Goal: Task Accomplishment & Management: Manage account settings

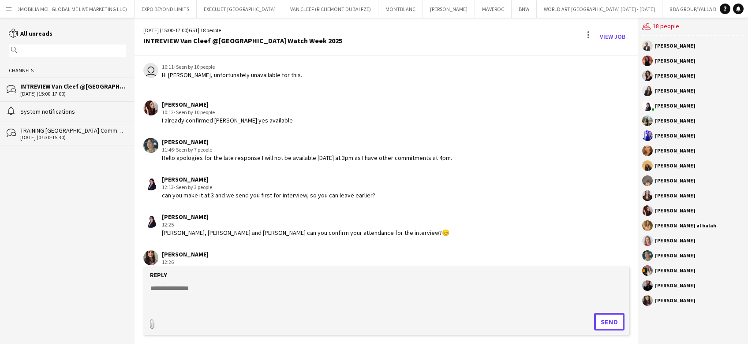
scroll to position [1292, 0]
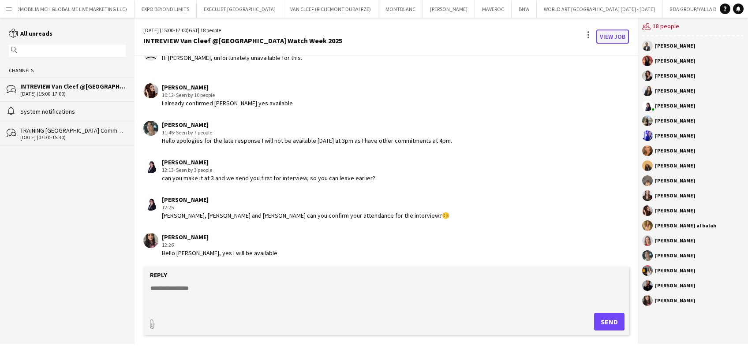
click at [604, 38] on link "View Job" at bounding box center [613, 37] width 33 height 14
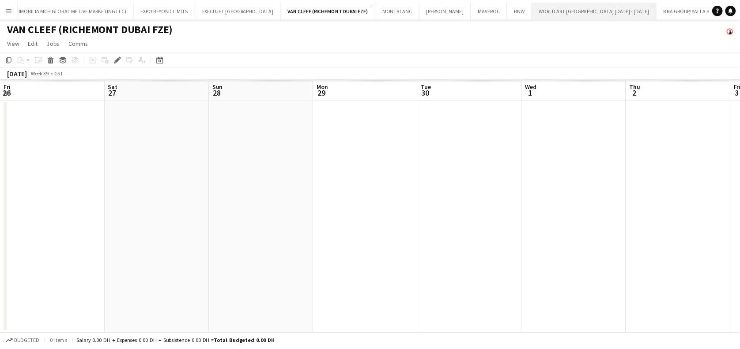
scroll to position [0, 304]
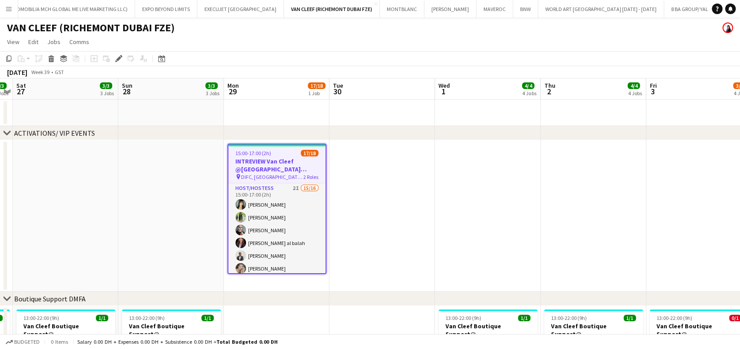
click at [409, 220] on app-date-cell at bounding box center [381, 216] width 105 height 152
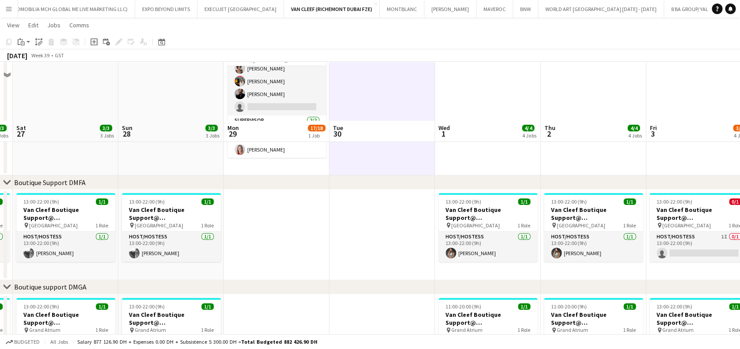
scroll to position [177, 0]
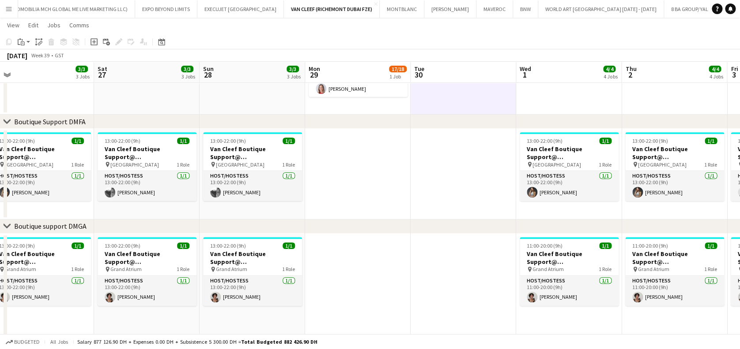
drag, startPoint x: 309, startPoint y: 263, endPoint x: 491, endPoint y: 263, distance: 182.2
click at [492, 263] on app-calendar-viewport "Wed 24 Thu 25 2/3 3 Jobs Fri 26 3/3 3 Jobs Sat 27 3/3 3 Jobs Sun 28 3/3 3 Jobs …" at bounding box center [370, 231] width 740 height 747
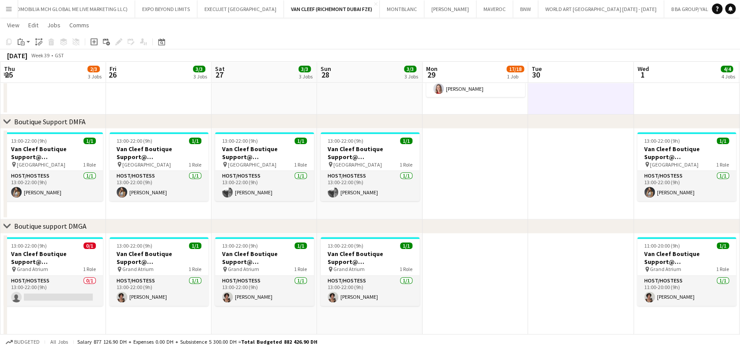
click at [503, 254] on app-calendar-viewport "Tue 23 Wed 24 Thu 25 2/3 3 Jobs Fri 26 3/3 3 Jobs Sat 27 3/3 3 Jobs Sun 28 3/3 …" at bounding box center [370, 231] width 740 height 747
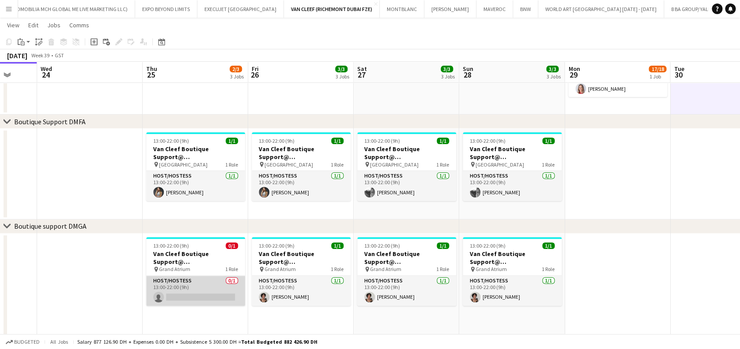
click at [211, 285] on app-card-role "Host/Hostess 0/1 13:00-22:00 (9h) single-neutral-actions" at bounding box center [195, 291] width 99 height 30
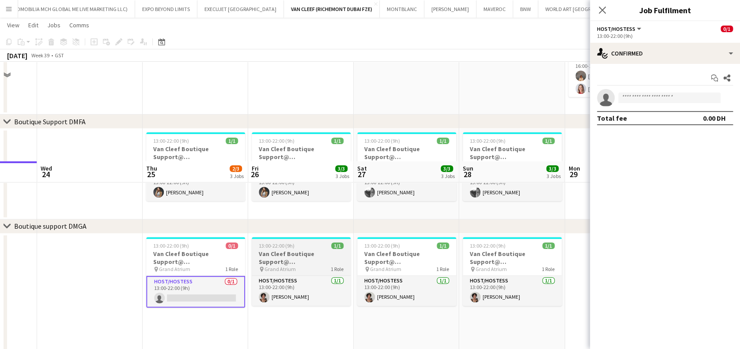
scroll to position [294, 0]
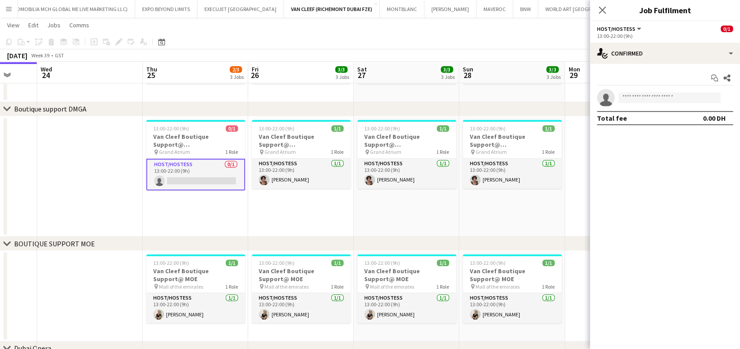
drag, startPoint x: 222, startPoint y: 199, endPoint x: 309, endPoint y: 205, distance: 87.1
click at [308, 205] on app-calendar-viewport "Sun 21 3/3 3 Jobs Mon 22 2/2 1 Job Tue 23 Wed 24 Thu 25 2/3 3 Jobs Fri 26 3/3 3…" at bounding box center [370, 114] width 740 height 747
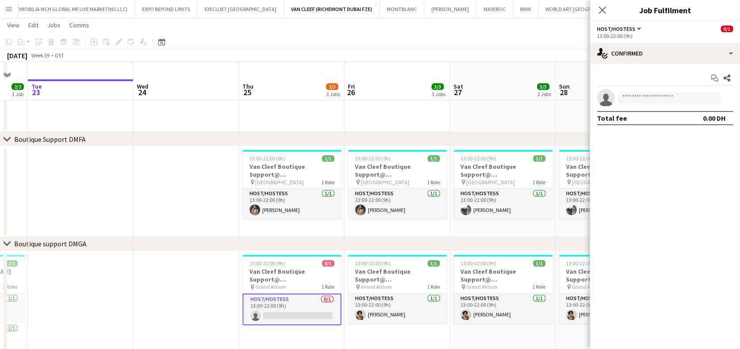
scroll to position [177, 0]
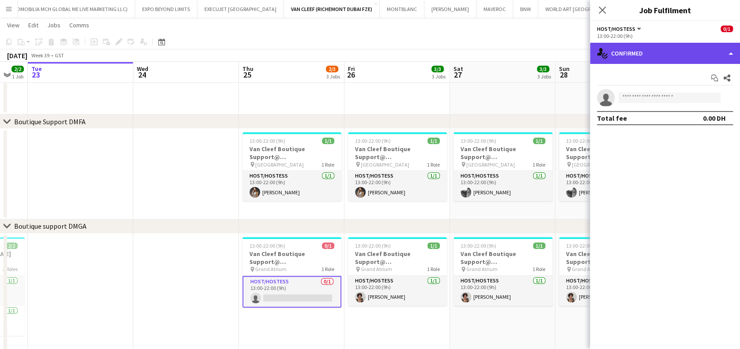
drag, startPoint x: 709, startPoint y: 56, endPoint x: 702, endPoint y: 58, distance: 8.0
click at [703, 56] on div "single-neutral-actions-check-2 Confirmed" at bounding box center [665, 53] width 150 height 21
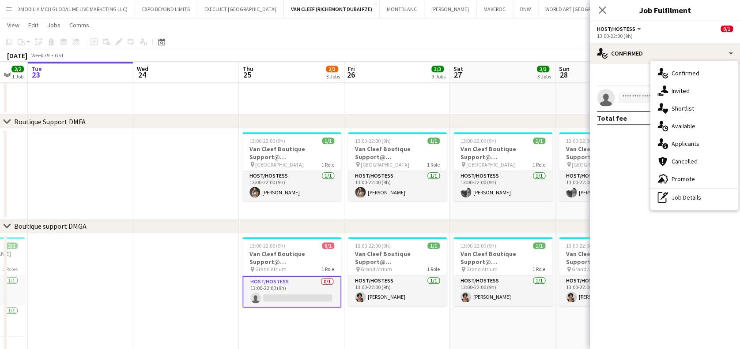
click at [694, 88] on div "single-neutral-actions-share-1 Invited" at bounding box center [693, 91] width 87 height 18
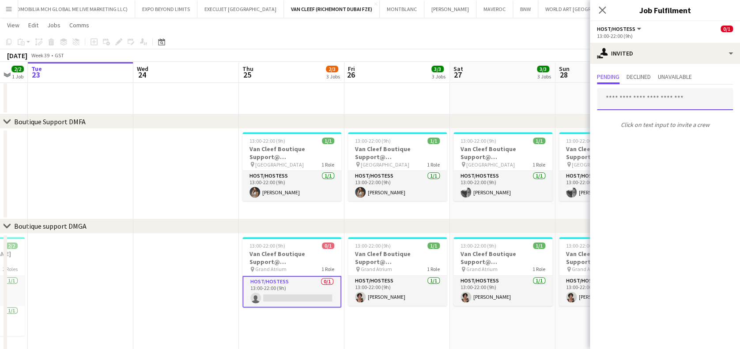
click at [667, 100] on input "text" at bounding box center [665, 99] width 136 height 22
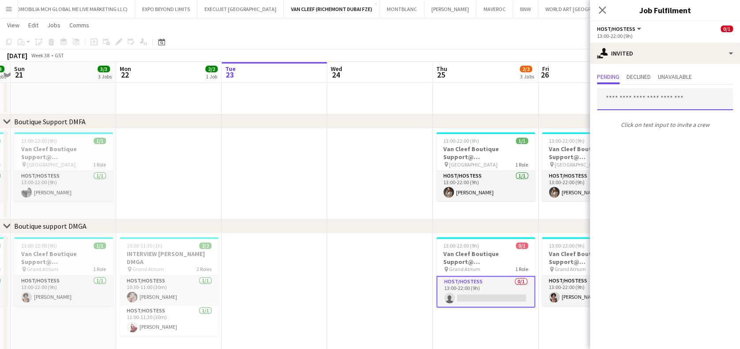
scroll to position [0, 306]
click at [292, 186] on app-date-cell at bounding box center [273, 174] width 105 height 91
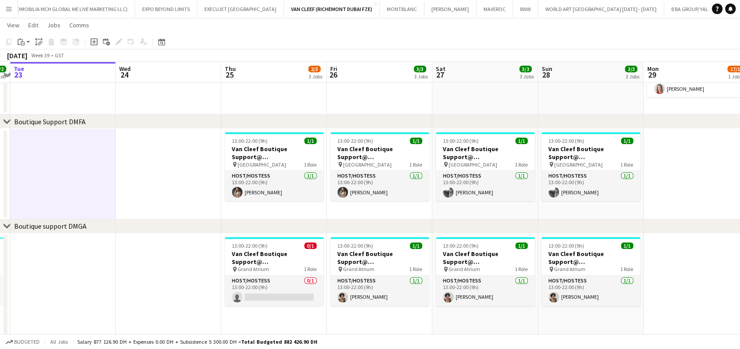
scroll to position [0, 283]
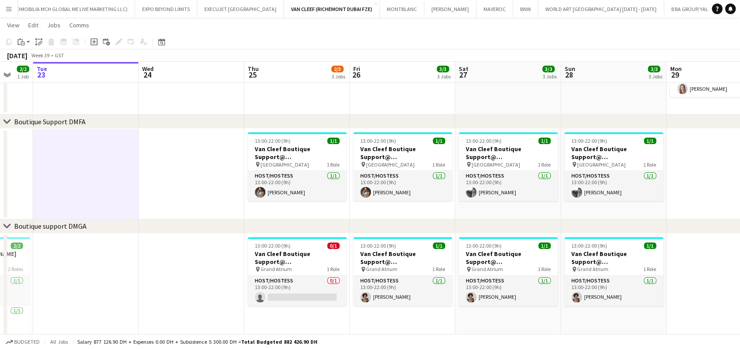
click at [257, 254] on app-calendar-viewport "Sat 20 3/3 3 Jobs Sun 21 3/3 3 Jobs Mon 22 2/2 1 Job Tue 23 Wed 24 Thu 25 2/3 3…" at bounding box center [370, 257] width 740 height 799
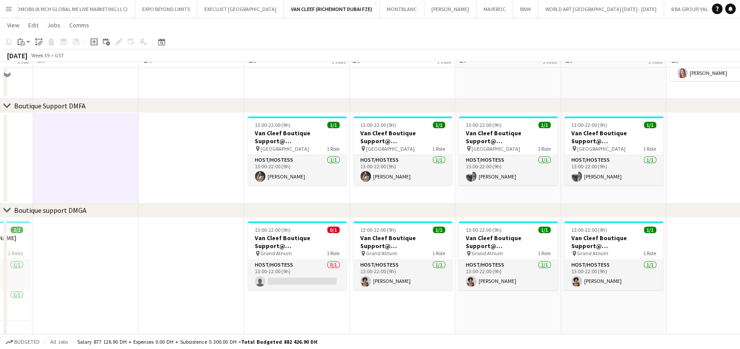
scroll to position [235, 0]
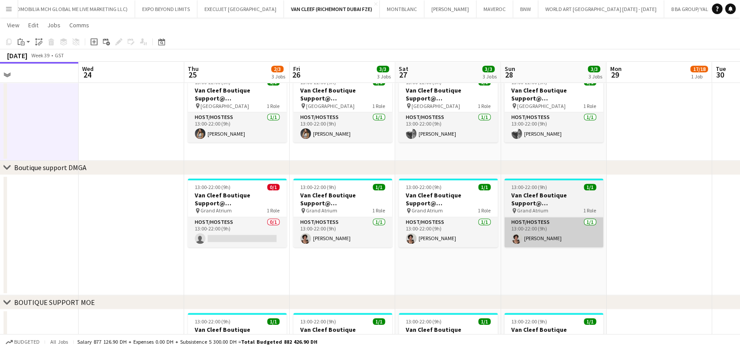
drag, startPoint x: 586, startPoint y: 263, endPoint x: 413, endPoint y: 244, distance: 173.6
click at [421, 251] on app-calendar-viewport "Sat 20 3/3 3 Jobs Sun 21 3/3 3 Jobs Mon 22 2/2 1 Job Tue 23 Wed 24 Thu 25 2/3 3…" at bounding box center [370, 198] width 740 height 799
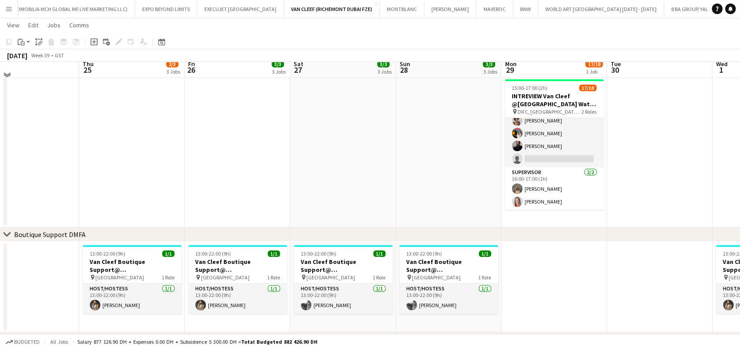
scroll to position [59, 0]
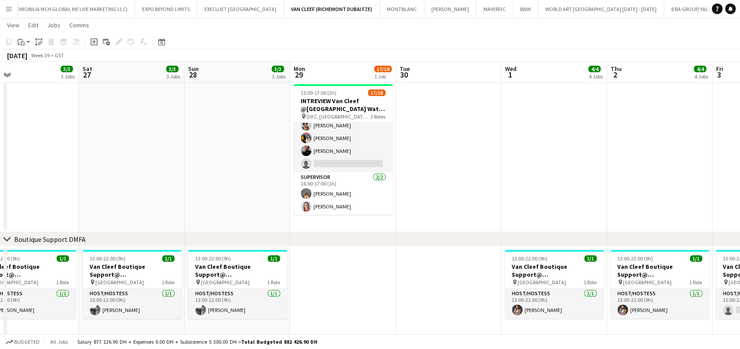
drag, startPoint x: 357, startPoint y: 164, endPoint x: 353, endPoint y: 164, distance: 4.9
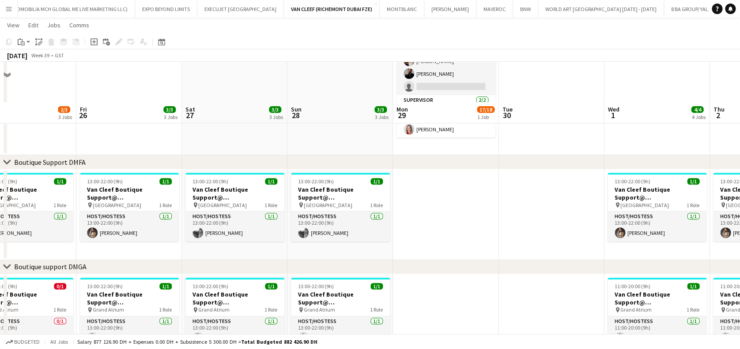
scroll to position [177, 0]
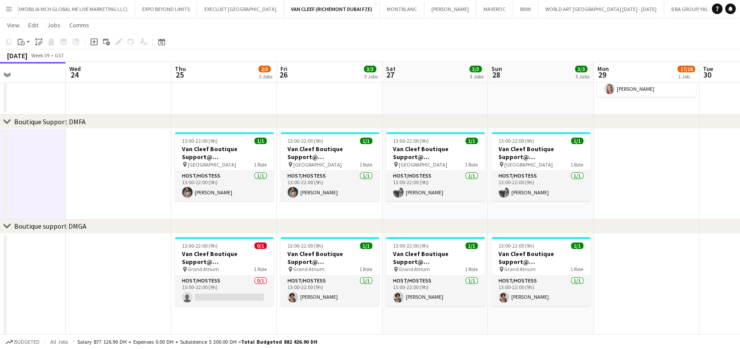
drag, startPoint x: 191, startPoint y: 278, endPoint x: 391, endPoint y: 284, distance: 200.0
click at [391, 284] on app-calendar-viewport "Sun 21 3/3 3 Jobs Mon 22 2/2 1 Job Tue 23 Wed 24 Thu 25 2/3 3 Jobs Fri 26 3/3 3…" at bounding box center [370, 257] width 740 height 799
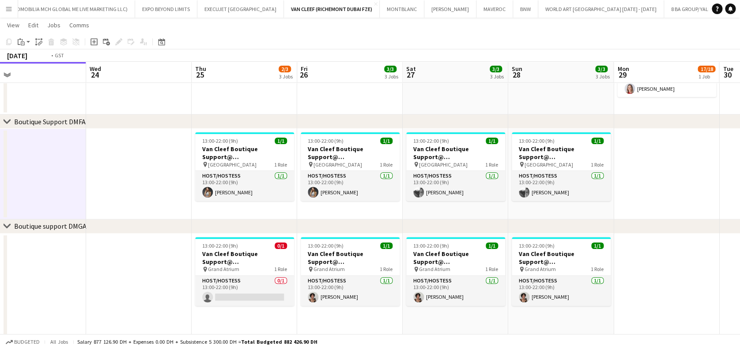
drag, startPoint x: 116, startPoint y: 261, endPoint x: 347, endPoint y: 265, distance: 231.3
click at [347, 265] on app-calendar-viewport "Sun 21 3/3 3 Jobs Mon 22 2/2 1 Job Tue 23 Wed 24 Thu 25 2/3 3 Jobs Fri 26 3/3 3…" at bounding box center [370, 257] width 740 height 799
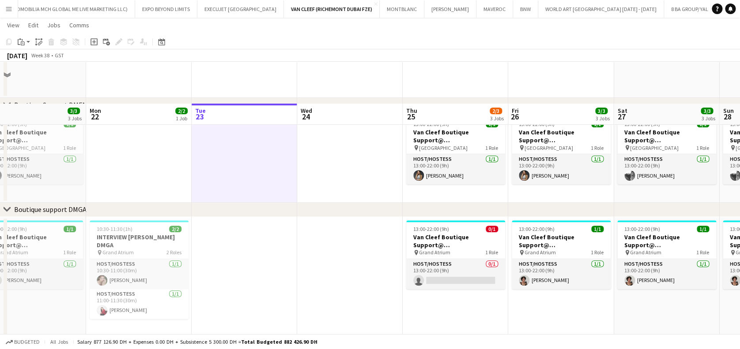
scroll to position [235, 0]
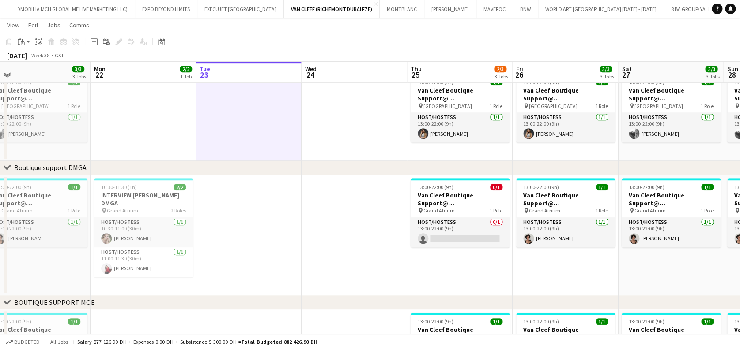
drag, startPoint x: 174, startPoint y: 263, endPoint x: 363, endPoint y: 267, distance: 188.4
click at [363, 267] on app-calendar-viewport "Fri 19 3/3 3 Jobs Sat 20 3/3 3 Jobs Sun 21 3/3 3 Jobs Mon 22 2/2 1 Job Tue 23 W…" at bounding box center [370, 198] width 740 height 799
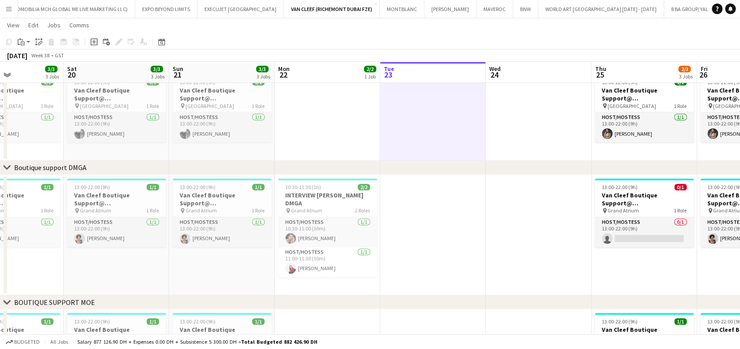
drag, startPoint x: 183, startPoint y: 244, endPoint x: 279, endPoint y: 254, distance: 96.3
click at [274, 251] on app-calendar-viewport "Wed 17 Thu 18 5/6 4 Jobs Fri 19 3/3 3 Jobs Sat 20 3/3 3 Jobs Sun 21 3/3 3 Jobs …" at bounding box center [370, 198] width 740 height 799
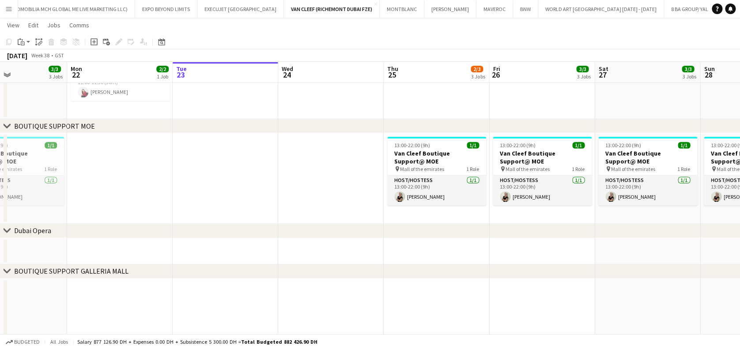
scroll to position [0, 385]
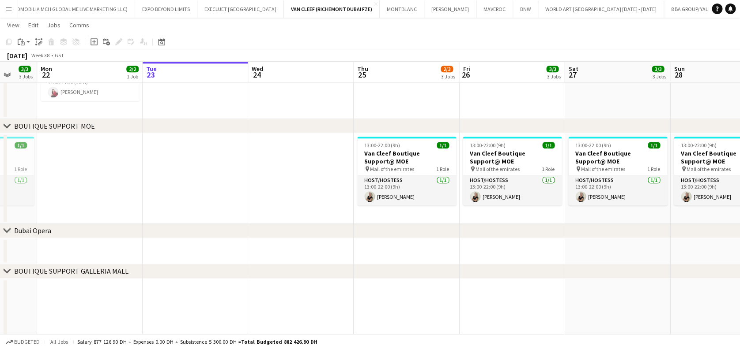
drag, startPoint x: 498, startPoint y: 185, endPoint x: 152, endPoint y: 193, distance: 346.5
click at [152, 193] on app-calendar-viewport "Thu 18 5/6 4 Jobs Fri 19 3/3 3 Jobs Sat 20 3/3 3 Jobs Sun 21 3/3 3 Jobs Mon 22 …" at bounding box center [370, 22] width 740 height 799
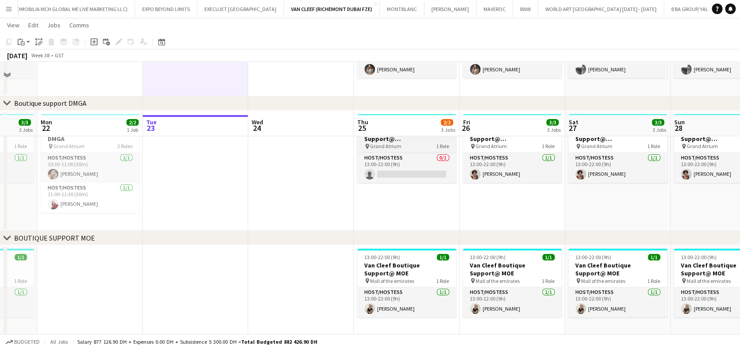
scroll to position [235, 0]
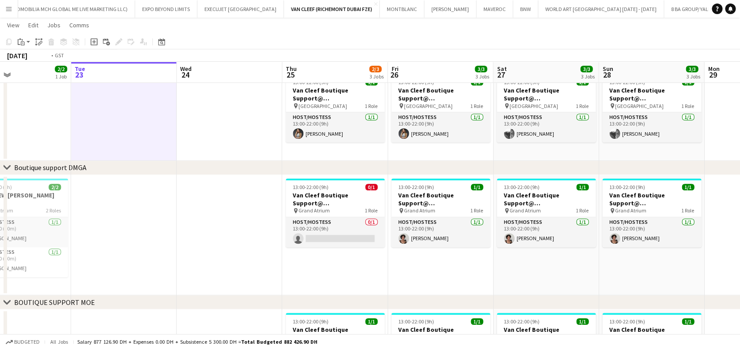
drag, startPoint x: 344, startPoint y: 259, endPoint x: 338, endPoint y: 259, distance: 6.6
click at [338, 259] on app-calendar-viewport "Thu 18 5/6 4 Jobs Fri 19 3/3 3 Jobs Sat 20 3/3 3 Jobs Sun 21 3/3 3 Jobs Mon 22 …" at bounding box center [370, 198] width 740 height 799
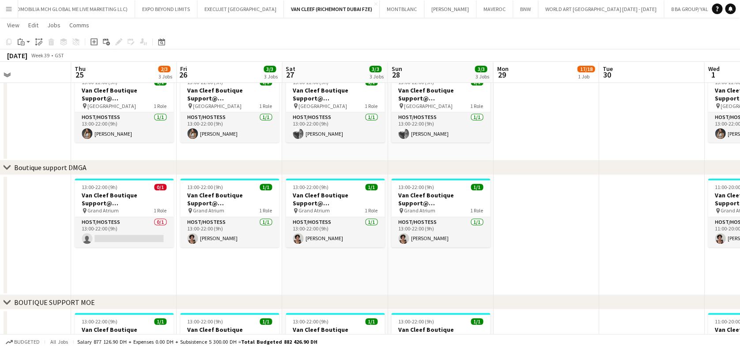
scroll to position [0, 247]
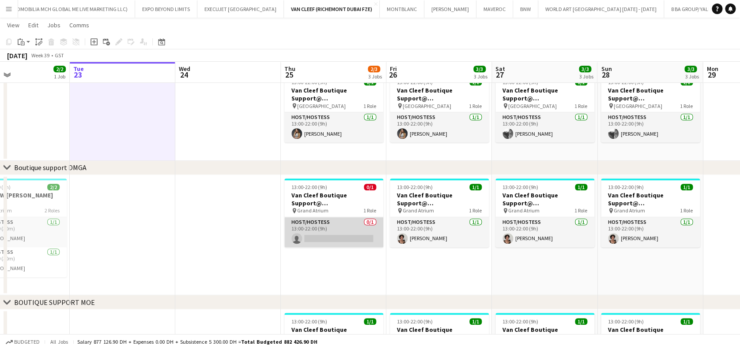
click at [336, 233] on app-card-role "Host/Hostess 0/1 13:00-22:00 (9h) single-neutral-actions" at bounding box center [333, 233] width 99 height 30
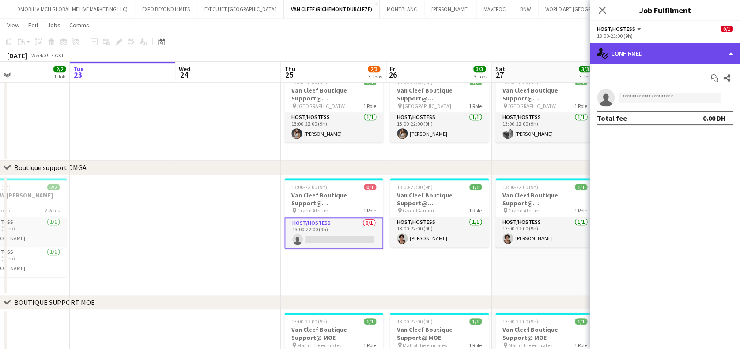
click at [721, 49] on div "single-neutral-actions-check-2 Confirmed" at bounding box center [665, 53] width 150 height 21
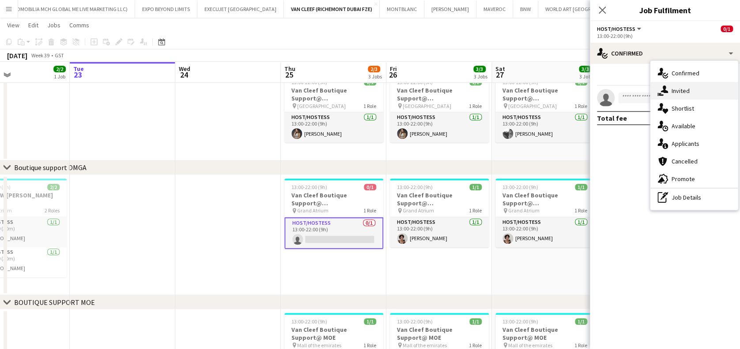
click at [665, 90] on icon at bounding box center [664, 90] width 8 height 8
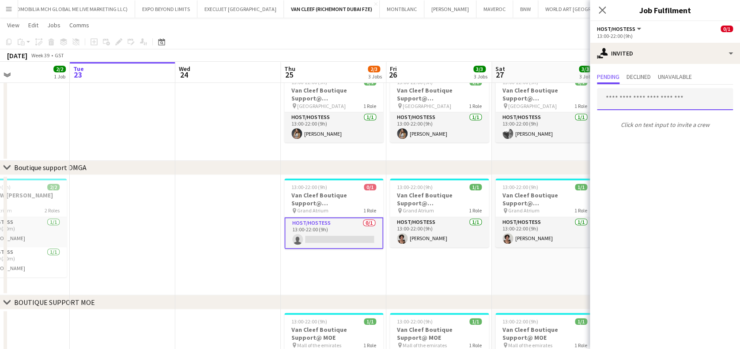
click at [621, 100] on input "text" at bounding box center [665, 99] width 136 height 22
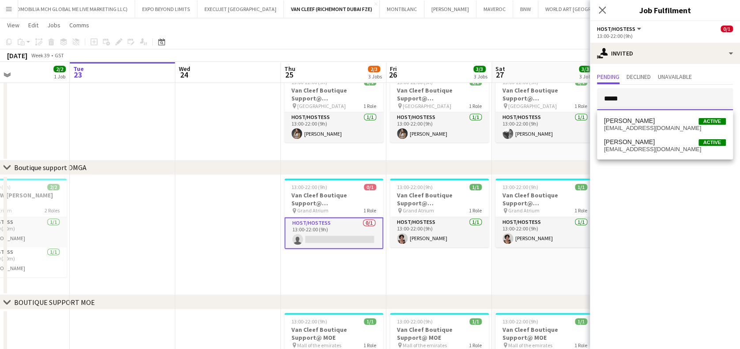
type input "*****"
click at [662, 125] on span "[EMAIL_ADDRESS][DOMAIN_NAME]" at bounding box center [665, 128] width 122 height 7
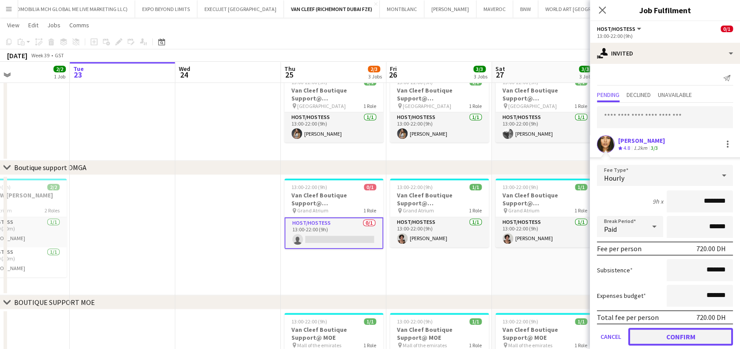
click at [672, 334] on button "Confirm" at bounding box center [680, 337] width 105 height 18
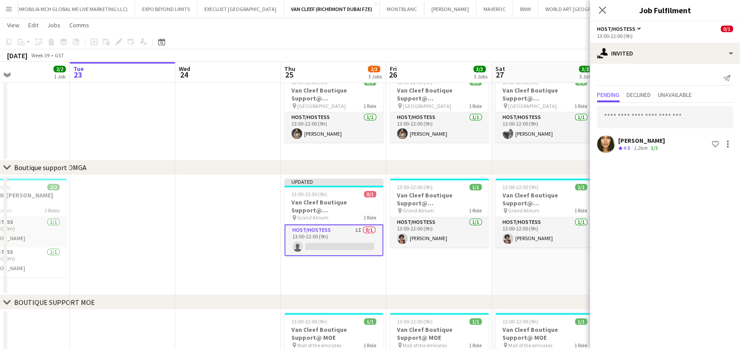
click at [407, 285] on app-date-cell "13:00-22:00 (9h) 1/1 Van Cleef Boutique Support@ [GEOGRAPHIC_DATA] pin Grand At…" at bounding box center [438, 235] width 105 height 121
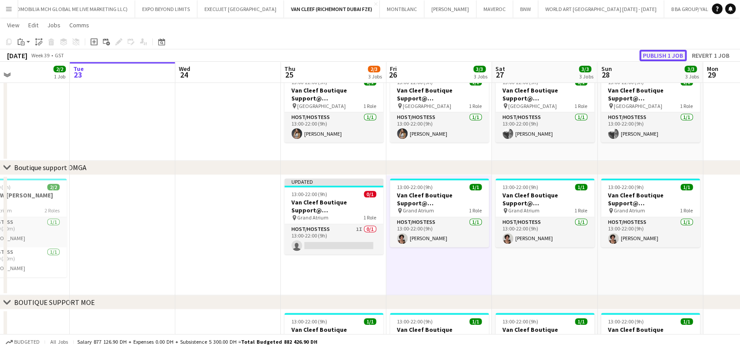
click at [657, 53] on button "Publish 1 job" at bounding box center [662, 55] width 47 height 11
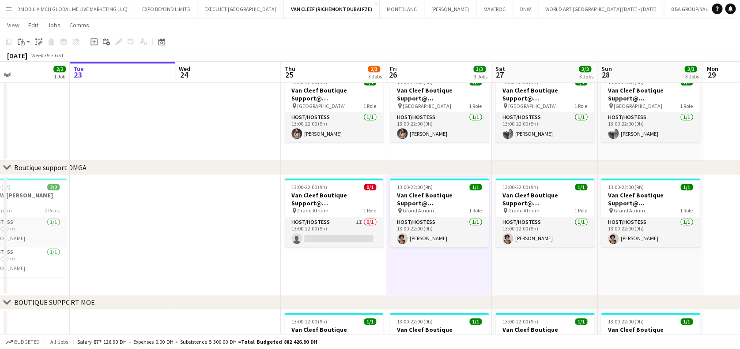
click at [180, 214] on app-date-cell at bounding box center [227, 235] width 105 height 121
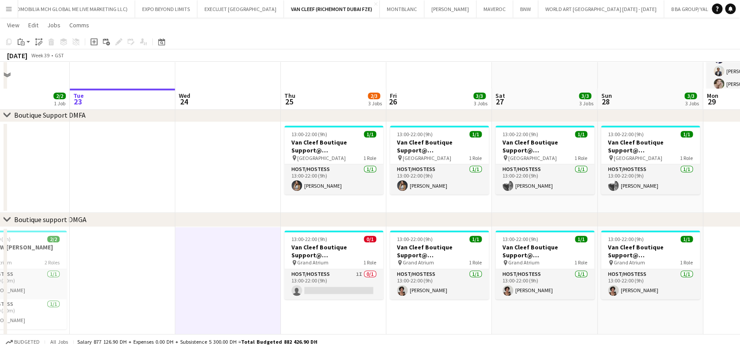
scroll to position [117, 0]
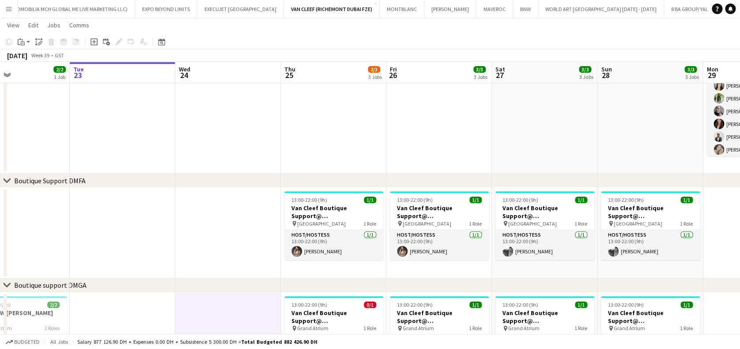
click at [4, 12] on button "Menu" at bounding box center [9, 9] width 18 height 18
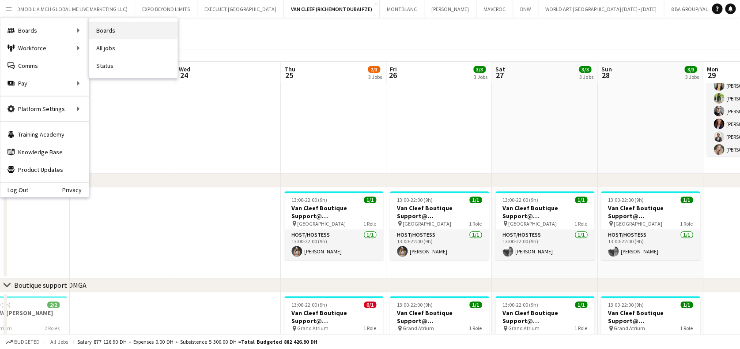
click at [148, 32] on link "Boards" at bounding box center [133, 31] width 88 height 18
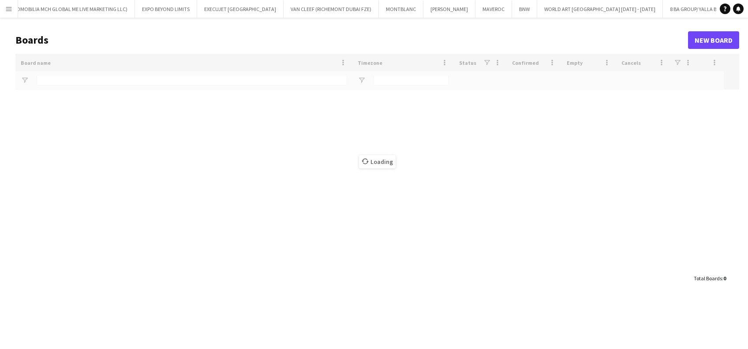
type input "******"
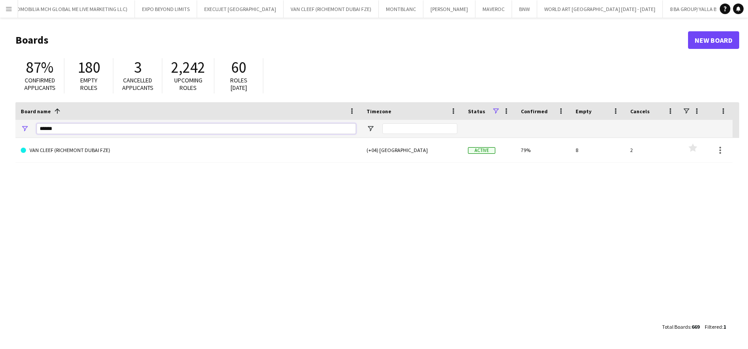
drag, startPoint x: 104, startPoint y: 128, endPoint x: -73, endPoint y: 112, distance: 177.7
click at [0, 112] on html "Menu Boards Boards Boards All jobs Status Workforce Workforce My Workforce Recr…" at bounding box center [374, 174] width 748 height 349
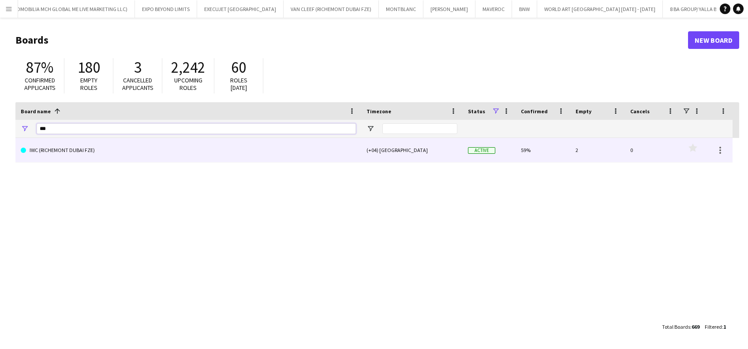
type input "***"
click at [67, 148] on link "IWC (RICHEMONT DUBAI FZE)" at bounding box center [188, 150] width 335 height 25
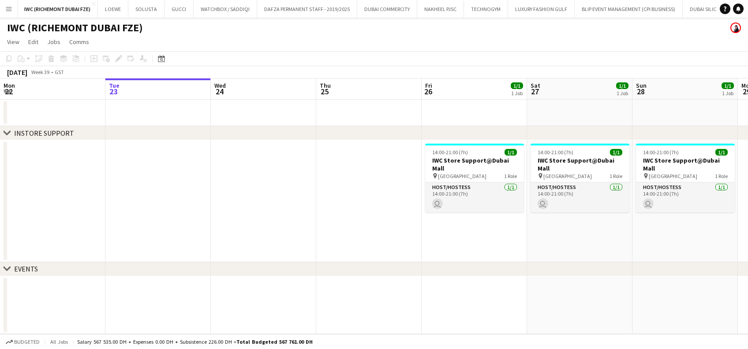
scroll to position [0, 308]
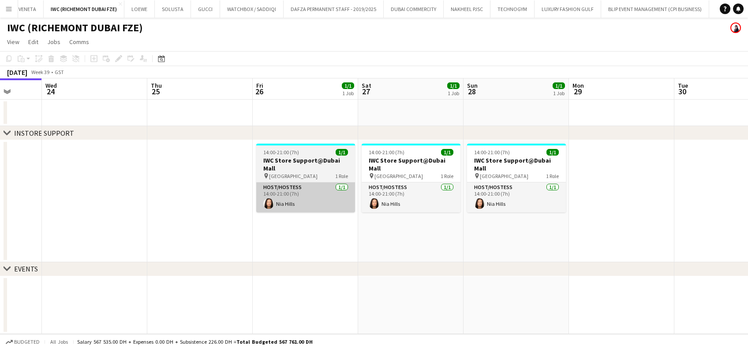
drag, startPoint x: 195, startPoint y: 203, endPoint x: 345, endPoint y: 203, distance: 150.0
click at [190, 203] on app-calendar-viewport "Sat 20 1/1 1 Job Sun 21 1/1 1 Job Mon 22 Tue 23 Wed 24 Thu 25 Fri 26 1/1 1 Job …" at bounding box center [374, 207] width 748 height 256
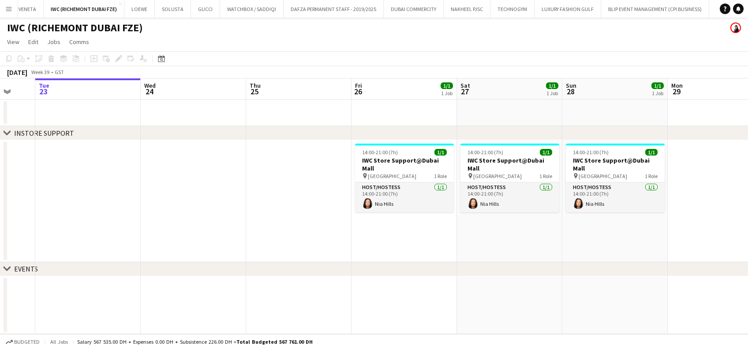
drag, startPoint x: 406, startPoint y: 214, endPoint x: 310, endPoint y: 214, distance: 95.3
click at [310, 214] on app-calendar-viewport "Sat 20 1/1 1 Job Sun 21 1/1 1 Job Mon 22 Tue 23 Wed 24 Thu 25 Fri 26 1/1 1 Job …" at bounding box center [374, 207] width 748 height 256
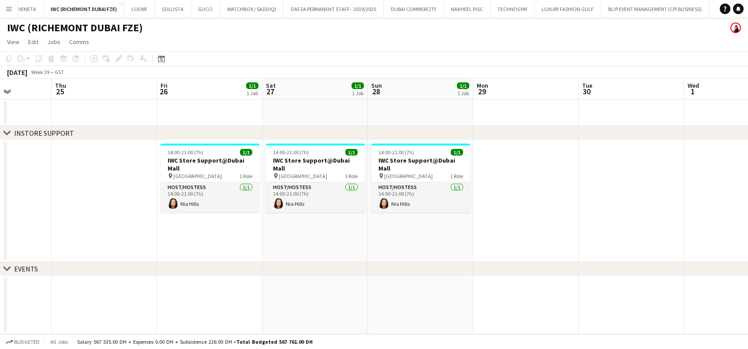
click at [86, 215] on app-calendar-viewport "Mon 22 Tue 23 Wed 24 Thu 25 Fri 26 1/1 1 Job Sat 27 1/1 1 Job Sun 28 1/1 1 Job …" at bounding box center [374, 207] width 748 height 256
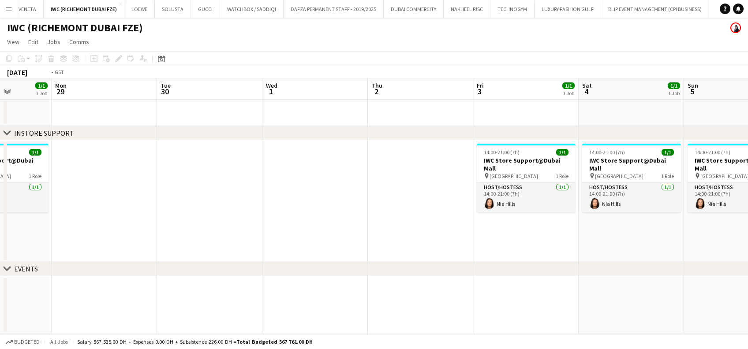
scroll to position [0, 440]
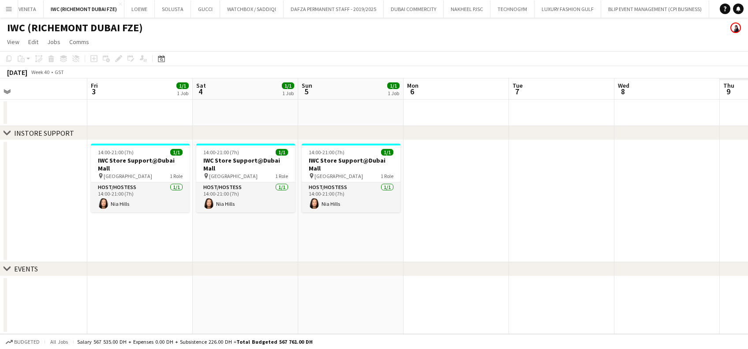
click at [132, 198] on app-calendar-viewport "Sun 28 1/1 1 Job Mon 29 Tue 30 Wed 1 Thu 2 Fri 3 1/1 1 Job Sat 4 1/1 1 Job Sun …" at bounding box center [374, 207] width 748 height 256
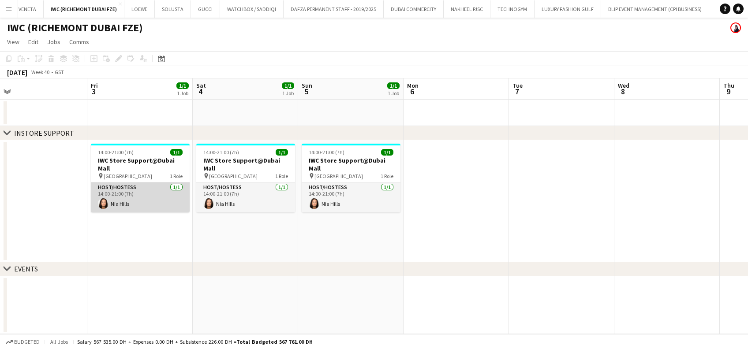
click at [127, 197] on app-card-role "Host/Hostess [DATE] 14:00-21:00 (7h) [GEOGRAPHIC_DATA]" at bounding box center [140, 198] width 99 height 30
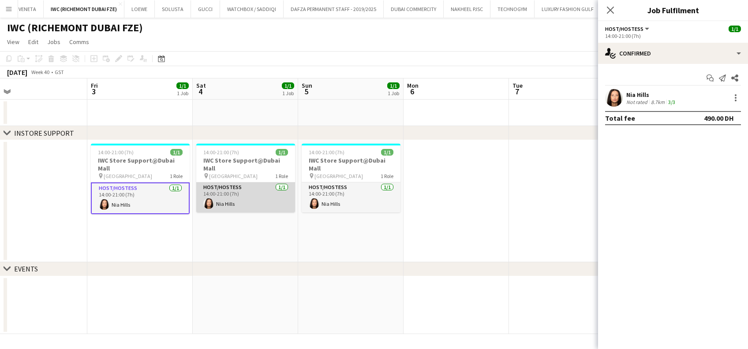
drag, startPoint x: 259, startPoint y: 199, endPoint x: 289, endPoint y: 200, distance: 29.6
click at [259, 200] on app-card-role "Host/Hostess [DATE] 14:00-21:00 (7h) [GEOGRAPHIC_DATA]" at bounding box center [245, 198] width 99 height 30
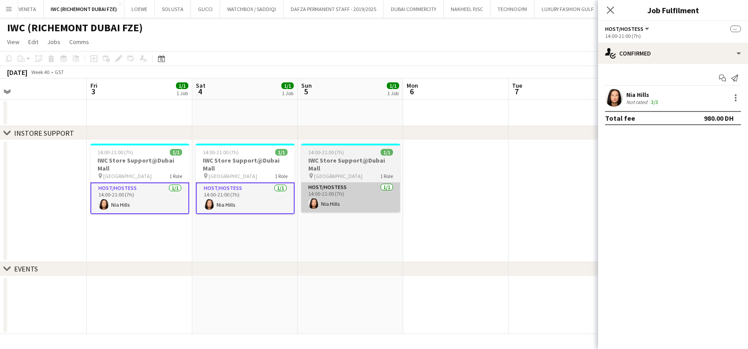
click at [333, 200] on app-card-role "Host/Hostess [DATE] 14:00-21:00 (7h) [GEOGRAPHIC_DATA]" at bounding box center [350, 198] width 99 height 30
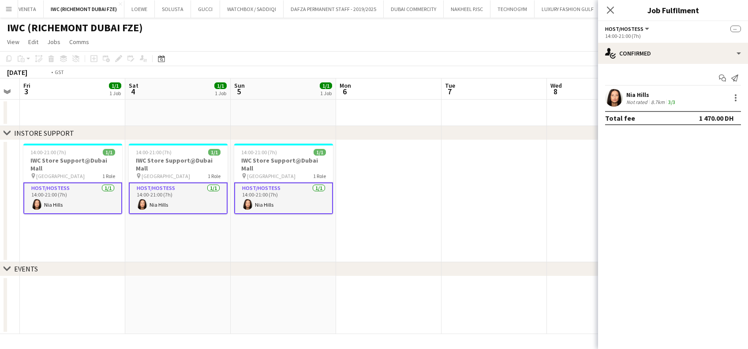
drag, startPoint x: 455, startPoint y: 199, endPoint x: 29, endPoint y: 205, distance: 425.4
click at [29, 205] on app-calendar-viewport "Tue 30 Wed 1 Thu 2 Fri 3 1/1 1 Job Sat 4 1/1 1 Job Sun 5 1/1 1 Job Mon 6 Tue 7 …" at bounding box center [374, 207] width 748 height 256
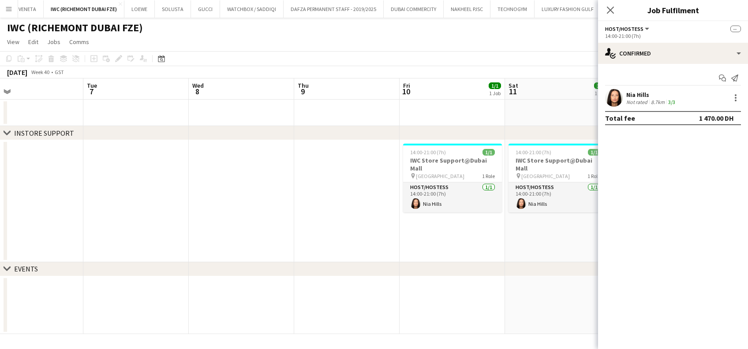
drag, startPoint x: 350, startPoint y: 206, endPoint x: 132, endPoint y: 217, distance: 218.3
click at [124, 219] on app-calendar-viewport "Fri 3 1/1 1 Job Sat 4 1/1 1 Job Sun 5 1/1 1 Job Mon 6 Tue 7 Wed 8 Thu 9 Fri 10 …" at bounding box center [374, 207] width 748 height 256
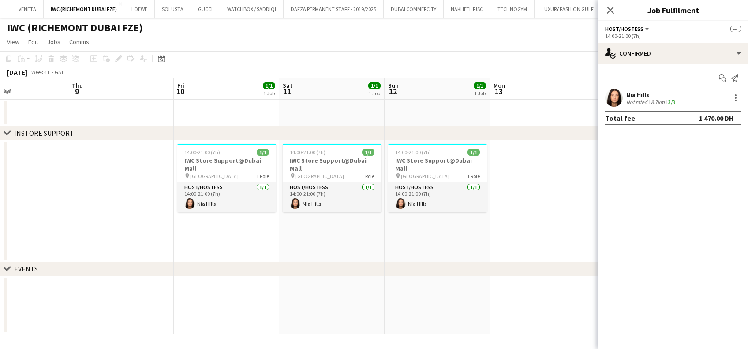
drag, startPoint x: 271, startPoint y: 206, endPoint x: 276, endPoint y: 205, distance: 4.5
click at [272, 206] on app-date-cell "14:00-21:00 (7h) 1/1 IWC Store Support@Dubai Mall pin [GEOGRAPHIC_DATA] 1 Role …" at bounding box center [226, 201] width 105 height 122
click at [258, 203] on app-card-role "Host/Hostess [DATE] 14:00-21:00 (7h) [GEOGRAPHIC_DATA]" at bounding box center [227, 198] width 99 height 30
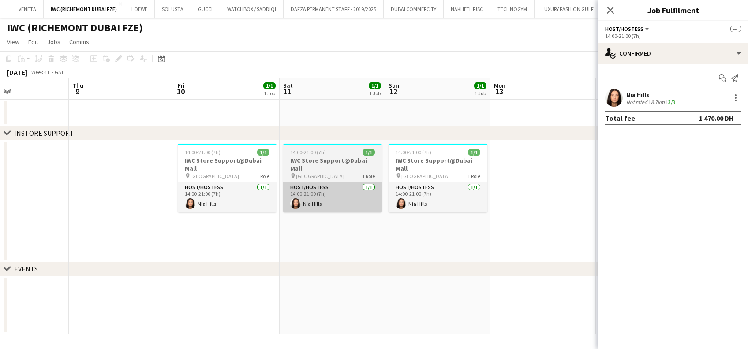
click at [367, 191] on app-card-role "Host/Hostess [DATE] 14:00-21:00 (7h) [GEOGRAPHIC_DATA]" at bounding box center [332, 198] width 99 height 30
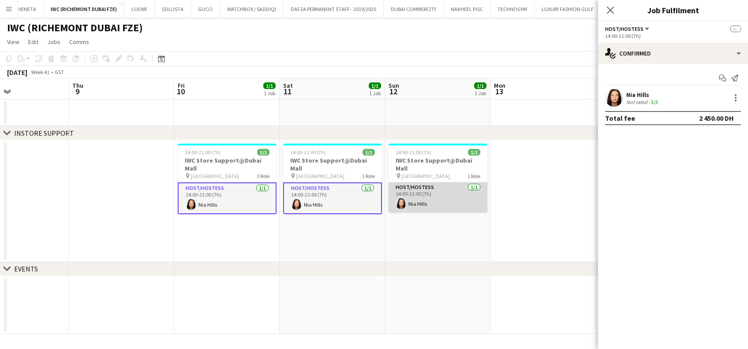
click at [458, 189] on app-card-role "Host/Hostess [DATE] 14:00-21:00 (7h) [GEOGRAPHIC_DATA]" at bounding box center [438, 198] width 99 height 30
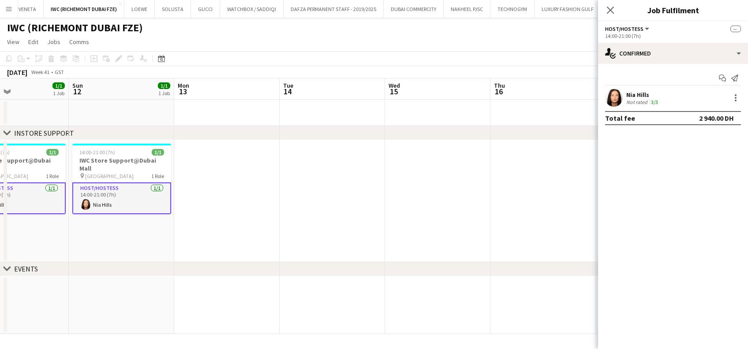
drag, startPoint x: 134, startPoint y: 213, endPoint x: 89, endPoint y: 212, distance: 45.5
click at [82, 213] on app-calendar-viewport "Wed 8 Thu 9 Fri 10 1/1 1 Job Sat 11 1/1 1 Job Sun 12 1/1 1 Job Mon 13 Tue 14 We…" at bounding box center [374, 207] width 748 height 256
drag, startPoint x: 385, startPoint y: 212, endPoint x: 93, endPoint y: 212, distance: 292.1
click at [93, 212] on app-calendar-viewport "Wed 8 Thu 9 Fri 10 1/1 1 Job Sat 11 1/1 1 Job Sun 12 1/1 1 Job Mon 13 Tue 14 We…" at bounding box center [374, 207] width 748 height 256
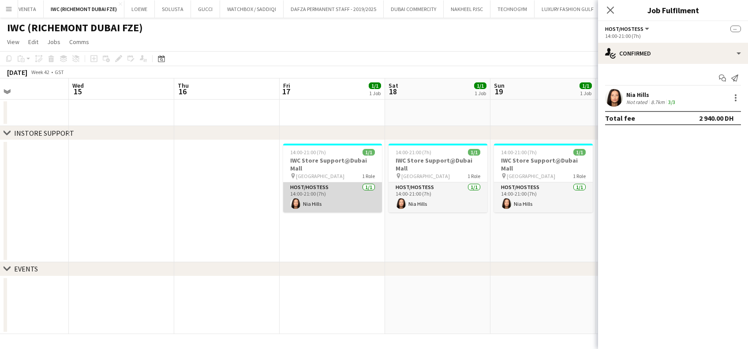
click at [368, 194] on app-card-role "Host/Hostess [DATE] 14:00-21:00 (7h) [GEOGRAPHIC_DATA]" at bounding box center [332, 198] width 99 height 30
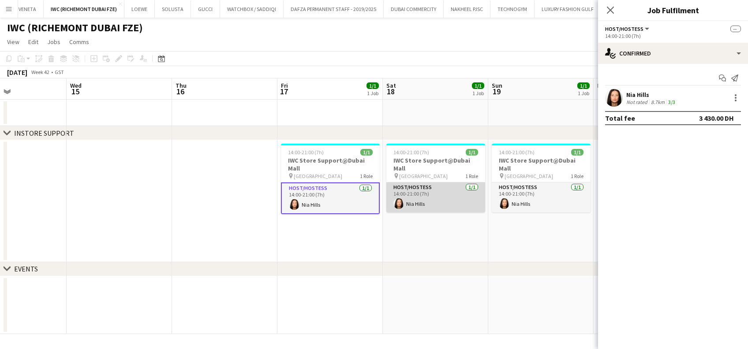
click at [451, 194] on app-card-role "Host/Hostess [DATE] 14:00-21:00 (7h) [GEOGRAPHIC_DATA]" at bounding box center [436, 198] width 99 height 30
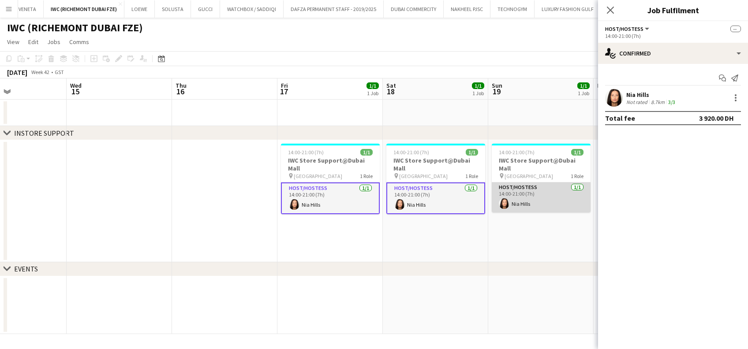
click at [508, 191] on app-card-role "Host/Hostess [DATE] 14:00-21:00 (7h) [GEOGRAPHIC_DATA]" at bounding box center [541, 198] width 99 height 30
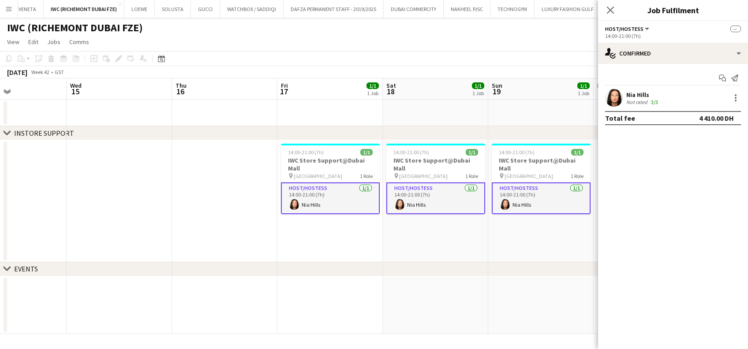
click at [268, 207] on app-calendar-viewport "Sat 11 1/1 1 Job Sun 12 1/1 1 Job Mon 13 Tue 14 Wed 15 Thu 16 Fri 17 1/1 1 Job …" at bounding box center [374, 207] width 748 height 256
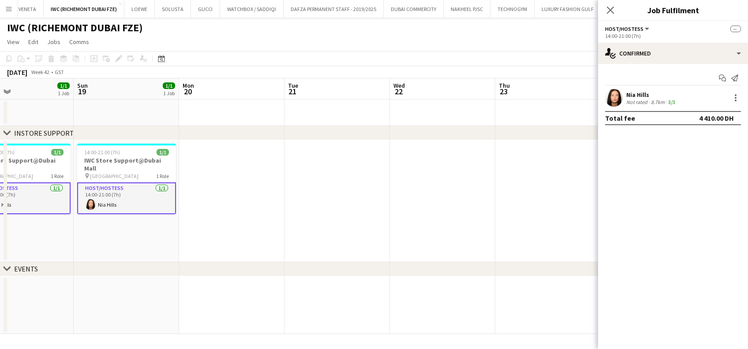
drag, startPoint x: 165, startPoint y: 203, endPoint x: 142, endPoint y: 203, distance: 22.5
click at [142, 203] on app-calendar-viewport "Thu 16 Fri 17 1/1 1 Job Sat 18 1/1 1 Job Sun 19 1/1 1 Job Mon 20 Tue 21 Wed 22 …" at bounding box center [374, 207] width 748 height 256
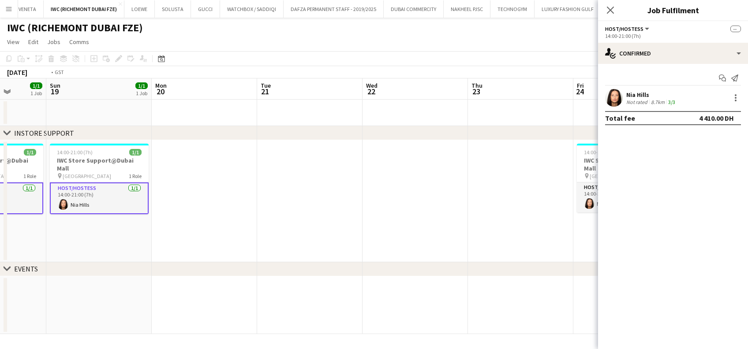
drag, startPoint x: 481, startPoint y: 193, endPoint x: 383, endPoint y: 204, distance: 98.6
click at [383, 204] on app-calendar-viewport "Thu 16 Fri 17 1/1 1 Job Sat 18 1/1 1 Job Sun 19 1/1 1 Job Mon 20 Tue 21 Wed 22 …" at bounding box center [374, 207] width 748 height 256
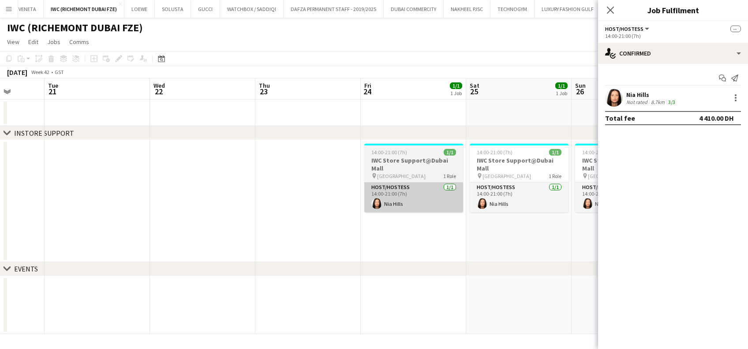
click at [398, 196] on app-card-role "Host/Hostess [DATE] 14:00-21:00 (7h) [GEOGRAPHIC_DATA]" at bounding box center [413, 198] width 99 height 30
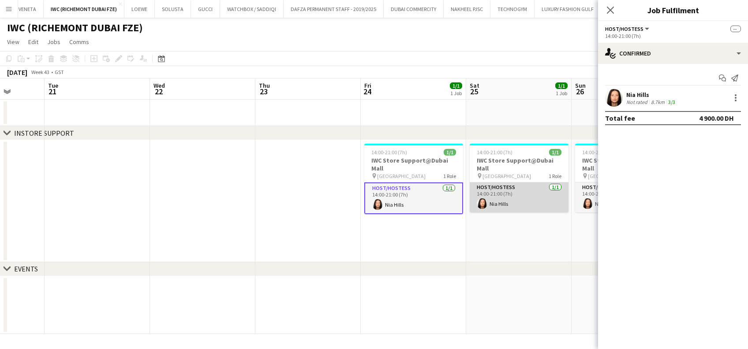
click at [519, 198] on app-card-role "Host/Hostess [DATE] 14:00-21:00 (7h) [GEOGRAPHIC_DATA]" at bounding box center [519, 198] width 99 height 30
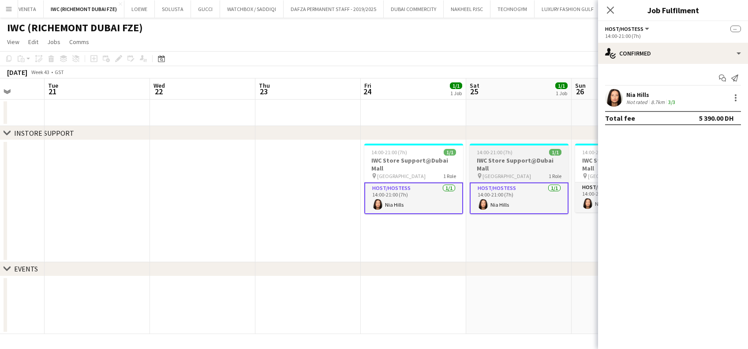
drag, startPoint x: 441, startPoint y: 199, endPoint x: 307, endPoint y: 196, distance: 134.2
click at [293, 200] on app-calendar-viewport "Sat 18 1/1 1 Job Sun 19 1/1 1 Job Mon 20 Tue 21 Wed 22 Thu 23 Fri 24 1/1 1 Job …" at bounding box center [374, 207] width 748 height 256
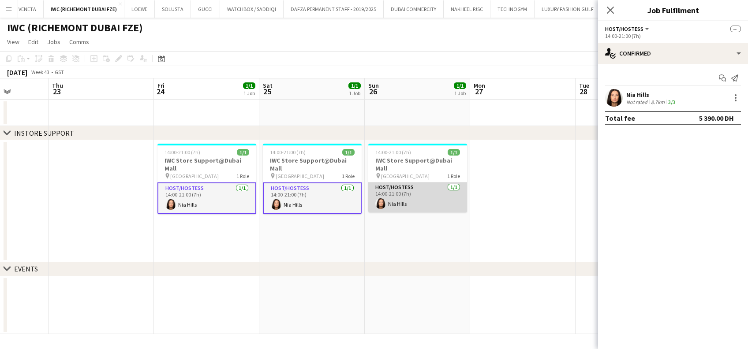
drag, startPoint x: 438, startPoint y: 188, endPoint x: 457, endPoint y: 189, distance: 19.0
click at [438, 188] on app-card-role "Host/Hostess [DATE] 14:00-21:00 (7h) [GEOGRAPHIC_DATA]" at bounding box center [417, 198] width 99 height 30
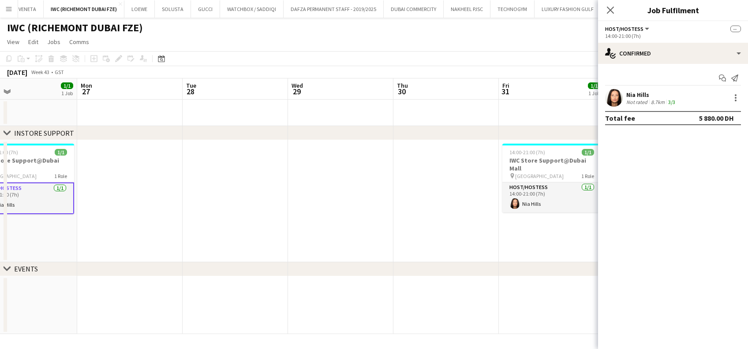
drag, startPoint x: 384, startPoint y: 196, endPoint x: 85, endPoint y: 198, distance: 299.6
click at [85, 198] on app-calendar-viewport "Wed 22 Thu 23 Fri 24 1/1 1 Job Sat 25 1/1 1 Job Sun 26 1/1 1 Job Mon 27 Tue 28 …" at bounding box center [374, 207] width 748 height 256
drag, startPoint x: 365, startPoint y: 194, endPoint x: 237, endPoint y: 208, distance: 129.6
click at [237, 208] on app-calendar-viewport "Wed 22 Thu 23 Fri 24 1/1 1 Job Sat 25 1/1 1 Job Sun 26 1/1 1 Job Mon 27 Tue 28 …" at bounding box center [374, 207] width 748 height 256
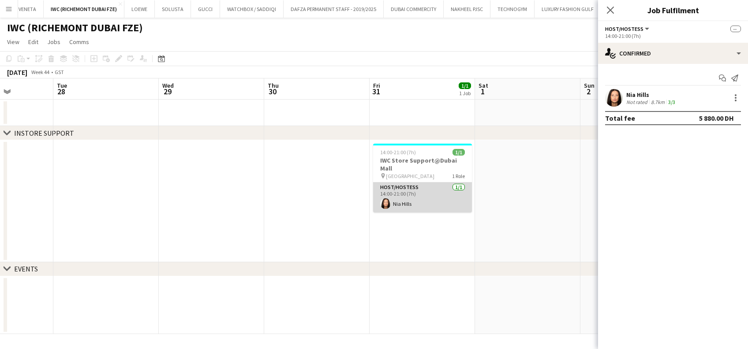
click at [421, 191] on app-card-role "Host/Hostess [DATE] 14:00-21:00 (7h) [GEOGRAPHIC_DATA]" at bounding box center [422, 198] width 99 height 30
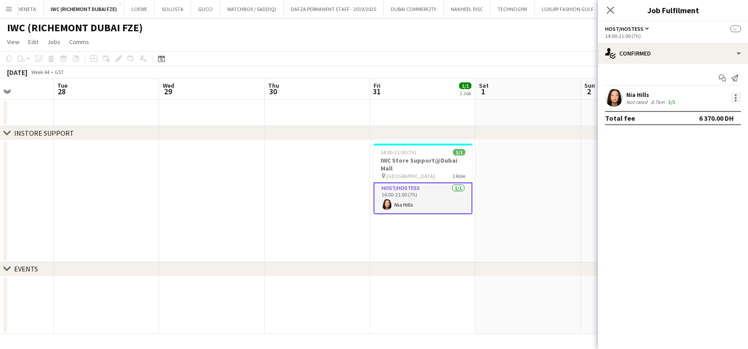
click at [732, 93] on div at bounding box center [736, 98] width 11 height 11
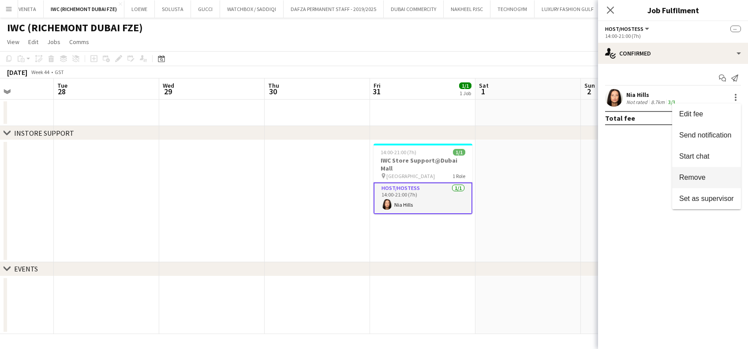
click at [702, 175] on span "Remove" at bounding box center [693, 178] width 26 height 8
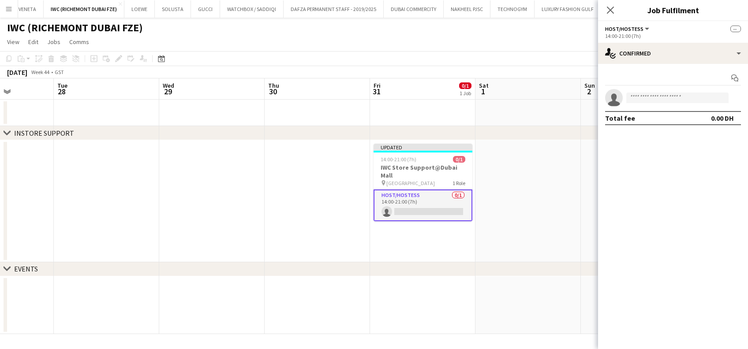
click at [501, 180] on app-date-cell at bounding box center [528, 201] width 105 height 122
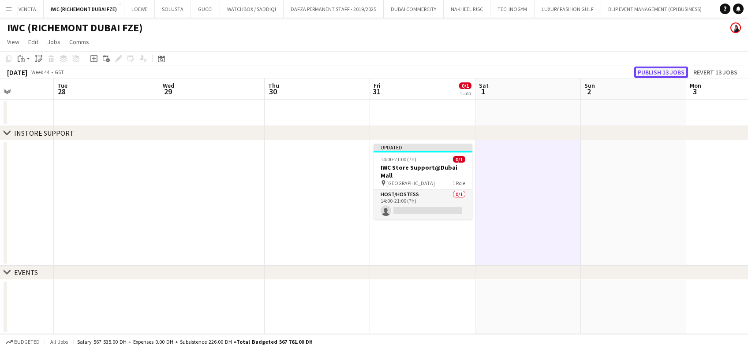
click at [638, 71] on button "Publish 13 jobs" at bounding box center [662, 72] width 54 height 11
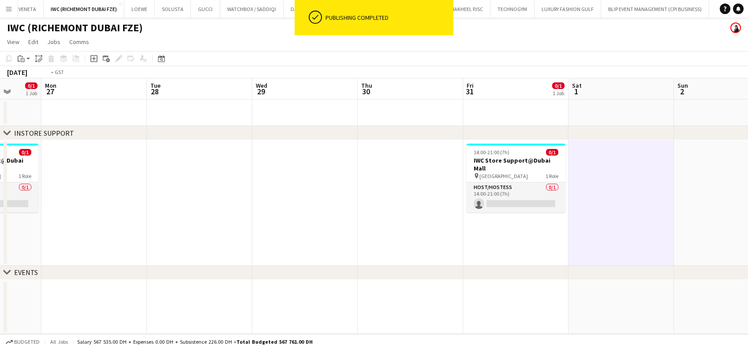
drag, startPoint x: 211, startPoint y: 214, endPoint x: 691, endPoint y: 216, distance: 479.2
click at [711, 215] on app-calendar-viewport "Fri 24 0/1 1 Job Sat 25 0/1 1 Job Sun 26 0/1 1 Job Mon 27 Tue 28 Wed 29 Thu 30 …" at bounding box center [374, 207] width 748 height 256
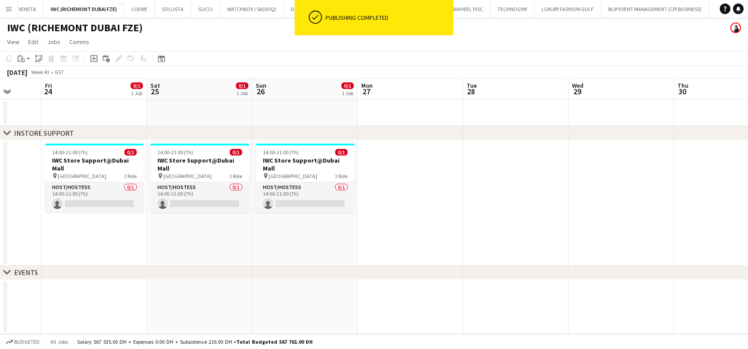
drag, startPoint x: 289, startPoint y: 237, endPoint x: 495, endPoint y: 238, distance: 205.6
click at [521, 238] on app-calendar-viewport "Tue 21 Wed 22 Thu 23 Fri 24 0/1 1 Job Sat 25 0/1 1 Job Sun 26 0/1 1 Job Mon 27 …" at bounding box center [374, 207] width 748 height 256
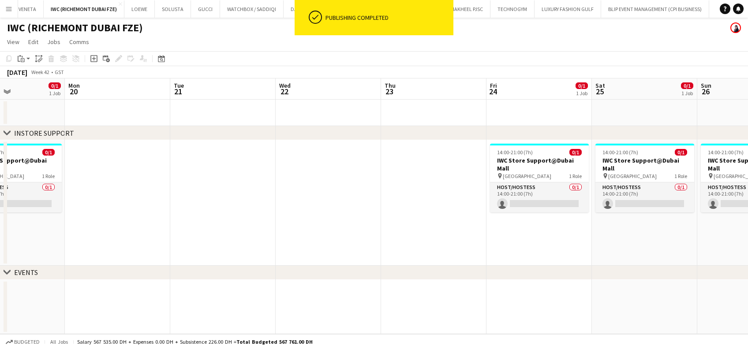
drag, startPoint x: 583, startPoint y: 239, endPoint x: 588, endPoint y: 237, distance: 5.9
click at [616, 239] on app-calendar-viewport "Fri 17 0/1 1 Job Sat 18 0/1 1 Job Sun 19 0/1 1 Job Mon 20 Tue 21 Wed 22 Thu 23 …" at bounding box center [374, 207] width 748 height 256
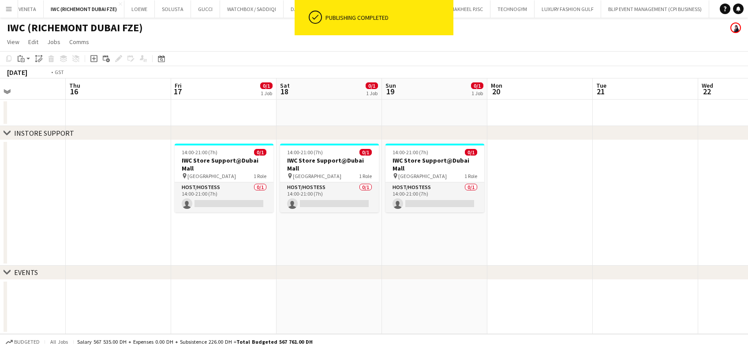
click at [604, 234] on app-calendar-viewport "Mon 13 Tue 14 Wed 15 Thu 16 Fri 17 0/1 1 Job Sat 18 0/1 1 Job Sun 19 0/1 1 Job …" at bounding box center [374, 207] width 748 height 256
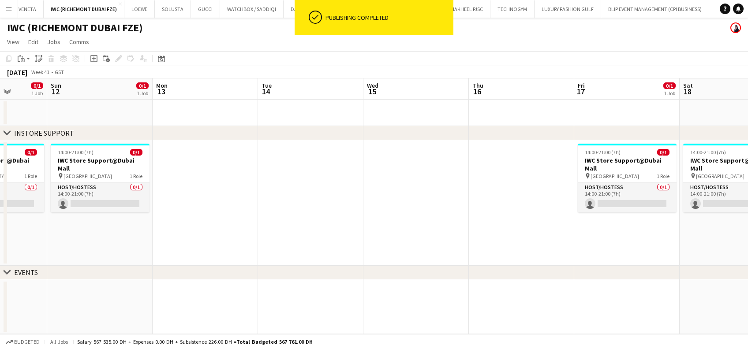
drag, startPoint x: 236, startPoint y: 230, endPoint x: 581, endPoint y: 232, distance: 345.1
click at [581, 232] on app-calendar-viewport "Thu 9 Fri 10 0/1 1 Job Sat 11 0/1 1 Job Sun 12 0/1 1 Job Mon 13 Tue 14 Wed 15 T…" at bounding box center [374, 207] width 748 height 256
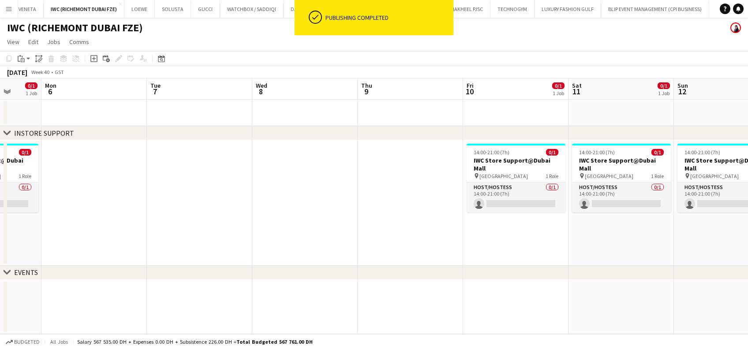
drag, startPoint x: 379, startPoint y: 226, endPoint x: 134, endPoint y: 222, distance: 244.9
click at [449, 226] on app-calendar-viewport "Fri 3 0/1 1 Job Sat 4 0/1 1 Job Sun 5 0/1 1 Job Mon 6 Tue 7 Wed 8 Thu 9 Fri 10 …" at bounding box center [374, 207] width 748 height 256
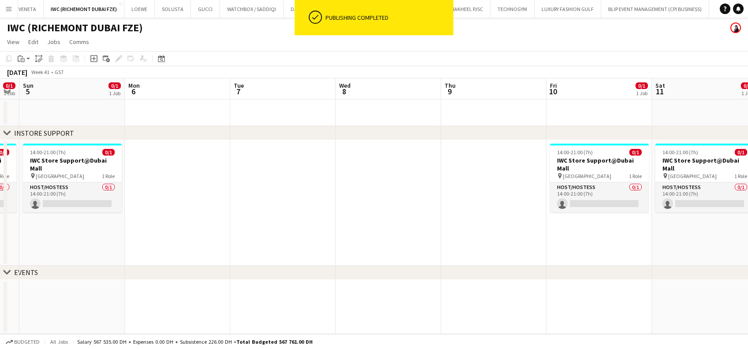
drag, startPoint x: 269, startPoint y: 222, endPoint x: 482, endPoint y: 222, distance: 213.1
click at [482, 222] on app-calendar-viewport "Thu 2 Fri 3 0/1 1 Job Sat 4 0/1 1 Job Sun 5 0/1 1 Job Mon 6 Tue 7 Wed 8 Thu 9 F…" at bounding box center [374, 207] width 748 height 256
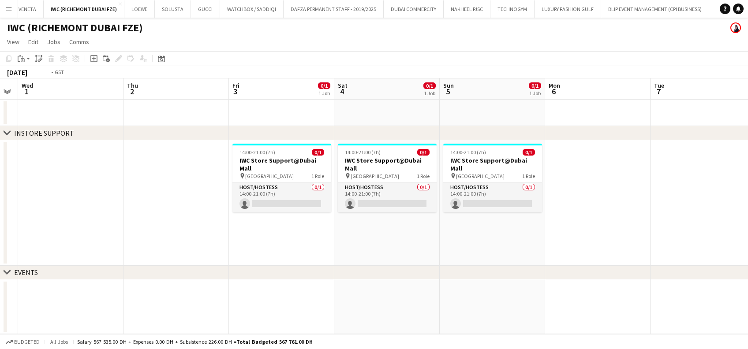
click at [490, 227] on app-calendar-viewport "Sun 28 1/1 1 Job Mon 29 Tue 30 Wed 1 Thu 2 Fri 3 0/1 1 Job Sat 4 0/1 1 Job Sun …" at bounding box center [374, 207] width 748 height 256
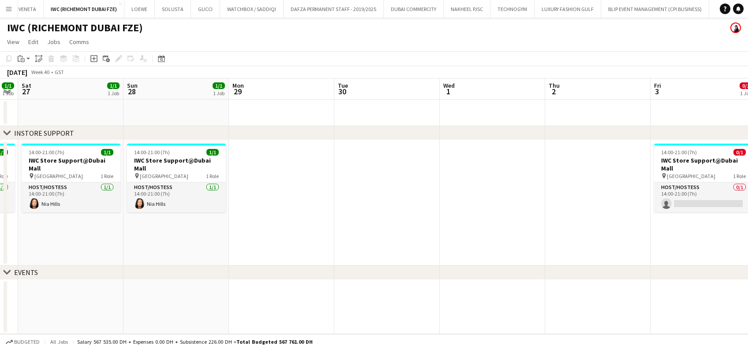
drag, startPoint x: 321, startPoint y: 227, endPoint x: 265, endPoint y: 225, distance: 56.1
click at [391, 226] on app-calendar-viewport "Wed 24 Thu 25 Fri 26 1/1 1 Job Sat 27 1/1 1 Job Sun 28 1/1 1 Job Mon 29 Tue 30 …" at bounding box center [374, 207] width 748 height 256
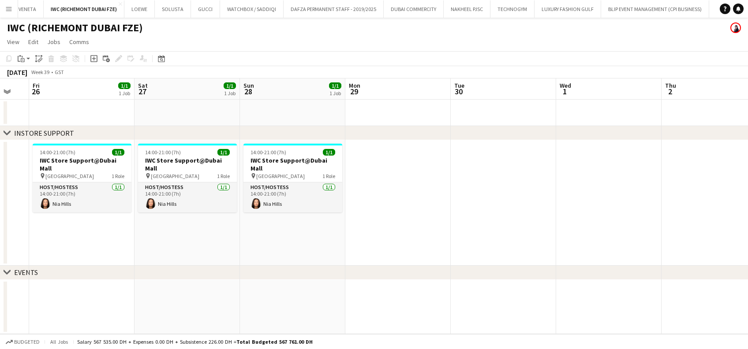
drag, startPoint x: 548, startPoint y: 209, endPoint x: 123, endPoint y: 209, distance: 425.4
click at [122, 209] on app-calendar-viewport "Tue 23 Wed 24 Thu 25 Fri 26 1/1 1 Job Sat 27 1/1 1 Job Sun 28 1/1 1 Job Mon 29 …" at bounding box center [374, 207] width 748 height 256
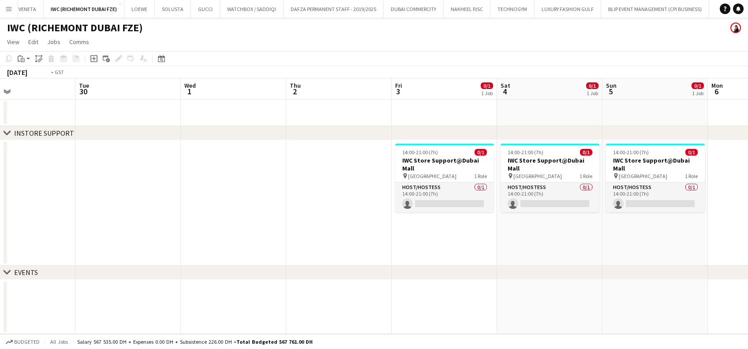
drag, startPoint x: 99, startPoint y: 208, endPoint x: 116, endPoint y: 191, distance: 24.7
click at [96, 207] on app-calendar-viewport "Thu 25 Fri 26 1/1 1 Job Sat 27 1/1 1 Job Sun 28 1/1 1 Job Mon 29 Tue 30 Wed 1 T…" at bounding box center [374, 207] width 748 height 256
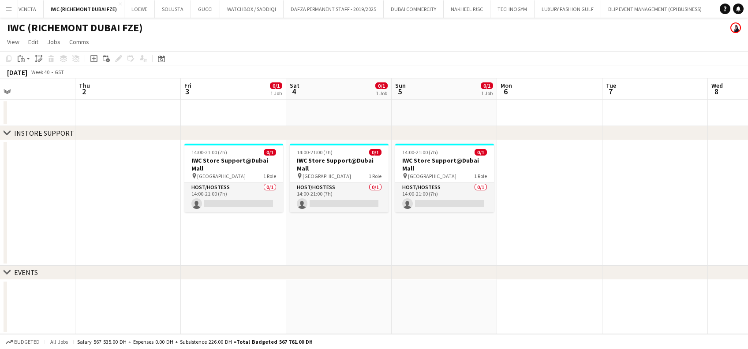
scroll to position [0, 455]
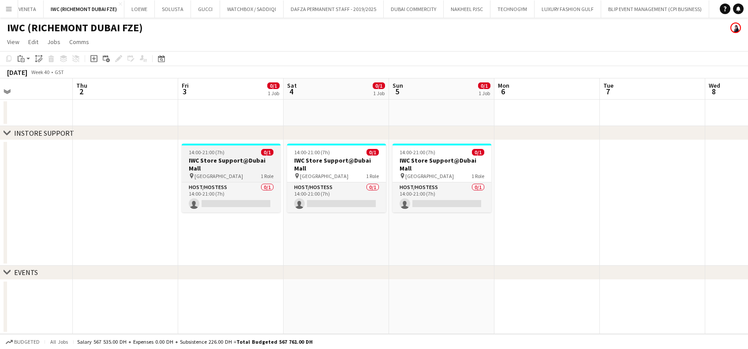
click at [186, 161] on h3 "IWC Store Support@Dubai Mall" at bounding box center [231, 165] width 99 height 16
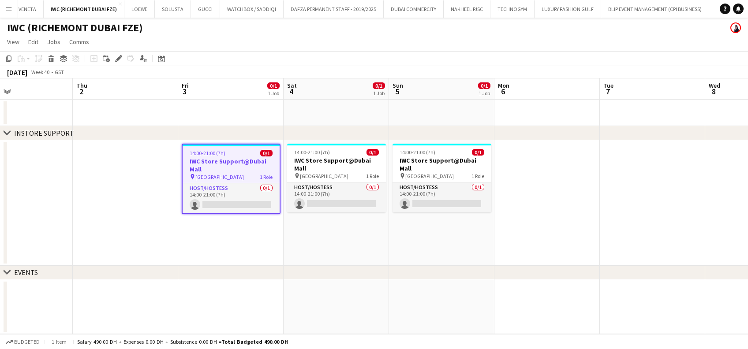
drag, startPoint x: 116, startPoint y: 60, endPoint x: 251, endPoint y: 56, distance: 134.6
click at [116, 60] on icon at bounding box center [118, 58] width 5 height 5
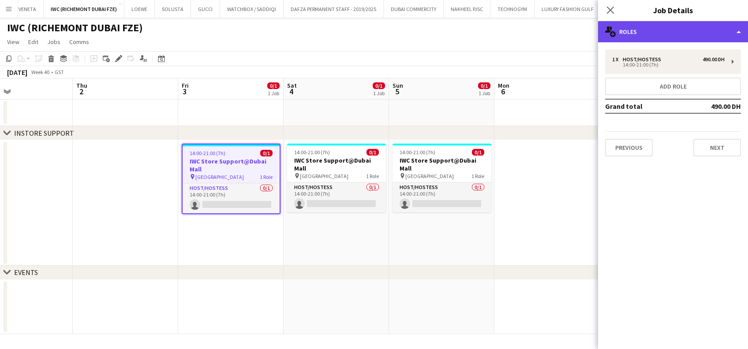
click at [702, 30] on div "multiple-users-add Roles" at bounding box center [673, 31] width 150 height 21
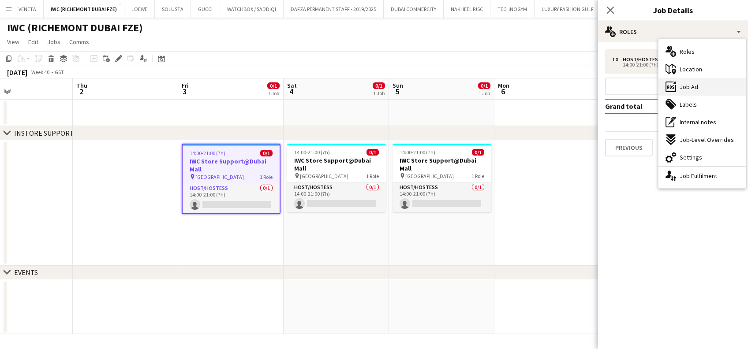
click at [703, 89] on div "ads-window Job Ad" at bounding box center [702, 87] width 87 height 18
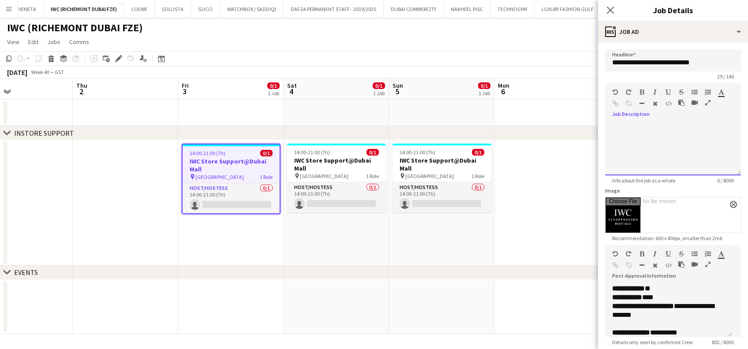
click at [612, 128] on span at bounding box center [612, 122] width 14 height 12
click at [658, 160] on div "**********" at bounding box center [668, 162] width 113 height 9
click at [692, 173] on div "**********" at bounding box center [668, 149] width 127 height 53
click at [687, 161] on div "**********" at bounding box center [668, 162] width 113 height 9
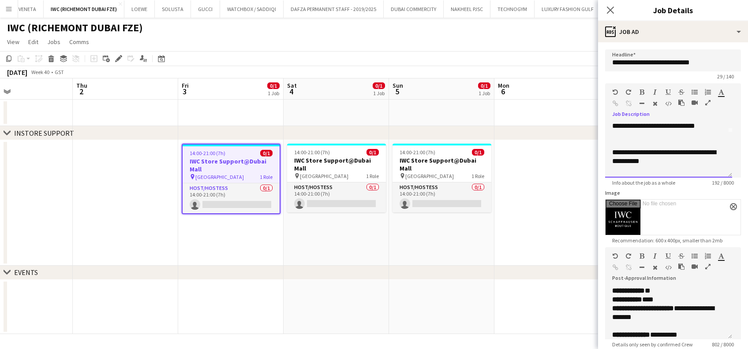
scroll to position [0, 0]
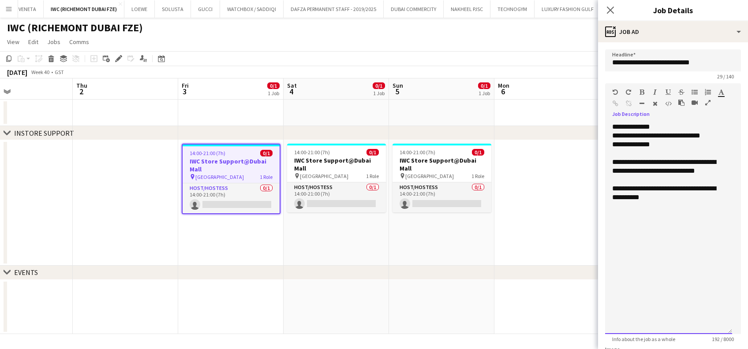
drag, startPoint x: 727, startPoint y: 171, endPoint x: 702, endPoint y: 189, distance: 30.6
click at [746, 343] on mat-expansion-panel "**********" at bounding box center [673, 195] width 150 height 307
click at [634, 137] on div "**********" at bounding box center [668, 135] width 113 height 9
click at [664, 134] on div "**********" at bounding box center [668, 135] width 113 height 9
click at [703, 135] on div "**********" at bounding box center [668, 135] width 113 height 9
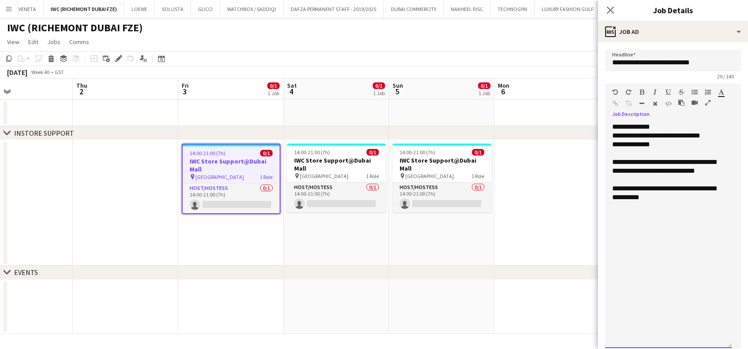
click at [614, 134] on div "**********" at bounding box center [668, 135] width 113 height 9
drag, startPoint x: 663, startPoint y: 127, endPoint x: 609, endPoint y: 131, distance: 54.4
click at [609, 131] on div "**********" at bounding box center [668, 236] width 127 height 226
click at [642, 91] on icon "button" at bounding box center [642, 92] width 5 height 6
click at [666, 90] on icon "button" at bounding box center [668, 92] width 5 height 6
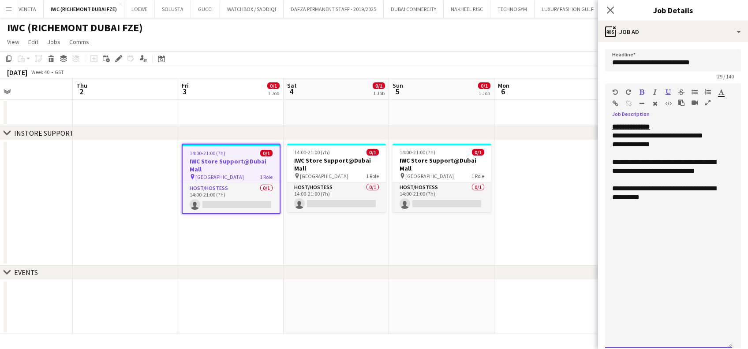
click at [650, 160] on div "**********" at bounding box center [668, 167] width 113 height 18
click at [658, 173] on div "**********" at bounding box center [668, 167] width 113 height 18
click at [702, 173] on div "**********" at bounding box center [668, 167] width 113 height 18
click at [663, 208] on div at bounding box center [668, 206] width 113 height 9
click at [650, 229] on div "**********" at bounding box center [668, 236] width 127 height 226
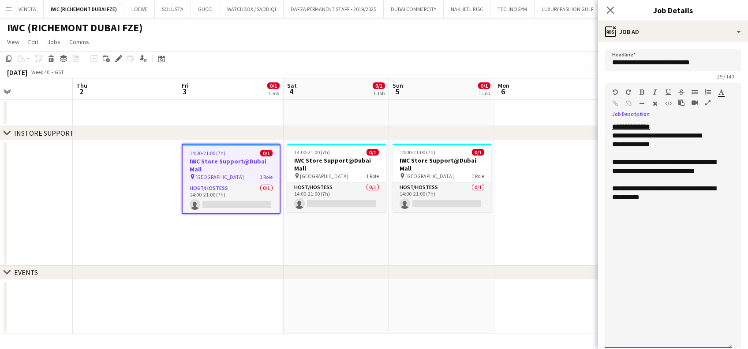
click at [631, 233] on div "**********" at bounding box center [668, 236] width 127 height 226
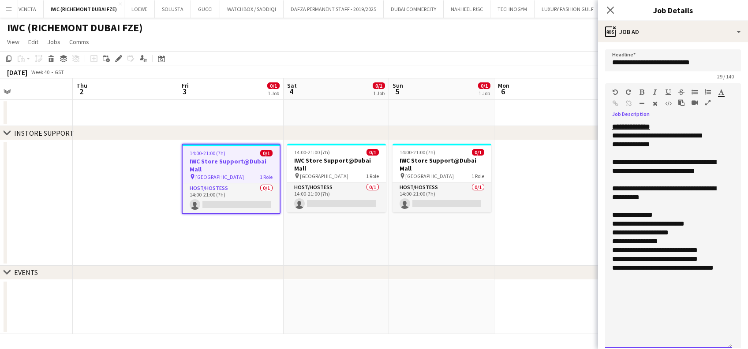
click at [605, 226] on div "**********" at bounding box center [668, 236] width 127 height 226
click at [611, 237] on div "**********" at bounding box center [668, 236] width 127 height 226
click at [612, 246] on div "**********" at bounding box center [668, 236] width 127 height 226
click at [609, 254] on div "**********" at bounding box center [668, 236] width 127 height 226
click at [613, 264] on div "**********" at bounding box center [668, 273] width 113 height 18
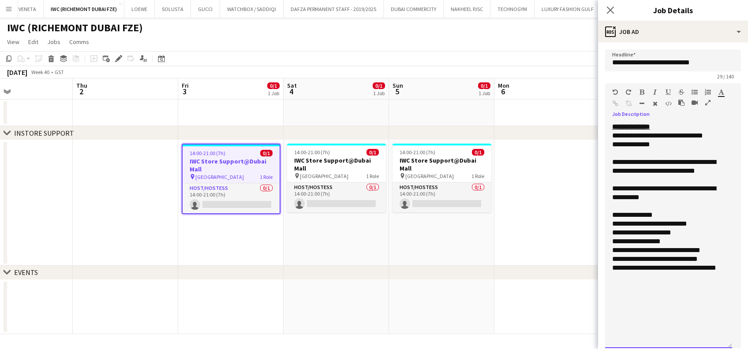
click at [607, 257] on div "**********" at bounding box center [668, 236] width 127 height 226
click at [654, 285] on div "**********" at bounding box center [668, 236] width 127 height 226
click at [645, 214] on div "**********" at bounding box center [668, 215] width 113 height 9
drag, startPoint x: 653, startPoint y: 212, endPoint x: 615, endPoint y: 205, distance: 38.2
click at [615, 205] on div "**********" at bounding box center [668, 236] width 127 height 226
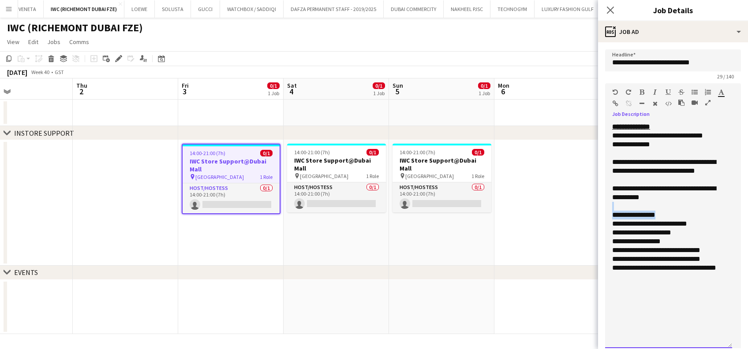
click at [646, 95] on div at bounding box center [665, 94] width 53 height 11
click at [644, 91] on icon "button" at bounding box center [642, 92] width 5 height 6
click at [671, 92] on button "button" at bounding box center [668, 92] width 6 height 7
click at [672, 249] on div "**********" at bounding box center [668, 250] width 113 height 9
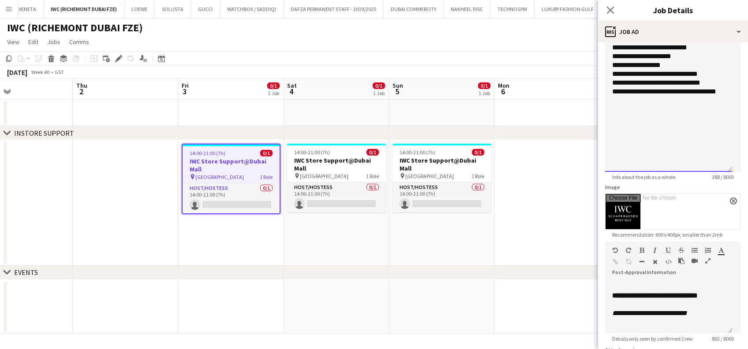
scroll to position [301, 0]
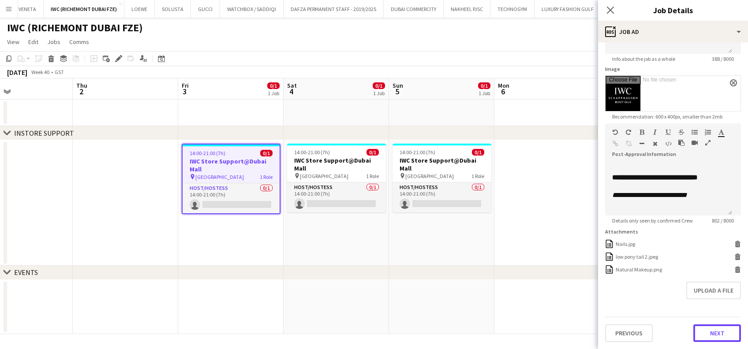
drag, startPoint x: 724, startPoint y: 340, endPoint x: 665, endPoint y: 322, distance: 62.0
click at [721, 339] on button "Next" at bounding box center [718, 334] width 48 height 18
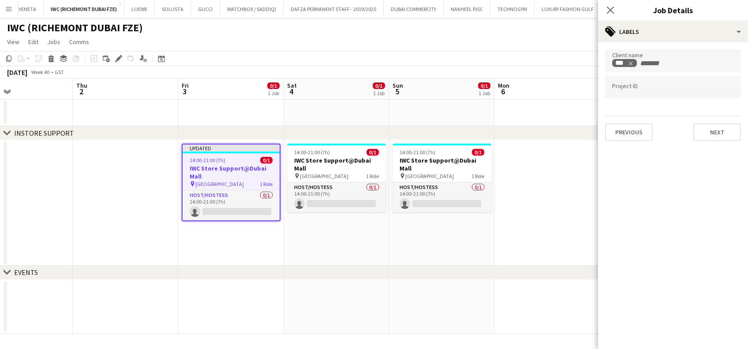
drag, startPoint x: 564, startPoint y: 253, endPoint x: 573, endPoint y: 180, distance: 74.3
click at [564, 253] on app-date-cell at bounding box center [547, 203] width 105 height 126
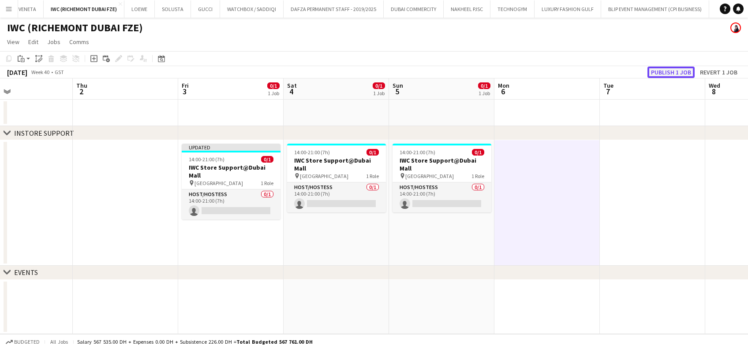
click at [668, 71] on button "Publish 1 job" at bounding box center [671, 72] width 47 height 11
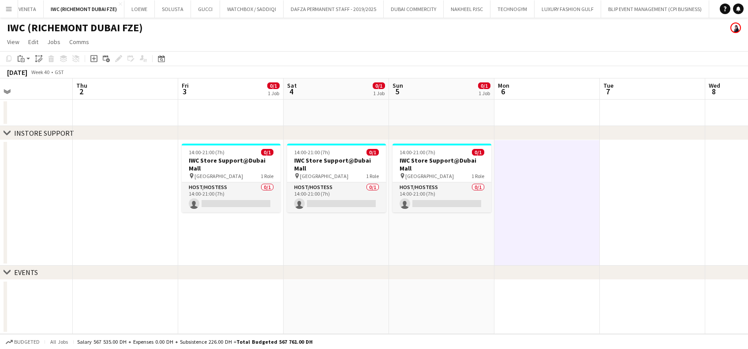
click at [348, 238] on app-date-cell "14:00-21:00 (7h) 0/1 IWC Store Support@Dubai Mall pin [GEOGRAPHIC_DATA] 1 Role …" at bounding box center [336, 203] width 105 height 126
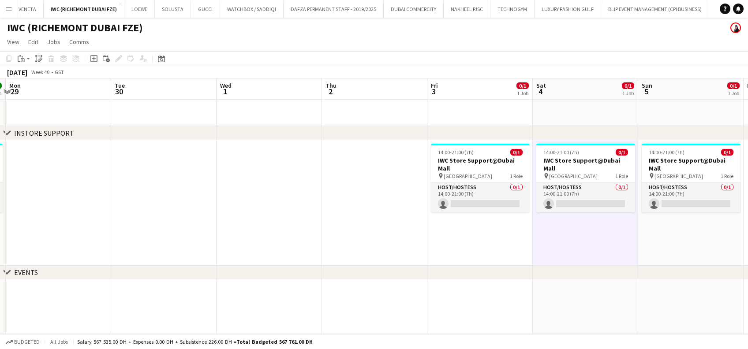
drag, startPoint x: 344, startPoint y: 230, endPoint x: 439, endPoint y: 230, distance: 94.9
click at [439, 230] on app-calendar-viewport "Sat 27 1/1 1 Job Sun 28 1/1 1 Job Mon 29 Tue 30 Wed 1 Thu 2 Fri 3 0/1 1 Job Sat…" at bounding box center [374, 207] width 748 height 256
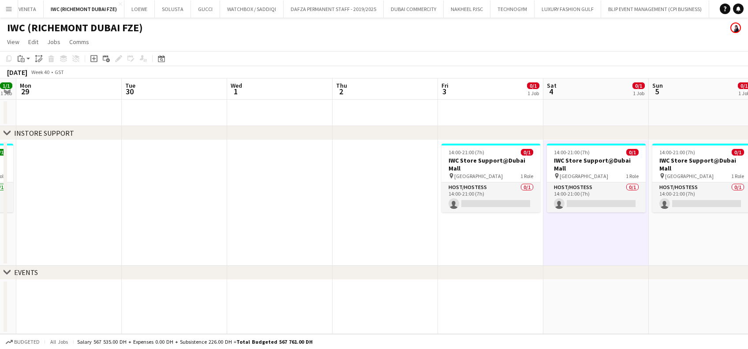
drag, startPoint x: 361, startPoint y: 230, endPoint x: 535, endPoint y: 229, distance: 173.9
click at [572, 230] on app-calendar-viewport "Fri 26 1/1 1 Job Sat 27 1/1 1 Job Sun 28 1/1 1 Job Mon 29 Tue 30 Wed 1 Thu 2 Fr…" at bounding box center [374, 207] width 748 height 256
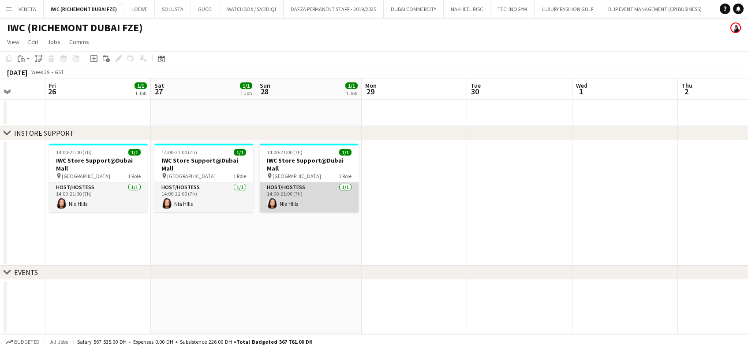
drag, startPoint x: 180, startPoint y: 199, endPoint x: 111, endPoint y: 196, distance: 68.9
click at [109, 199] on app-calendar-viewport "Mon 22 Tue 23 Wed 24 Thu 25 Fri 26 1/1 1 Job Sat 27 1/1 1 Job Sun 28 1/1 1 Job …" at bounding box center [374, 207] width 748 height 256
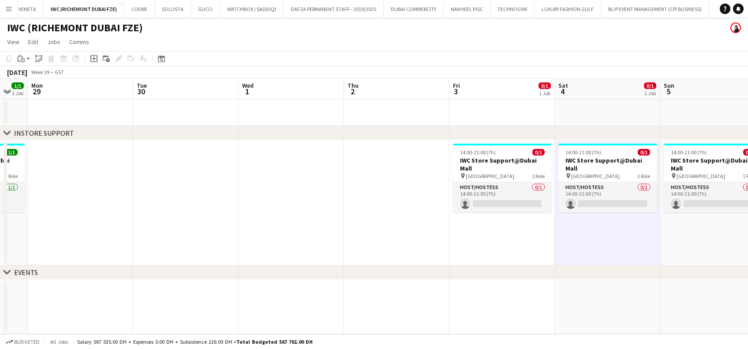
drag, startPoint x: 511, startPoint y: 199, endPoint x: 46, endPoint y: 212, distance: 464.8
click at [46, 212] on app-calendar-viewport "Fri 26 1/1 1 Job Sat 27 1/1 1 Job Sun 28 1/1 1 Job Mon 29 Tue 30 Wed 1 Thu 2 Fr…" at bounding box center [374, 207] width 748 height 256
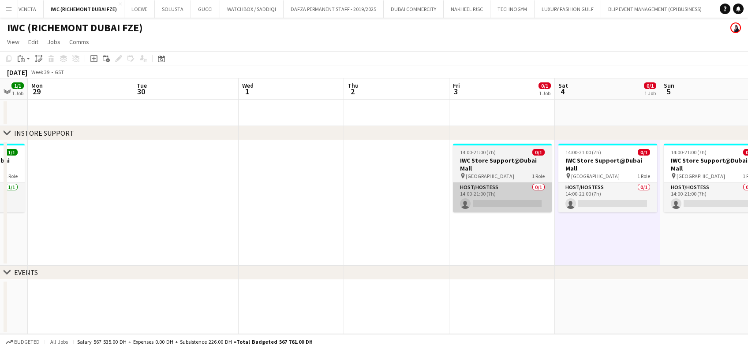
scroll to position [0, 314]
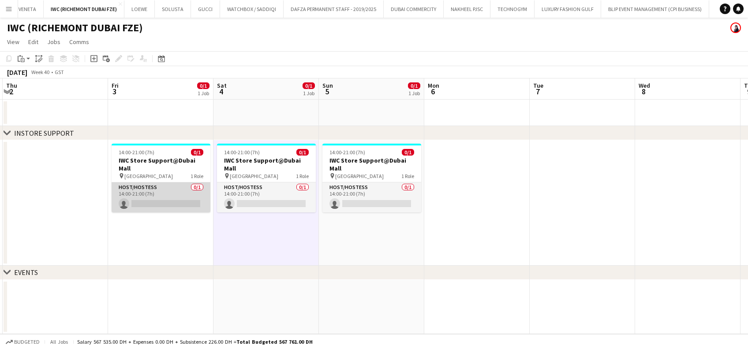
click at [177, 199] on app-card-role "Host/Hostess 0/1 14:00-21:00 (7h) single-neutral-actions" at bounding box center [161, 198] width 99 height 30
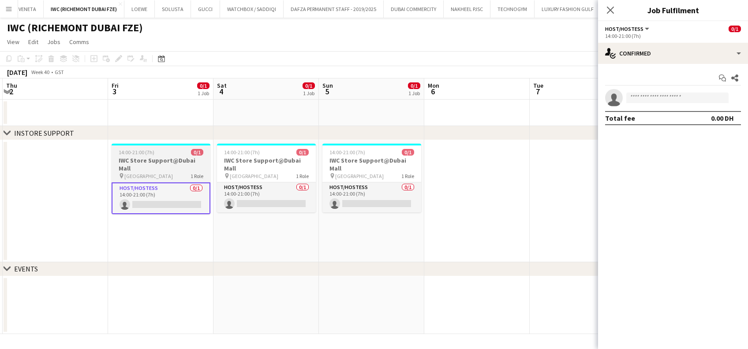
click at [148, 162] on h3 "IWC Store Support@Dubai Mall" at bounding box center [161, 165] width 99 height 16
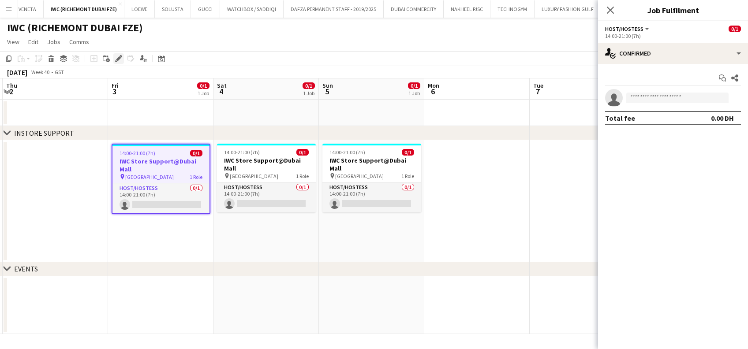
click at [118, 60] on icon "Edit" at bounding box center [118, 58] width 7 height 7
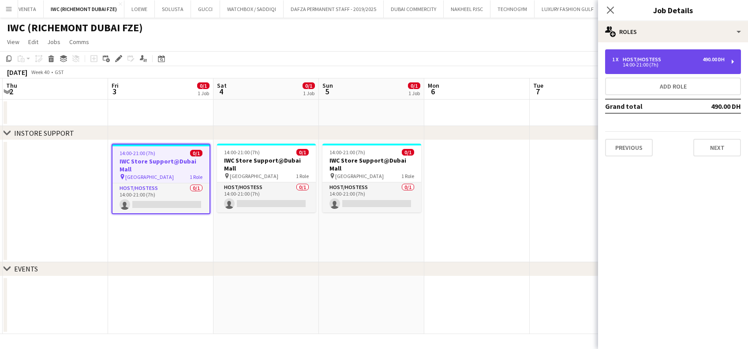
click at [674, 67] on div "14:00-21:00 (7h)" at bounding box center [668, 65] width 113 height 4
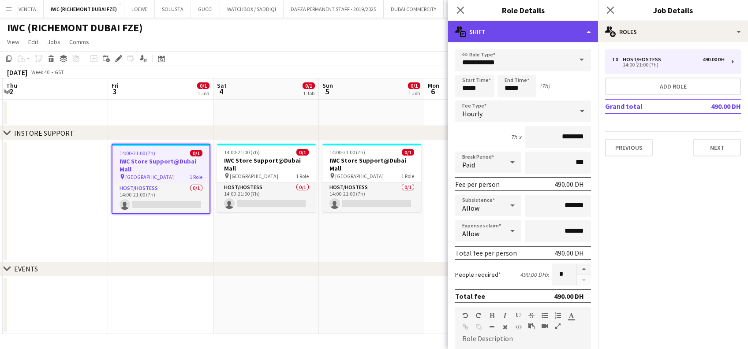
click at [532, 30] on div "multiple-actions-text Shift" at bounding box center [523, 31] width 150 height 21
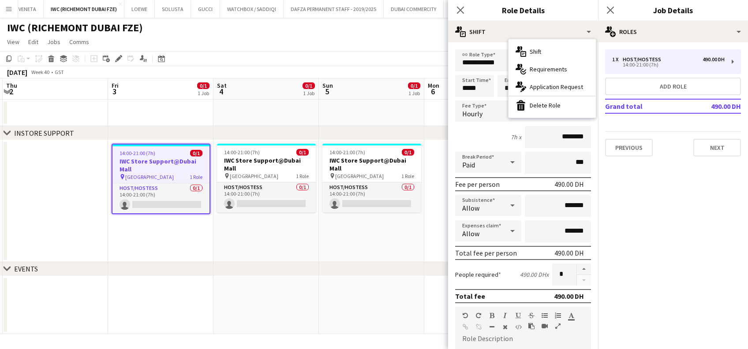
click at [540, 63] on div "multiple-actions-check-2 Requirements" at bounding box center [552, 69] width 87 height 18
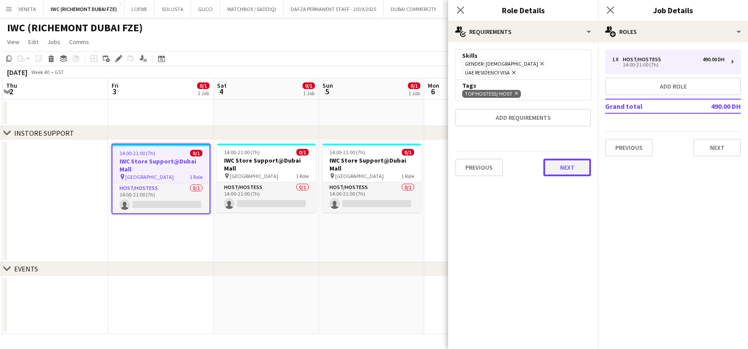
click at [568, 162] on button "Next" at bounding box center [568, 168] width 48 height 18
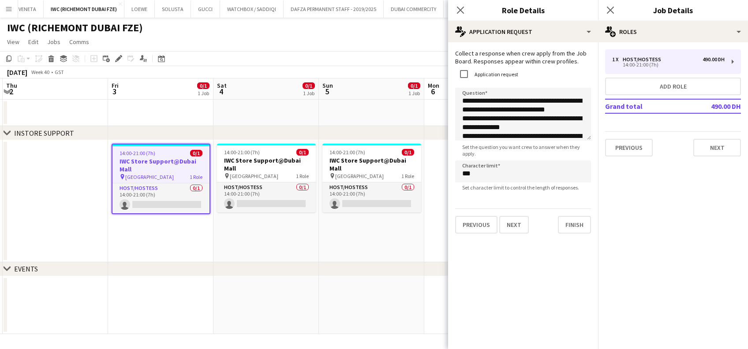
click at [266, 235] on app-date-cell "14:00-21:00 (7h) 0/1 IWC Store Support@Dubai Mall pin [GEOGRAPHIC_DATA] 1 Role …" at bounding box center [266, 201] width 105 height 122
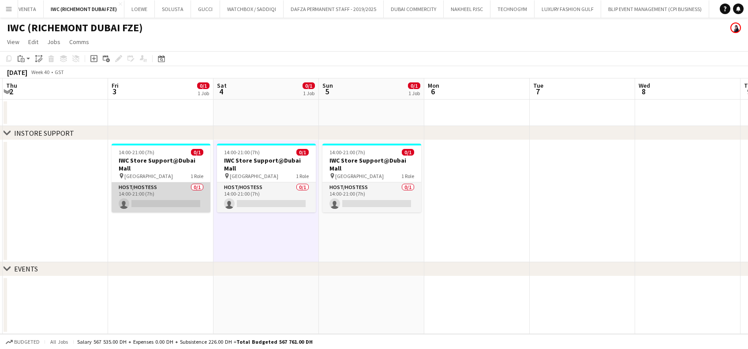
click at [151, 190] on app-card-role "Host/Hostess 0/1 14:00-21:00 (7h) single-neutral-actions" at bounding box center [161, 198] width 99 height 30
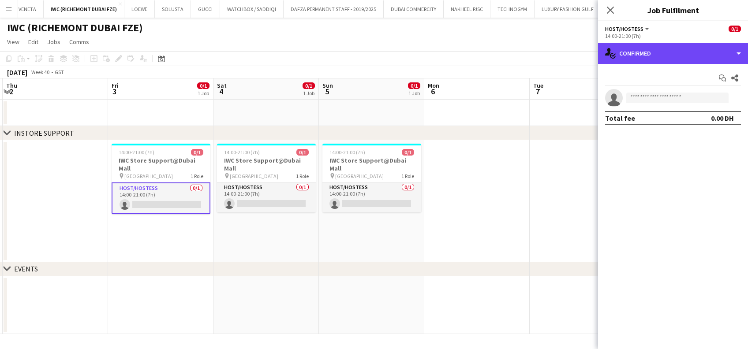
click at [662, 48] on div "single-neutral-actions-check-2 Confirmed" at bounding box center [673, 53] width 150 height 21
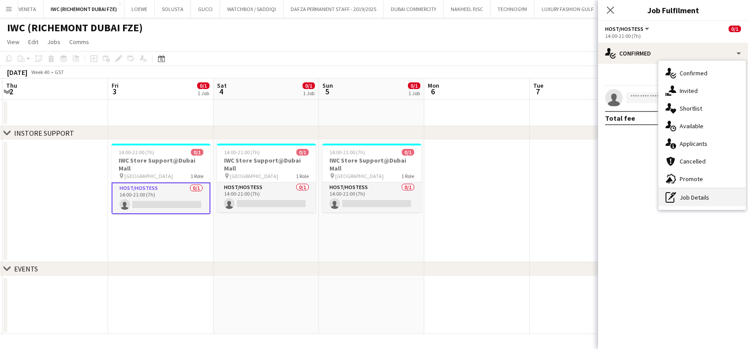
click at [701, 201] on div "pen-write Job Details" at bounding box center [702, 198] width 87 height 18
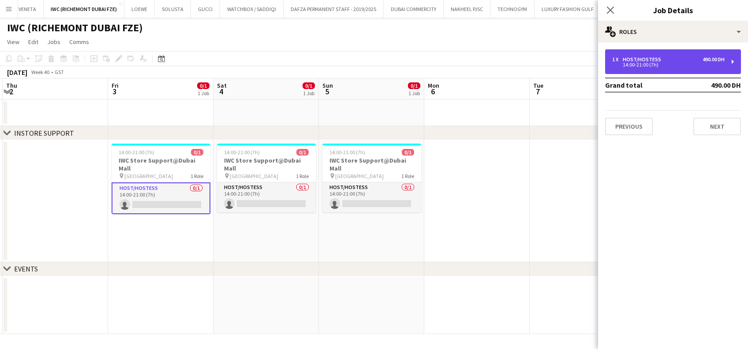
click at [670, 57] on div "1 x Host/Hostess 490.00 DH" at bounding box center [668, 59] width 113 height 6
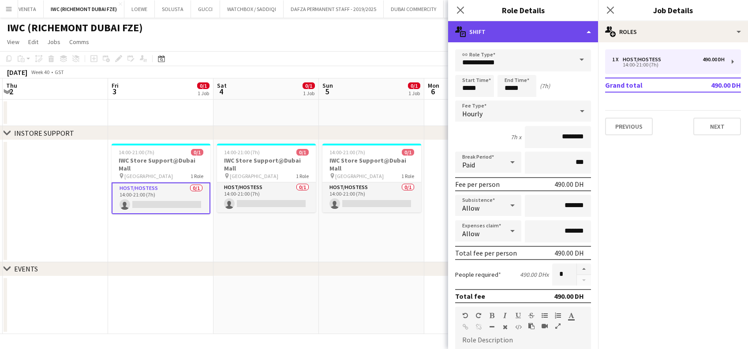
click at [569, 37] on div "multiple-actions-text Shift" at bounding box center [523, 31] width 150 height 21
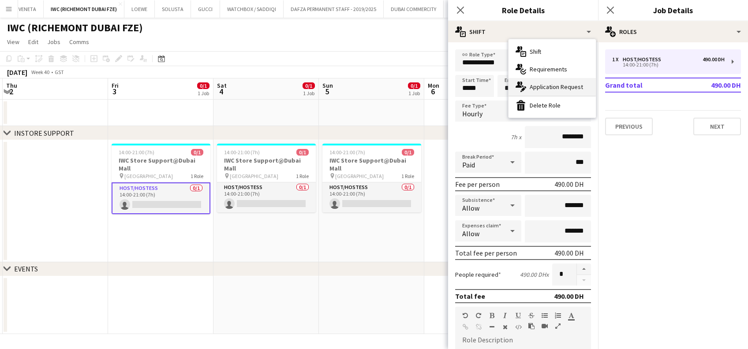
click at [548, 86] on span "Application Request" at bounding box center [556, 87] width 53 height 8
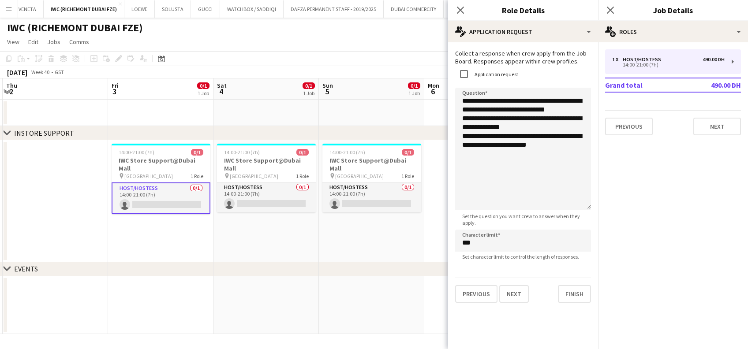
drag, startPoint x: 580, startPoint y: 174, endPoint x: 574, endPoint y: 202, distance: 28.5
click at [585, 210] on textarea "**********" at bounding box center [523, 149] width 136 height 122
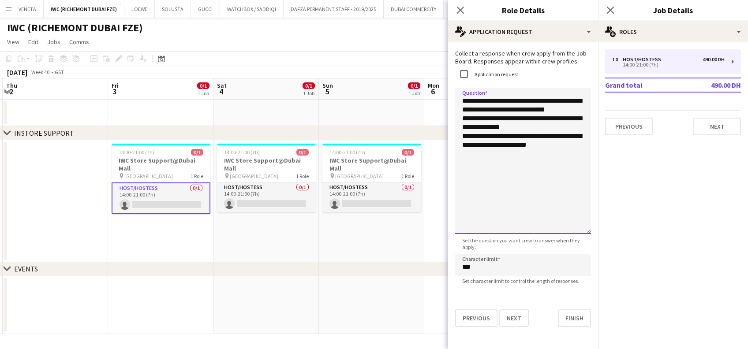
drag, startPoint x: 502, startPoint y: 118, endPoint x: 472, endPoint y: 101, distance: 34.2
click at [472, 101] on textarea "**********" at bounding box center [523, 161] width 136 height 147
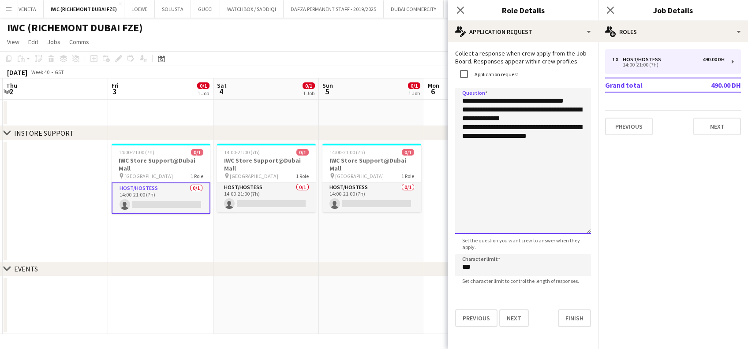
drag, startPoint x: 520, startPoint y: 118, endPoint x: 460, endPoint y: 115, distance: 60.1
click at [460, 115] on textarea "**********" at bounding box center [523, 161] width 136 height 147
drag, startPoint x: 570, startPoint y: 135, endPoint x: 452, endPoint y: 122, distance: 119.0
click at [452, 122] on form "**********" at bounding box center [523, 188] width 150 height 278
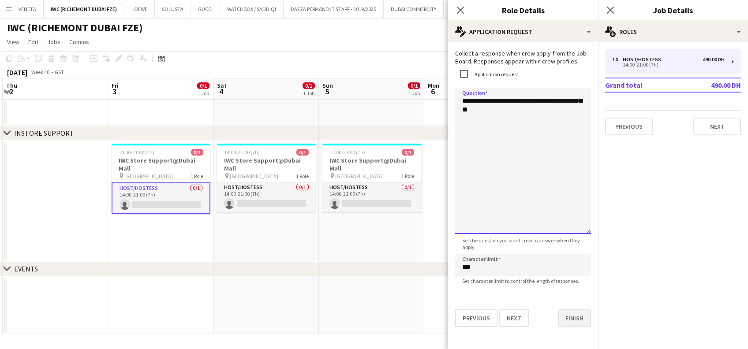
type textarea "**********"
click at [575, 325] on button "Finish" at bounding box center [574, 319] width 33 height 18
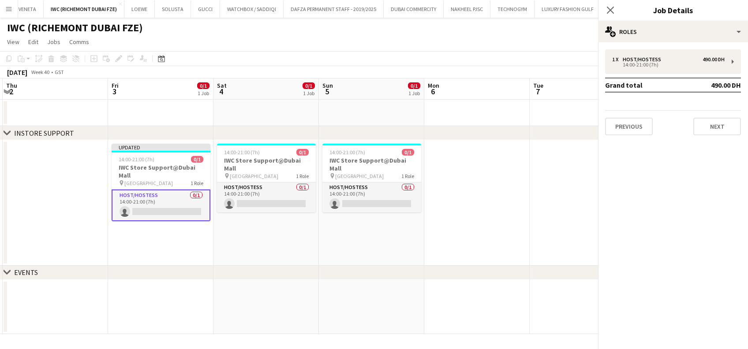
click at [406, 247] on app-date-cell "14:00-21:00 (7h) 0/1 IWC Store Support@Dubai Mall pin [GEOGRAPHIC_DATA] 1 Role …" at bounding box center [371, 203] width 105 height 126
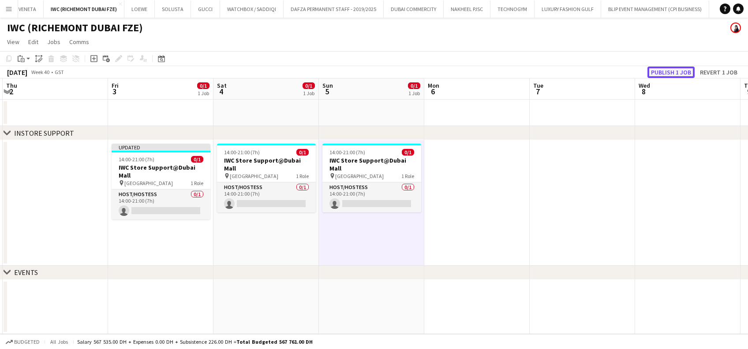
click at [678, 74] on button "Publish 1 job" at bounding box center [671, 72] width 47 height 11
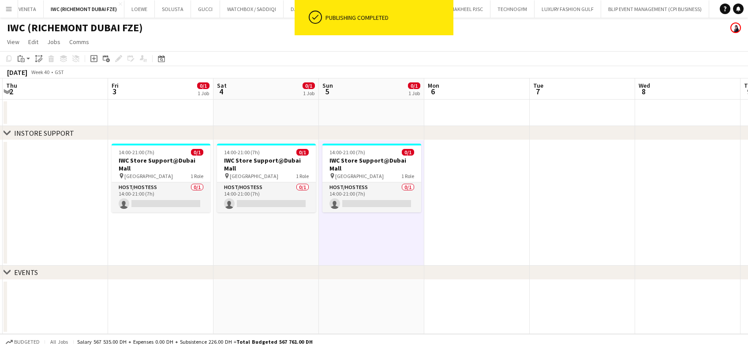
click at [196, 197] on app-card-role "Host/Hostess 0/1 14:00-21:00 (7h) single-neutral-actions" at bounding box center [161, 198] width 99 height 30
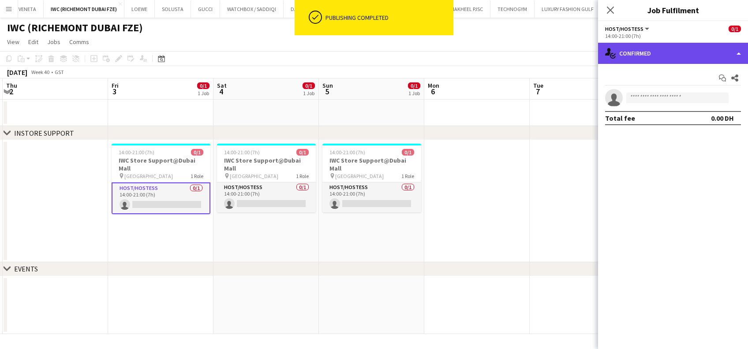
click at [668, 49] on div "single-neutral-actions-check-2 Confirmed" at bounding box center [673, 53] width 150 height 21
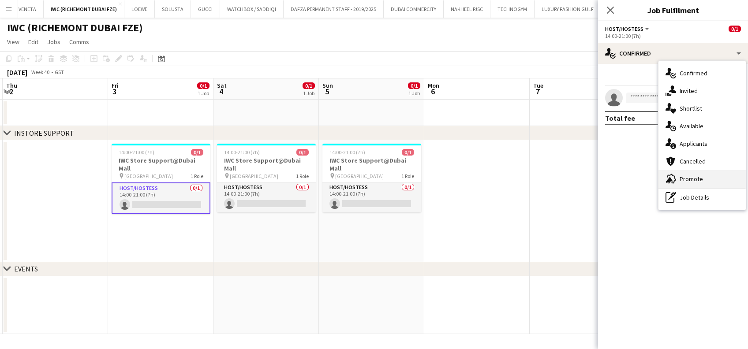
click at [707, 178] on div "advertising-megaphone Promote" at bounding box center [702, 179] width 87 height 18
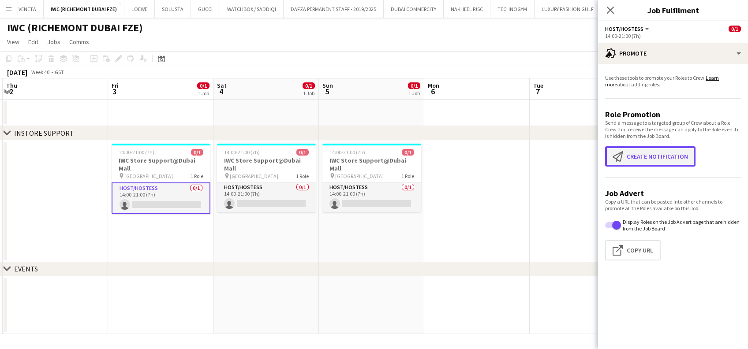
click at [661, 158] on button "Create notification Create notification" at bounding box center [650, 157] width 90 height 20
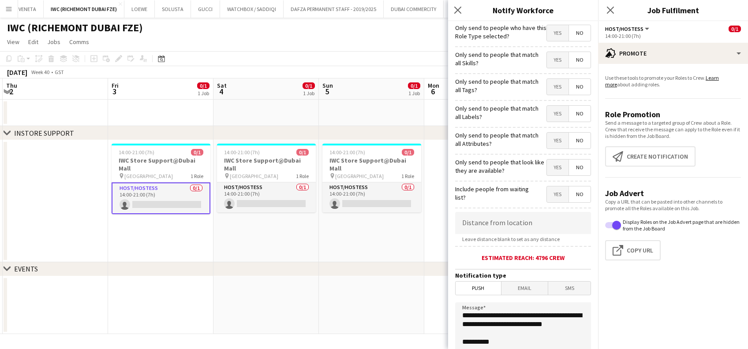
click at [547, 64] on span "Yes" at bounding box center [558, 60] width 22 height 16
click at [554, 83] on span "Yes" at bounding box center [558, 87] width 22 height 16
click at [550, 110] on span "Yes" at bounding box center [558, 114] width 22 height 16
drag, startPoint x: 551, startPoint y: 135, endPoint x: 551, endPoint y: 159, distance: 24.7
click at [551, 135] on span "Yes" at bounding box center [558, 141] width 22 height 16
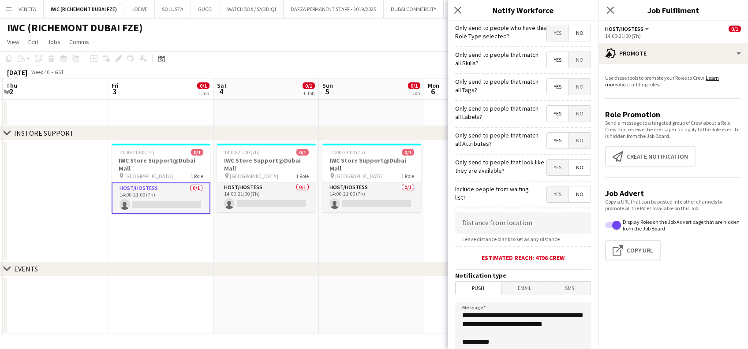
click at [551, 160] on div "Only send to people that look like they are available? Yes No" at bounding box center [523, 167] width 136 height 22
click at [552, 176] on span "Yes" at bounding box center [558, 168] width 22 height 16
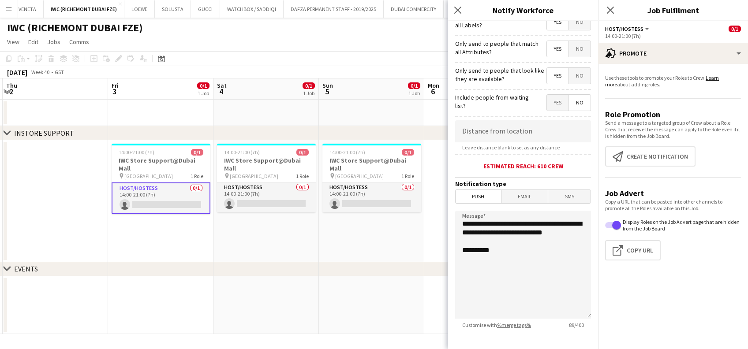
scroll to position [139, 0]
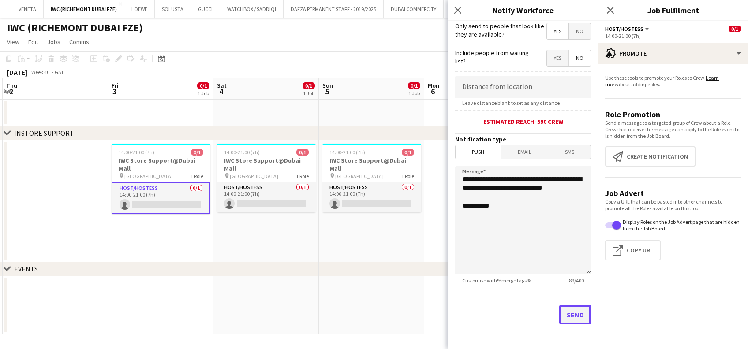
click at [565, 312] on button "Send" at bounding box center [576, 314] width 32 height 19
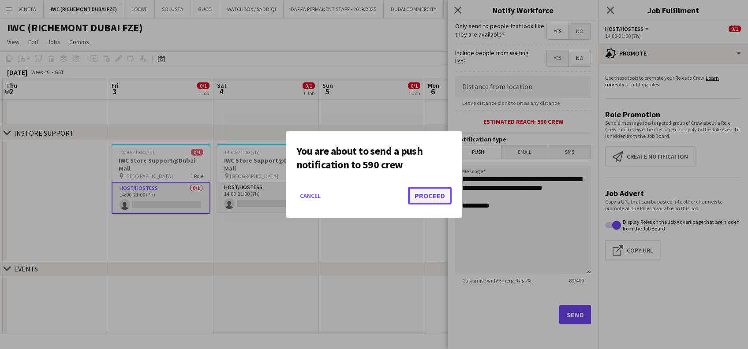
click at [427, 199] on button "Proceed" at bounding box center [430, 196] width 44 height 18
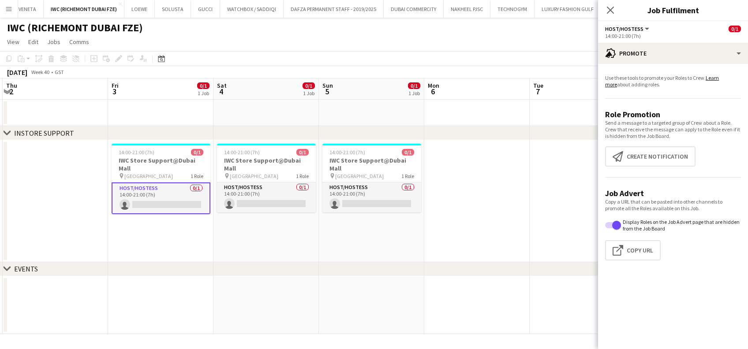
drag, startPoint x: 269, startPoint y: 226, endPoint x: 261, endPoint y: 226, distance: 7.9
click at [270, 226] on app-date-cell "14:00-21:00 (7h) 0/1 IWC Store Support@Dubai Mall pin [GEOGRAPHIC_DATA] 1 Role …" at bounding box center [266, 201] width 105 height 122
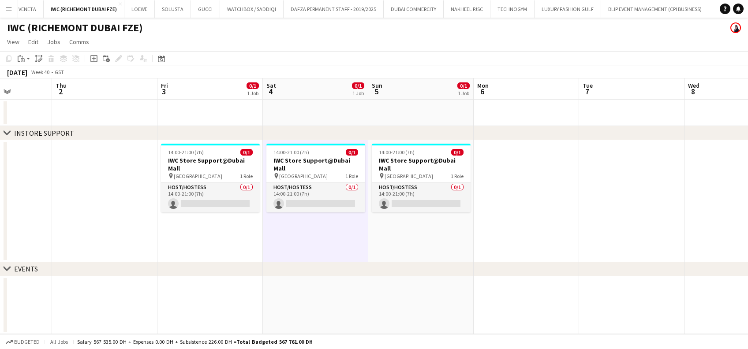
drag, startPoint x: 223, startPoint y: 225, endPoint x: 382, endPoint y: 215, distance: 159.6
click at [379, 226] on app-calendar-viewport "Mon 29 Tue 30 Wed 1 Thu 2 Fri 3 0/1 1 Job Sat 4 0/1 1 Job Sun 5 0/1 1 Job Mon 6…" at bounding box center [374, 207] width 748 height 256
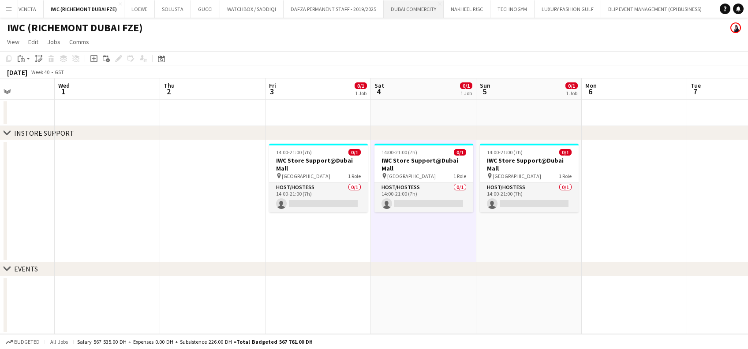
scroll to position [0, 262]
click at [227, 215] on app-date-cell at bounding box center [212, 201] width 105 height 122
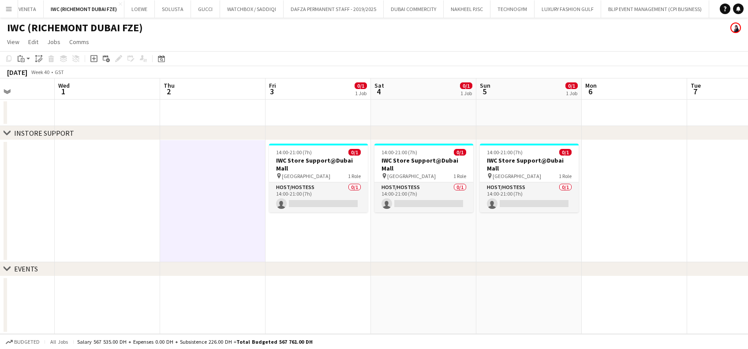
drag, startPoint x: 427, startPoint y: 266, endPoint x: 297, endPoint y: 262, distance: 130.2
click at [298, 263] on div "chevron-right EVENTS" at bounding box center [374, 270] width 748 height 14
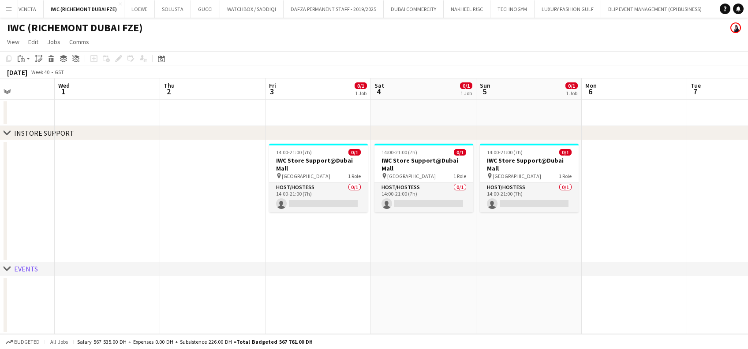
click at [11, 11] on app-icon "Menu" at bounding box center [8, 8] width 7 height 7
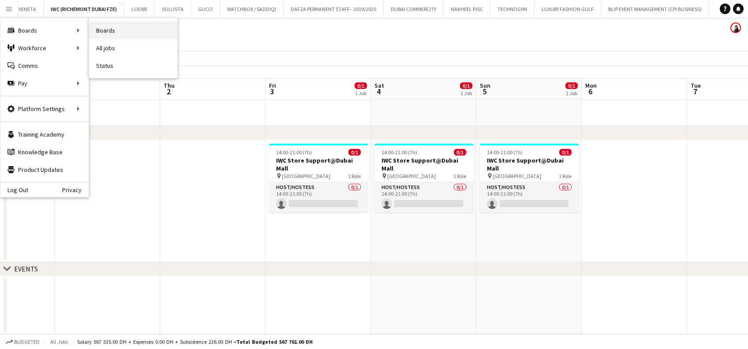
click at [111, 26] on link "Boards" at bounding box center [133, 31] width 88 height 18
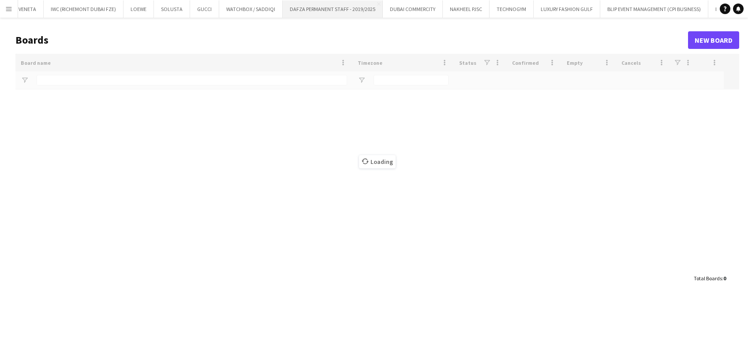
type input "***"
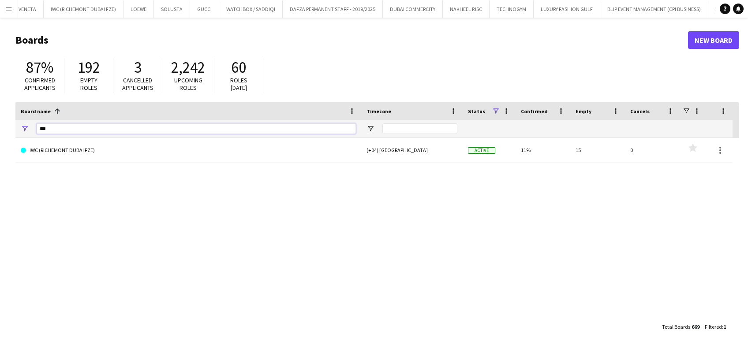
click at [0, 128] on html "Menu Boards Boards Boards All jobs Status Workforce Workforce My Workforce Recr…" at bounding box center [374, 174] width 748 height 349
click at [11, 13] on button "Menu" at bounding box center [9, 9] width 18 height 18
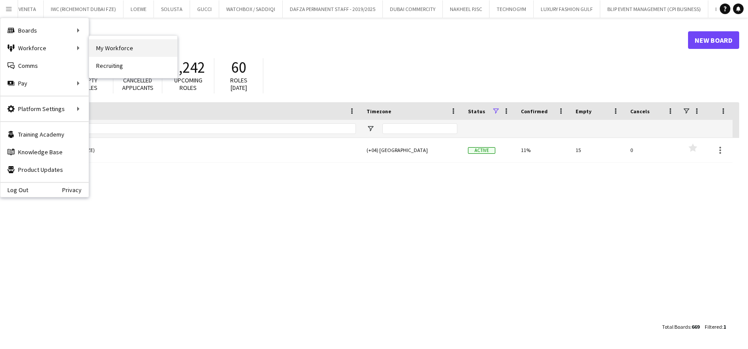
click at [118, 45] on link "My Workforce" at bounding box center [133, 48] width 88 height 18
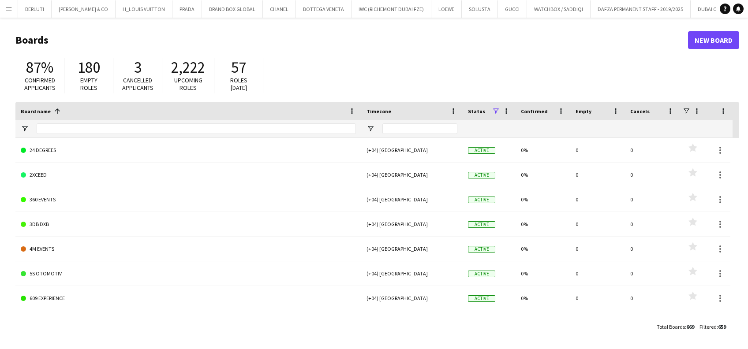
drag, startPoint x: 75, startPoint y: 132, endPoint x: 99, endPoint y: 168, distance: 42.7
click at [75, 132] on input "Board name Filter Input" at bounding box center [196, 129] width 319 height 11
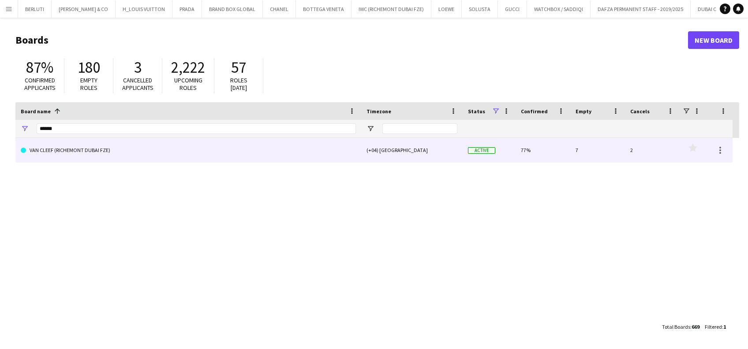
type input "******"
click at [181, 159] on link "VAN CLEEF (RICHEMONT DUBAI FZE)" at bounding box center [188, 150] width 335 height 25
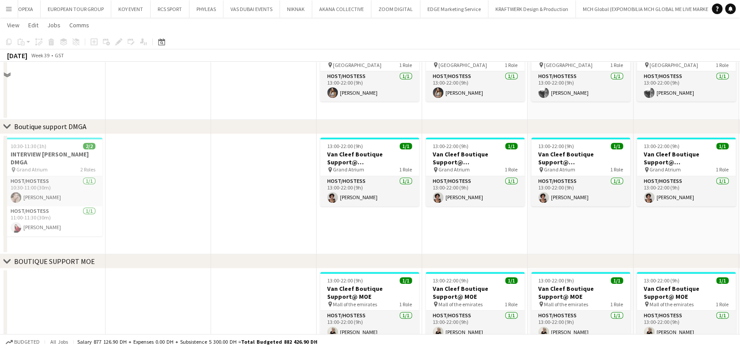
scroll to position [294, 0]
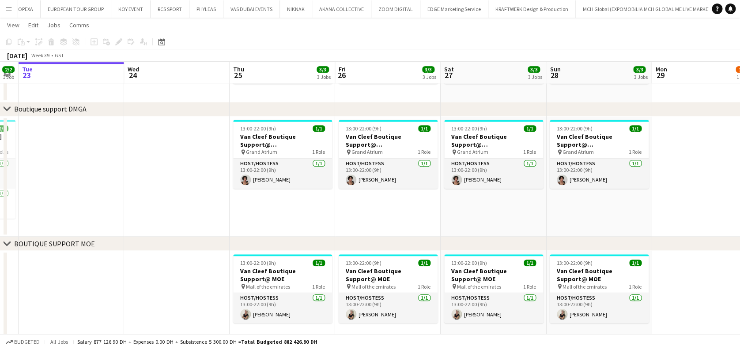
drag, startPoint x: 427, startPoint y: 204, endPoint x: 339, endPoint y: 201, distance: 87.4
click at [339, 201] on app-calendar-viewport "Sat 20 3/3 3 Jobs Sun 21 3/3 3 Jobs Mon 22 2/2 1 Job Tue 23 Wed 24 Thu 25 3/3 3…" at bounding box center [370, 114] width 740 height 747
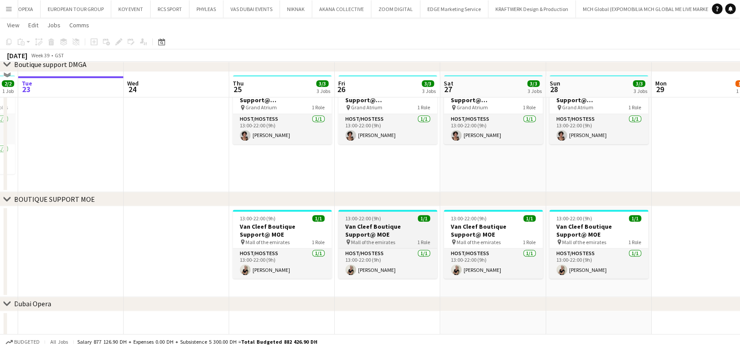
scroll to position [353, 0]
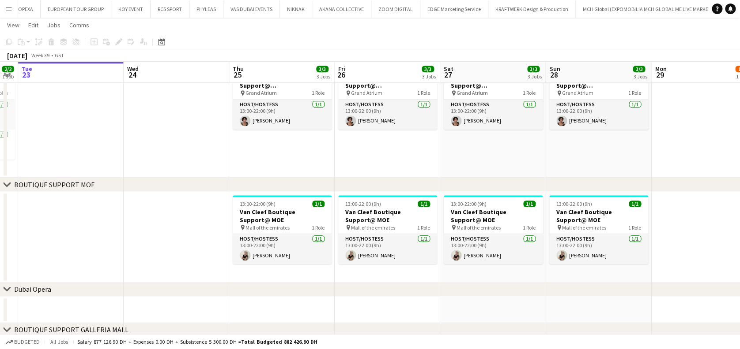
drag, startPoint x: 309, startPoint y: 120, endPoint x: 336, endPoint y: 120, distance: 26.9
click at [309, 120] on app-card-role "Host/Hostess [DATE] 13:00-22:00 (9h) [PERSON_NAME]" at bounding box center [282, 115] width 99 height 30
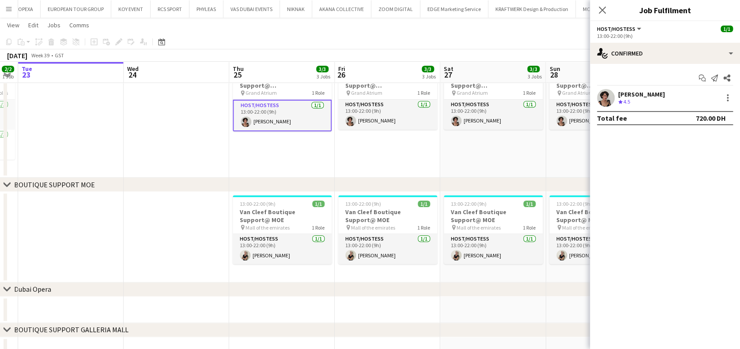
scroll to position [0, 299]
click at [727, 99] on div at bounding box center [727, 98] width 11 height 11
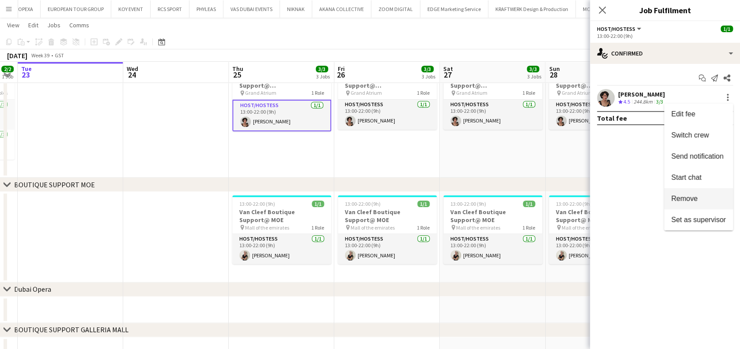
drag, startPoint x: 712, startPoint y: 198, endPoint x: 706, endPoint y: 199, distance: 6.7
click at [711, 198] on span "Remove" at bounding box center [698, 199] width 55 height 8
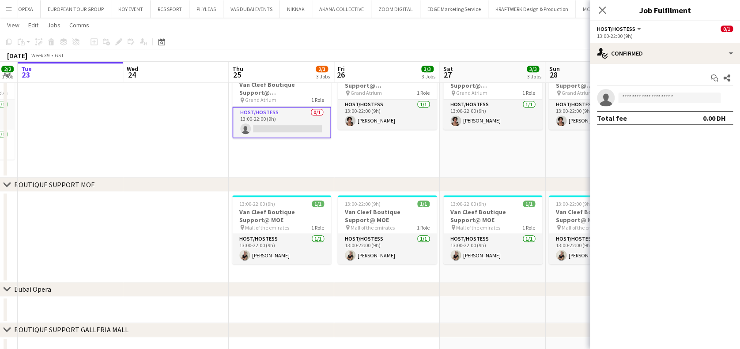
drag, startPoint x: 508, startPoint y: 159, endPoint x: 611, endPoint y: 62, distance: 141.4
click at [507, 158] on app-date-cell "13:00-22:00 (9h) 1/1 Van Cleef Boutique Support@ [GEOGRAPHIC_DATA] pin Grand At…" at bounding box center [492, 117] width 105 height 121
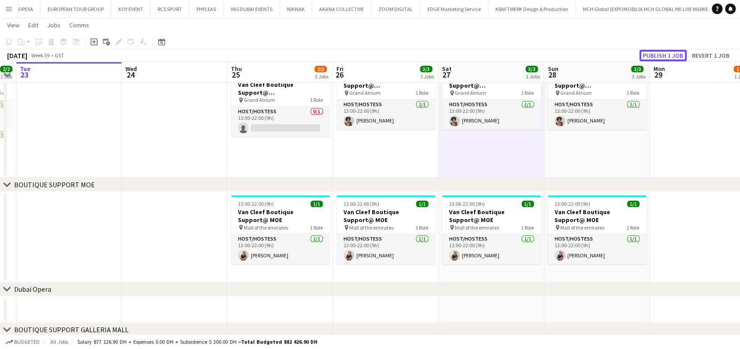
click at [668, 54] on button "Publish 1 job" at bounding box center [662, 55] width 47 height 11
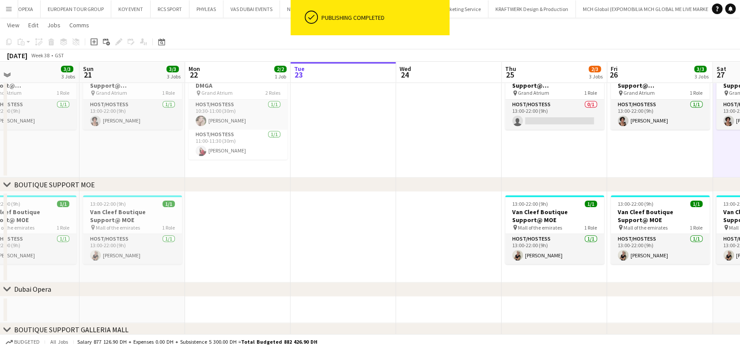
drag, startPoint x: 395, startPoint y: 135, endPoint x: 349, endPoint y: 140, distance: 46.6
click at [545, 135] on app-calendar-viewport "Fri 19 Sat 20 3/3 3 Jobs Sun 21 3/3 3 Jobs Mon 22 2/2 1 Job Tue 23 Wed 24 Thu 2…" at bounding box center [370, 54] width 740 height 747
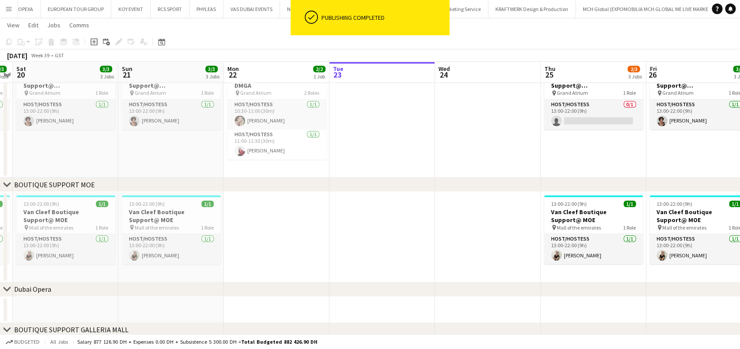
scroll to position [0, 191]
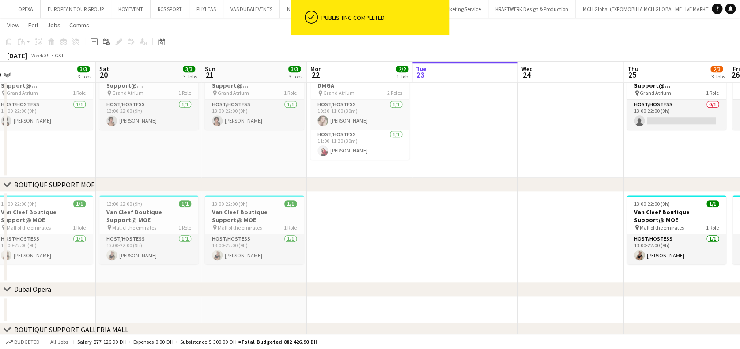
drag, startPoint x: 222, startPoint y: 140, endPoint x: 440, endPoint y: 127, distance: 218.4
click at [440, 125] on app-calendar-viewport "Wed 17 Thu 18 5/6 4 Jobs Fri 19 3/3 3 Jobs Sat 20 3/3 3 Jobs Sun 21 3/3 3 Jobs …" at bounding box center [370, 80] width 740 height 799
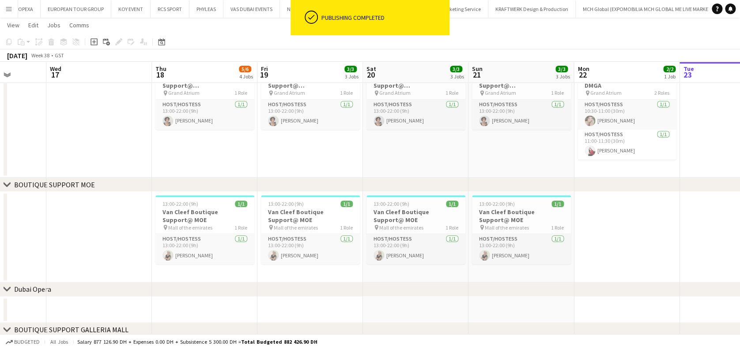
drag, startPoint x: 122, startPoint y: 127, endPoint x: 253, endPoint y: 128, distance: 131.5
click at [253, 128] on app-calendar-viewport "Sun 14 Mon 15 Tue 16 Wed 17 Thu 18 5/6 4 Jobs Fri 19 3/3 3 Jobs Sat 20 3/3 3 Jo…" at bounding box center [370, 80] width 740 height 799
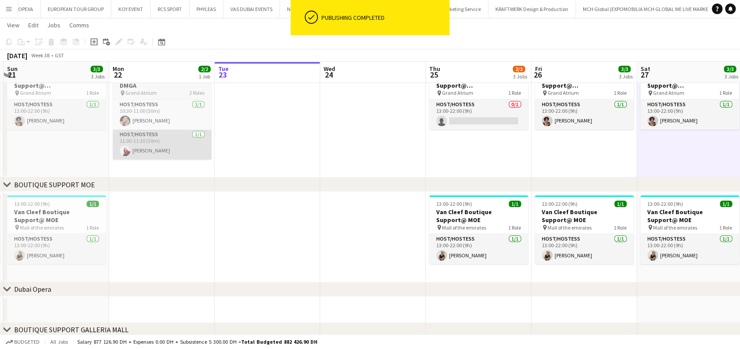
drag, startPoint x: 79, startPoint y: 138, endPoint x: 184, endPoint y: 135, distance: 105.0
click at [68, 135] on app-calendar-viewport "Thu 18 5/6 4 Jobs Fri 19 3/3 3 Jobs Sat 20 3/3 3 Jobs Sun 21 3/3 3 Jobs Mon 22 …" at bounding box center [370, 80] width 740 height 799
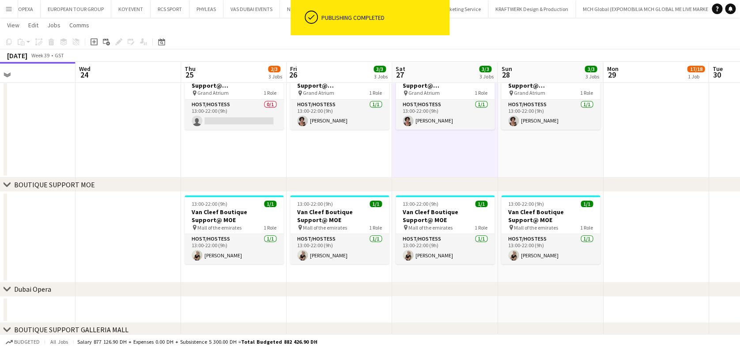
drag, startPoint x: 289, startPoint y: 144, endPoint x: 284, endPoint y: 143, distance: 5.3
click at [284, 143] on app-calendar-viewport "Sat 20 3/3 3 Jobs Sun 21 3/3 3 Jobs Mon 22 2/2 1 Job Tue 23 Wed 24 Thu 25 2/3 3…" at bounding box center [370, 80] width 740 height 799
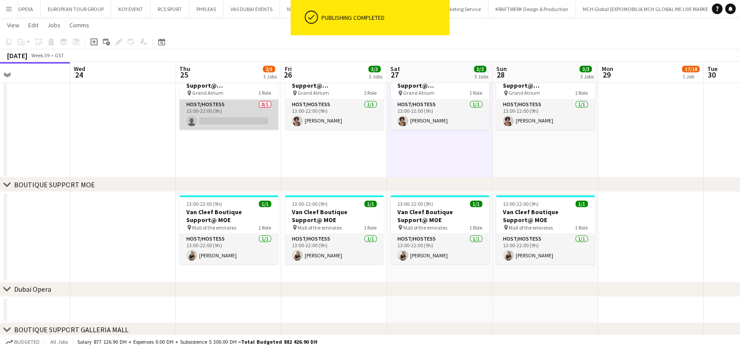
click at [248, 119] on app-card-role "Host/Hostess 0/1 13:00-22:00 (9h) single-neutral-actions" at bounding box center [228, 115] width 99 height 30
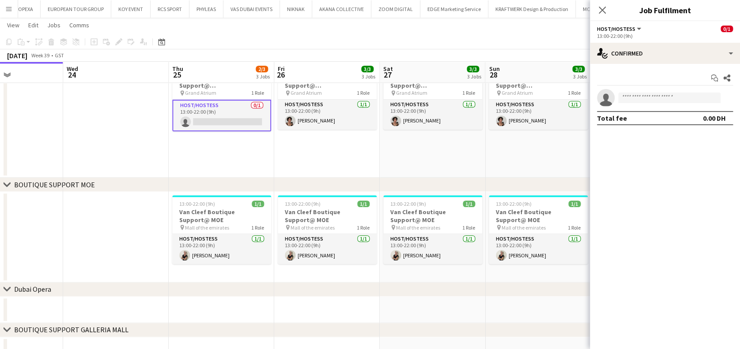
drag, startPoint x: 230, startPoint y: 144, endPoint x: 221, endPoint y: 144, distance: 9.3
click at [221, 144] on app-calendar-viewport "Sat 20 3/3 3 Jobs Sun 21 3/3 3 Jobs Mon 22 2/2 1 Job Tue 23 Wed 24 Thu 25 2/3 3…" at bounding box center [370, 80] width 740 height 799
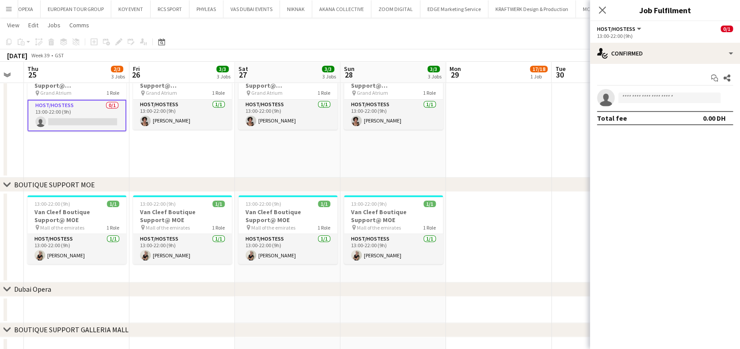
click at [184, 147] on app-calendar-viewport "Mon 22 2/2 1 Job Tue 23 Wed 24 Thu 25 2/3 3 Jobs Fri 26 3/3 3 Jobs Sat 27 3/3 3…" at bounding box center [370, 80] width 740 height 799
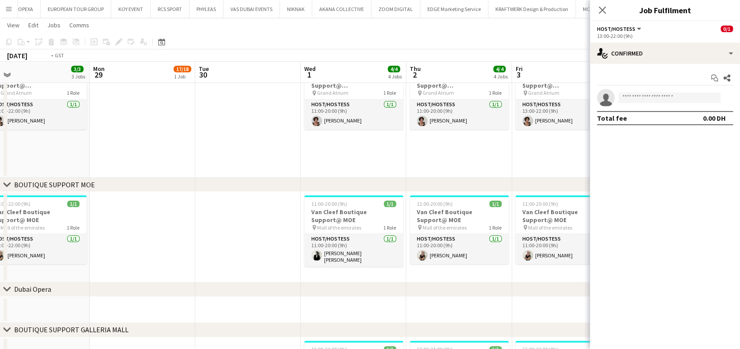
drag, startPoint x: 385, startPoint y: 152, endPoint x: 152, endPoint y: 152, distance: 233.4
click at [152, 152] on app-calendar-viewport "Thu 25 2/3 3 Jobs Fri 26 3/3 3 Jobs Sat 27 3/3 3 Jobs Sun 28 3/3 3 Jobs Mon 29 …" at bounding box center [370, 80] width 740 height 799
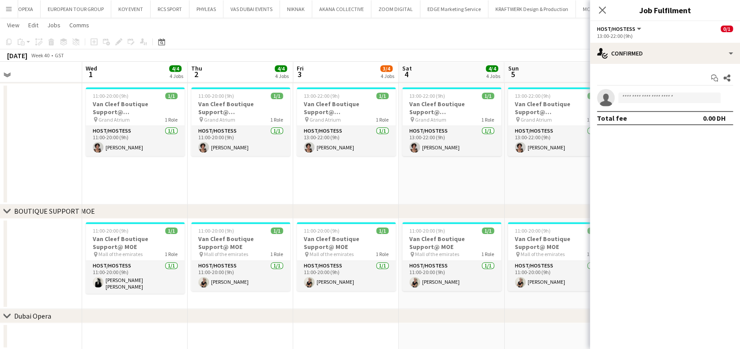
scroll to position [412, 0]
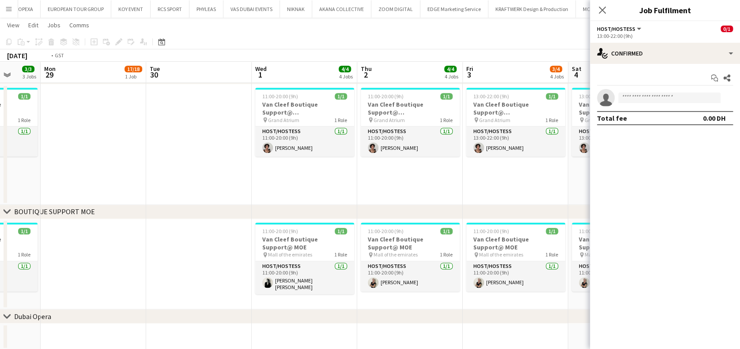
drag, startPoint x: 392, startPoint y: 172, endPoint x: 400, endPoint y: 176, distance: 9.3
click at [410, 172] on app-calendar-viewport "Sat 27 3/3 3 Jobs Sun 28 3/3 3 Jobs Mon 29 17/18 1 Job Tue 30 Wed 1 4/4 4 Jobs …" at bounding box center [370, 65] width 740 height 885
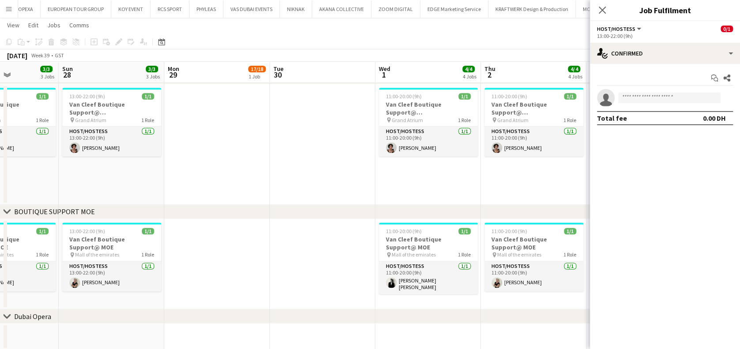
scroll to position [0, 261]
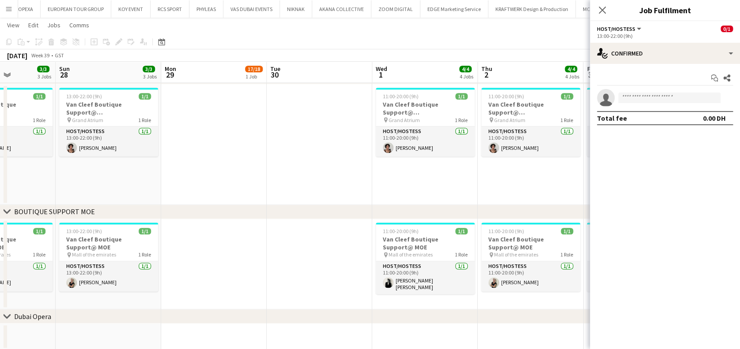
drag, startPoint x: 382, startPoint y: 215, endPoint x: 394, endPoint y: 215, distance: 12.8
click at [394, 215] on div "chevron-right ACTIVATIONS/ VIP EVENTS chevron-right Boutique Support DMFA chevr…" at bounding box center [370, 65] width 740 height 885
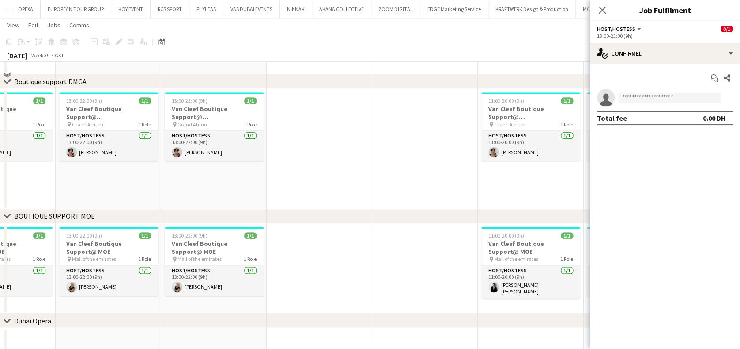
scroll to position [353, 0]
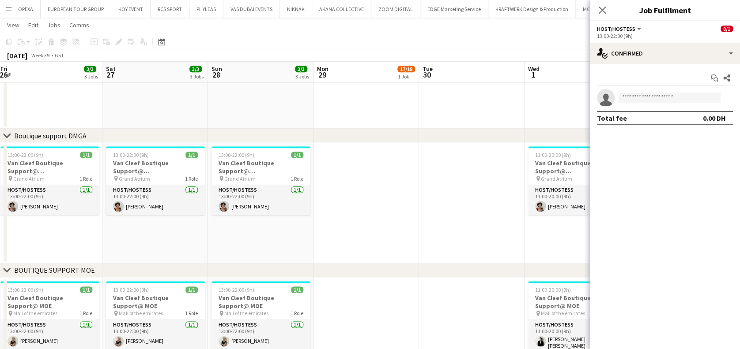
drag, startPoint x: 213, startPoint y: 208, endPoint x: 449, endPoint y: 208, distance: 236.1
click at [446, 208] on app-calendar-viewport "Wed 24 Thu 25 2/3 3 Jobs Fri 26 3/3 3 Jobs Sat 27 3/3 3 Jobs Sun 28 3/3 3 Jobs …" at bounding box center [370, 123] width 740 height 885
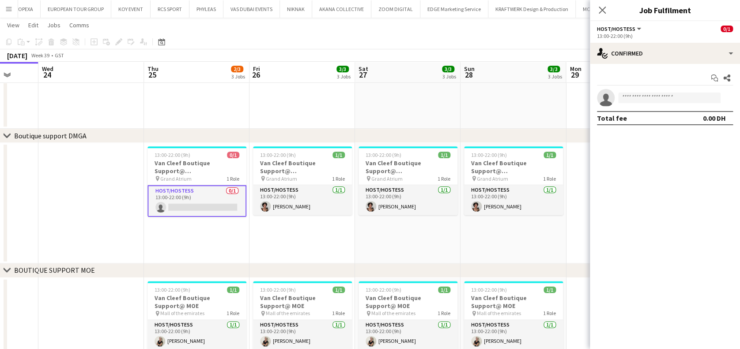
scroll to position [0, 218]
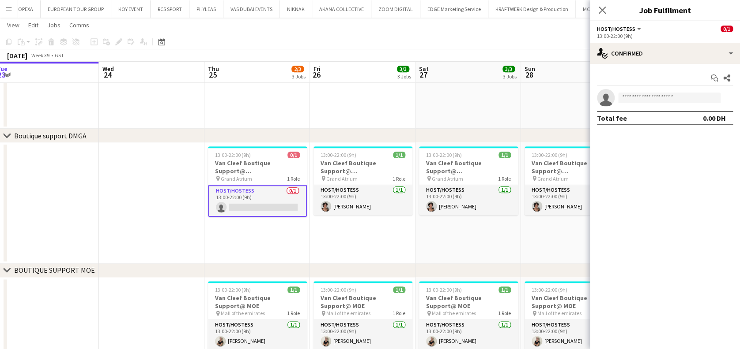
drag, startPoint x: 342, startPoint y: 200, endPoint x: 367, endPoint y: 200, distance: 25.2
click at [367, 200] on app-calendar-viewport "Sun 21 3/3 3 Jobs Mon 22 2/2 1 Job Tue 23 Wed 24 Thu 25 2/3 3 Jobs Fri 26 3/3 3…" at bounding box center [370, 123] width 740 height 885
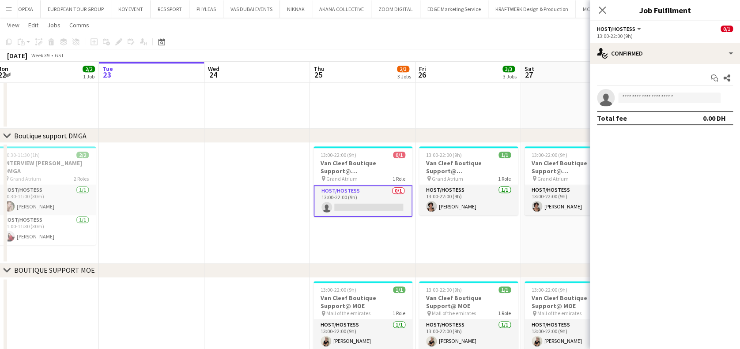
click at [674, 37] on div "13:00-22:00 (9h)" at bounding box center [665, 36] width 136 height 7
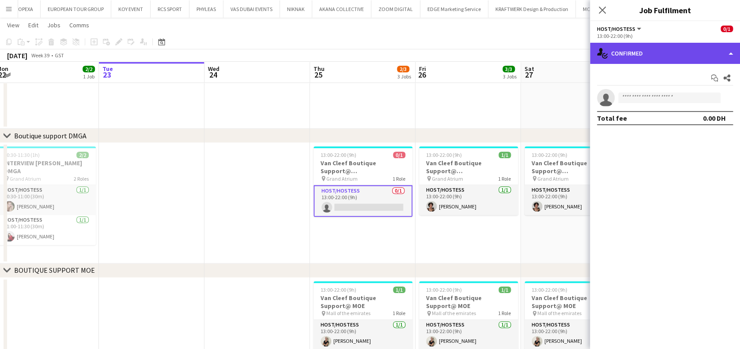
click at [673, 56] on div "single-neutral-actions-check-2 Confirmed" at bounding box center [665, 53] width 150 height 21
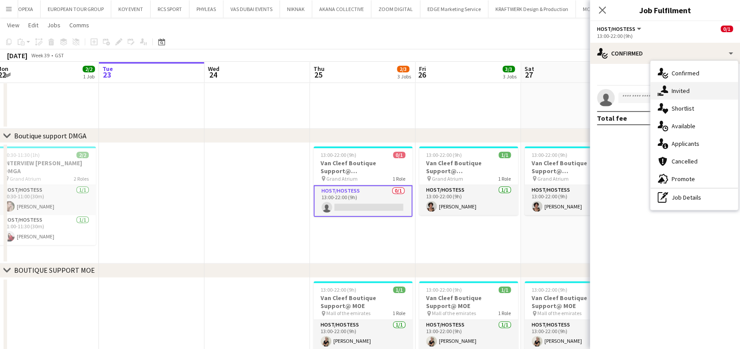
click at [694, 95] on div "single-neutral-actions-share-1 Invited" at bounding box center [693, 91] width 87 height 18
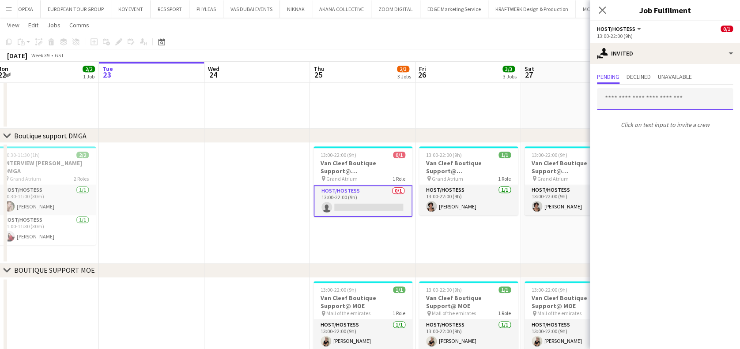
drag, startPoint x: 650, startPoint y: 98, endPoint x: 646, endPoint y: 95, distance: 4.8
click at [650, 98] on input "text" at bounding box center [665, 99] width 136 height 22
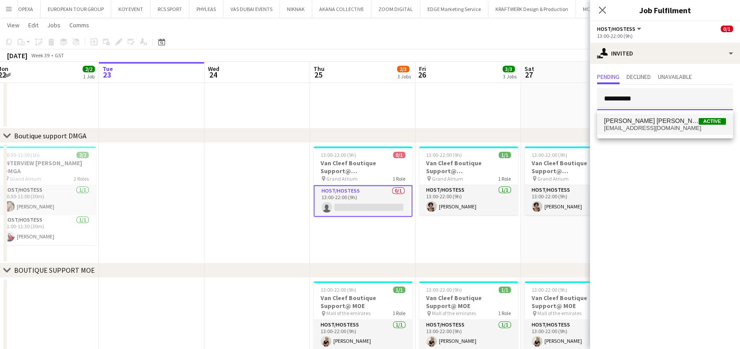
type input "**********"
click at [652, 130] on span "anamarija.djekovic@yahoo.com" at bounding box center [665, 128] width 122 height 7
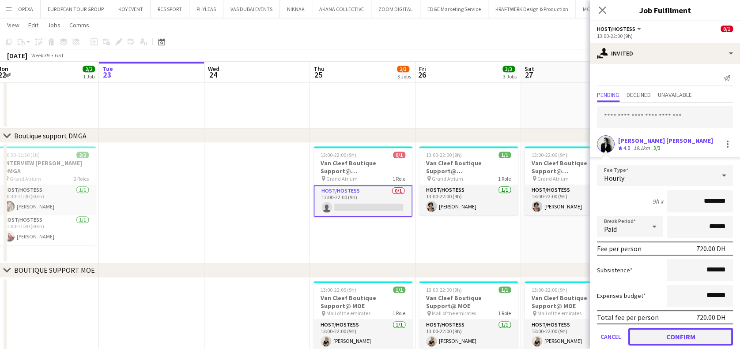
click at [676, 331] on button "Confirm" at bounding box center [680, 337] width 105 height 18
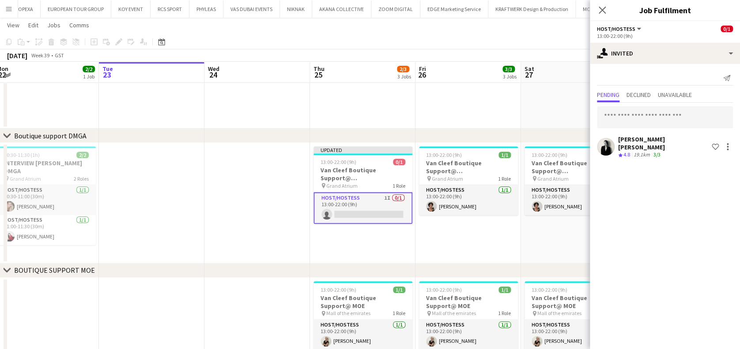
click at [545, 275] on div "chevron-right BOUTIQUE SUPPORT MOE" at bounding box center [370, 271] width 740 height 14
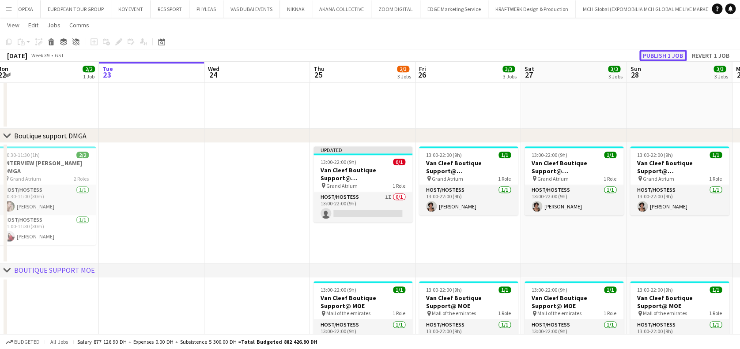
click at [657, 54] on button "Publish 1 job" at bounding box center [662, 55] width 47 height 11
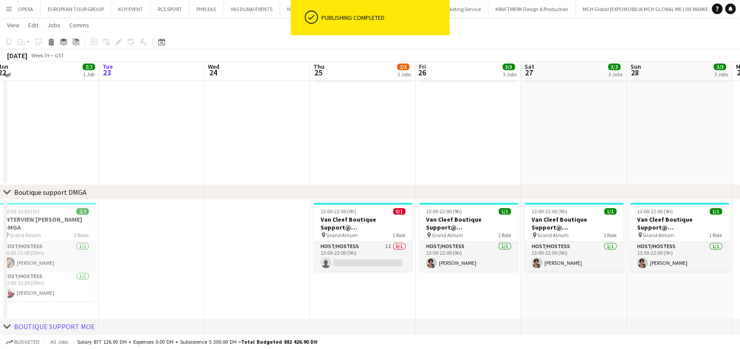
scroll to position [294, 0]
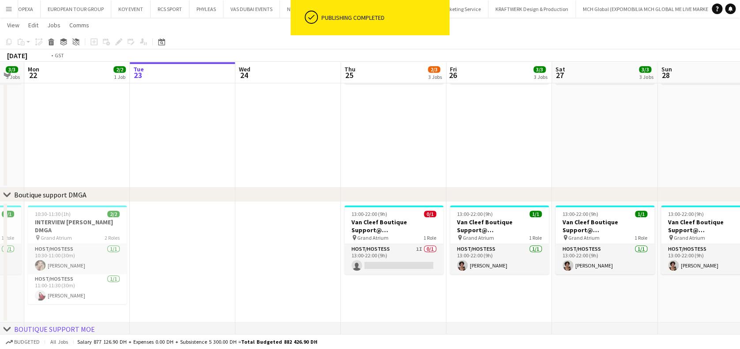
drag, startPoint x: 160, startPoint y: 260, endPoint x: 498, endPoint y: 286, distance: 339.0
click at [494, 287] on app-calendar-viewport "Sat 20 3/3 3 Jobs Sun 21 3/3 3 Jobs Mon 22 2/2 1 Job Tue 23 Wed 24 Thu 25 2/3 3…" at bounding box center [370, 183] width 740 height 885
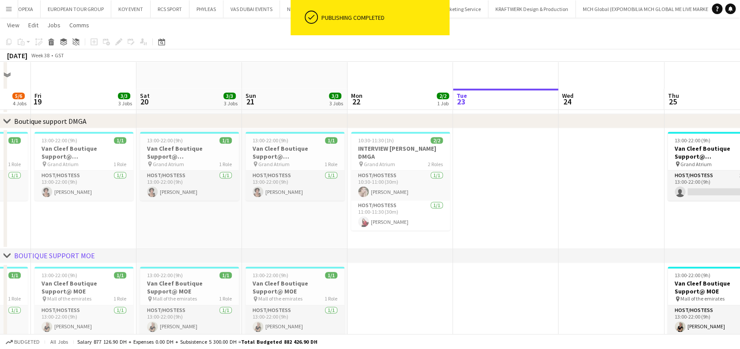
scroll to position [353, 0]
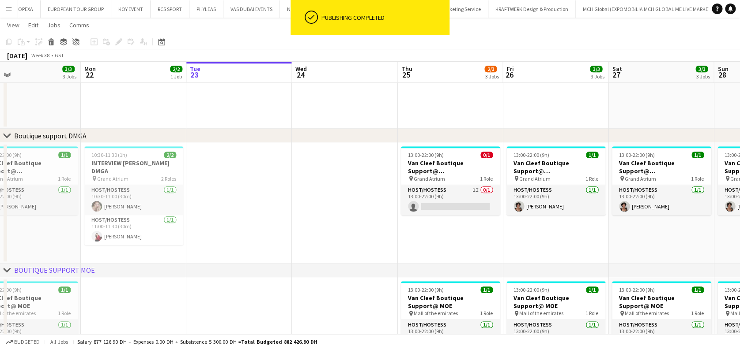
drag, startPoint x: 261, startPoint y: 225, endPoint x: 252, endPoint y: 223, distance: 9.1
click at [252, 223] on app-calendar-viewport "Wed 17 Thu 18 5/6 4 Jobs Fri 19 3/3 3 Jobs Sat 20 3/3 3 Jobs Sun 21 3/3 3 Jobs …" at bounding box center [370, 123] width 740 height 885
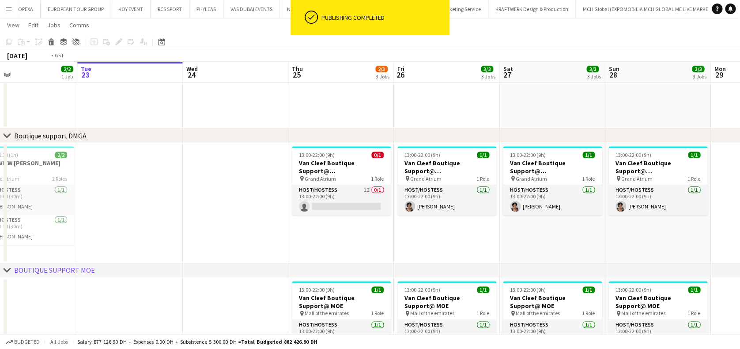
drag, startPoint x: 437, startPoint y: 218, endPoint x: 350, endPoint y: 218, distance: 86.9
click at [352, 218] on app-calendar-viewport "Fri 19 3/3 3 Jobs Sat 20 3/3 3 Jobs Sun 21 3/3 3 Jobs Mon 22 2/2 1 Job Tue 23 W…" at bounding box center [370, 123] width 740 height 885
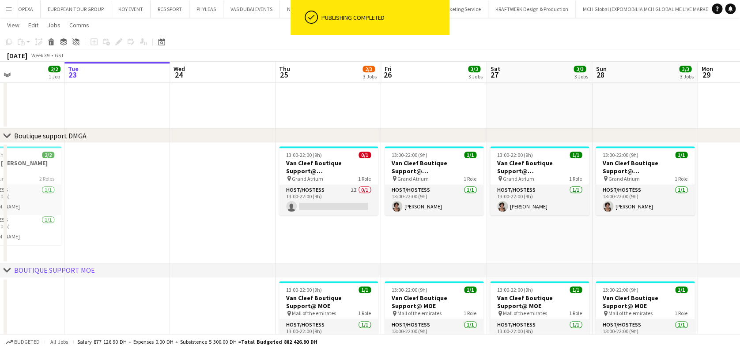
scroll to position [0, 286]
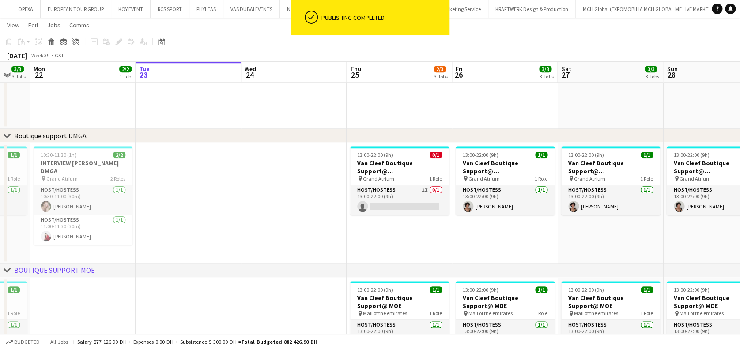
drag, startPoint x: 595, startPoint y: 236, endPoint x: 360, endPoint y: 230, distance: 234.8
click at [360, 230] on app-calendar-viewport "Fri 19 3/3 3 Jobs Sat 20 3/3 3 Jobs Sun 21 3/3 3 Jobs Mon 22 2/2 1 Job Tue 23 W…" at bounding box center [370, 123] width 740 height 885
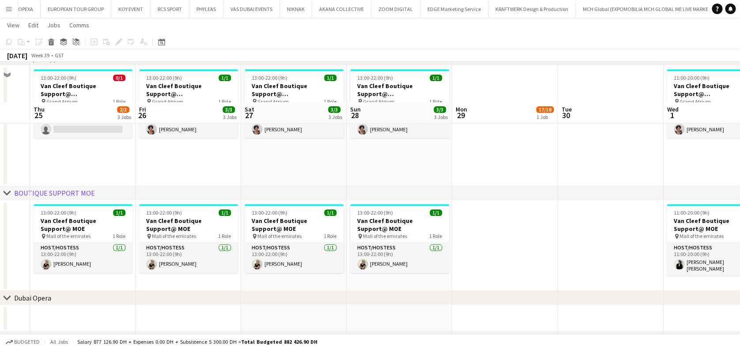
scroll to position [412, 0]
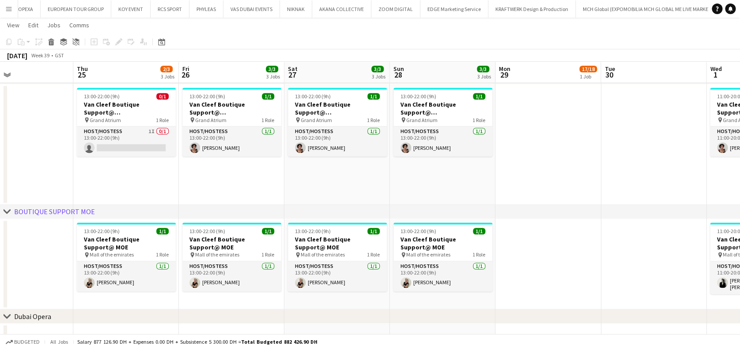
drag, startPoint x: 104, startPoint y: 145, endPoint x: 353, endPoint y: 153, distance: 249.4
click at [353, 153] on app-calendar-viewport "Mon 22 2/2 1 Job Tue 23 Wed 24 Thu 25 2/3 3 Jobs Fri 26 3/3 3 Jobs Sat 27 3/3 3…" at bounding box center [370, 65] width 740 height 885
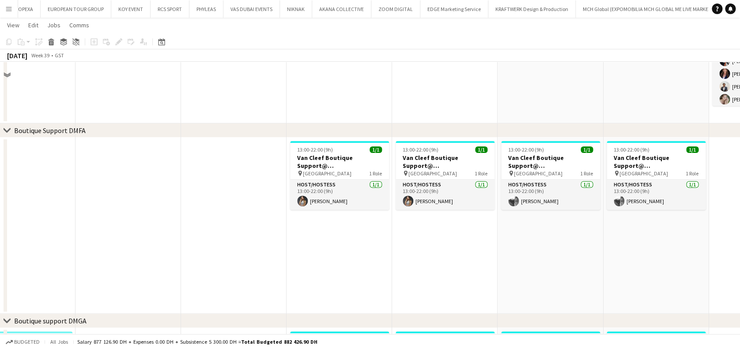
scroll to position [59, 0]
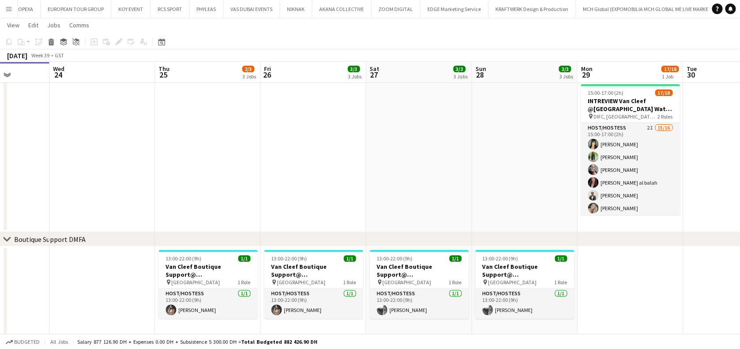
drag, startPoint x: 357, startPoint y: 184, endPoint x: 159, endPoint y: 169, distance: 199.2
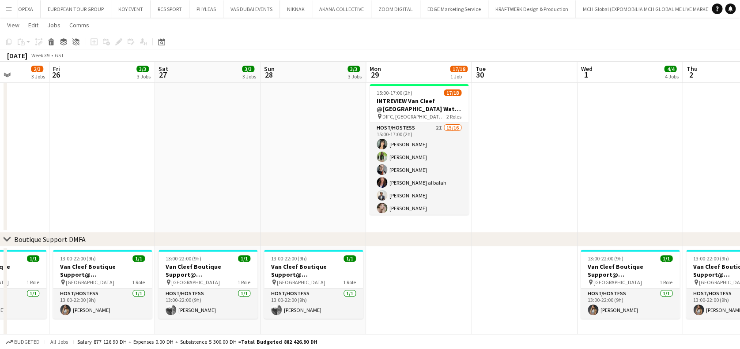
drag, startPoint x: 406, startPoint y: 143, endPoint x: 395, endPoint y: 143, distance: 10.1
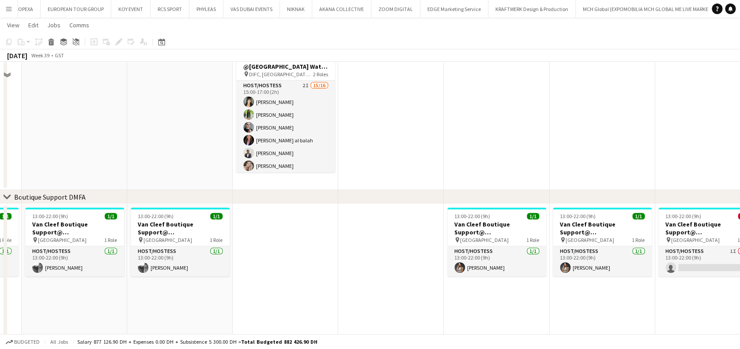
scroll to position [117, 0]
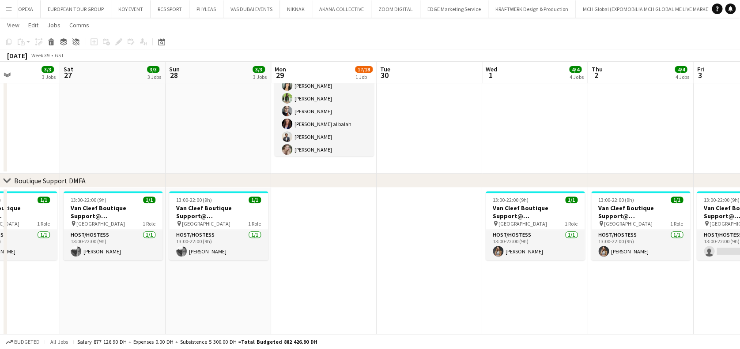
drag, startPoint x: 303, startPoint y: 262, endPoint x: 402, endPoint y: 266, distance: 99.8
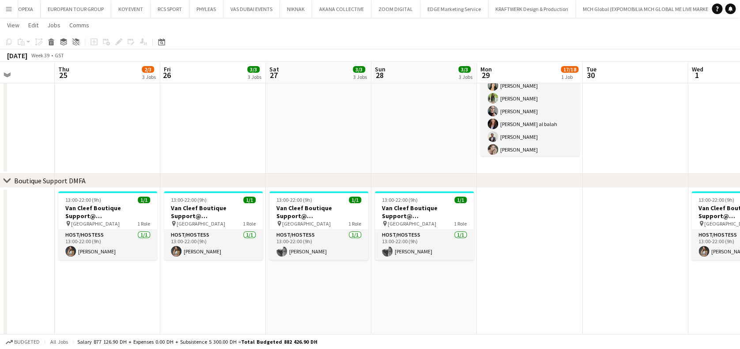
drag, startPoint x: 248, startPoint y: 261, endPoint x: 398, endPoint y: 263, distance: 150.5
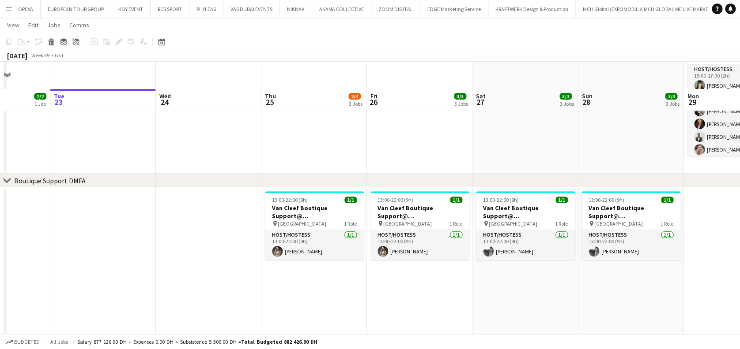
scroll to position [294, 0]
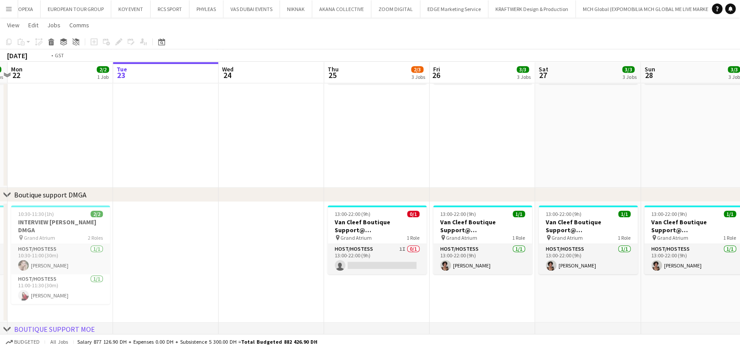
drag, startPoint x: 325, startPoint y: 276, endPoint x: 371, endPoint y: 278, distance: 45.9
click at [373, 276] on app-calendar-viewport "Sat 20 3/3 3 Jobs Sun 21 3/3 3 Jobs Mon 22 2/2 1 Job Tue 23 Wed 24 Thu 25 2/3 3…" at bounding box center [370, 183] width 740 height 885
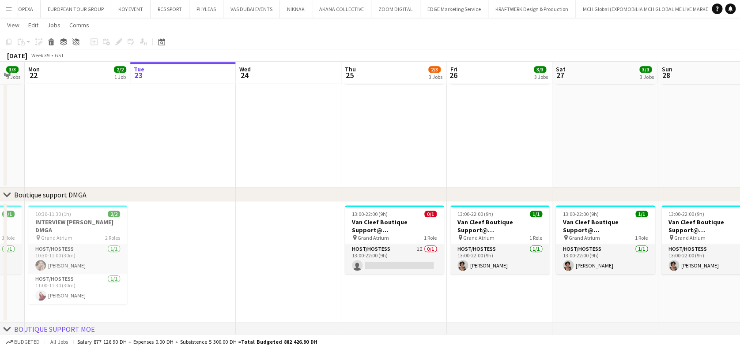
click at [205, 265] on app-date-cell at bounding box center [182, 262] width 105 height 121
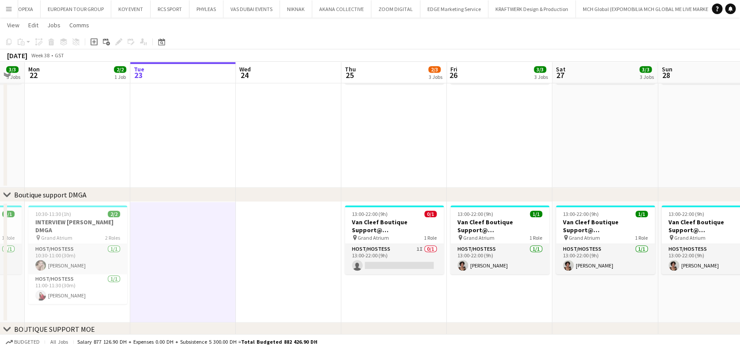
click at [295, 286] on app-date-cell at bounding box center [288, 262] width 105 height 121
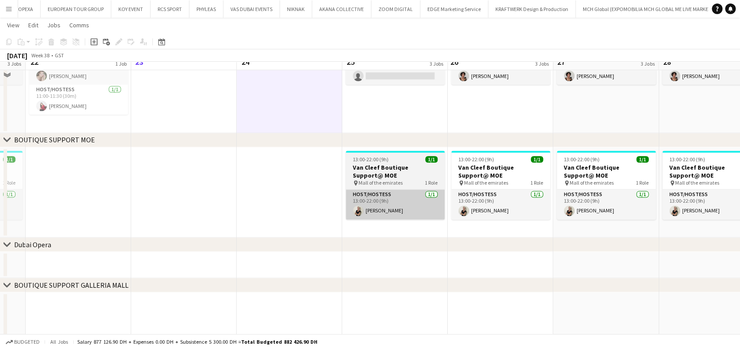
scroll to position [470, 0]
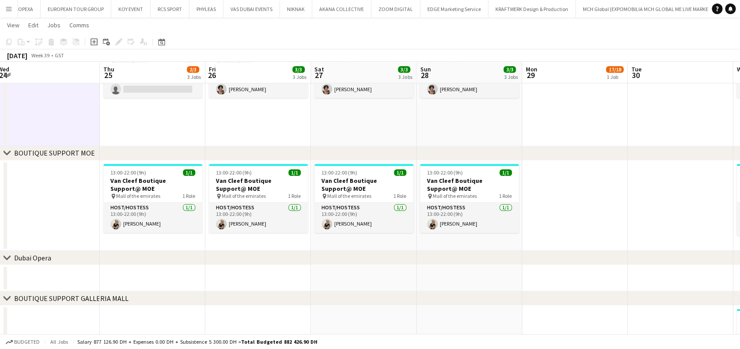
drag, startPoint x: 457, startPoint y: 213, endPoint x: 263, endPoint y: 209, distance: 194.6
click at [263, 209] on app-calendar-viewport "Sat 20 3/3 3 Jobs Sun 21 3/3 3 Jobs Mon 22 2/2 1 Job Tue 23 Wed 24 Thu 25 2/3 3…" at bounding box center [370, 6] width 740 height 885
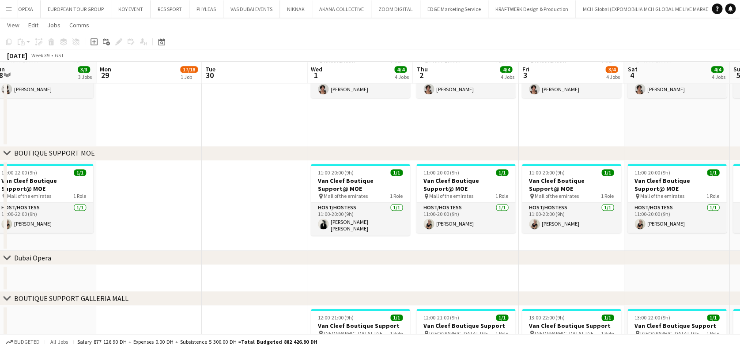
drag, startPoint x: 387, startPoint y: 211, endPoint x: 287, endPoint y: 211, distance: 100.6
click at [268, 211] on app-calendar-viewport "Wed 24 Thu 25 2/3 3 Jobs Fri 26 3/3 3 Jobs Sat 27 3/3 3 Jobs Sun 28 3/3 3 Jobs …" at bounding box center [370, 6] width 740 height 885
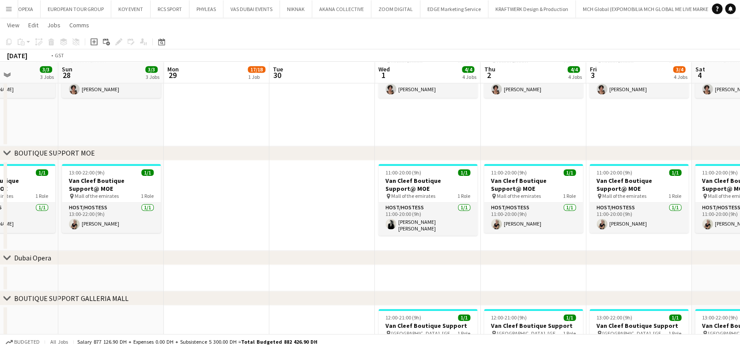
click at [213, 214] on app-calendar-viewport "Wed 24 Thu 25 2/3 3 Jobs Fri 26 3/3 3 Jobs Sat 27 3/3 3 Jobs Sun 28 3/3 3 Jobs …" at bounding box center [370, 6] width 740 height 885
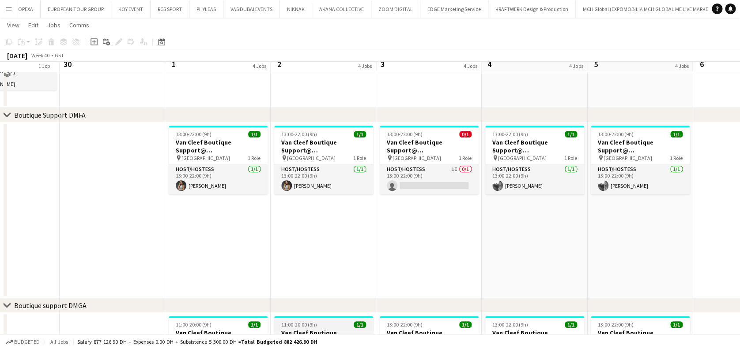
scroll to position [173, 0]
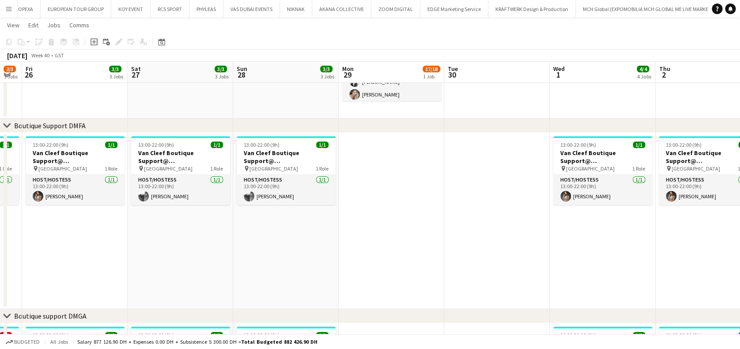
drag, startPoint x: 164, startPoint y: 235, endPoint x: 548, endPoint y: 236, distance: 384.3
click at [548, 236] on app-calendar-viewport "Wed 24 Thu 25 2/3 3 Jobs Fri 26 3/3 3 Jobs Sat 27 3/3 3 Jobs Sun 28 3/3 3 Jobs …" at bounding box center [370, 304] width 740 height 885
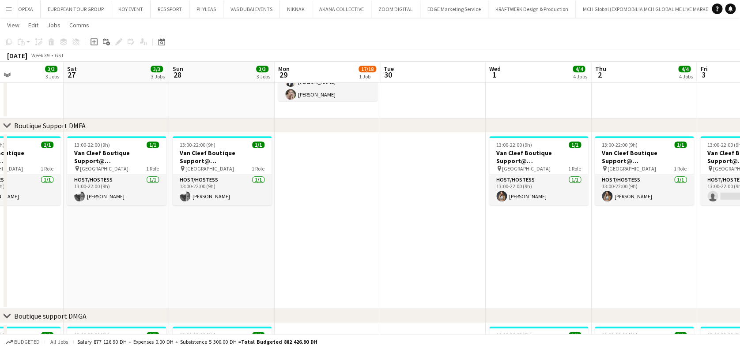
drag, startPoint x: 242, startPoint y: 239, endPoint x: 508, endPoint y: 240, distance: 266.1
click at [508, 240] on app-calendar-viewport "Wed 24 Thu 25 2/3 3 Jobs Fri 26 3/3 3 Jobs Sat 27 3/3 3 Jobs Sun 28 3/3 3 Jobs …" at bounding box center [370, 304] width 740 height 885
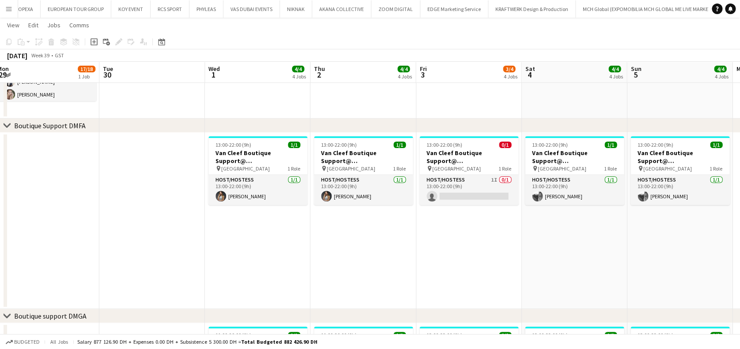
drag, startPoint x: 453, startPoint y: 255, endPoint x: 104, endPoint y: 255, distance: 348.6
click at [104, 255] on app-calendar-viewport "Thu 25 2/3 3 Jobs Fri 26 3/3 3 Jobs Sat 27 3/3 3 Jobs Sun 28 3/3 3 Jobs Mon 29 …" at bounding box center [370, 304] width 740 height 885
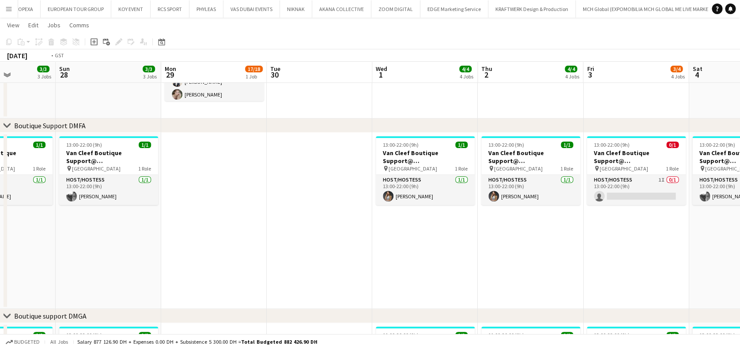
drag, startPoint x: 438, startPoint y: 256, endPoint x: 207, endPoint y: 256, distance: 230.8
click at [207, 256] on app-calendar-viewport "Thu 25 2/3 3 Jobs Fri 26 3/3 3 Jobs Sat 27 3/3 3 Jobs Sun 28 3/3 3 Jobs Mon 29 …" at bounding box center [370, 304] width 740 height 885
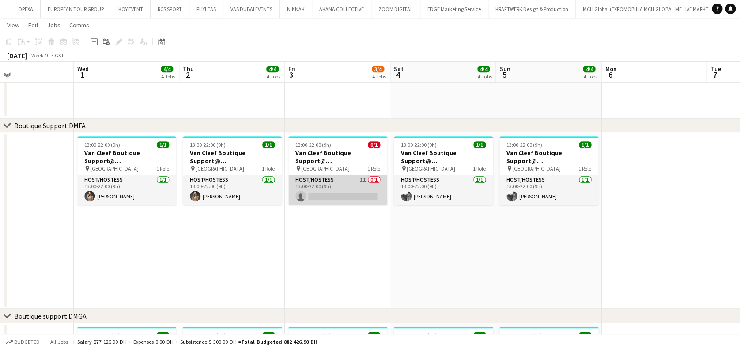
click at [335, 189] on app-card-role "Host/Hostess 1I 0/1 13:00-22:00 (9h) single-neutral-actions" at bounding box center [337, 190] width 99 height 30
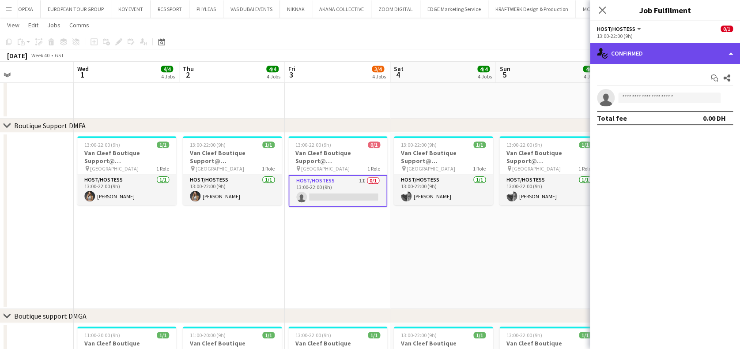
click at [678, 53] on div "single-neutral-actions-check-2 Confirmed" at bounding box center [665, 53] width 150 height 21
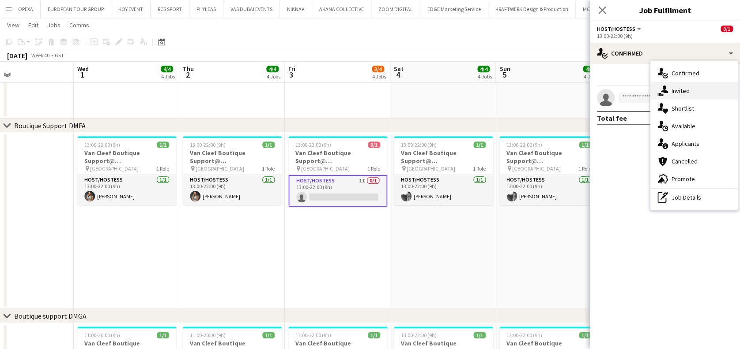
click at [697, 91] on div "single-neutral-actions-share-1 Invited" at bounding box center [693, 91] width 87 height 18
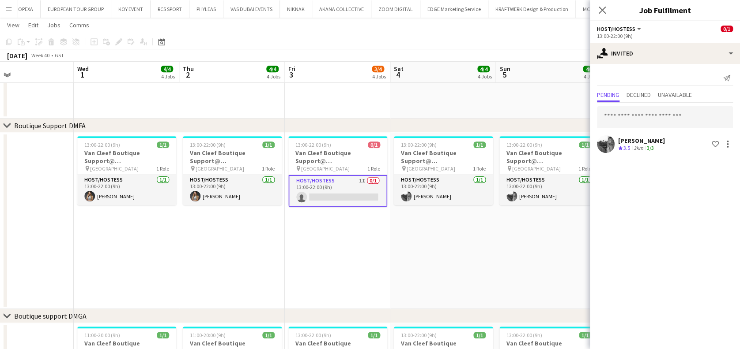
click at [488, 248] on app-date-cell "13:00-22:00 (9h) 1/1 Van Cleef Boutique Support@ Fashion Avenue pin Fashion Ave…" at bounding box center [442, 221] width 105 height 177
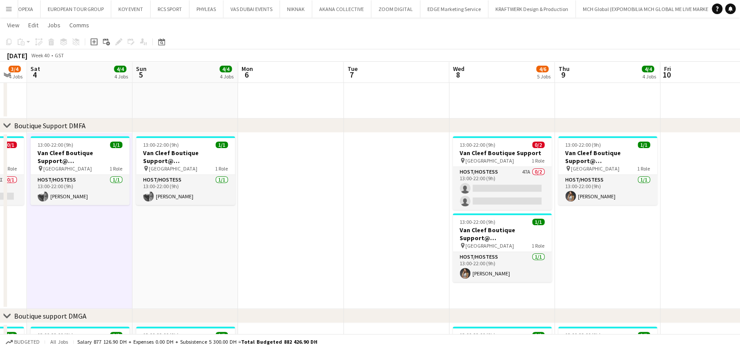
drag, startPoint x: 367, startPoint y: 259, endPoint x: 125, endPoint y: 238, distance: 242.7
click at [131, 240] on app-calendar-viewport "Mon 29 17/18 1 Job Tue 30 Wed 1 4/4 4 Jobs Thu 2 4/4 4 Jobs Fri 3 3/4 4 Jobs Sa…" at bounding box center [370, 304] width 740 height 885
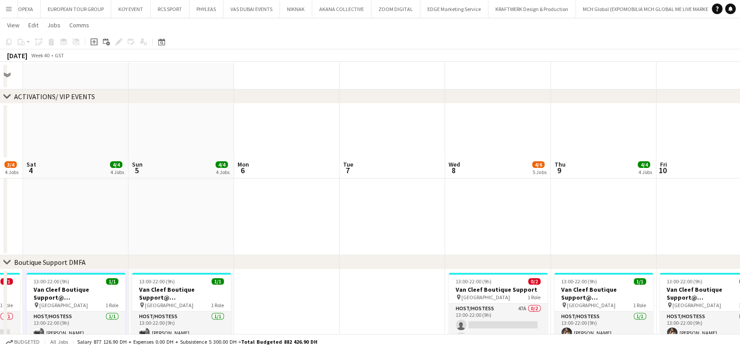
scroll to position [0, 0]
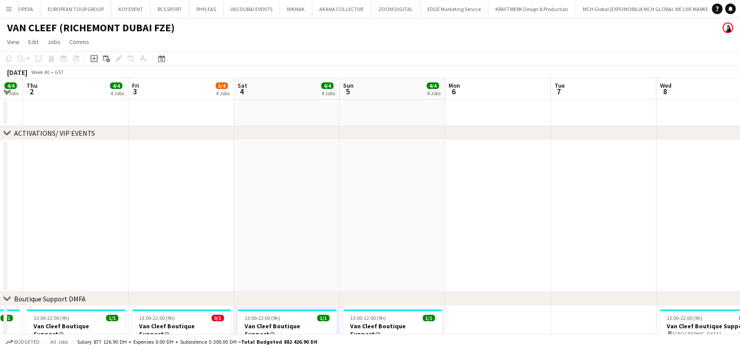
drag, startPoint x: 402, startPoint y: 183, endPoint x: 562, endPoint y: 184, distance: 159.7
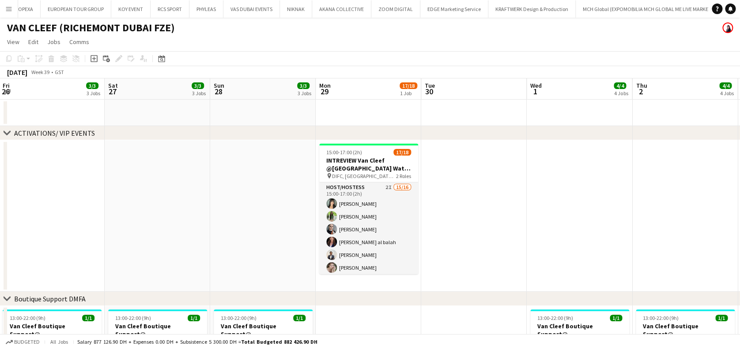
drag, startPoint x: 13, startPoint y: 10, endPoint x: 17, endPoint y: 16, distance: 7.5
click at [14, 9] on button "Menu" at bounding box center [9, 9] width 18 height 18
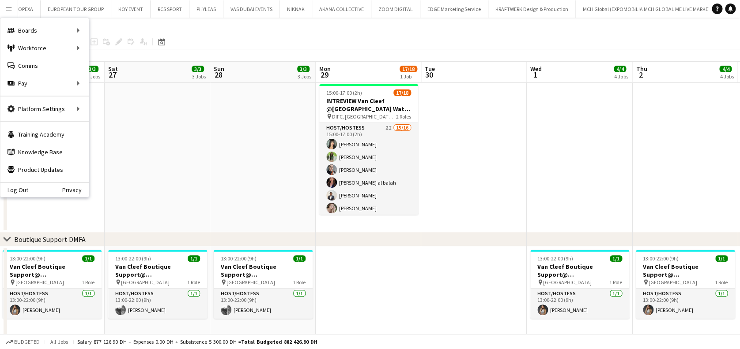
scroll to position [0, 211]
click at [433, 178] on app-date-cell at bounding box center [474, 157] width 105 height 152
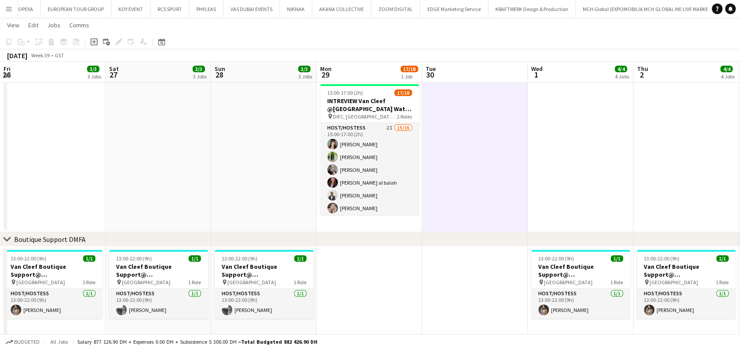
click at [15, 10] on button "Menu" at bounding box center [9, 9] width 18 height 18
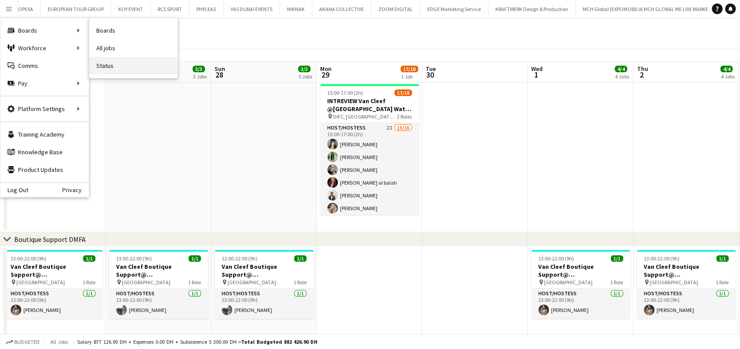
click at [105, 63] on link "Status" at bounding box center [133, 66] width 88 height 18
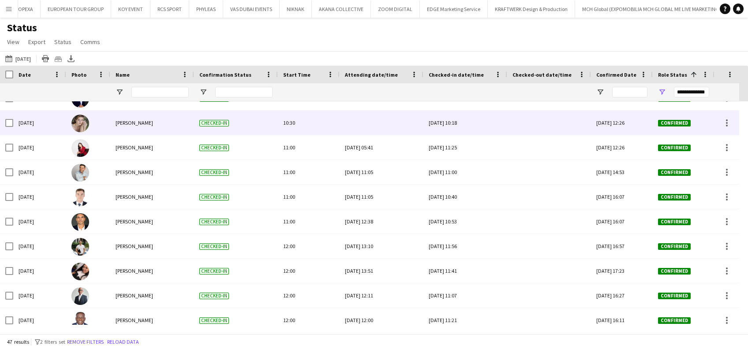
scroll to position [647, 0]
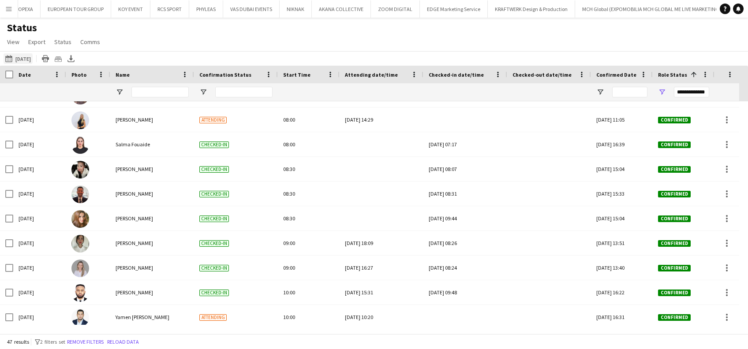
click at [28, 58] on button "23-09-2025 to 29-09-2025 Yesterday" at bounding box center [18, 58] width 29 height 11
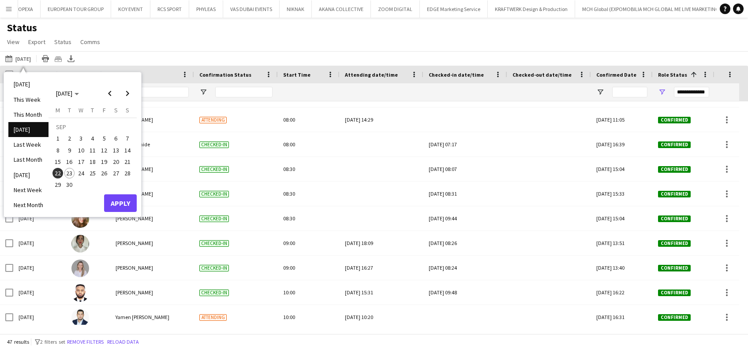
click at [74, 171] on span "23" at bounding box center [69, 173] width 11 height 11
click at [125, 202] on button "Apply" at bounding box center [120, 204] width 33 height 18
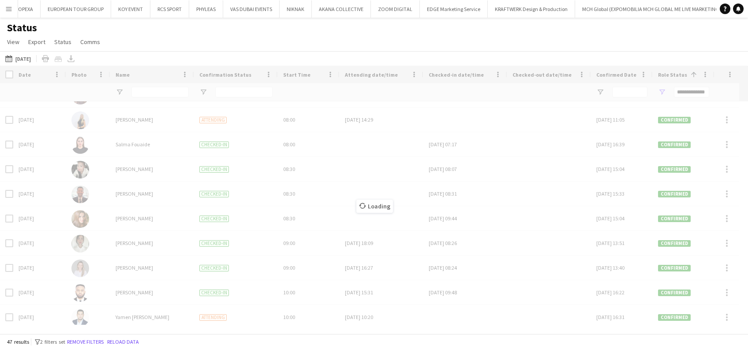
type input "**********"
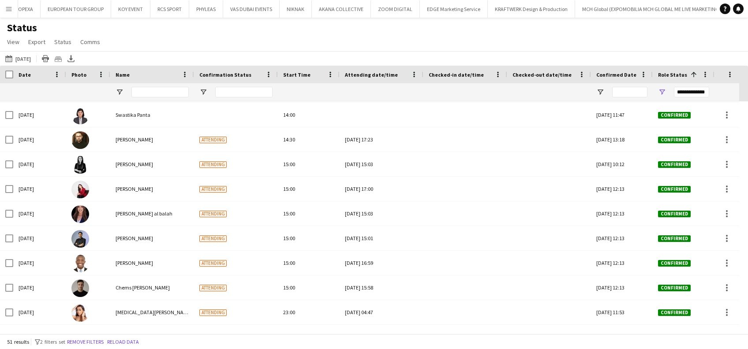
click at [14, 10] on button "Menu" at bounding box center [9, 9] width 18 height 18
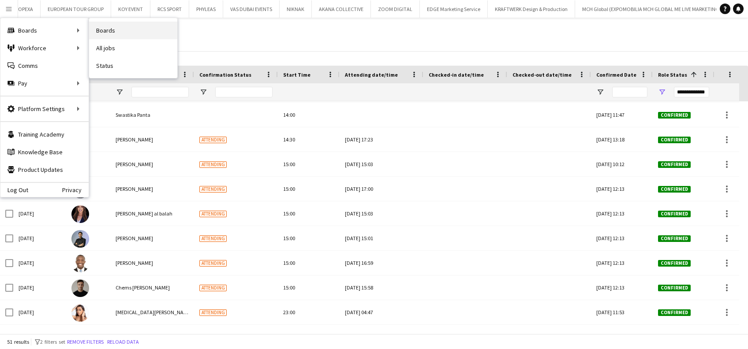
click at [111, 31] on link "Boards" at bounding box center [133, 31] width 88 height 18
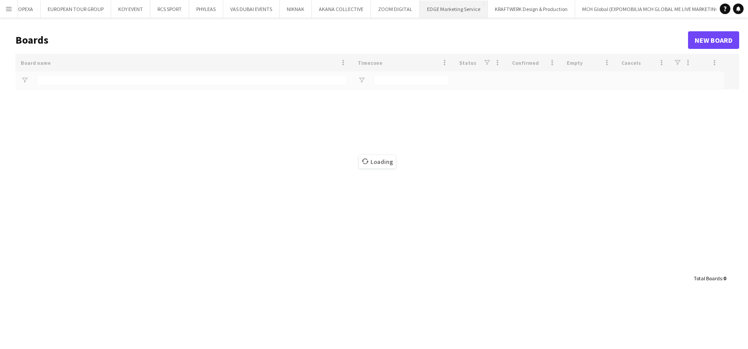
type input "******"
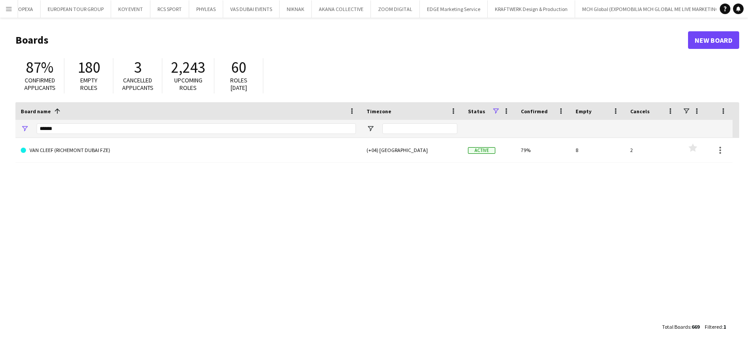
click at [68, 147] on link "VAN CLEEF (RICHEMONT DUBAI FZE)" at bounding box center [188, 150] width 335 height 25
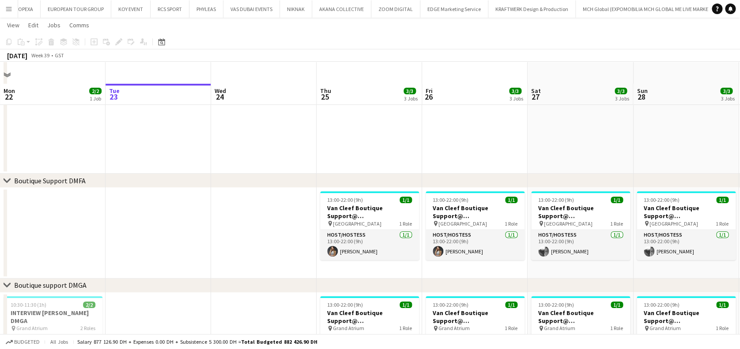
scroll to position [235, 0]
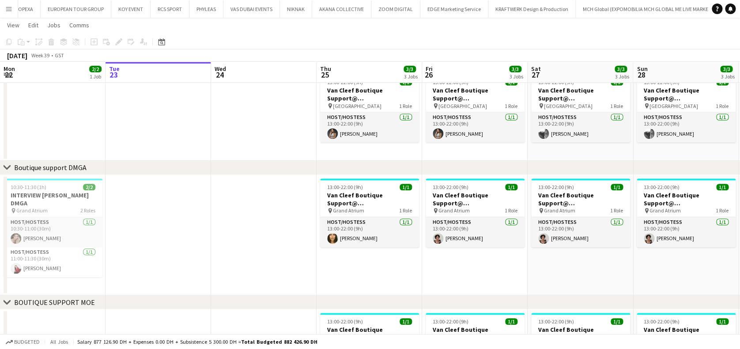
click at [443, 270] on app-date-cell "13:00-22:00 (9h) 1/1 Van Cleef Boutique Support@ [GEOGRAPHIC_DATA] pin Grand At…" at bounding box center [474, 235] width 105 height 121
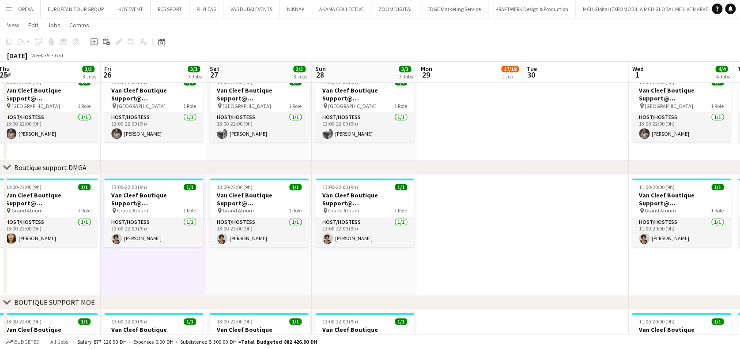
drag, startPoint x: 419, startPoint y: 208, endPoint x: 158, endPoint y: 210, distance: 261.7
click at [158, 210] on app-calendar-viewport "Mon 22 2/2 1 Job Tue 23 Wed 24 Thu 25 3/3 3 Jobs Fri 26 3/3 3 Jobs Sat 27 3/3 3…" at bounding box center [370, 172] width 740 height 747
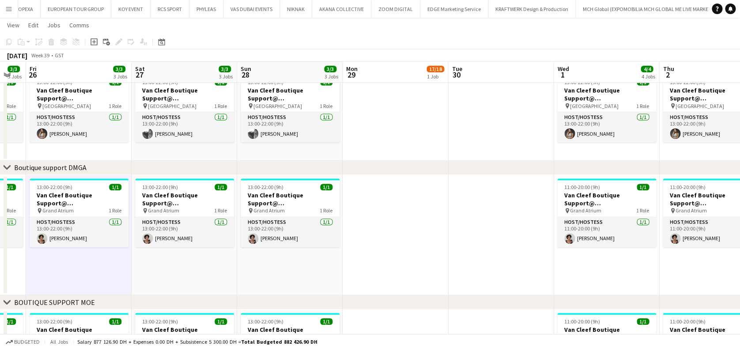
drag, startPoint x: 441, startPoint y: 203, endPoint x: 150, endPoint y: 227, distance: 291.7
click at [151, 227] on app-calendar-viewport "Mon 22 2/2 1 Job Tue 23 Wed 24 Thu 25 3/3 3 Jobs Fri 26 3/3 3 Jobs Sat 27 3/3 3…" at bounding box center [370, 172] width 740 height 747
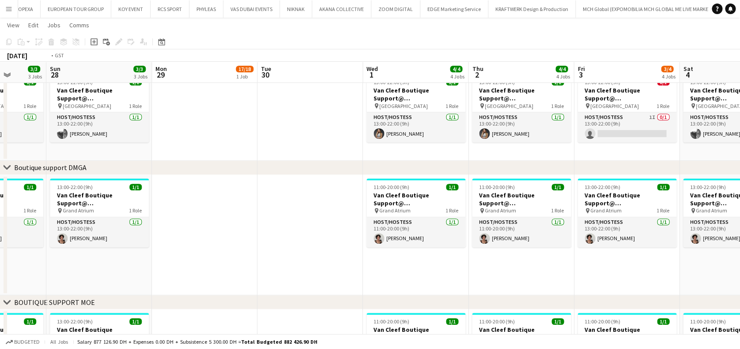
drag, startPoint x: 547, startPoint y: 227, endPoint x: 190, endPoint y: 233, distance: 356.6
click at [180, 239] on app-calendar-viewport "Wed 24 Thu 25 3/3 3 Jobs Fri 26 3/3 3 Jobs Sat 27 3/3 3 Jobs Sun 28 3/3 3 Jobs …" at bounding box center [370, 172] width 740 height 747
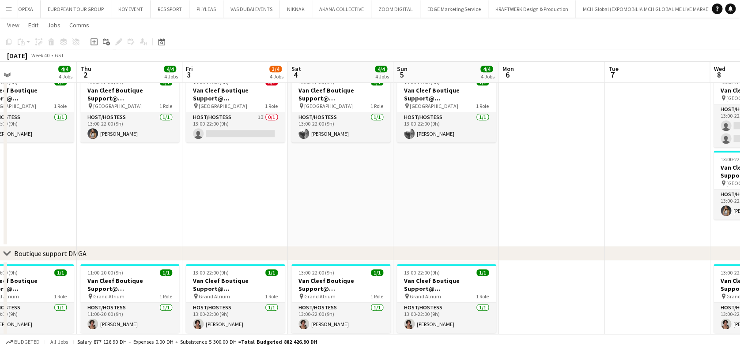
scroll to position [0, 285]
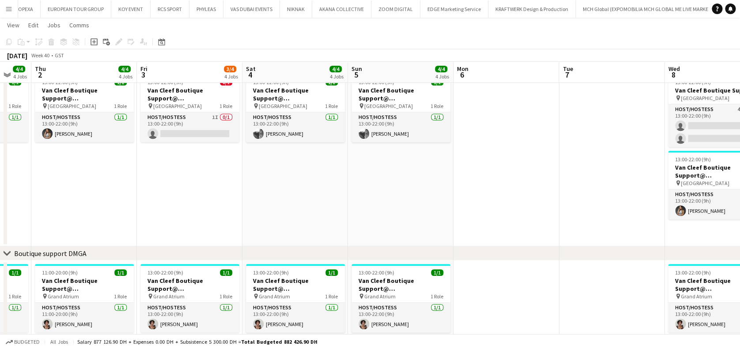
drag, startPoint x: 390, startPoint y: 250, endPoint x: 195, endPoint y: 250, distance: 195.0
click at [195, 250] on div "chevron-right ACTIVATIONS/ VIP EVENTS chevron-right Boutique Support DMFA chevr…" at bounding box center [370, 215] width 740 height 833
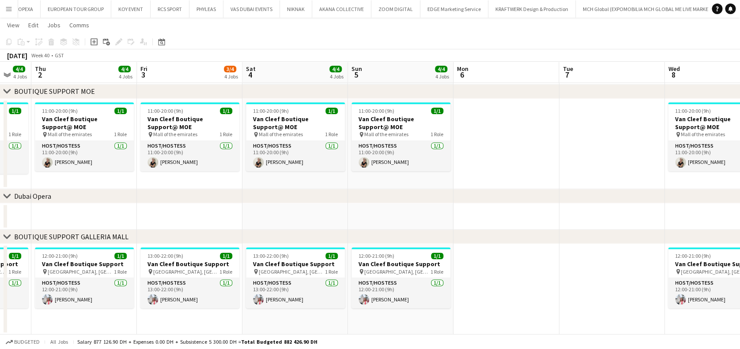
scroll to position [0, 346]
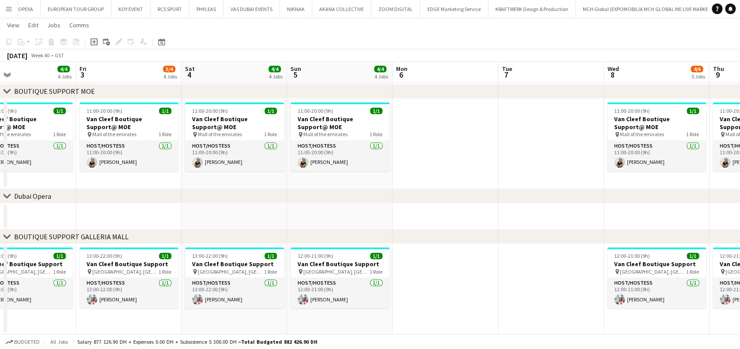
drag, startPoint x: 537, startPoint y: 286, endPoint x: 268, endPoint y: 291, distance: 268.3
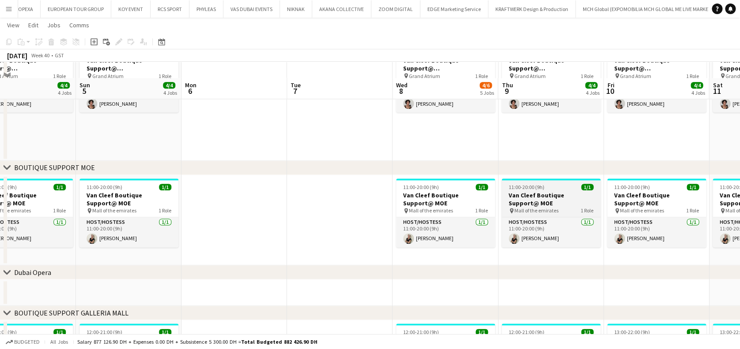
scroll to position [473, 0]
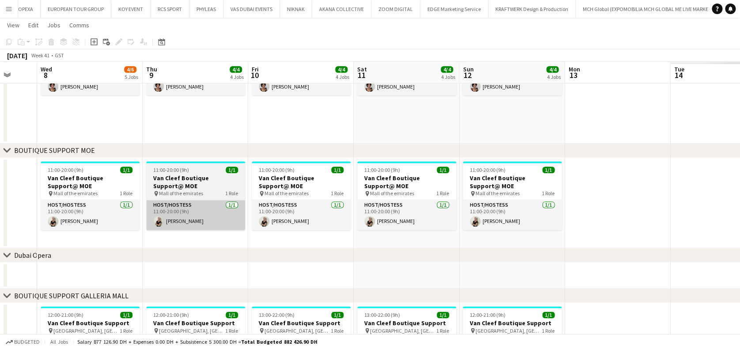
drag, startPoint x: 167, startPoint y: 205, endPoint x: 144, endPoint y: 205, distance: 23.4
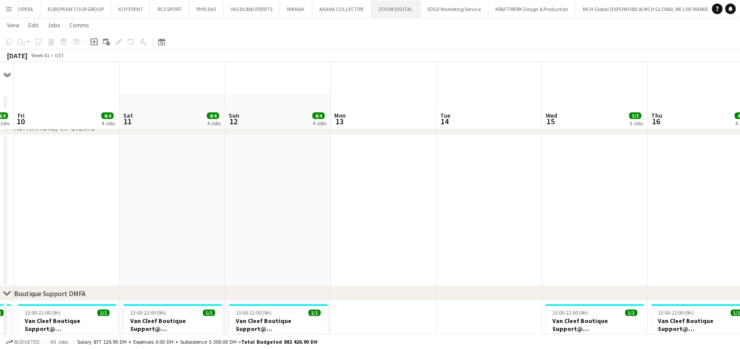
scroll to position [3, 0]
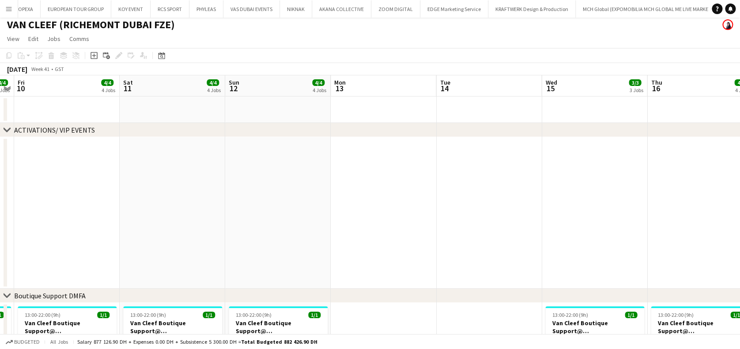
click at [7, 2] on button "Menu" at bounding box center [9, 9] width 18 height 18
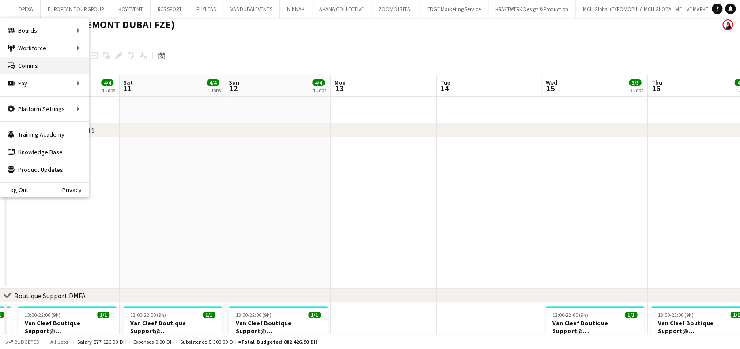
click at [34, 70] on link "Comms Comms" at bounding box center [44, 66] width 88 height 18
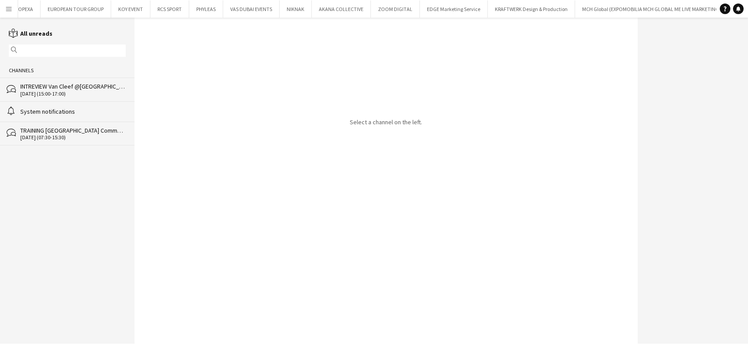
click at [99, 84] on div "INTREVIEW Van Cleef @[GEOGRAPHIC_DATA] Watch Week 2025" at bounding box center [72, 87] width 105 height 8
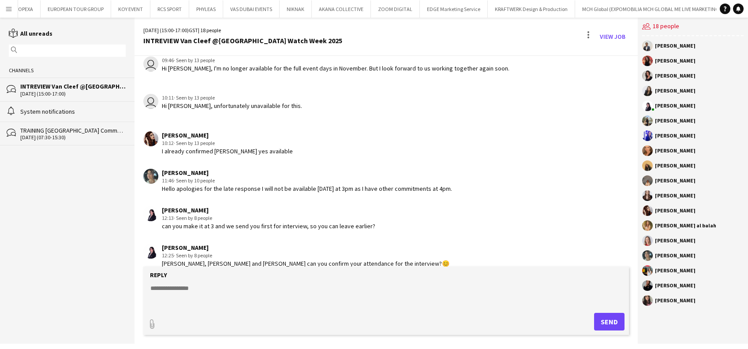
scroll to position [1159, 0]
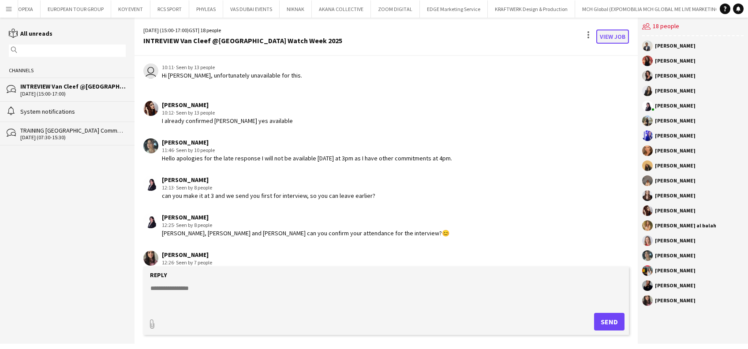
click at [611, 39] on link "View Job" at bounding box center [613, 37] width 33 height 14
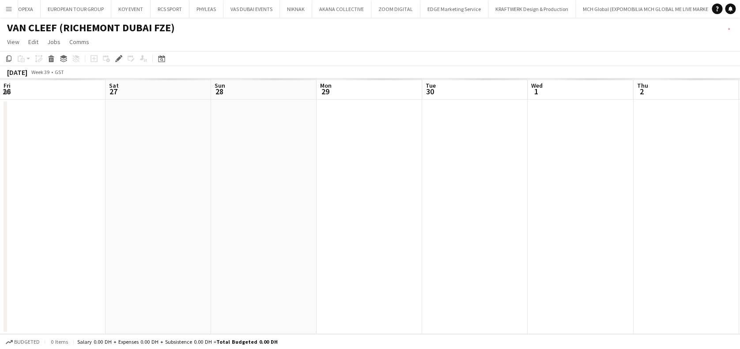
scroll to position [0, 304]
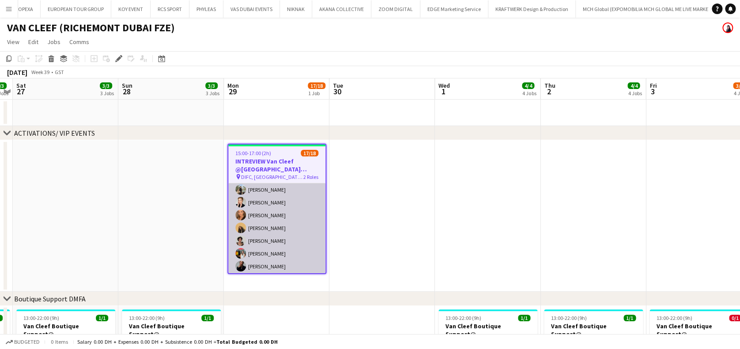
click at [288, 218] on app-card-role "Host/Hostess 2I 15/16 15:00-17:00 (2h) Melanie Cordeiro Jouli Serawan Sepideh S…" at bounding box center [276, 177] width 97 height 222
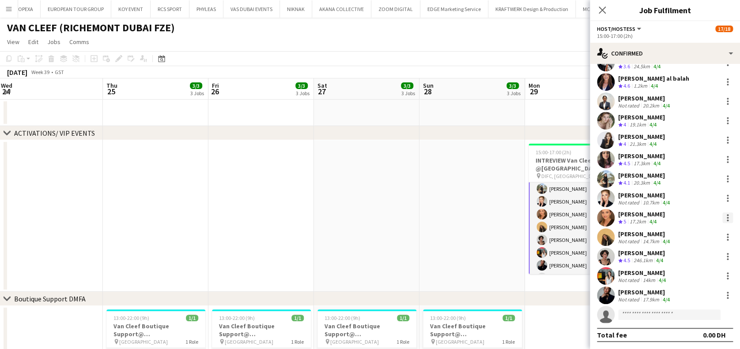
scroll to position [15, 0]
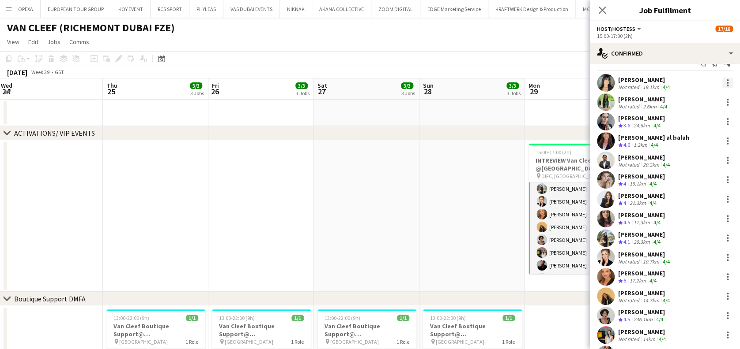
click at [722, 81] on div at bounding box center [727, 83] width 11 height 11
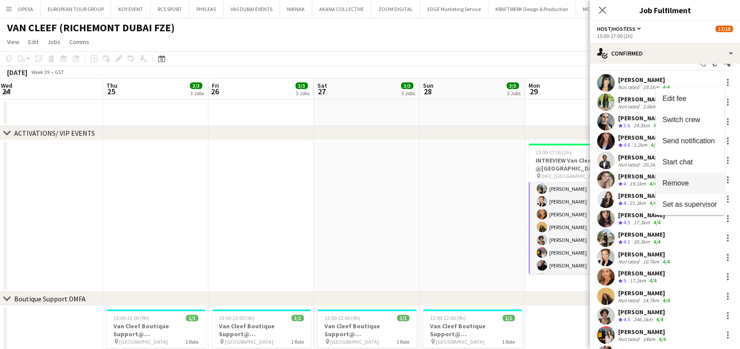
click at [686, 183] on span "Remove" at bounding box center [675, 184] width 26 height 8
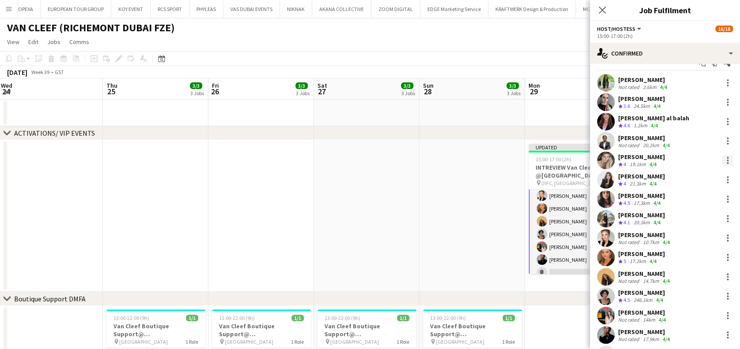
click at [722, 165] on div at bounding box center [727, 160] width 11 height 11
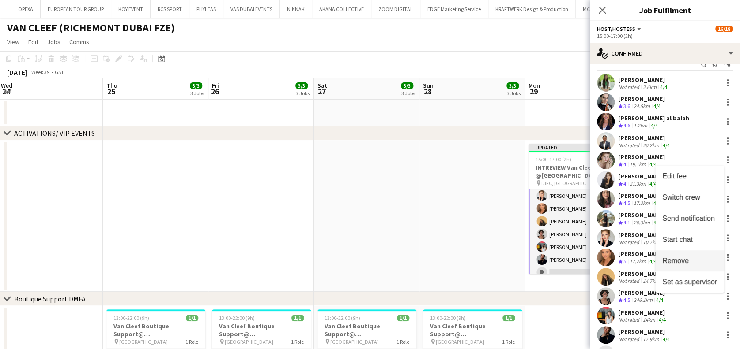
click at [695, 254] on button "Remove" at bounding box center [689, 261] width 69 height 21
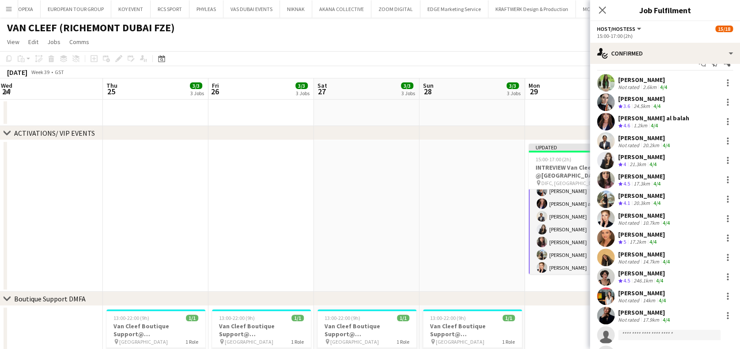
scroll to position [0, 0]
click at [509, 232] on app-date-cell at bounding box center [471, 216] width 105 height 152
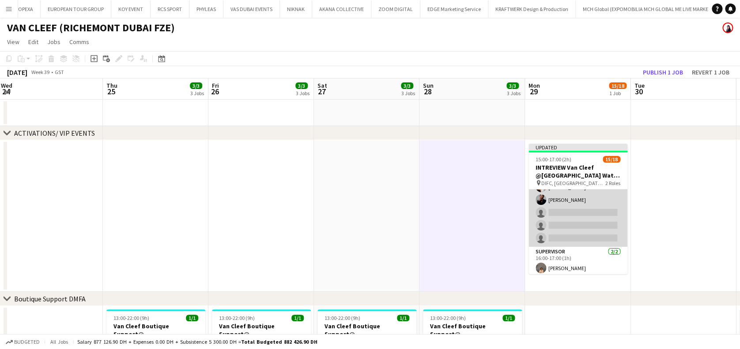
scroll to position [120, 0]
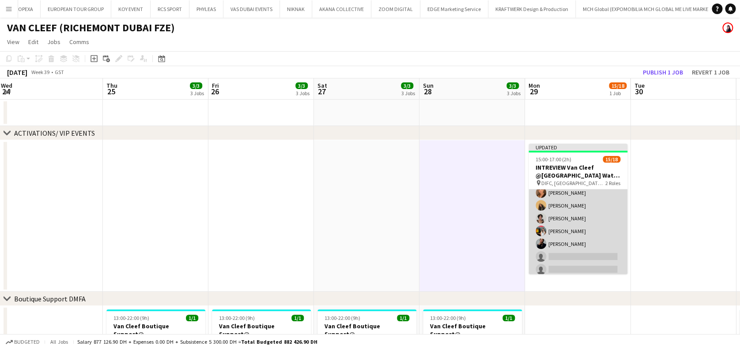
click at [604, 239] on app-card-role "Host/Hostess 2I 13/16 15:00-17:00 (2h) Jouli Serawan Sepideh Salehi Maha Rawda …" at bounding box center [577, 180] width 99 height 222
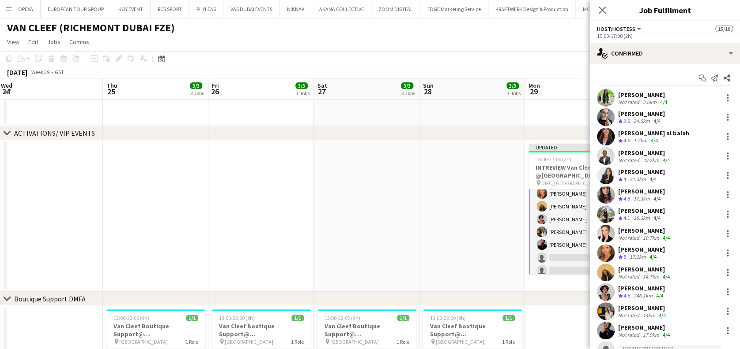
scroll to position [121, 0]
click at [630, 332] on div "Not rated" at bounding box center [629, 335] width 23 height 7
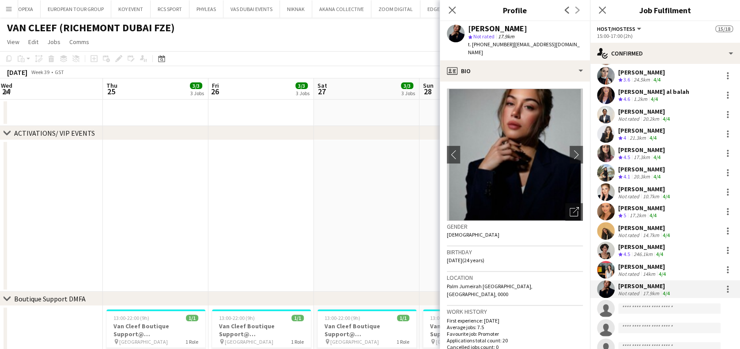
scroll to position [59, 0]
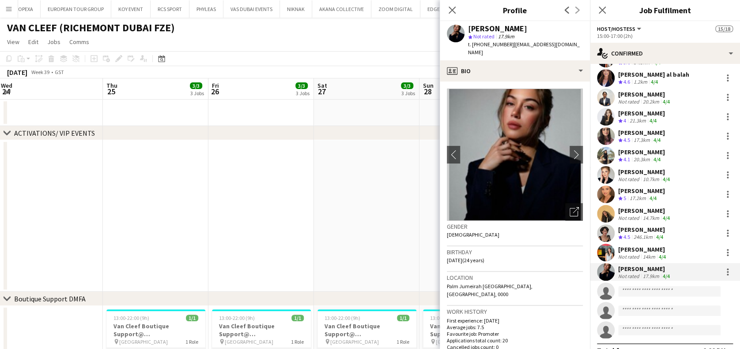
click at [629, 246] on div "[PERSON_NAME]" at bounding box center [642, 250] width 49 height 8
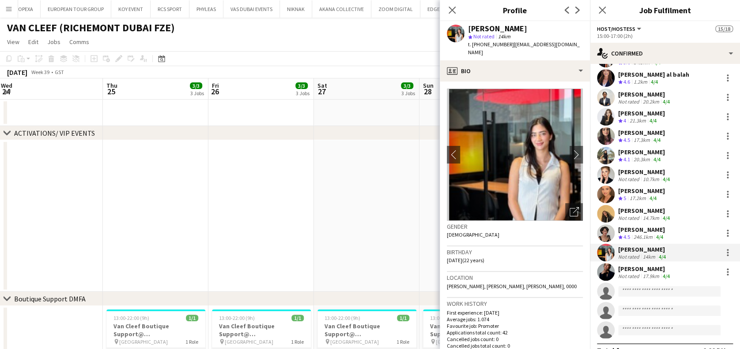
click at [668, 275] on app-skills-label "4/4" at bounding box center [665, 276] width 7 height 7
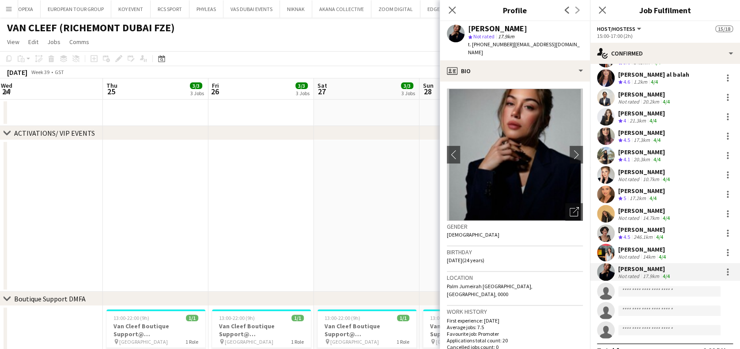
click at [335, 168] on app-date-cell at bounding box center [366, 216] width 105 height 152
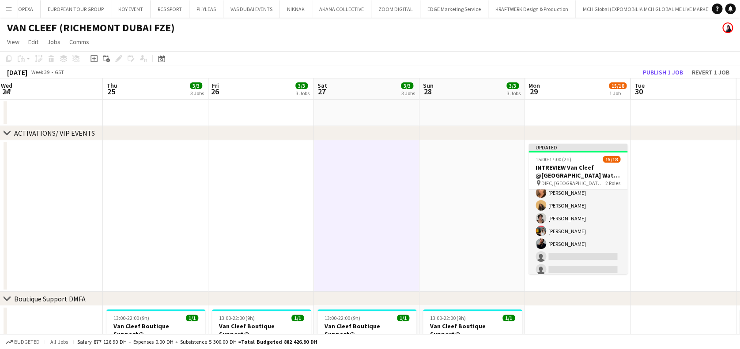
scroll to position [0, 351]
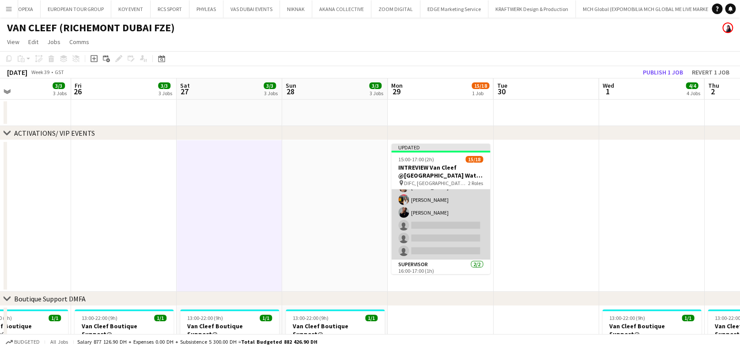
scroll to position [120, 0]
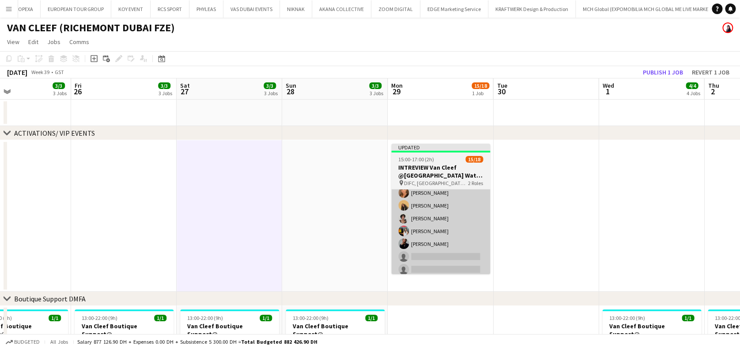
click at [440, 251] on app-card-role "Host/Hostess 2I 13/16 15:00-17:00 (2h) Jouli Serawan Sepideh Salehi Maha Rawda …" at bounding box center [440, 180] width 99 height 222
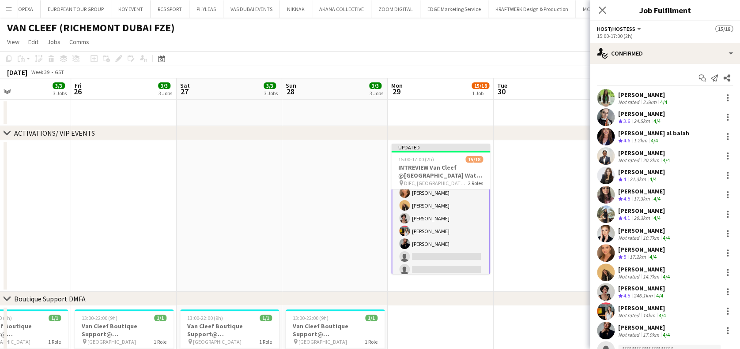
click at [654, 314] on div "14km" at bounding box center [649, 315] width 16 height 7
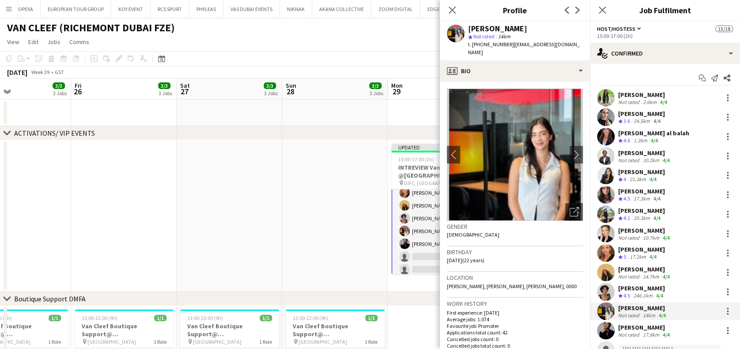
click at [299, 214] on app-date-cell at bounding box center [334, 216] width 105 height 152
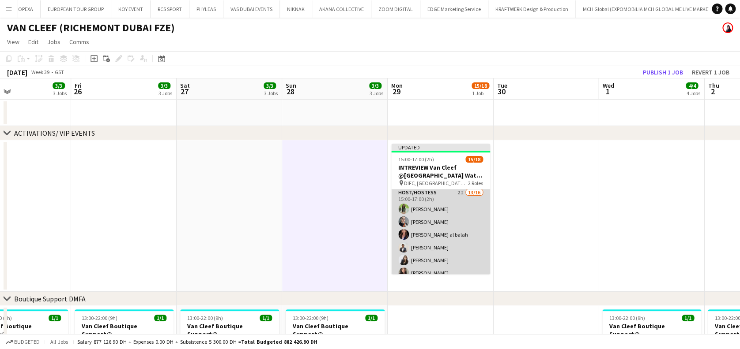
scroll to position [0, 0]
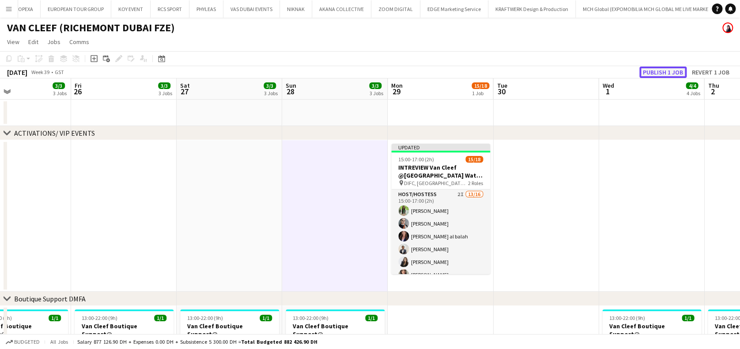
click at [665, 68] on button "Publish 1 job" at bounding box center [662, 72] width 47 height 11
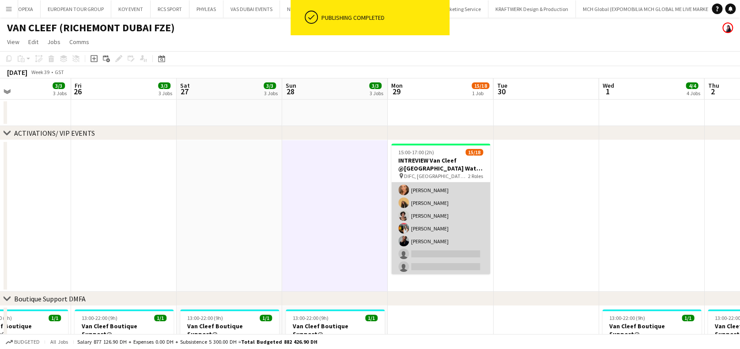
scroll to position [117, 0]
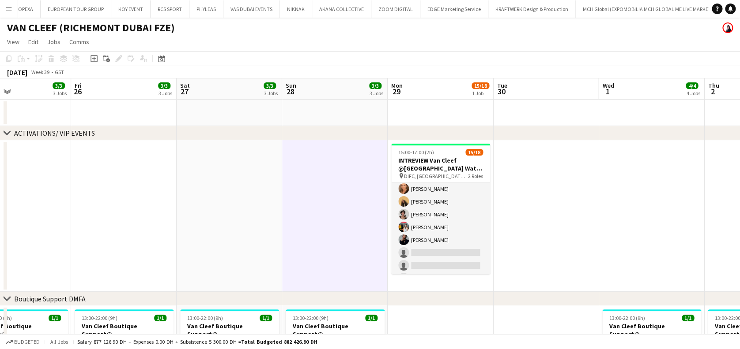
click at [292, 232] on app-date-cell at bounding box center [334, 216] width 105 height 152
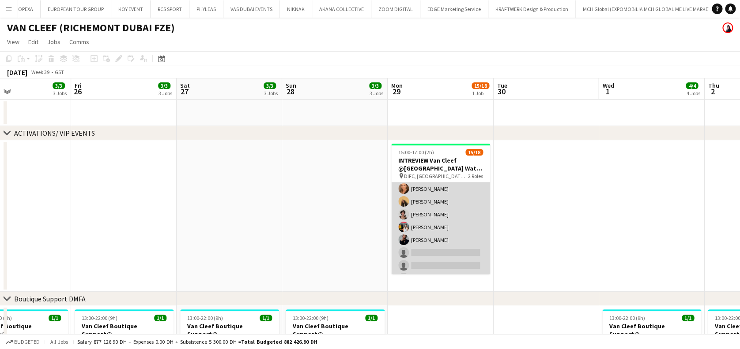
scroll to position [0, 0]
click at [441, 221] on app-card-role "Host/Hostess 2I 13/16 15:00-17:00 (2h) Jouli Serawan Sepideh Salehi Maha Rawda …" at bounding box center [440, 294] width 99 height 222
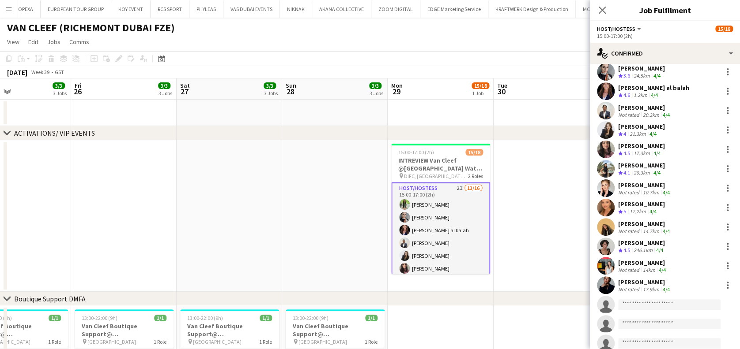
scroll to position [59, 0]
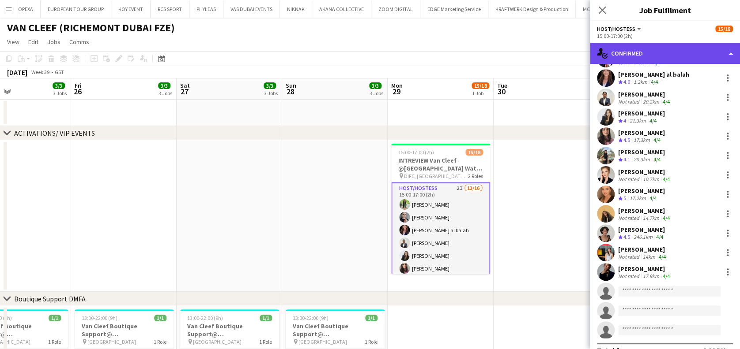
click at [696, 50] on div "single-neutral-actions-check-2 Confirmed" at bounding box center [665, 53] width 150 height 21
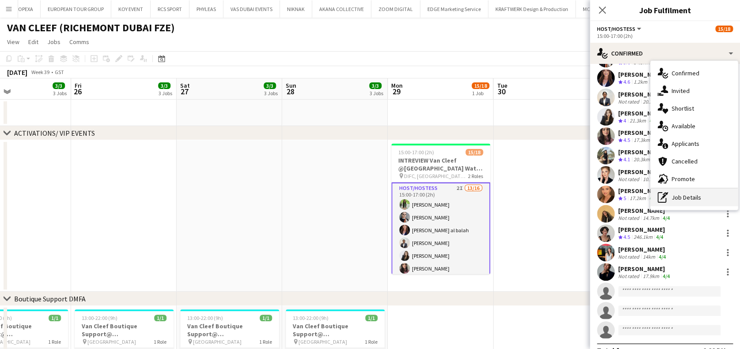
click at [691, 194] on div "pen-write Job Details" at bounding box center [693, 198] width 87 height 18
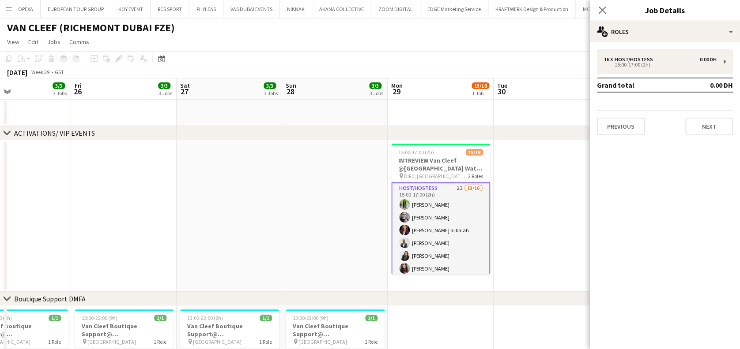
click at [633, 78] on td "Grand total" at bounding box center [639, 85] width 84 height 14
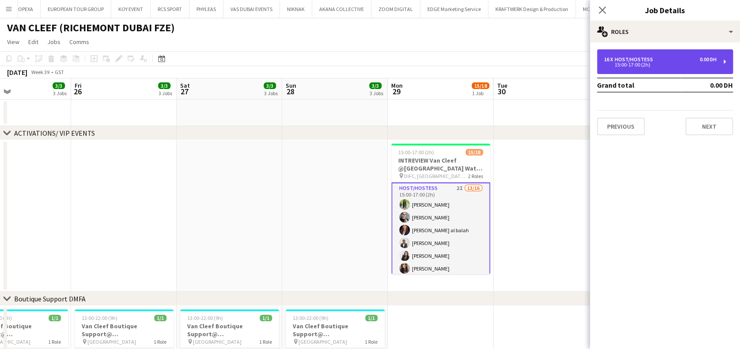
click at [639, 60] on div "Host/Hostess" at bounding box center [635, 59] width 42 height 6
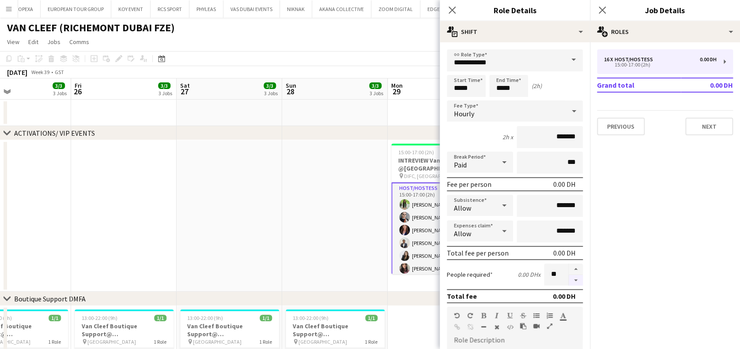
click at [568, 280] on button "button" at bounding box center [575, 280] width 14 height 11
type input "**"
click at [355, 241] on app-date-cell at bounding box center [334, 216] width 105 height 152
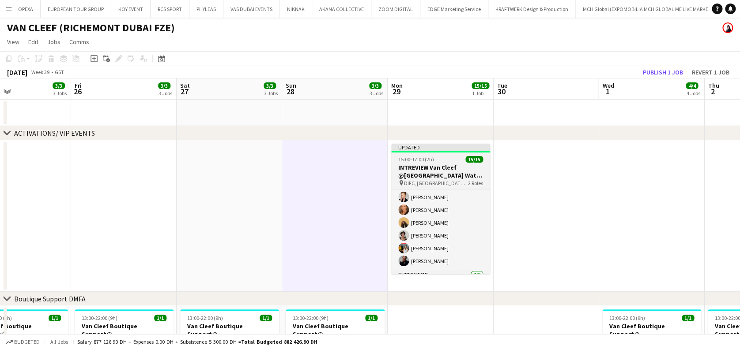
scroll to position [106, 0]
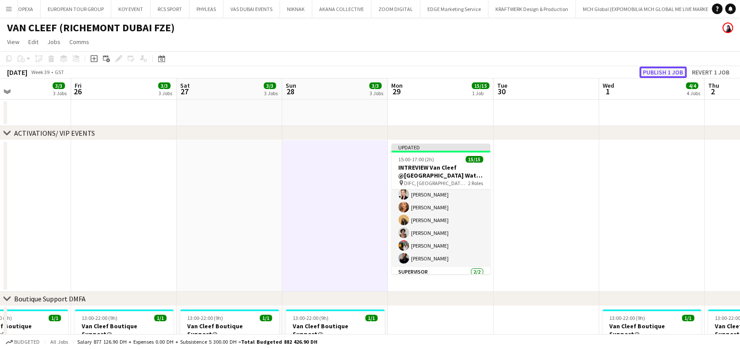
click at [647, 71] on button "Publish 1 job" at bounding box center [662, 72] width 47 height 11
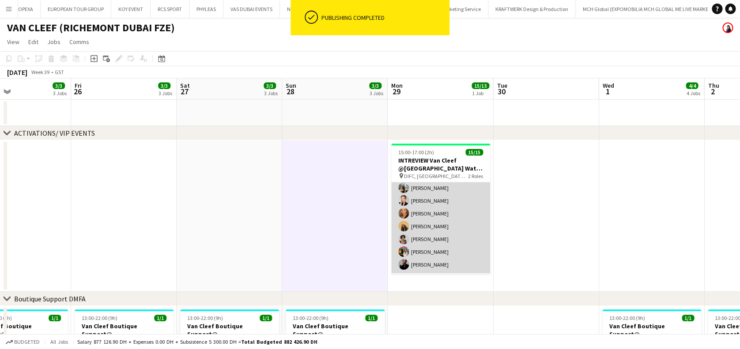
scroll to position [134, 0]
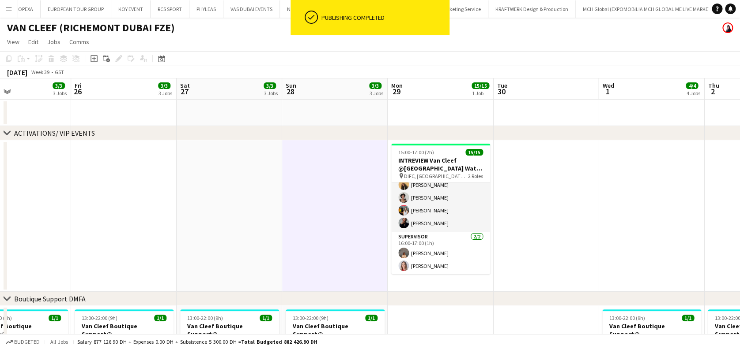
click at [522, 236] on app-date-cell at bounding box center [545, 216] width 105 height 152
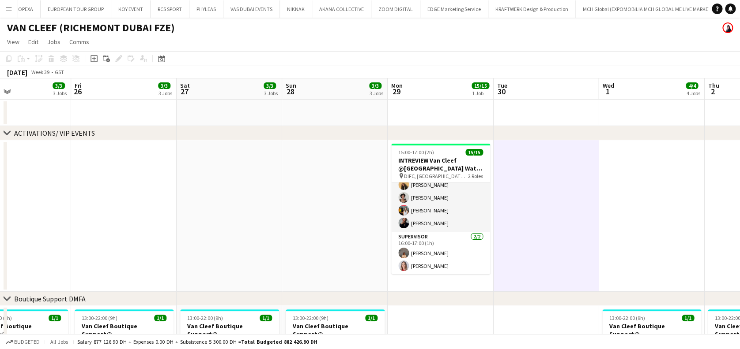
click at [272, 169] on app-date-cell at bounding box center [229, 216] width 105 height 152
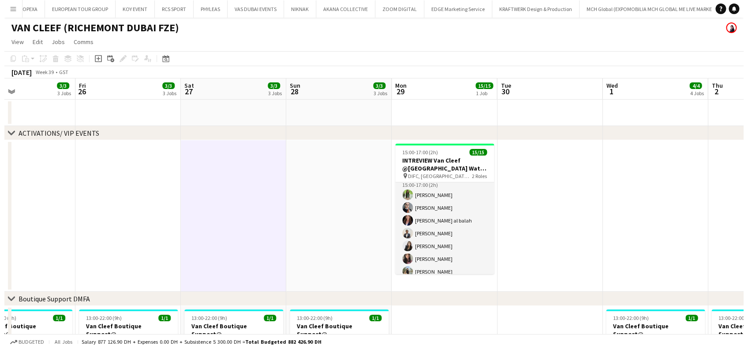
scroll to position [0, 0]
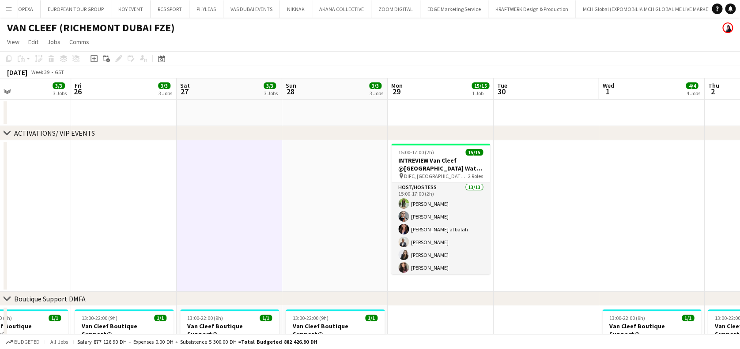
click at [11, 11] on app-icon "Menu" at bounding box center [8, 8] width 7 height 7
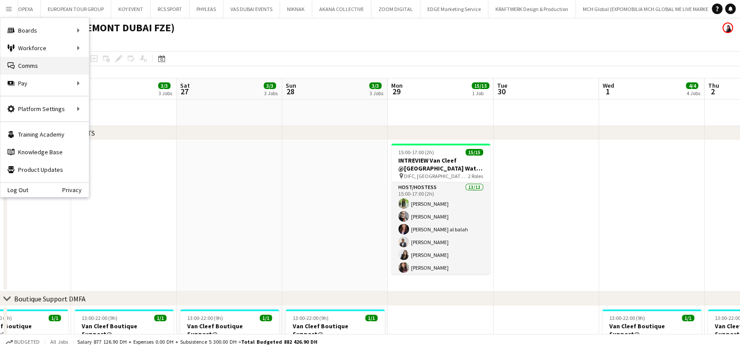
click at [46, 68] on link "Comms Comms" at bounding box center [44, 66] width 88 height 18
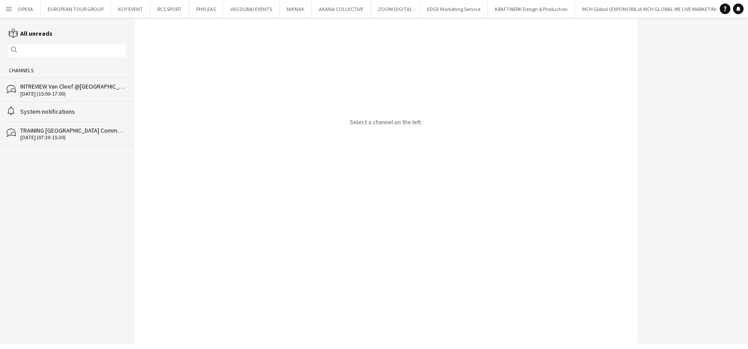
click at [79, 81] on div "bubbles INTREVIEW Van Cleef @Dubai Watch Week 2025 29-09-2025 (15:00-17:00)" at bounding box center [67, 89] width 135 height 23
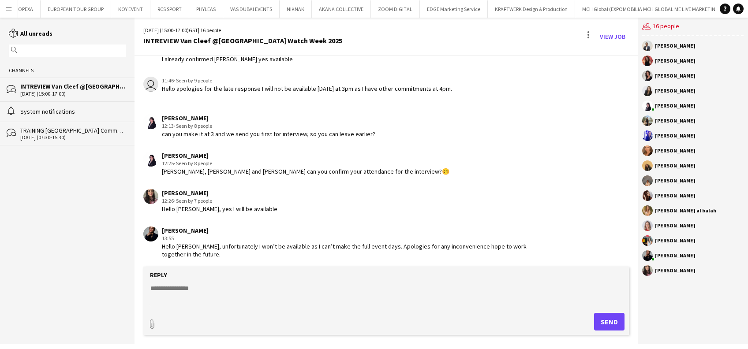
scroll to position [1221, 0]
click at [610, 34] on link "View Job" at bounding box center [613, 37] width 33 height 14
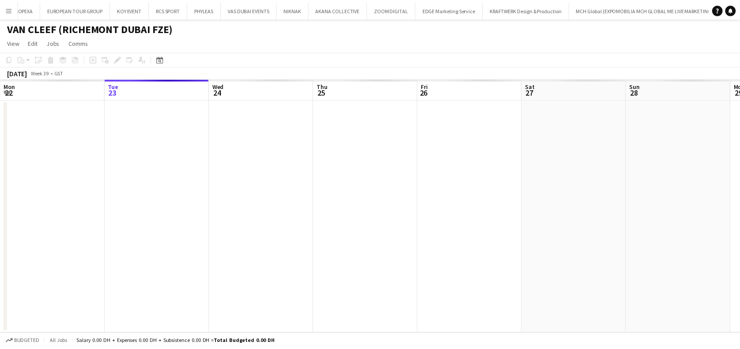
scroll to position [0, 304]
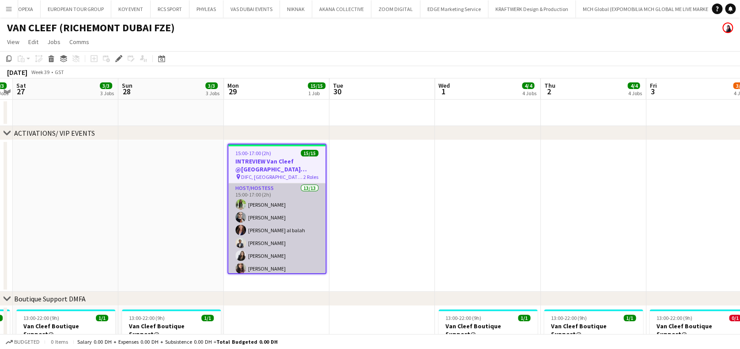
click at [244, 212] on app-card-role "Host/Hostess 13/13 15:00-17:00 (2h) Jouli Serawan Sepideh Salehi Maha Rawda al …" at bounding box center [276, 276] width 97 height 184
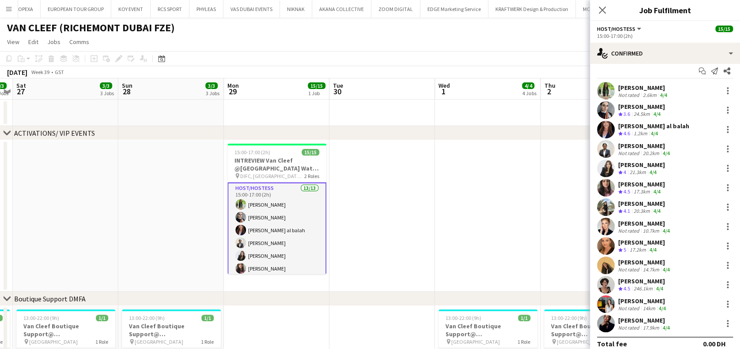
scroll to position [0, 0]
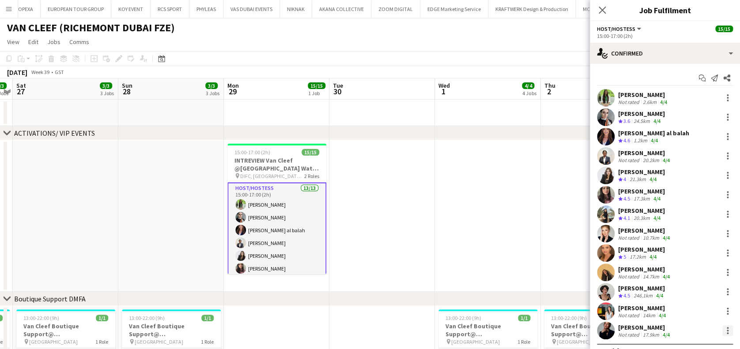
click at [722, 330] on div at bounding box center [727, 331] width 11 height 11
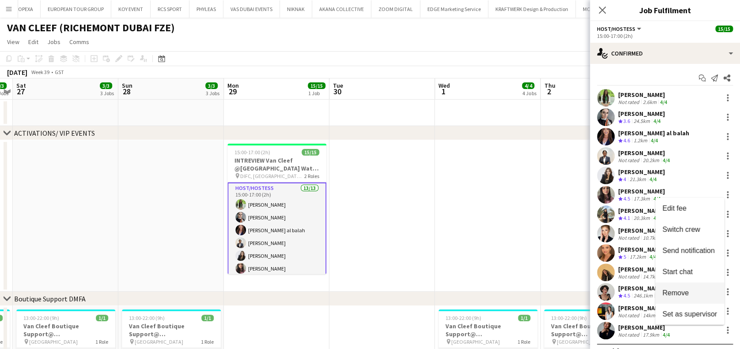
click at [703, 288] on button "Remove" at bounding box center [689, 293] width 69 height 21
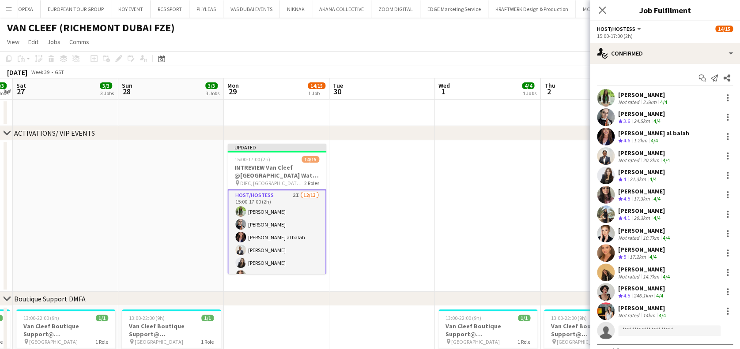
click at [424, 201] on app-date-cell at bounding box center [381, 216] width 105 height 152
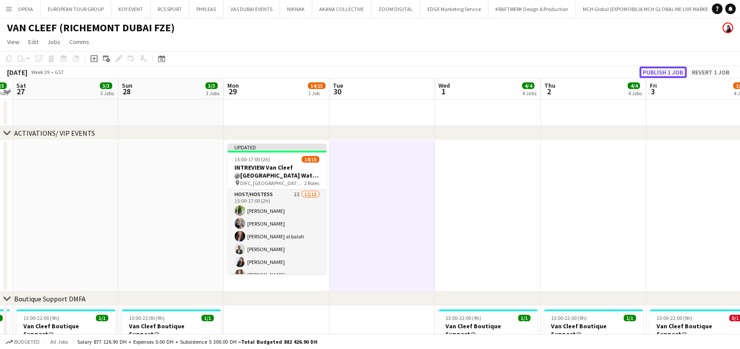
click at [654, 67] on button "Publish 1 job" at bounding box center [662, 72] width 47 height 11
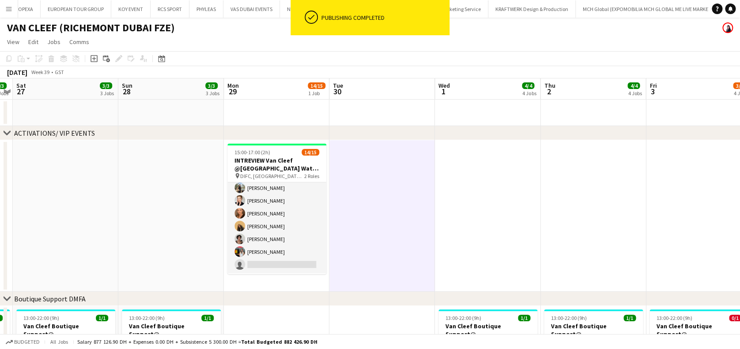
scroll to position [117, 0]
click at [388, 216] on app-date-cell at bounding box center [381, 216] width 105 height 152
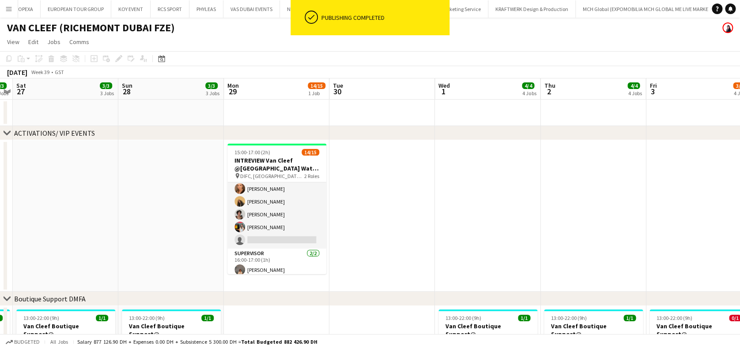
click at [513, 207] on app-date-cell at bounding box center [487, 216] width 105 height 152
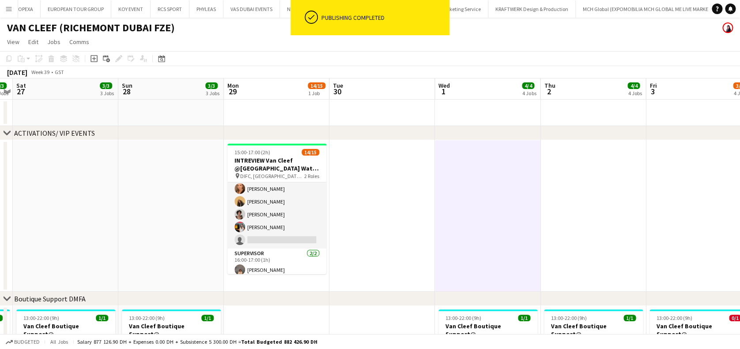
click at [611, 196] on app-date-cell at bounding box center [592, 216] width 105 height 152
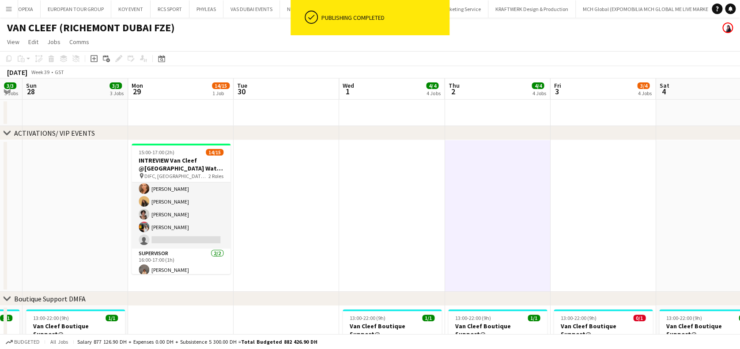
drag, startPoint x: 631, startPoint y: 201, endPoint x: 529, endPoint y: 224, distance: 105.0
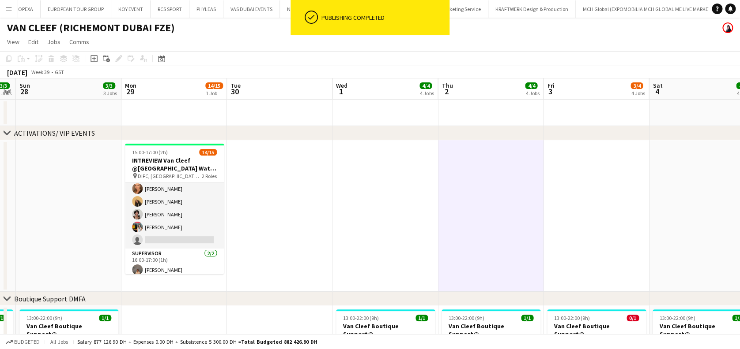
click at [597, 201] on app-date-cell at bounding box center [595, 216] width 105 height 152
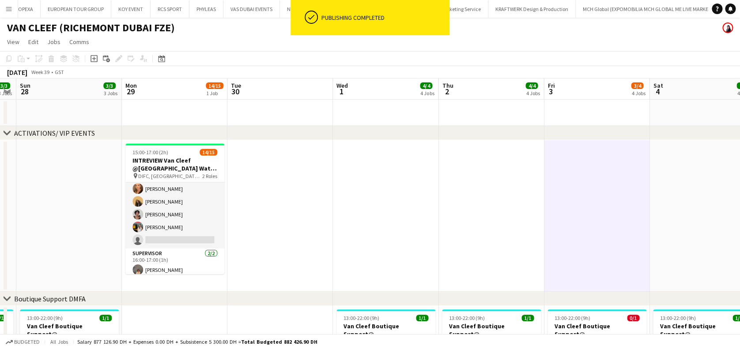
click at [306, 215] on app-date-cell at bounding box center [279, 216] width 105 height 152
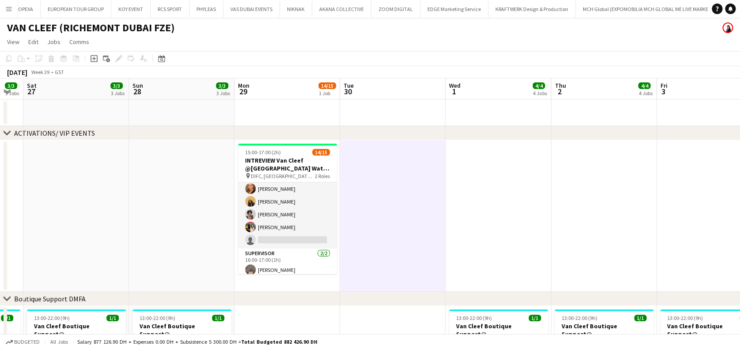
drag, startPoint x: 394, startPoint y: 219, endPoint x: 457, endPoint y: 214, distance: 63.3
drag, startPoint x: 205, startPoint y: 219, endPoint x: 199, endPoint y: 219, distance: 6.6
click at [206, 219] on app-date-cell at bounding box center [181, 216] width 105 height 152
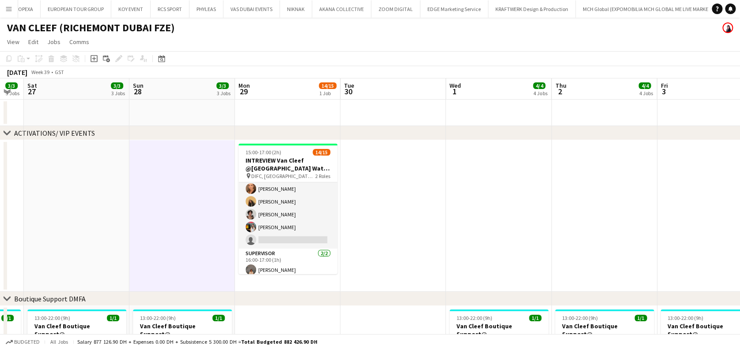
click at [71, 199] on app-date-cell at bounding box center [76, 216] width 105 height 152
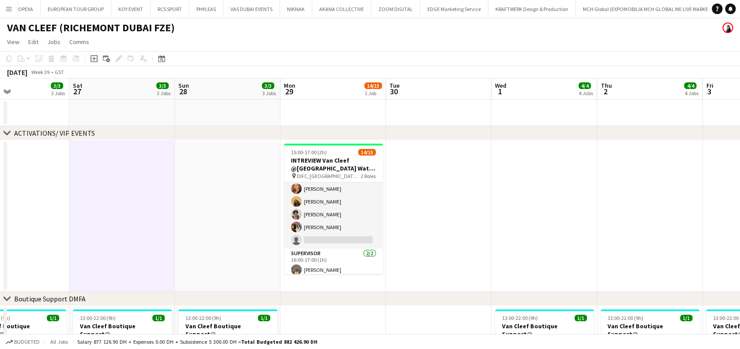
drag, startPoint x: 140, startPoint y: 206, endPoint x: 201, endPoint y: 201, distance: 61.5
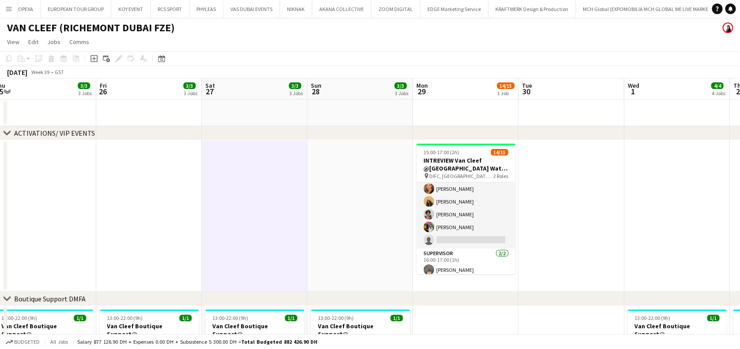
click at [158, 196] on app-date-cell at bounding box center [148, 216] width 105 height 152
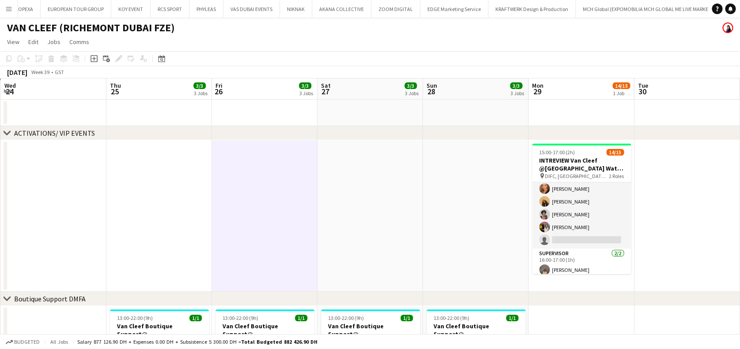
drag, startPoint x: 241, startPoint y: 208, endPoint x: 123, endPoint y: 208, distance: 117.8
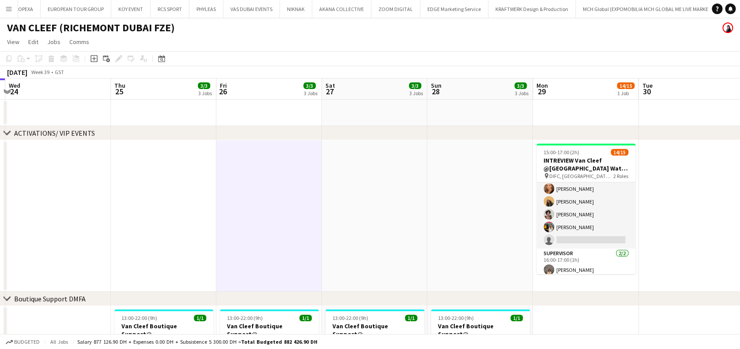
click at [123, 208] on app-date-cell at bounding box center [163, 216] width 105 height 152
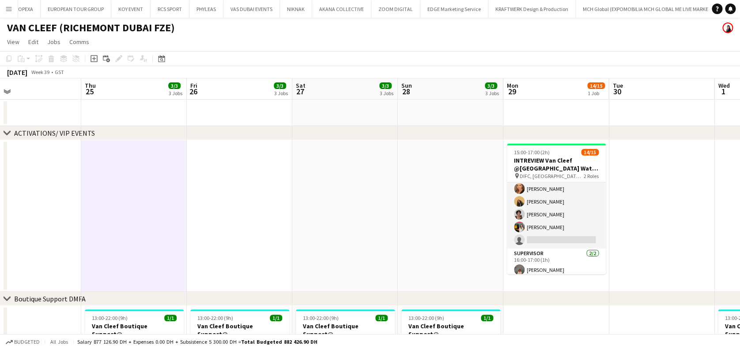
drag, startPoint x: 67, startPoint y: 189, endPoint x: 247, endPoint y: 178, distance: 179.9
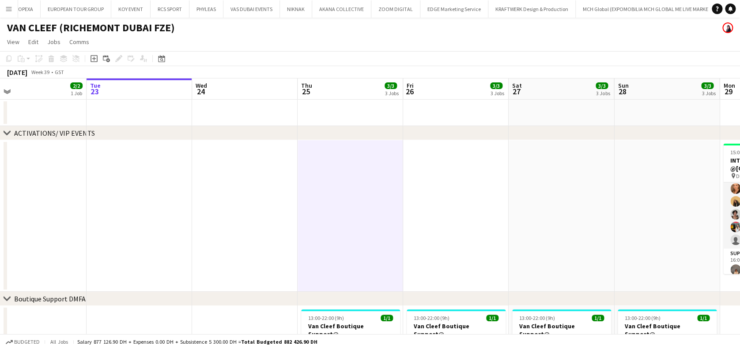
click at [79, 169] on app-date-cell at bounding box center [33, 216] width 105 height 152
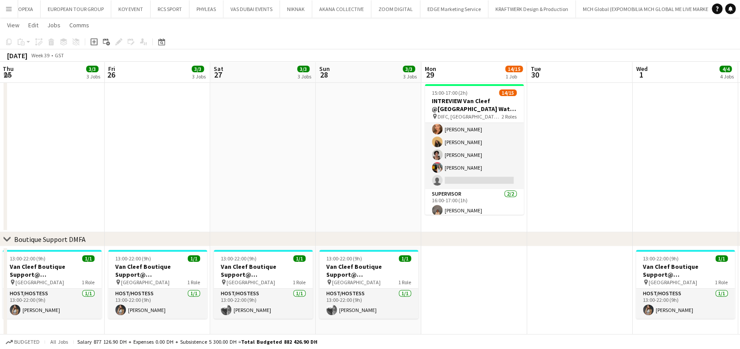
scroll to position [0, 380]
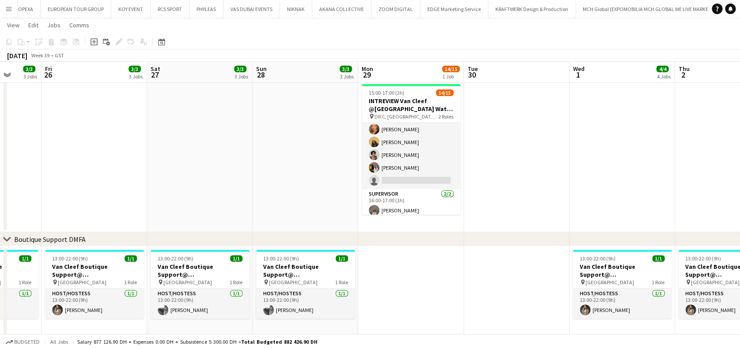
drag, startPoint x: 190, startPoint y: 198, endPoint x: 127, endPoint y: 194, distance: 63.2
click at [127, 196] on app-calendar-viewport "Mon 22 2/2 1 Job Tue 23 Wed 24 Thu 25 3/3 3 Jobs Fri 26 3/3 3 Jobs Sat 27 3/3 3…" at bounding box center [370, 349] width 740 height 747
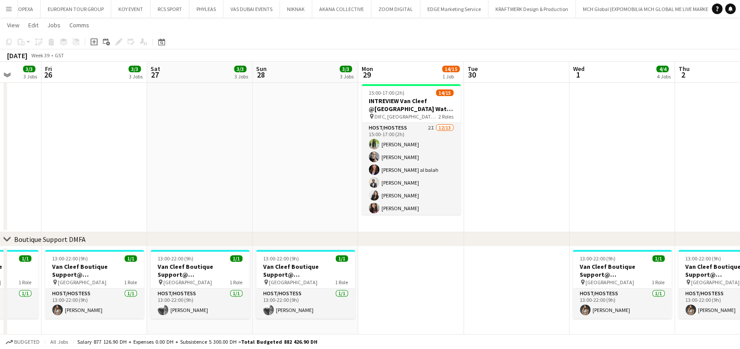
scroll to position [0, 311]
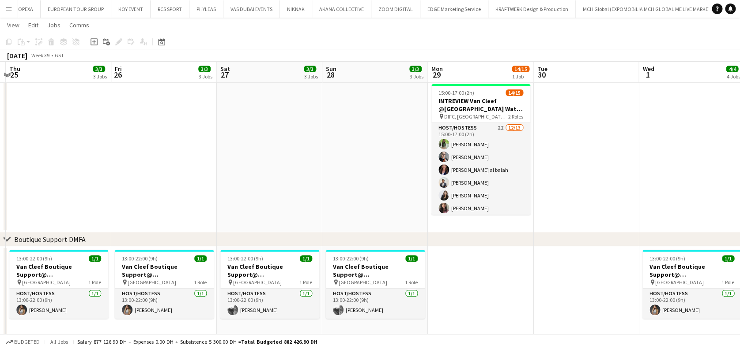
drag, startPoint x: 519, startPoint y: 119, endPoint x: 377, endPoint y: 162, distance: 148.5
click at [378, 162] on app-calendar-viewport "Mon 22 2/2 1 Job Tue 23 Wed 24 Thu 25 3/3 3 Jobs Fri 26 3/3 3 Jobs Sat 27 3/3 3…" at bounding box center [370, 349] width 740 height 747
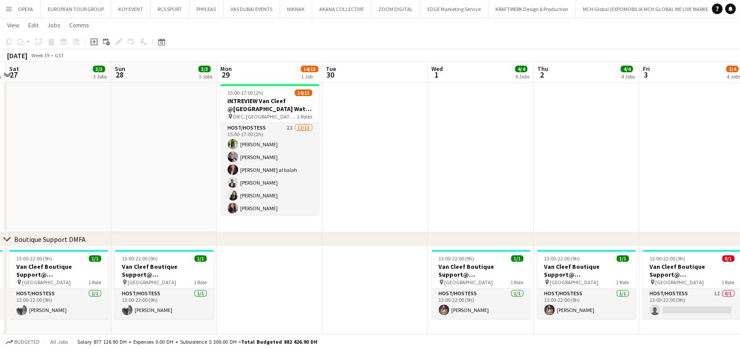
click at [413, 152] on app-date-cell at bounding box center [374, 157] width 105 height 152
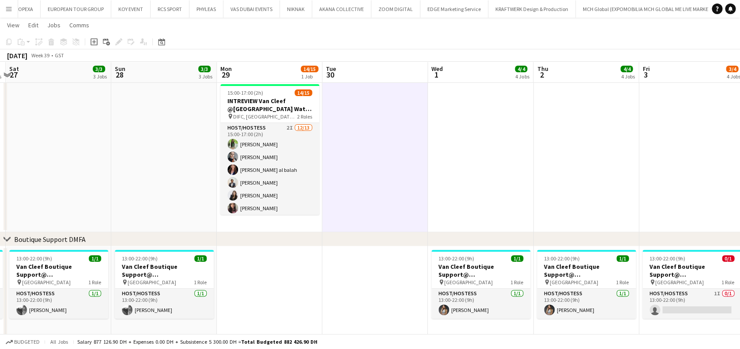
click at [483, 141] on app-date-cell at bounding box center [480, 157] width 105 height 152
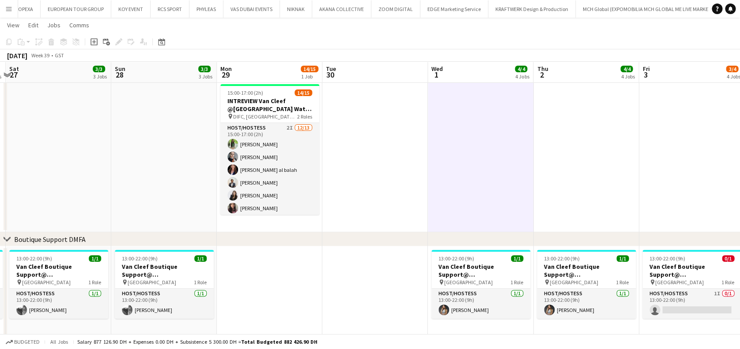
click at [548, 135] on app-date-cell at bounding box center [585, 157] width 105 height 152
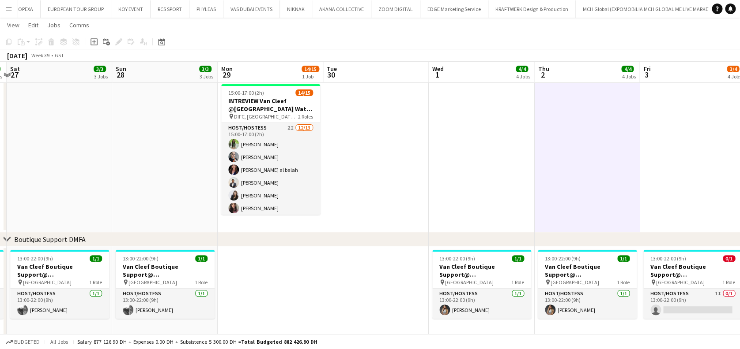
click at [513, 156] on app-calendar-viewport "Wed 24 Thu 25 3/3 3 Jobs Fri 26 3/3 3 Jobs Sat 27 3/3 3 Jobs Sun 28 3/3 3 Jobs …" at bounding box center [370, 349] width 740 height 747
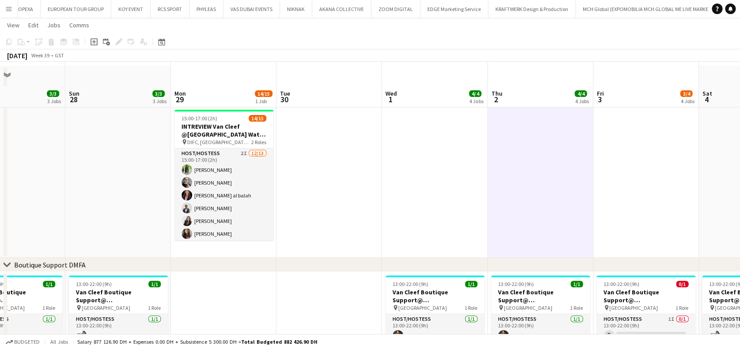
scroll to position [0, 0]
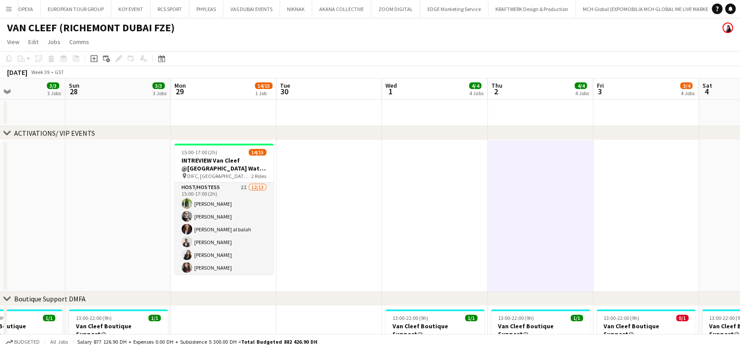
click at [316, 181] on app-date-cell at bounding box center [328, 216] width 105 height 152
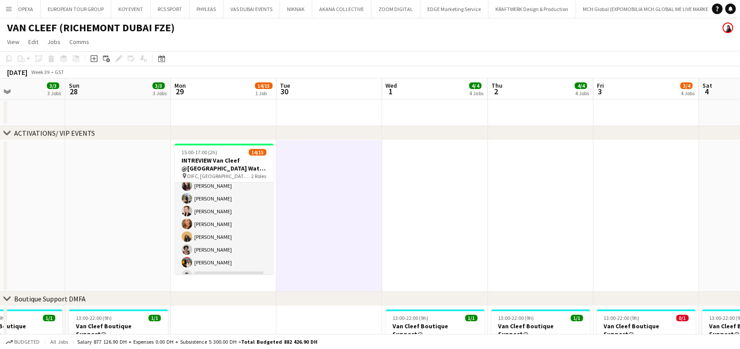
scroll to position [117, 0]
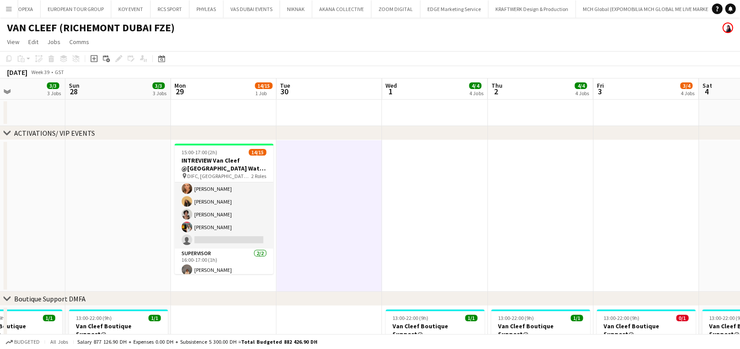
click at [434, 187] on app-date-cell at bounding box center [434, 216] width 105 height 152
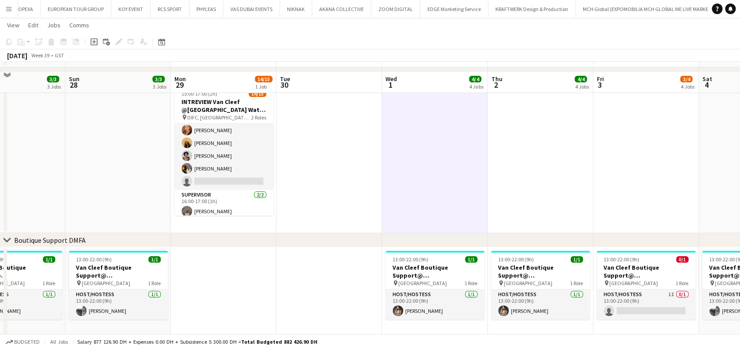
scroll to position [0, 0]
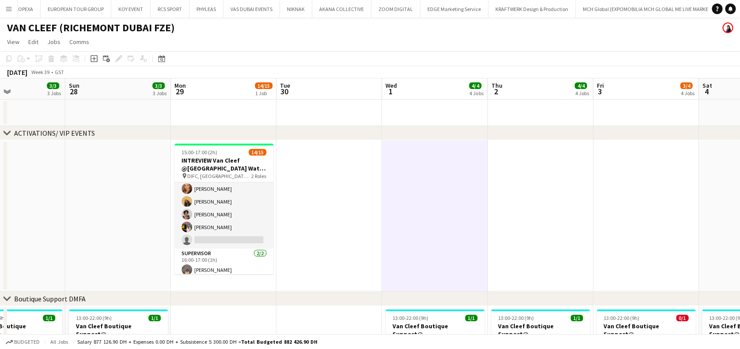
click at [508, 160] on app-date-cell at bounding box center [539, 216] width 105 height 152
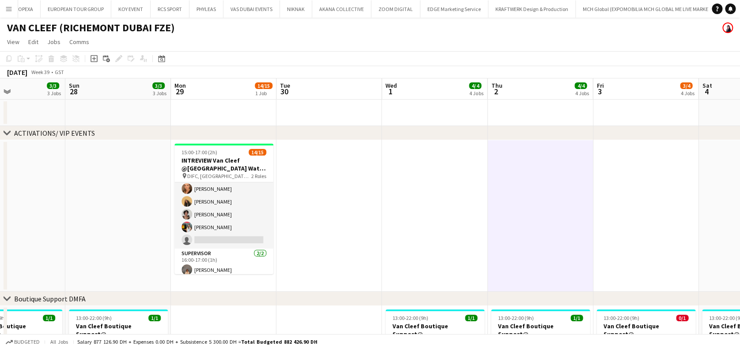
click at [424, 171] on app-date-cell at bounding box center [434, 216] width 105 height 152
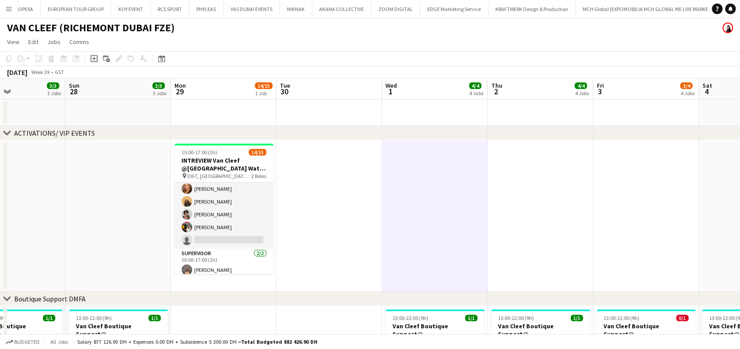
click at [314, 188] on app-date-cell at bounding box center [328, 216] width 105 height 152
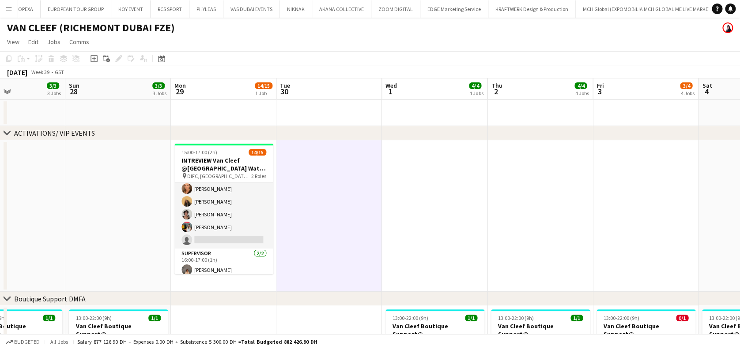
click at [527, 188] on app-date-cell at bounding box center [539, 216] width 105 height 152
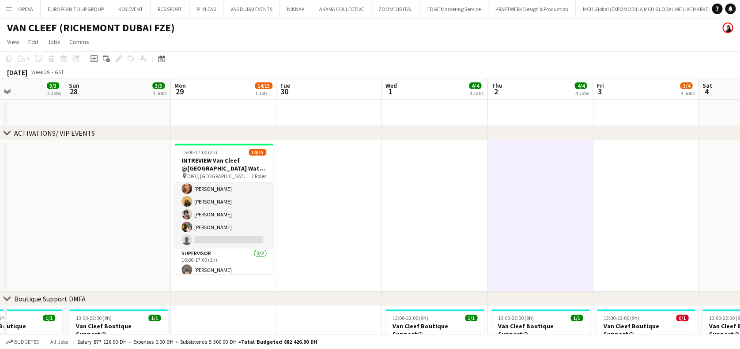
click at [393, 192] on app-date-cell at bounding box center [434, 216] width 105 height 152
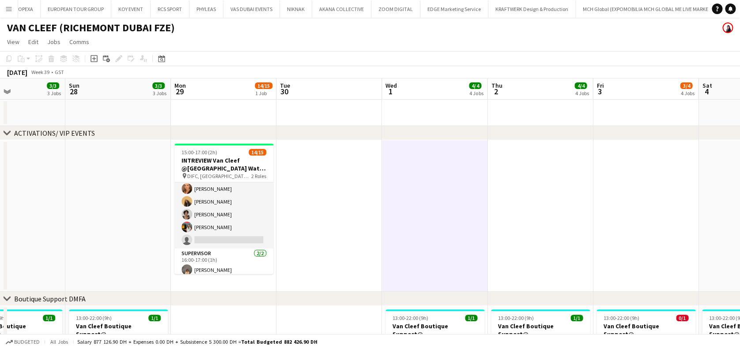
click at [541, 168] on app-date-cell at bounding box center [539, 216] width 105 height 152
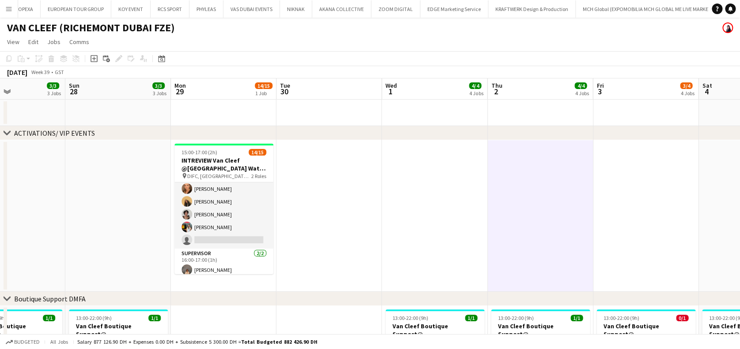
click at [643, 171] on app-date-cell at bounding box center [645, 216] width 105 height 152
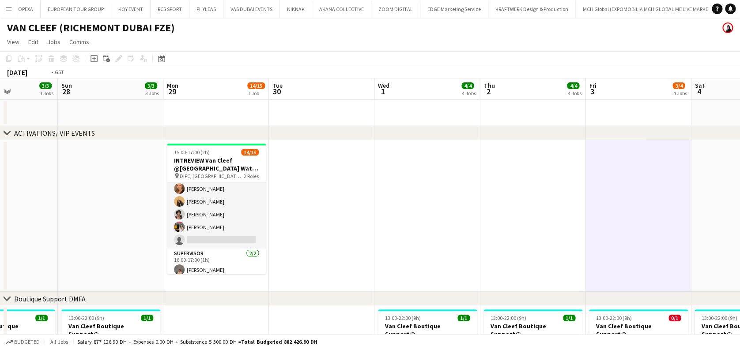
drag, startPoint x: 420, startPoint y: 217, endPoint x: 406, endPoint y: 217, distance: 14.6
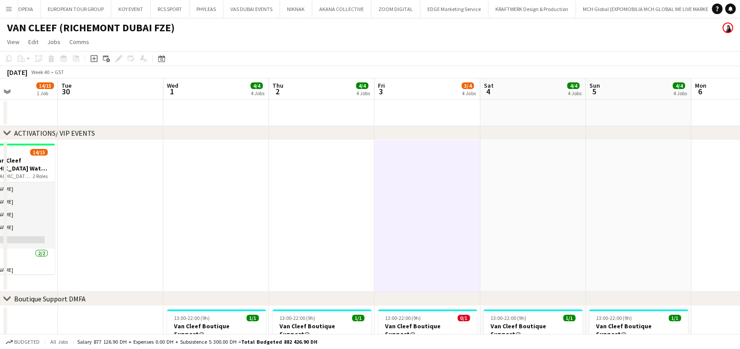
scroll to position [0, 365]
click at [530, 188] on app-date-cell at bounding box center [531, 216] width 105 height 152
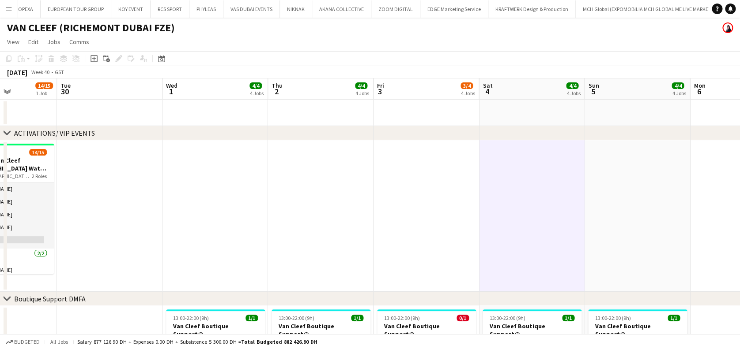
click at [598, 189] on app-date-cell at bounding box center [636, 216] width 105 height 152
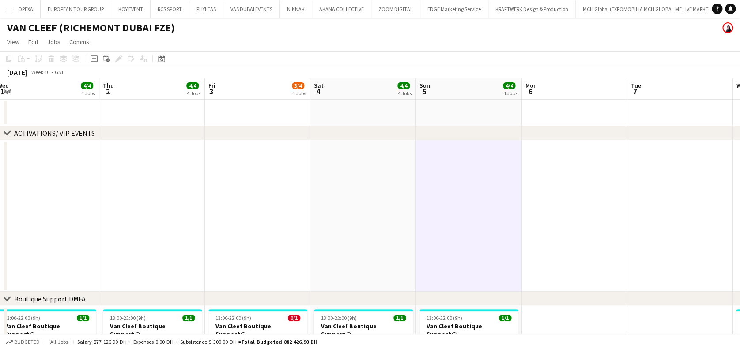
scroll to position [0, 397]
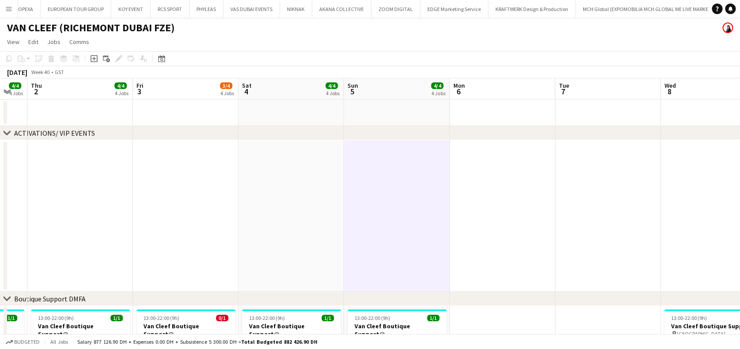
drag, startPoint x: 529, startPoint y: 201, endPoint x: 455, endPoint y: 202, distance: 74.6
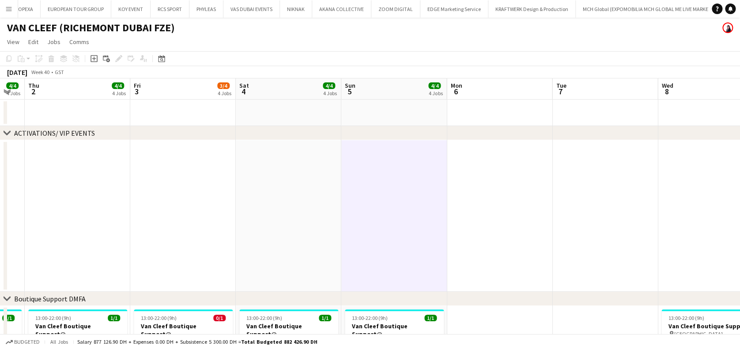
click at [483, 188] on app-date-cell at bounding box center [499, 216] width 105 height 152
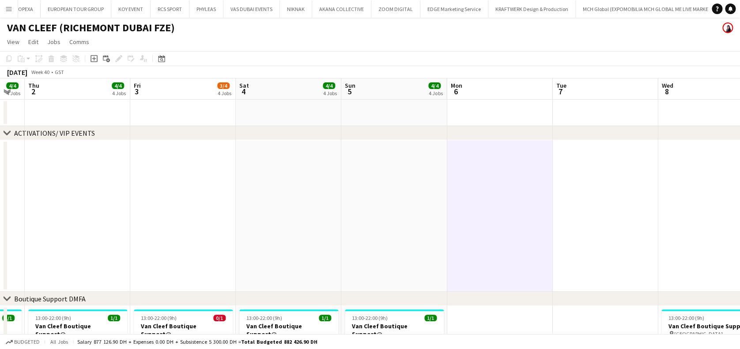
click at [563, 188] on app-date-cell at bounding box center [604, 216] width 105 height 152
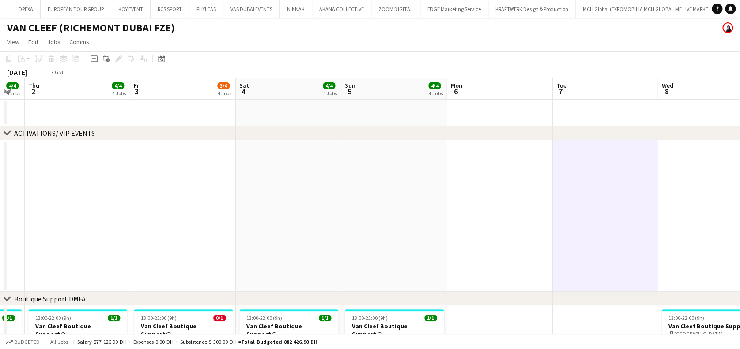
drag, startPoint x: 307, startPoint y: 248, endPoint x: 637, endPoint y: 248, distance: 330.1
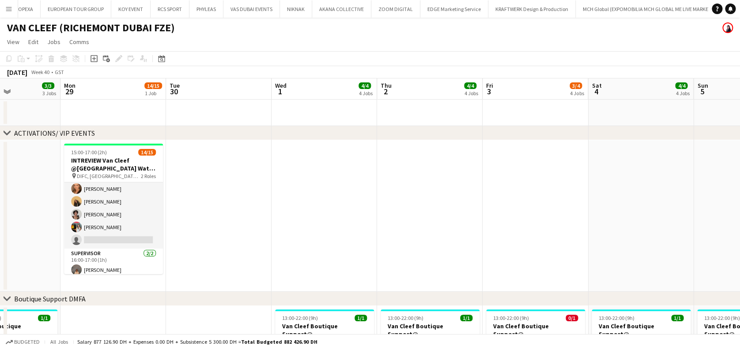
drag, startPoint x: 225, startPoint y: 248, endPoint x: 623, endPoint y: 247, distance: 397.6
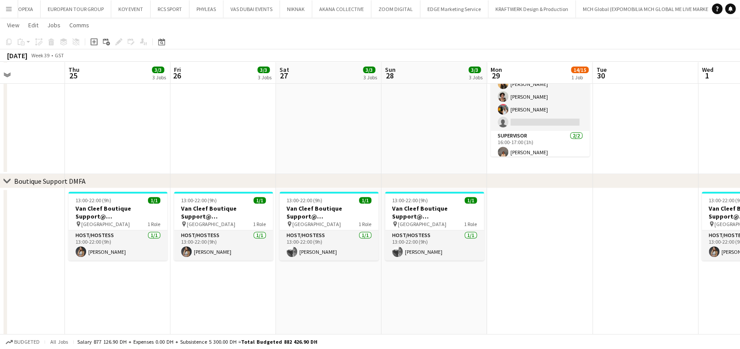
scroll to position [117, 0]
click at [245, 265] on app-calendar-viewport "Mon 22 2/2 1 Job Tue 23 Wed 24 Thu 25 3/3 3 Jobs Fri 26 3/3 3 Jobs Sat 27 3/3 3…" at bounding box center [370, 333] width 740 height 833
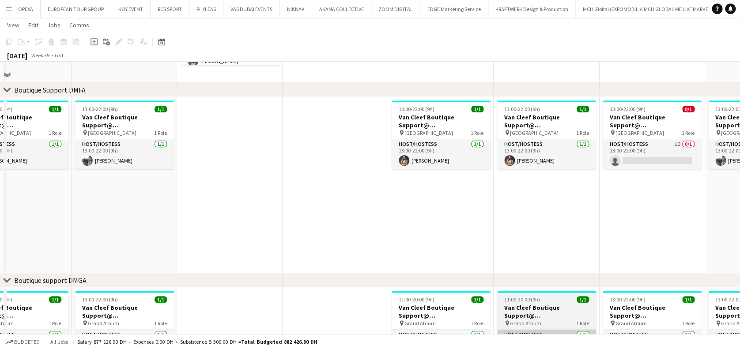
scroll to position [177, 0]
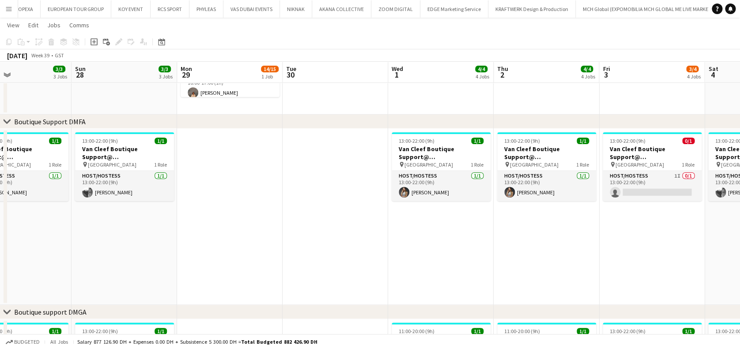
drag, startPoint x: 497, startPoint y: 259, endPoint x: 436, endPoint y: 250, distance: 61.5
click at [427, 259] on app-calendar-viewport "Thu 25 3/3 3 Jobs Fri 26 3/3 3 Jobs Sat 27 3/3 3 Jobs Sun 28 3/3 3 Jobs Mon 29 …" at bounding box center [370, 274] width 740 height 833
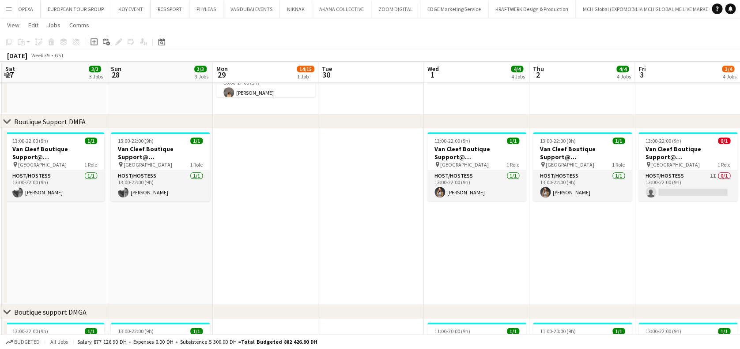
drag, startPoint x: 220, startPoint y: 268, endPoint x: 495, endPoint y: 270, distance: 275.4
click at [495, 270] on app-calendar-viewport "Thu 25 3/3 3 Jobs Fri 26 3/3 3 Jobs Sat 27 3/3 3 Jobs Sun 28 3/3 3 Jobs Mon 29 …" at bounding box center [370, 274] width 740 height 833
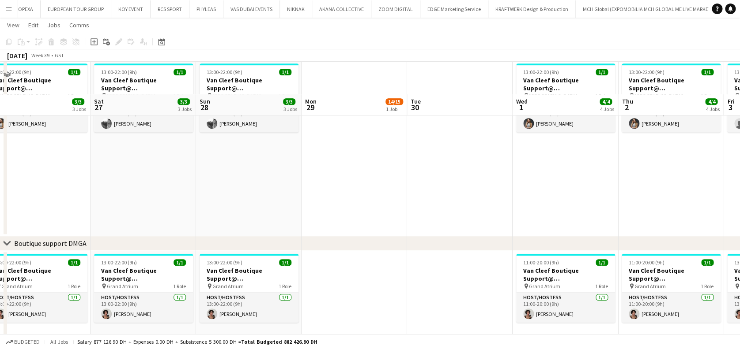
scroll to position [294, 0]
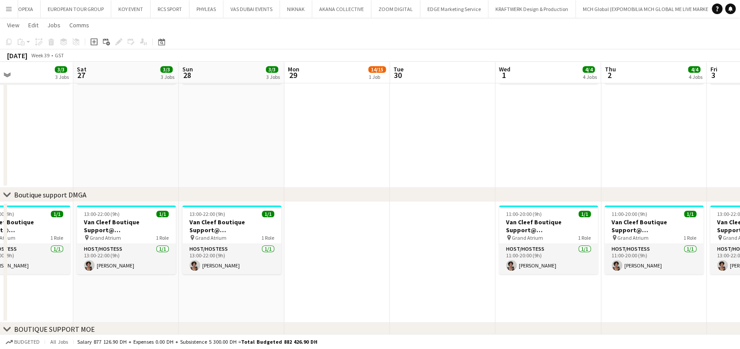
drag, startPoint x: 319, startPoint y: 278, endPoint x: 571, endPoint y: 279, distance: 251.1
click at [571, 279] on app-calendar-viewport "Wed 24 Thu 25 3/3 3 Jobs Fri 26 3/3 3 Jobs Sat 27 3/3 3 Jobs Sun 28 3/3 3 Jobs …" at bounding box center [370, 157] width 740 height 833
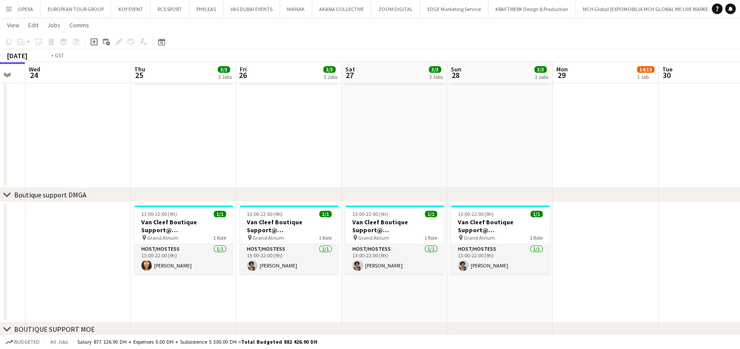
drag, startPoint x: 321, startPoint y: 279, endPoint x: 421, endPoint y: 279, distance: 100.2
click at [409, 279] on app-calendar-viewport "Mon 22 2/2 1 Job Tue 23 Wed 24 Thu 25 3/3 3 Jobs Fri 26 3/3 3 Jobs Sat 27 3/3 3…" at bounding box center [370, 157] width 740 height 833
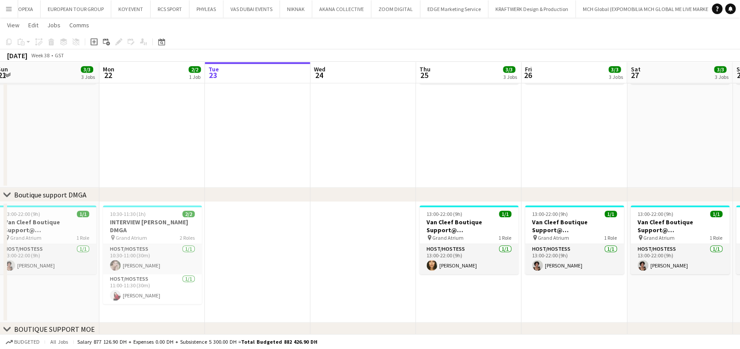
drag, startPoint x: 376, startPoint y: 269, endPoint x: 258, endPoint y: 272, distance: 118.3
click at [269, 272] on app-calendar-viewport "Fri 19 3/3 3 Jobs Sat 20 3/3 3 Jobs Sun 21 3/3 3 Jobs Mon 22 2/2 1 Job Tue 23 W…" at bounding box center [370, 157] width 740 height 833
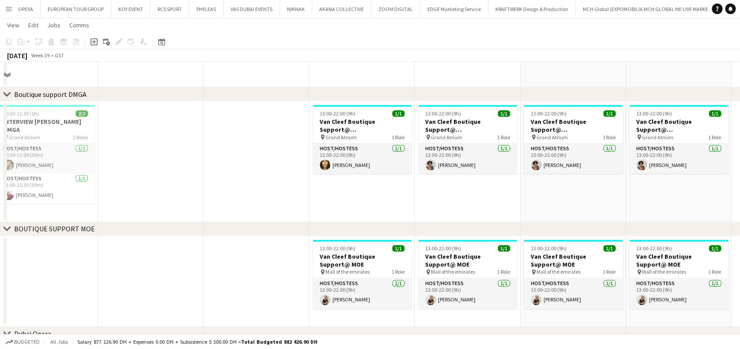
scroll to position [238, 0]
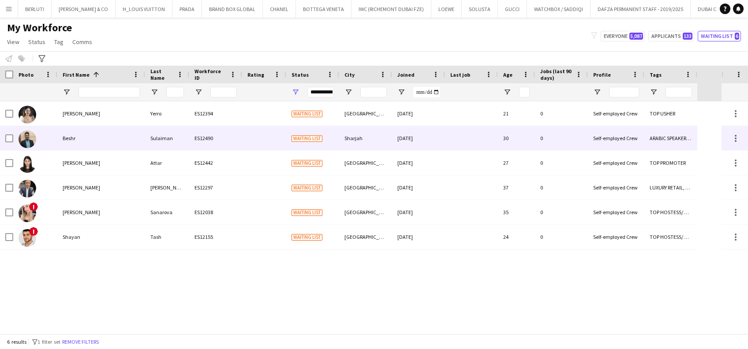
click at [145, 144] on div "Sulaiman" at bounding box center [167, 138] width 44 height 24
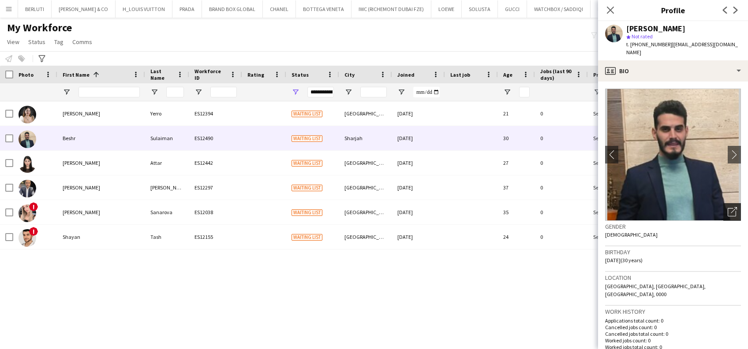
click at [728, 203] on div "Open photos pop-in" at bounding box center [733, 212] width 18 height 18
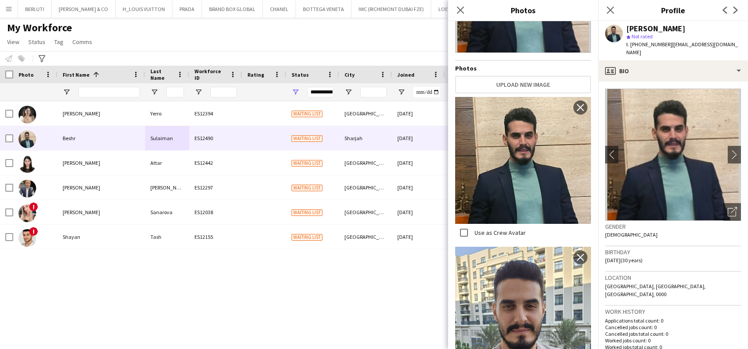
scroll to position [188, 0]
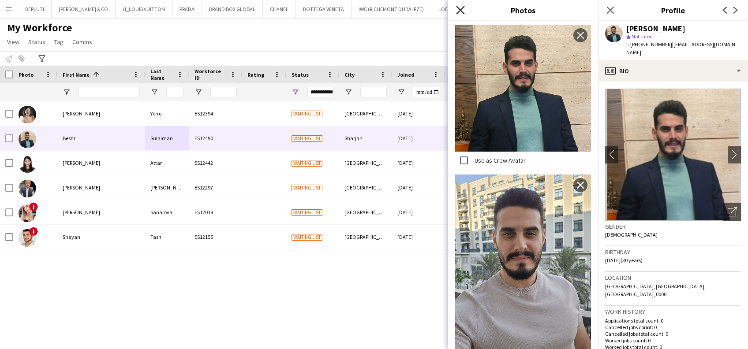
click at [463, 11] on icon "Close pop-in" at bounding box center [460, 10] width 8 height 8
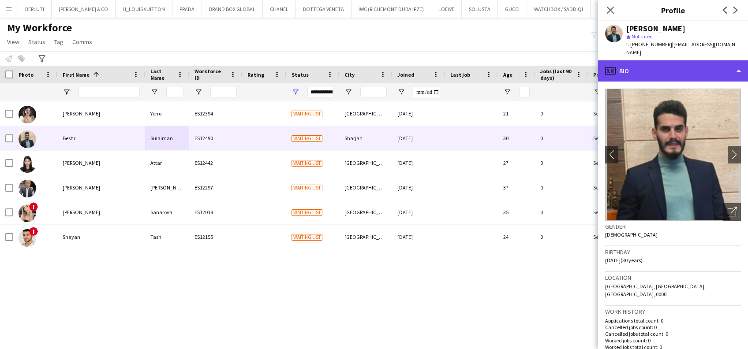
click at [690, 60] on div "profile Bio" at bounding box center [673, 70] width 150 height 21
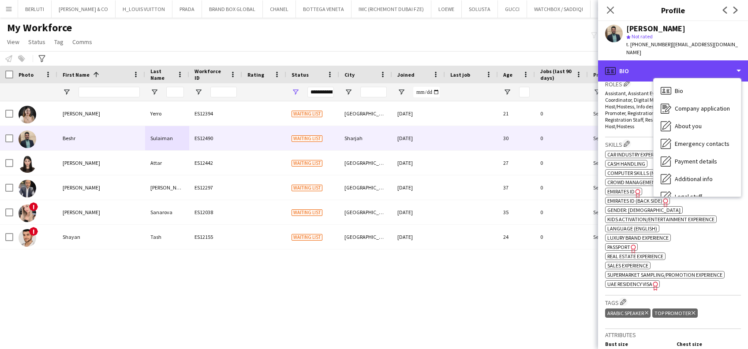
scroll to position [294, 0]
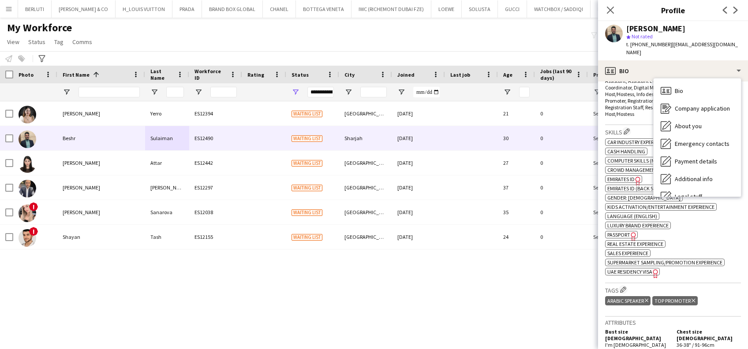
click at [632, 269] on span "UAE Residency Visa" at bounding box center [630, 272] width 45 height 7
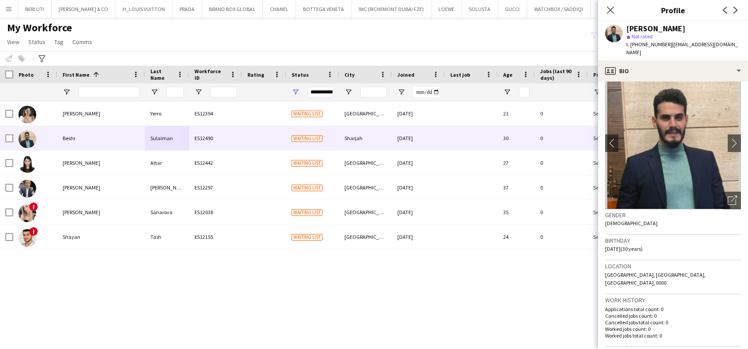
scroll to position [0, 0]
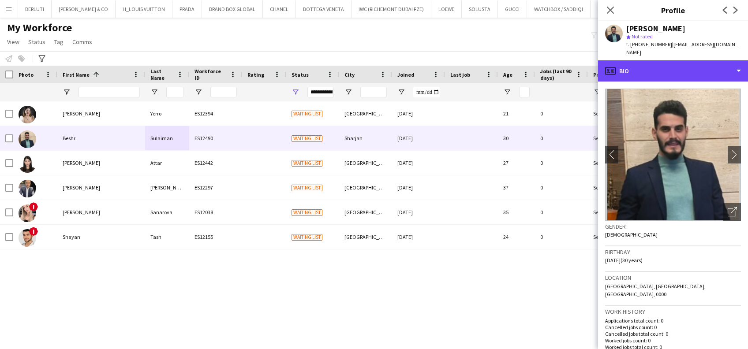
click at [710, 66] on div "profile Bio" at bounding box center [673, 70] width 150 height 21
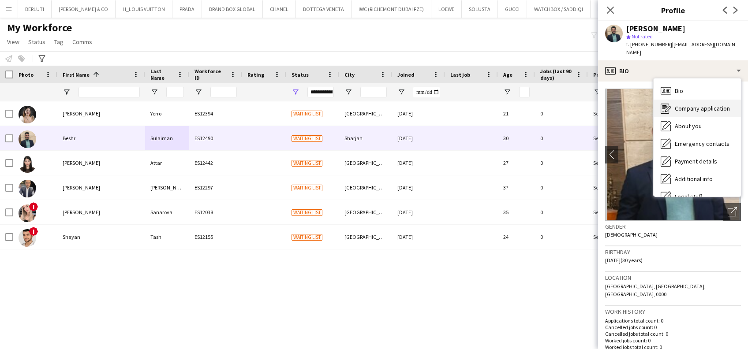
click at [706, 105] on span "Company application" at bounding box center [702, 109] width 55 height 8
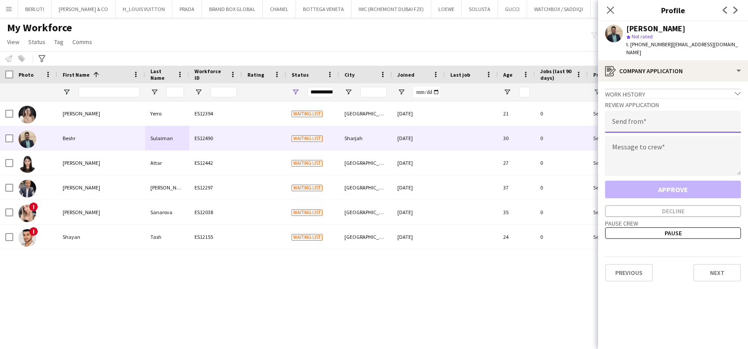
click at [670, 111] on input "email" at bounding box center [673, 122] width 136 height 22
type input "**********"
click at [647, 141] on textarea at bounding box center [673, 156] width 136 height 40
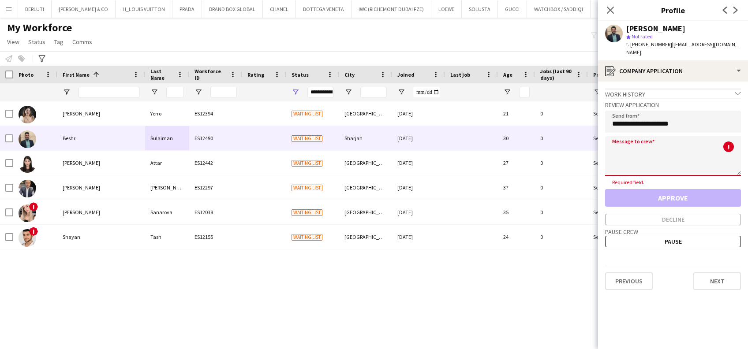
paste textarea "**********"
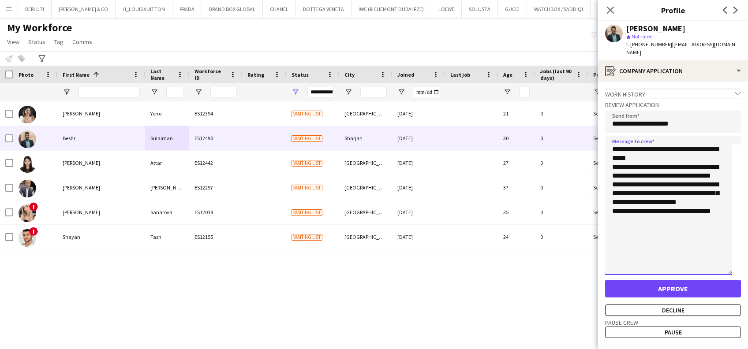
drag, startPoint x: 737, startPoint y: 165, endPoint x: 742, endPoint y: 298, distance: 133.4
click at [742, 298] on app-crew-profile-application "Work history chevron-down Event Staff – Organizer MotorEX Damascus 2025 Aug 202…" at bounding box center [673, 216] width 150 height 268
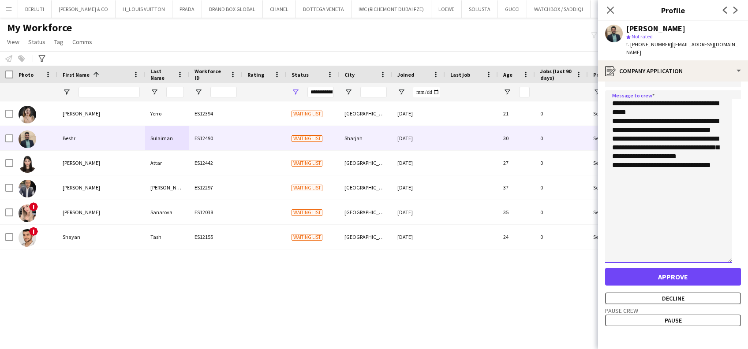
scroll to position [64, 0]
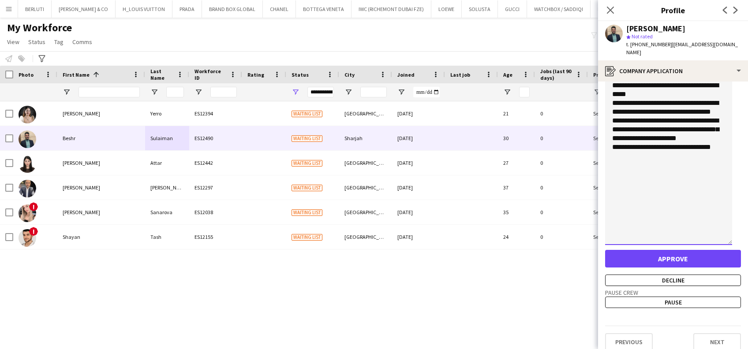
type textarea "**********"
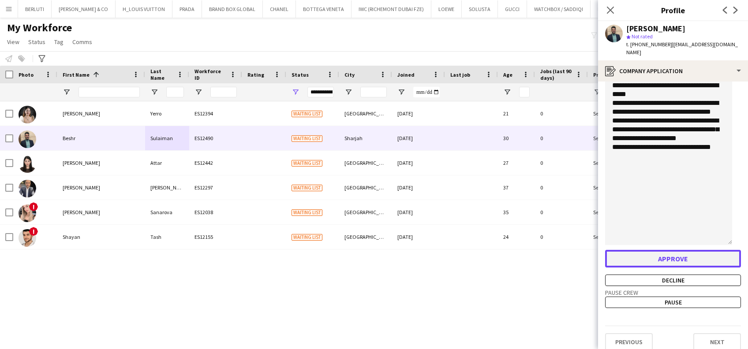
click at [695, 250] on button "Approve" at bounding box center [673, 259] width 136 height 18
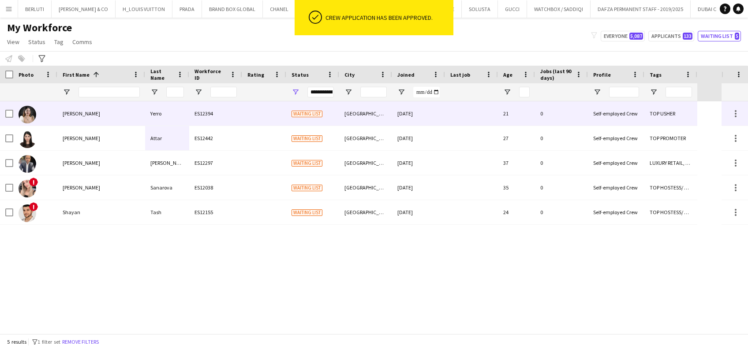
click at [128, 109] on div "[PERSON_NAME]" at bounding box center [101, 113] width 88 height 24
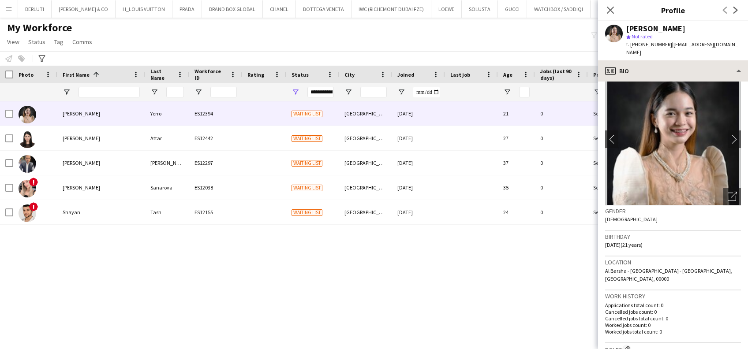
scroll to position [0, 0]
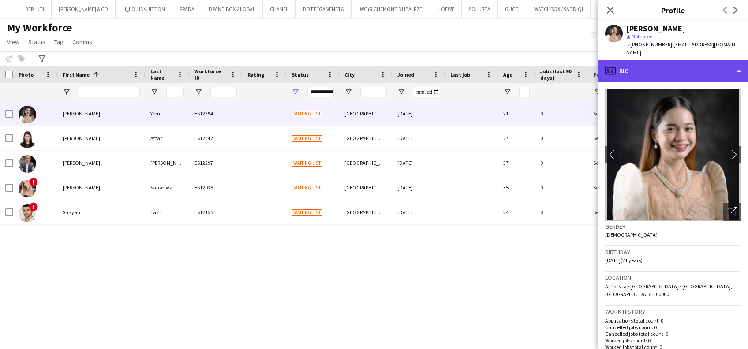
click at [713, 69] on div "profile Bio" at bounding box center [673, 70] width 150 height 21
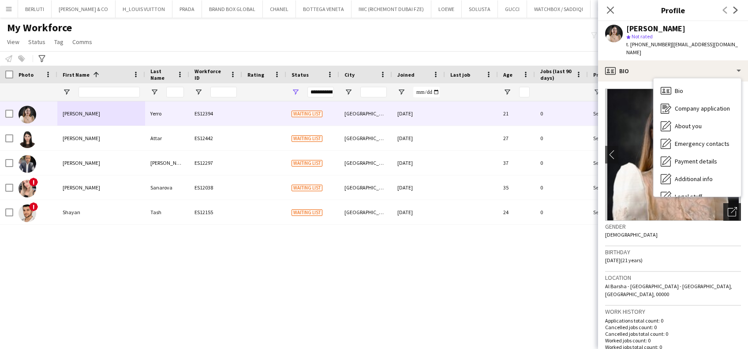
click at [726, 210] on div "Open photos pop-in" at bounding box center [733, 212] width 18 height 18
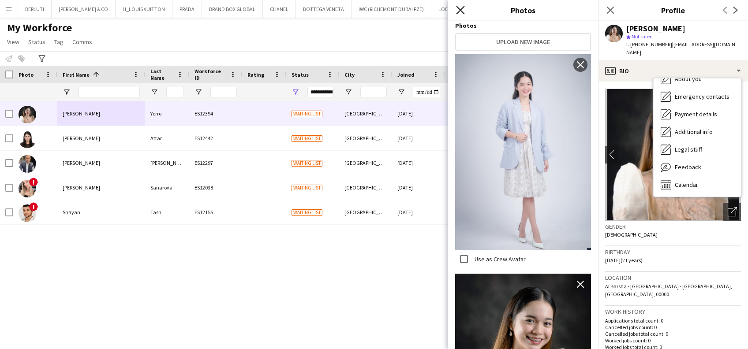
click at [462, 7] on icon "Close pop-in" at bounding box center [460, 10] width 8 height 8
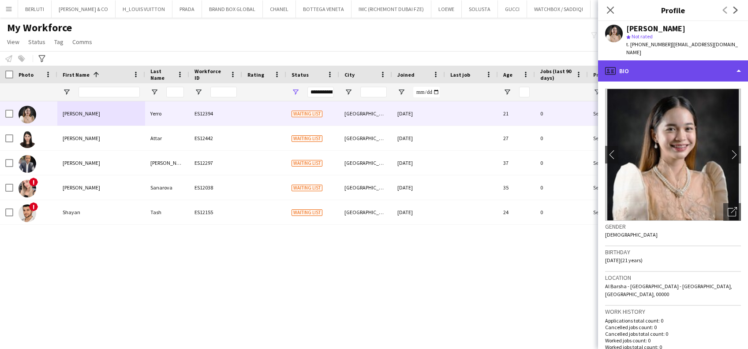
click at [731, 60] on div "profile Bio" at bounding box center [673, 70] width 150 height 21
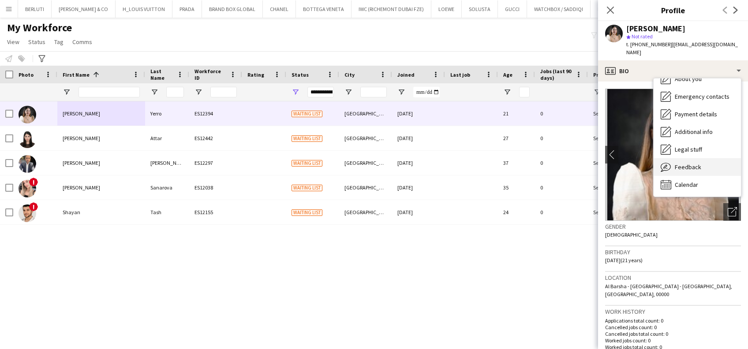
click at [718, 158] on div "Feedback Feedback" at bounding box center [697, 167] width 87 height 18
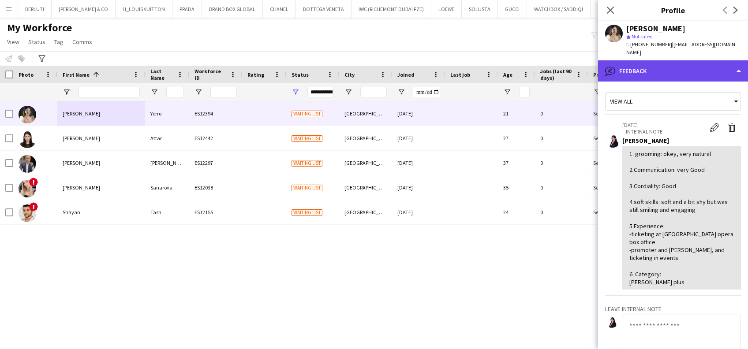
click at [688, 60] on div "bubble-pencil Feedback" at bounding box center [673, 70] width 150 height 21
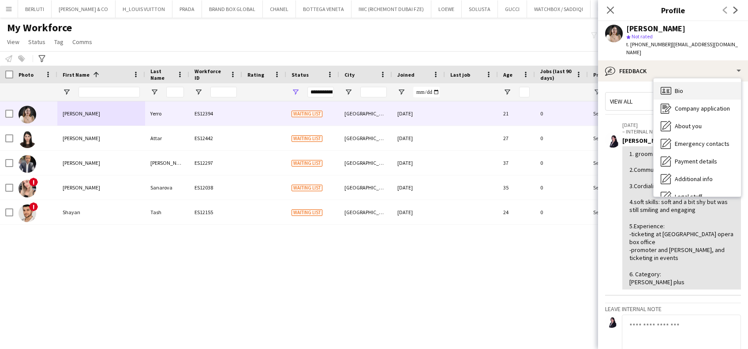
click at [695, 83] on div "Bio Bio" at bounding box center [697, 91] width 87 height 18
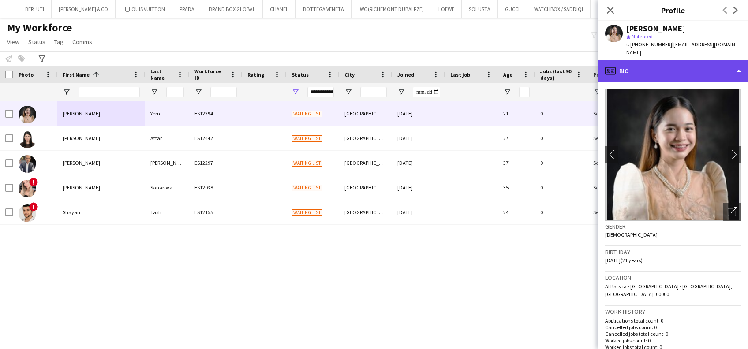
click at [711, 68] on div "profile Bio" at bounding box center [673, 70] width 150 height 21
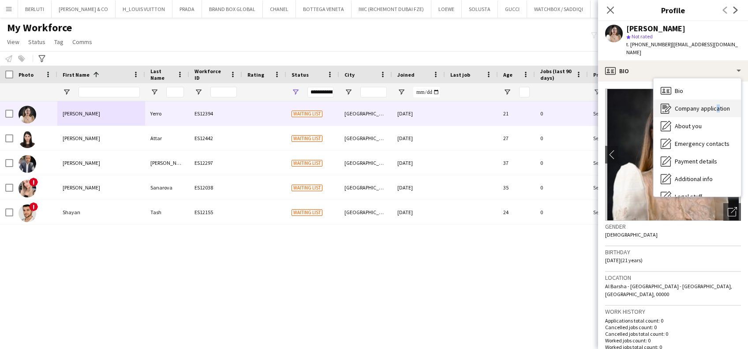
click at [715, 105] on span "Company application" at bounding box center [702, 109] width 55 height 8
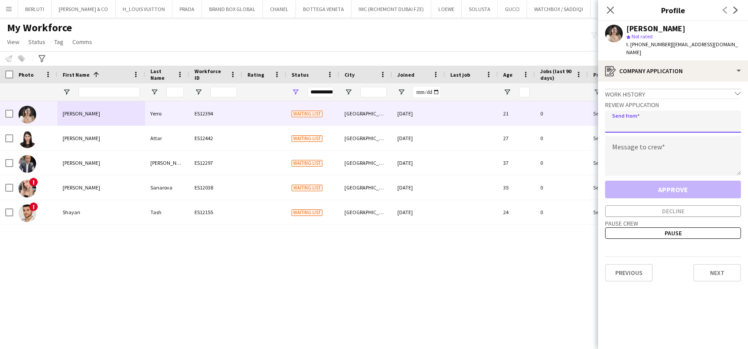
click at [669, 113] on input "email" at bounding box center [673, 122] width 136 height 22
type input "**********"
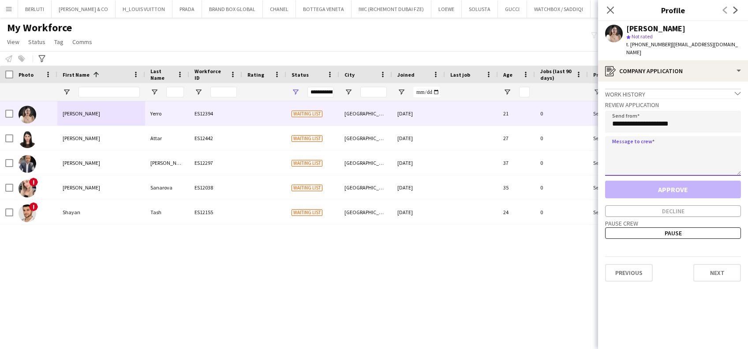
paste textarea "**********"
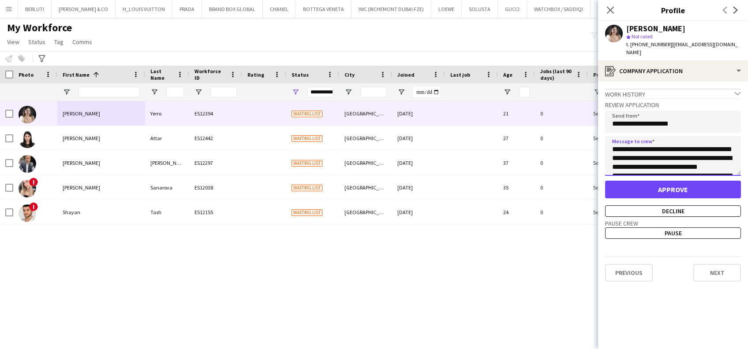
drag, startPoint x: 739, startPoint y: 167, endPoint x: 737, endPoint y: 214, distance: 46.8
click at [737, 214] on app-crew-profile-application "**********" at bounding box center [673, 216] width 150 height 268
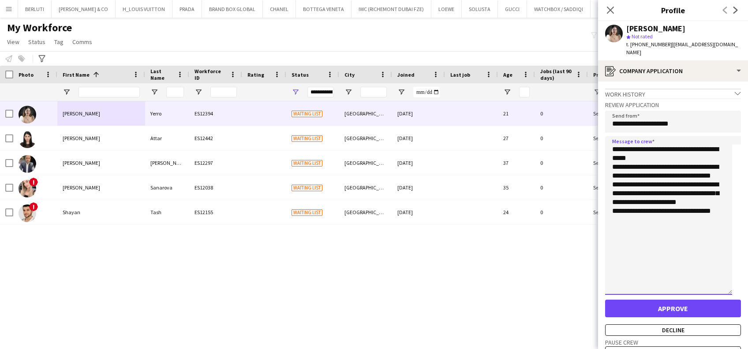
drag, startPoint x: 735, startPoint y: 165, endPoint x: 733, endPoint y: 284, distance: 119.6
click at [733, 284] on app-crew-profile-application "**********" at bounding box center [673, 216] width 150 height 268
click at [691, 186] on textarea "**********" at bounding box center [668, 215] width 127 height 159
type textarea "**********"
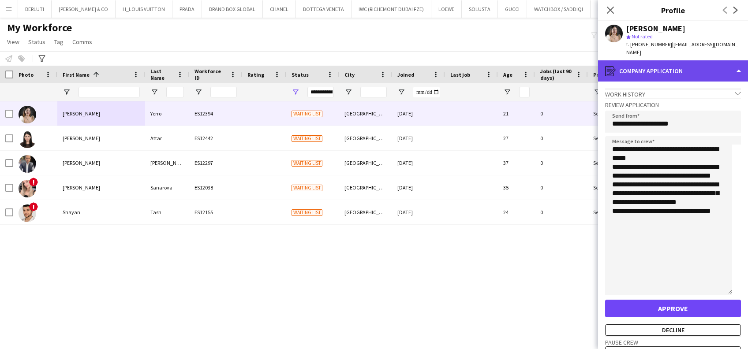
click at [699, 64] on div "register Company application" at bounding box center [673, 70] width 150 height 21
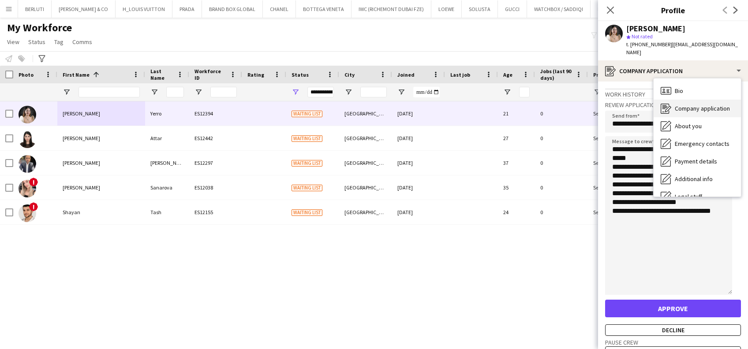
click at [710, 105] on span "Company application" at bounding box center [702, 109] width 55 height 8
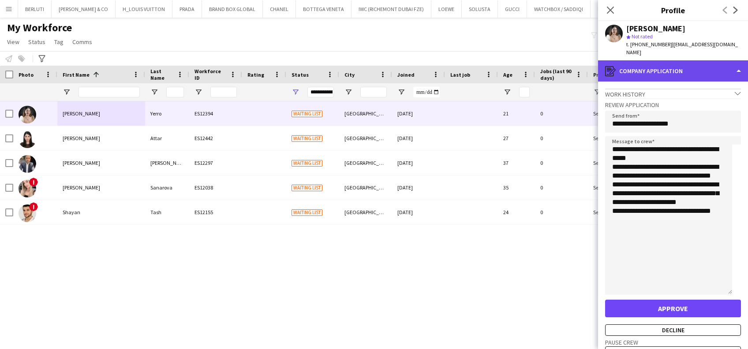
click at [714, 66] on div "register Company application" at bounding box center [673, 70] width 150 height 21
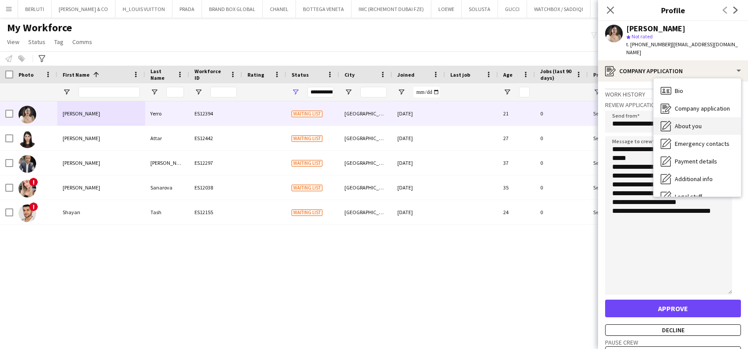
click at [714, 117] on div "About you About you" at bounding box center [697, 126] width 87 height 18
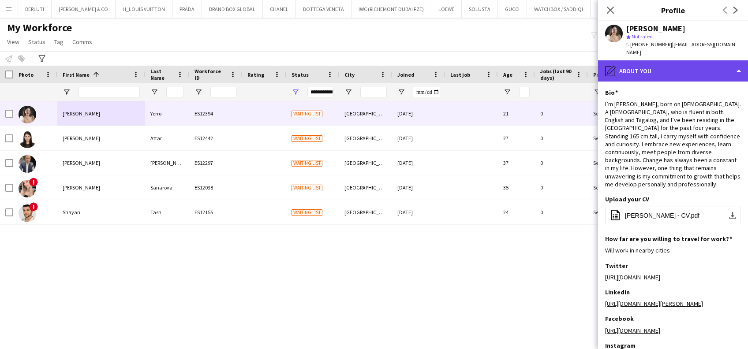
click at [714, 63] on div "pencil4 About you" at bounding box center [673, 70] width 150 height 21
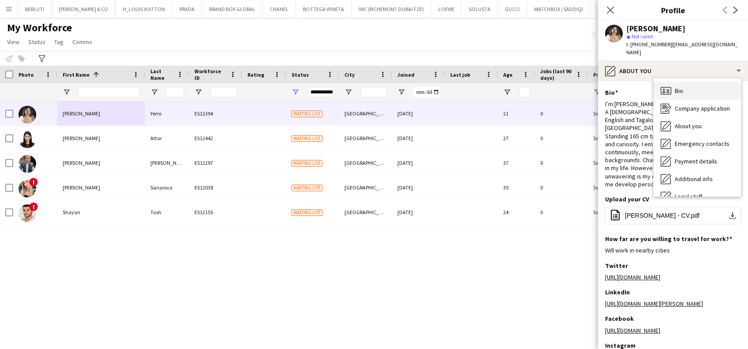
click at [695, 82] on div "Bio Bio" at bounding box center [697, 91] width 87 height 18
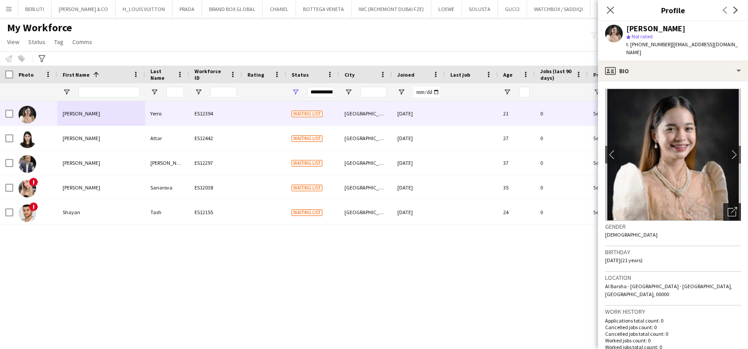
click at [724, 203] on div "Open photos pop-in" at bounding box center [733, 212] width 18 height 18
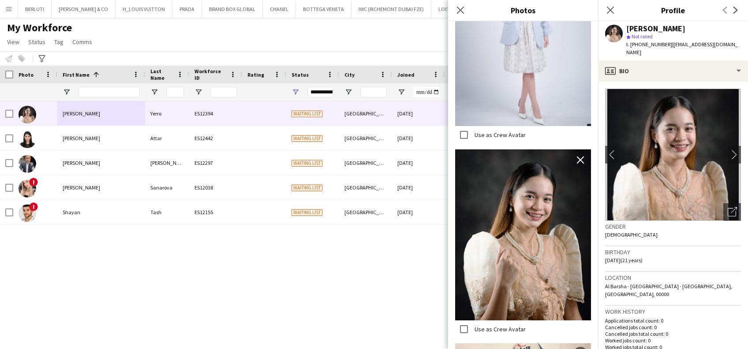
scroll to position [294, 0]
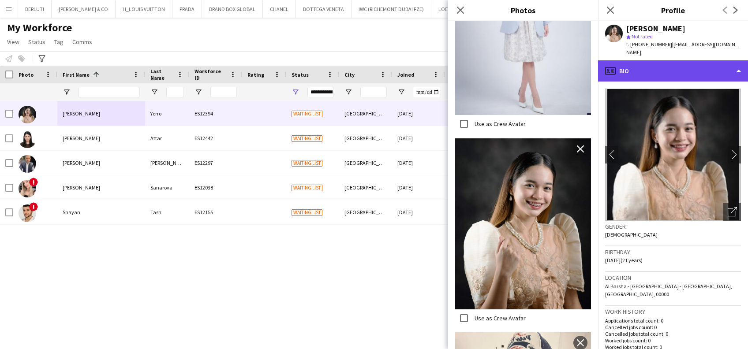
click at [667, 62] on div "profile Bio" at bounding box center [673, 70] width 150 height 21
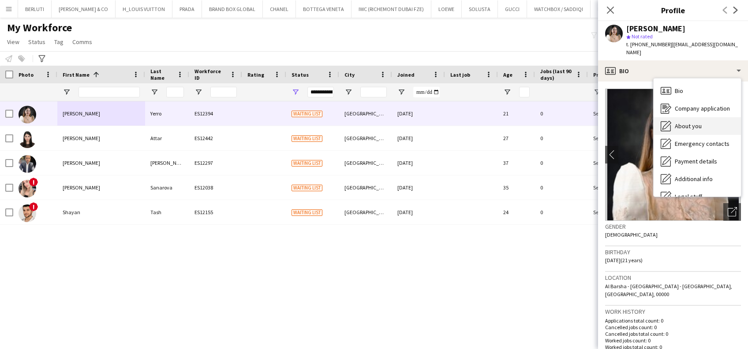
click at [700, 122] on span "About you" at bounding box center [688, 126] width 27 height 8
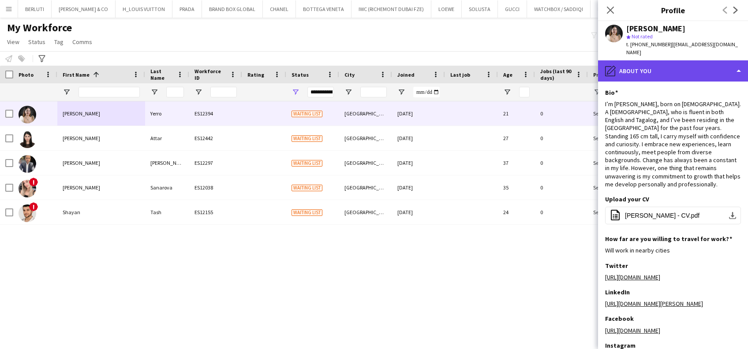
click at [689, 65] on div "pencil4 About you" at bounding box center [673, 70] width 150 height 21
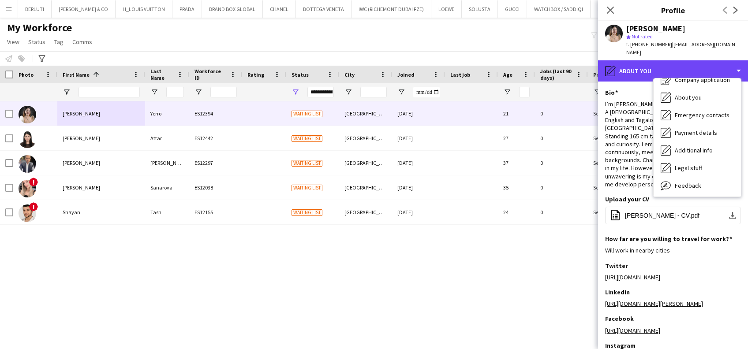
scroll to position [0, 0]
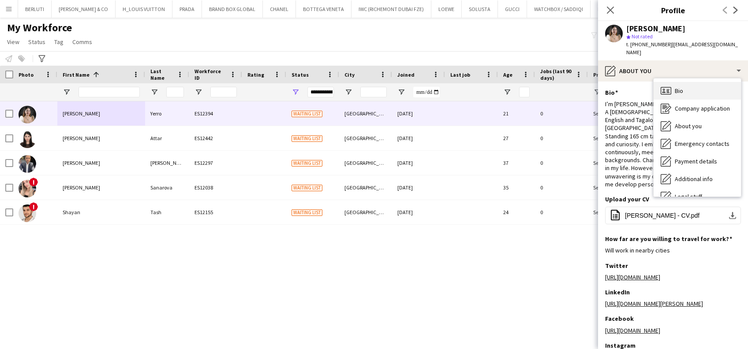
click at [683, 82] on div "Bio Bio" at bounding box center [697, 91] width 87 height 18
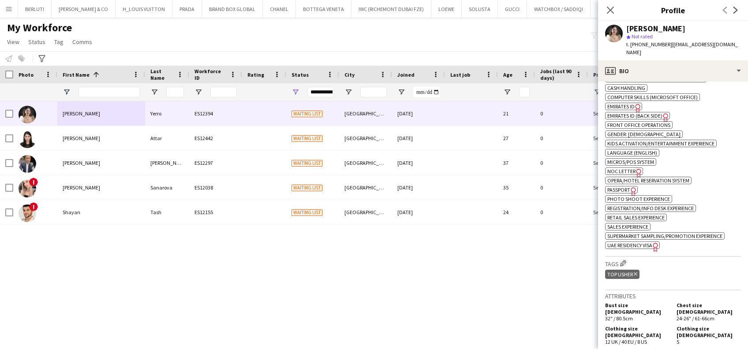
scroll to position [353, 0]
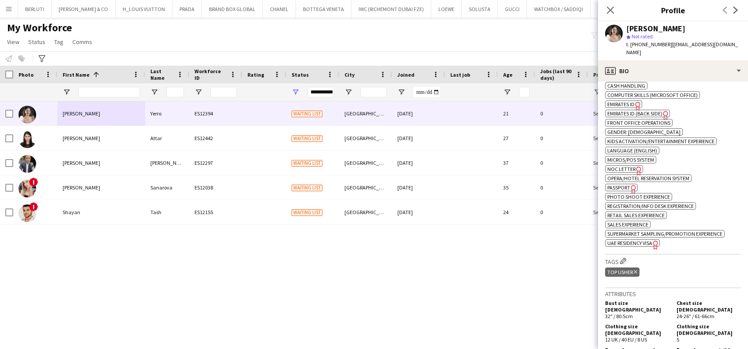
click at [623, 101] on app-spec-pill "ok-circled2 background Layer 1 cross-circle-red background Layer 1 Emirates ID …" at bounding box center [623, 105] width 37 height 8
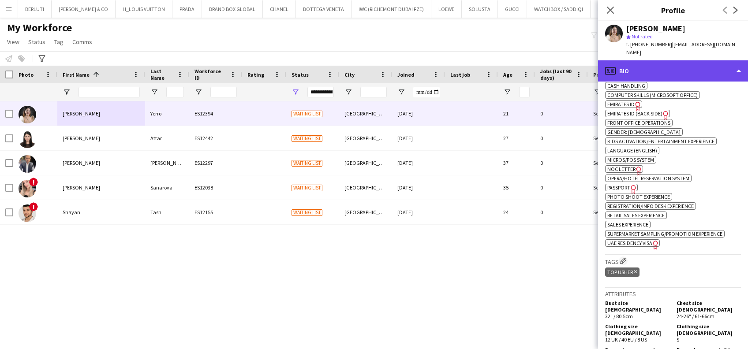
click at [733, 60] on div "profile Bio" at bounding box center [673, 70] width 150 height 21
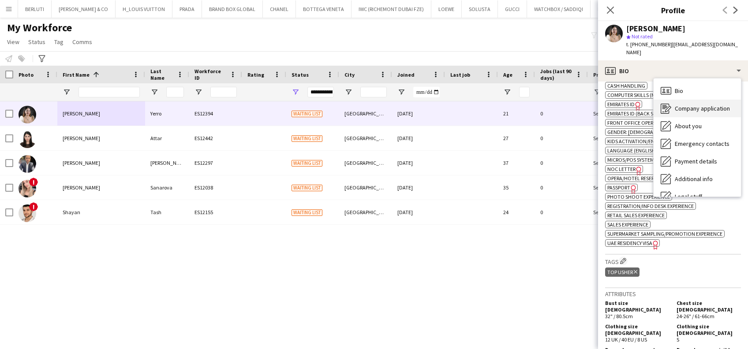
click at [705, 105] on span "Company application" at bounding box center [702, 109] width 55 height 8
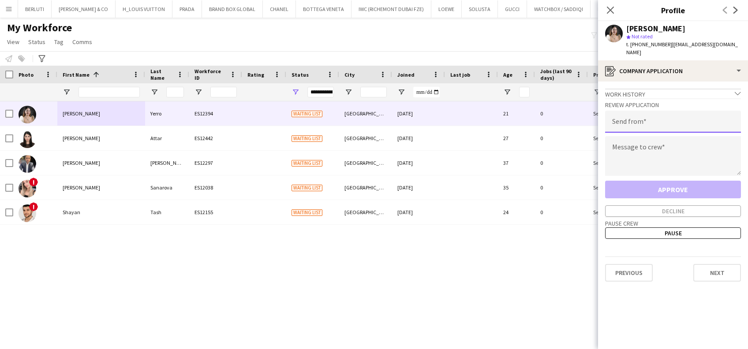
click at [671, 112] on input "email" at bounding box center [673, 122] width 136 height 22
type input "**********"
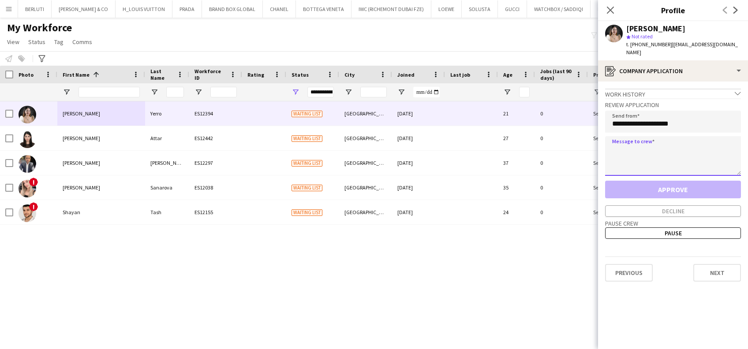
paste textarea "**********"
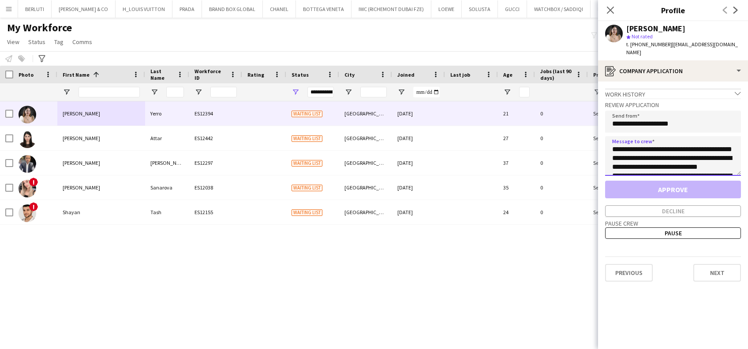
scroll to position [58, 0]
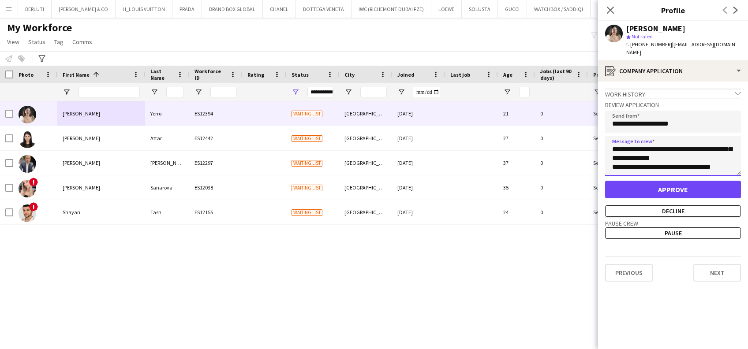
click at [739, 161] on textarea "**********" at bounding box center [673, 156] width 136 height 40
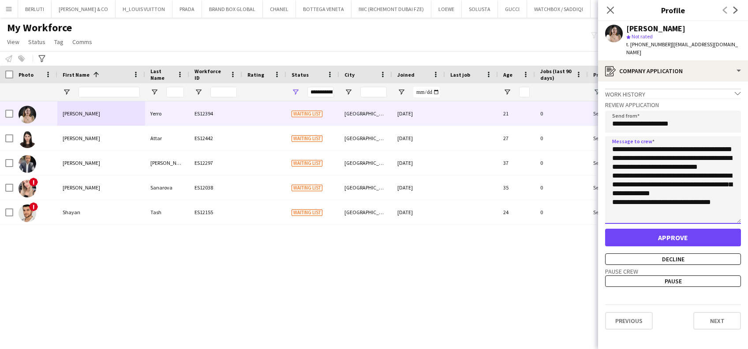
scroll to position [0, 0]
drag, startPoint x: 737, startPoint y: 165, endPoint x: 740, endPoint y: 285, distance: 119.2
click at [740, 284] on app-crew-profile-application "**********" at bounding box center [673, 216] width 150 height 268
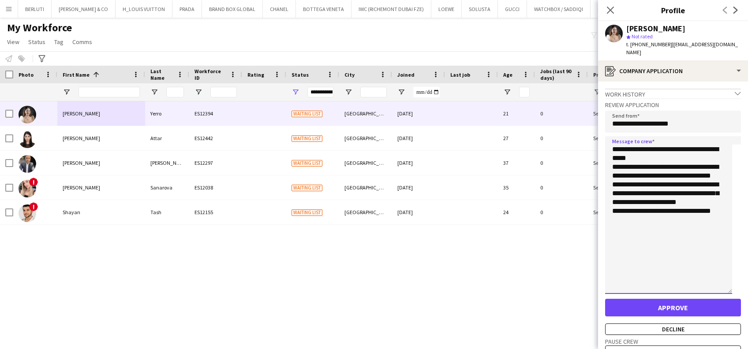
type textarea "**********"
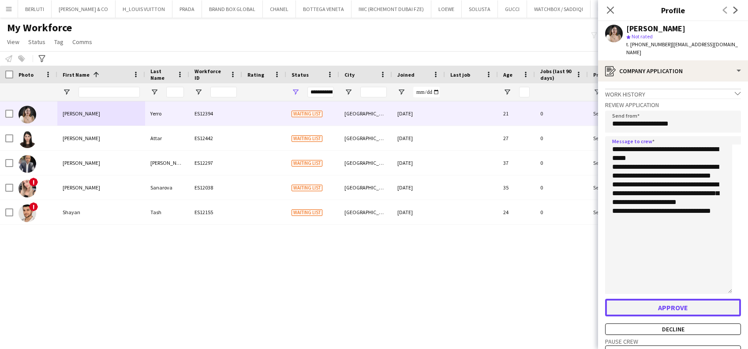
click at [699, 304] on button "Approve" at bounding box center [673, 308] width 136 height 18
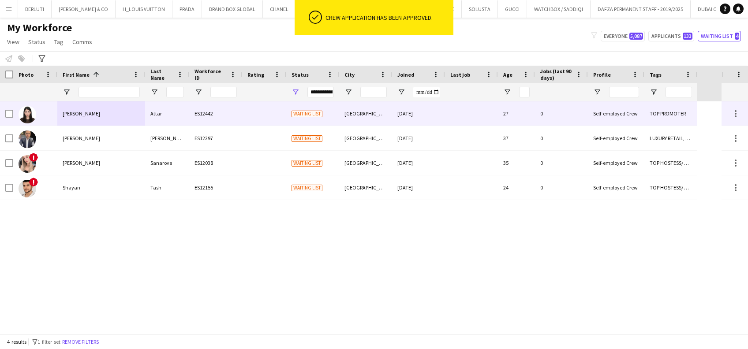
click at [89, 115] on div "[PERSON_NAME]" at bounding box center [101, 113] width 88 height 24
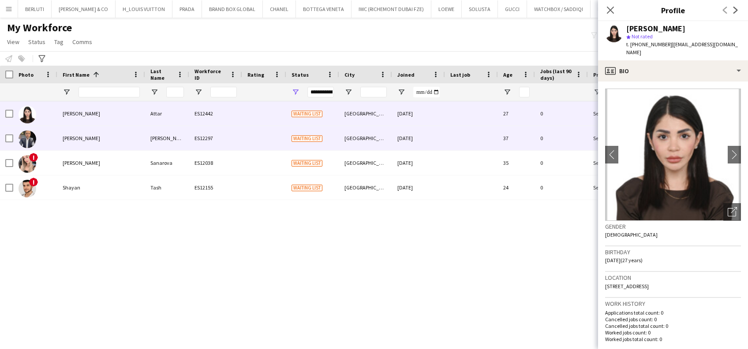
drag, startPoint x: 101, startPoint y: 134, endPoint x: 129, endPoint y: 138, distance: 28.0
click at [102, 134] on div "[PERSON_NAME]" at bounding box center [101, 138] width 88 height 24
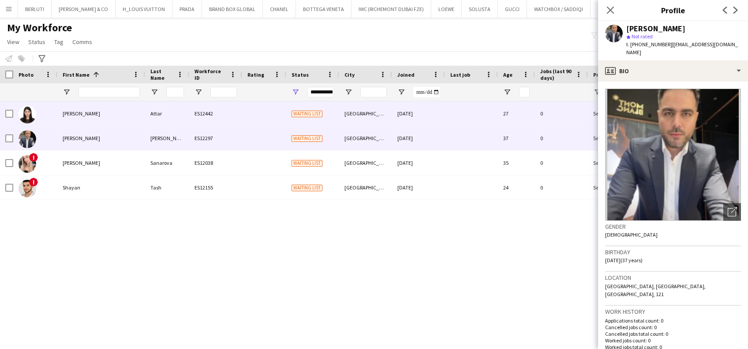
click at [373, 111] on div "[GEOGRAPHIC_DATA]" at bounding box center [365, 113] width 53 height 24
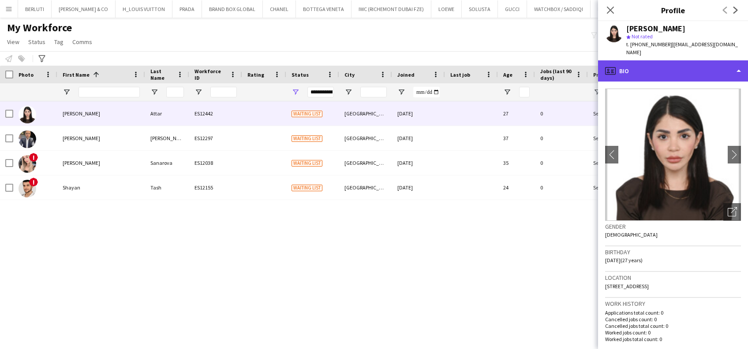
click at [725, 60] on div "profile Bio" at bounding box center [673, 70] width 150 height 21
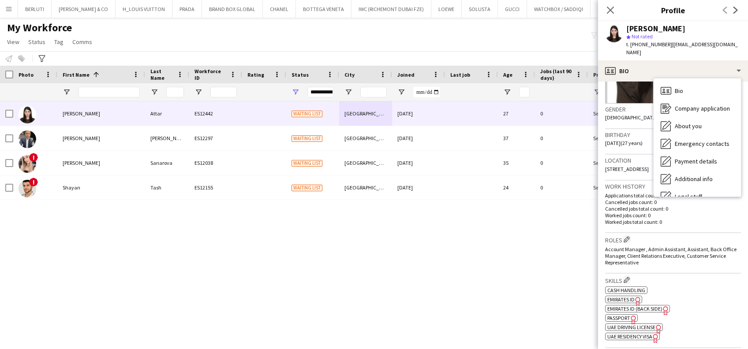
click at [707, 263] on div "Roles Edit crew company roles Account Manager , Admin Assistant, Assistant, Bac…" at bounding box center [673, 253] width 136 height 41
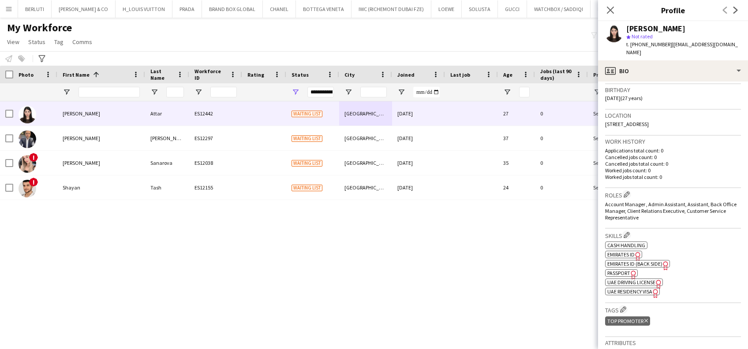
scroll to position [177, 0]
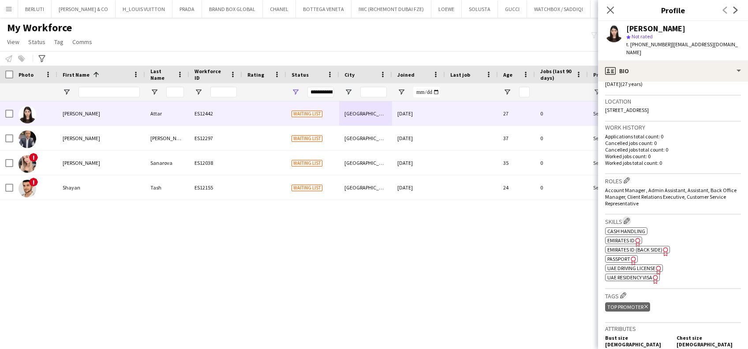
click at [631, 217] on button "Edit crew company skills" at bounding box center [627, 221] width 9 height 9
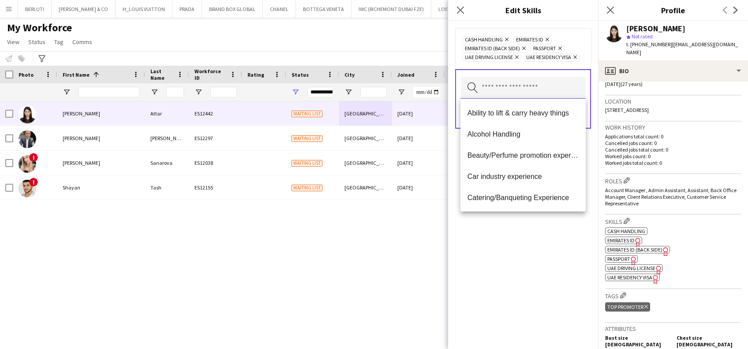
click at [555, 90] on input "text" at bounding box center [523, 88] width 125 height 22
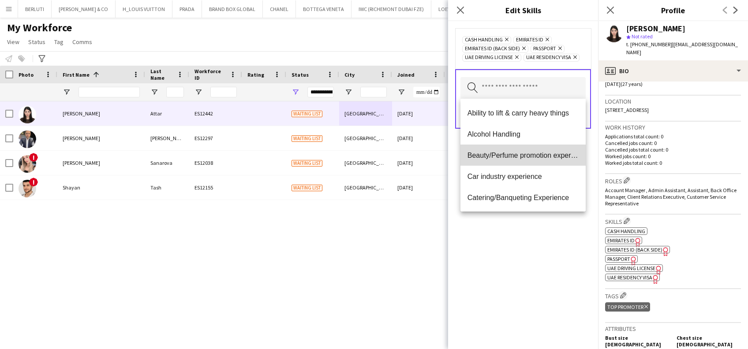
click at [526, 153] on span "Beauty/Perfume promotion experience" at bounding box center [523, 155] width 111 height 8
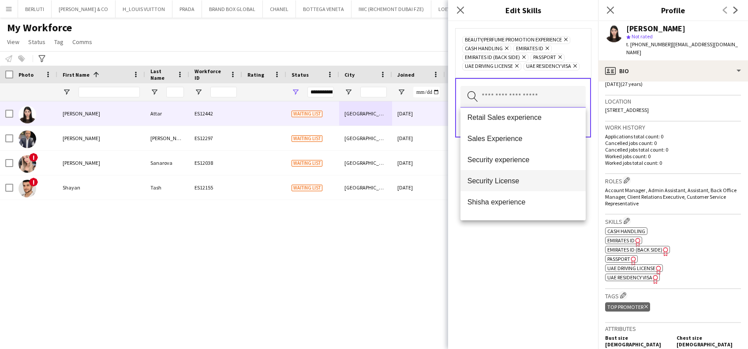
scroll to position [878, 0]
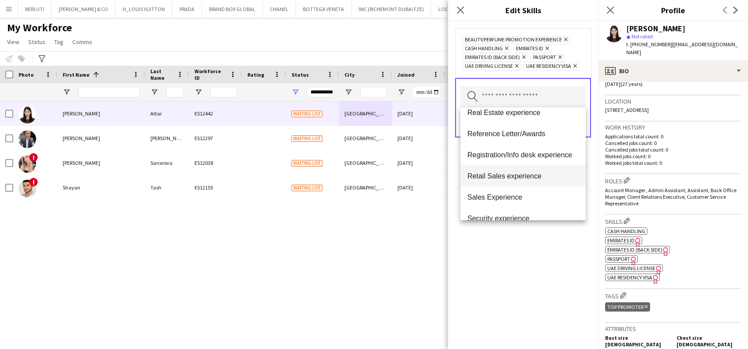
click at [510, 178] on span "Retail Sales experience" at bounding box center [523, 176] width 111 height 8
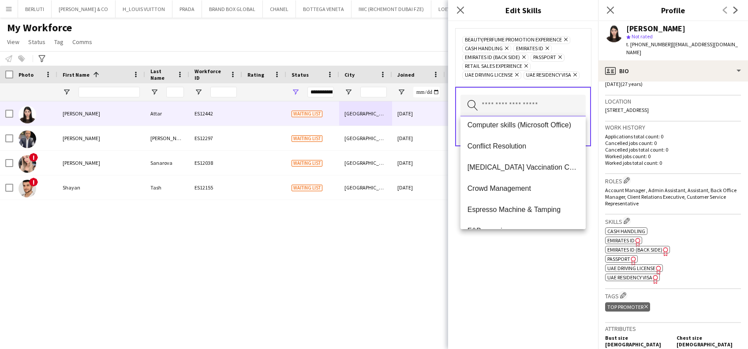
scroll to position [103, 0]
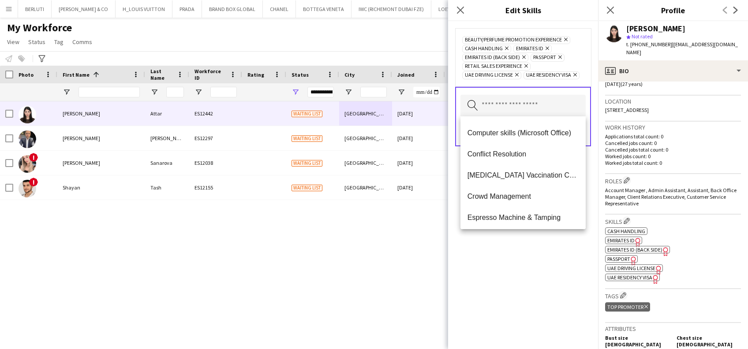
click at [567, 274] on div "Beauty/Perfume promotion experience Remove Cash Handling Remove Emirates ID Rem…" at bounding box center [523, 185] width 150 height 328
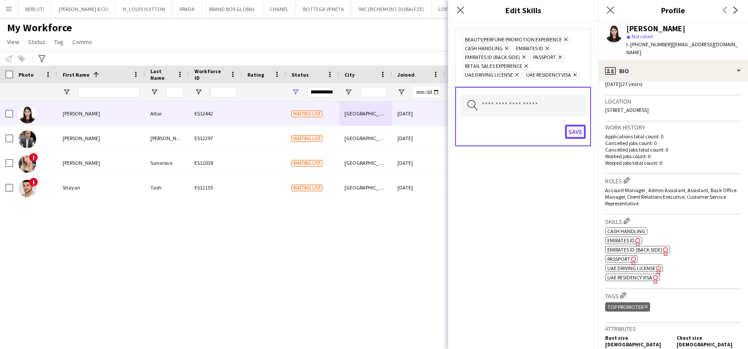
click at [575, 127] on button "Save" at bounding box center [575, 132] width 21 height 14
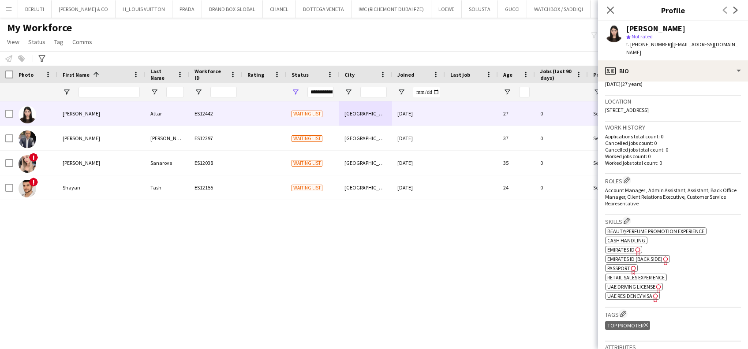
click at [634, 293] on span "UAE Residency Visa" at bounding box center [630, 296] width 45 height 7
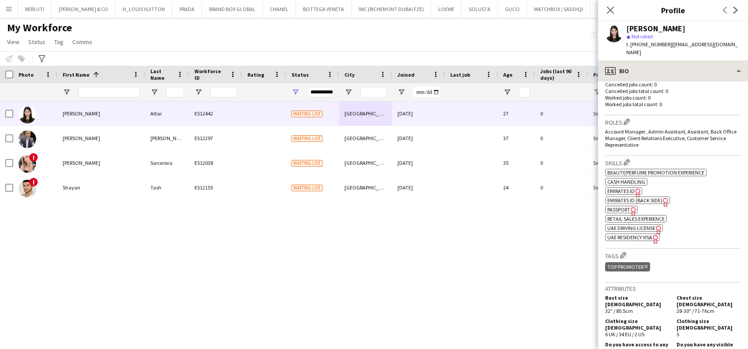
scroll to position [0, 0]
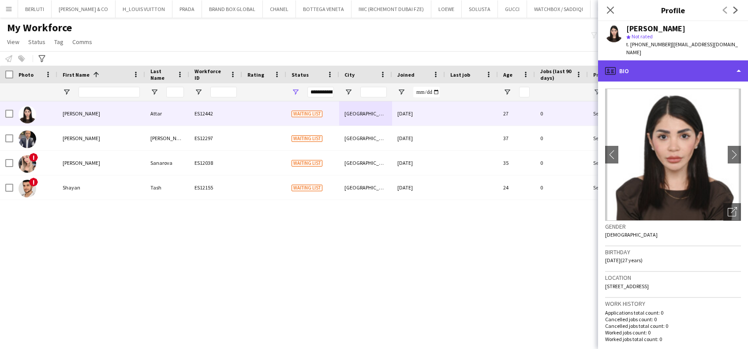
click at [728, 60] on div "profile Bio" at bounding box center [673, 70] width 150 height 21
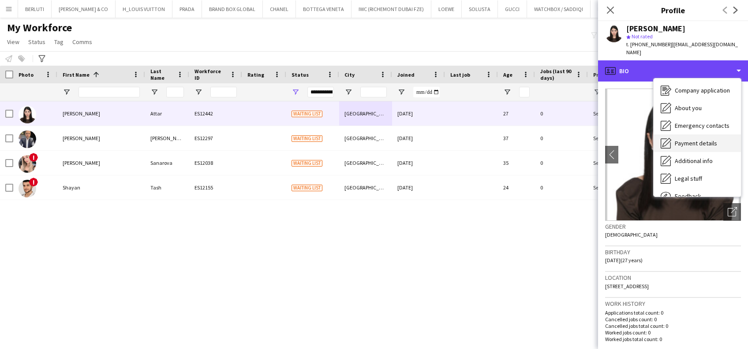
scroll to position [47, 0]
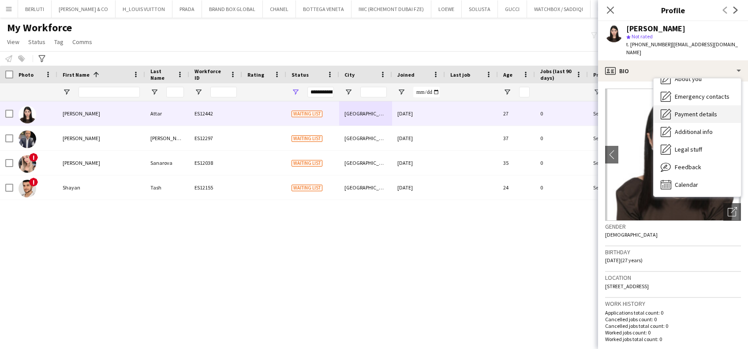
click at [709, 158] on div "Feedback Feedback" at bounding box center [697, 167] width 87 height 18
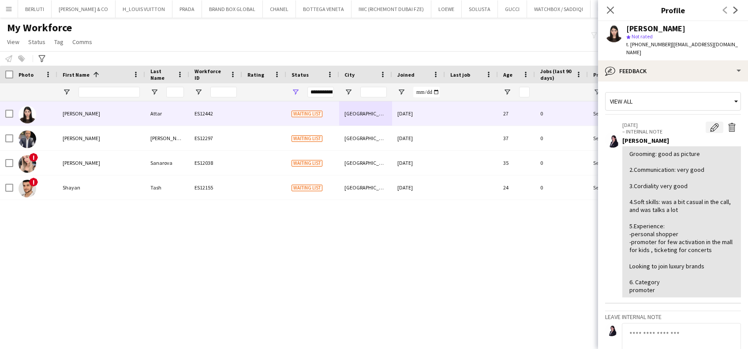
click at [710, 123] on app-icon "Edit internal note" at bounding box center [714, 127] width 9 height 9
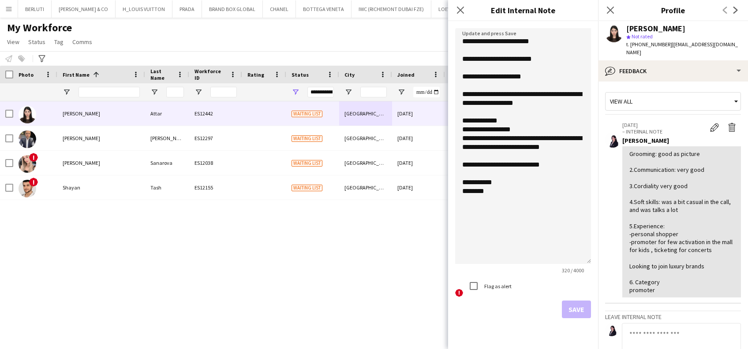
drag, startPoint x: 588, startPoint y: 78, endPoint x: 603, endPoint y: 261, distance: 183.7
click at [603, 261] on body "Menu Boards Boards Boards All jobs Status Workforce Workforce My Workforce Recr…" at bounding box center [374, 174] width 748 height 349
click at [555, 162] on textarea "**********" at bounding box center [523, 146] width 136 height 236
drag, startPoint x: 528, startPoint y: 165, endPoint x: 515, endPoint y: 169, distance: 13.4
click at [515, 169] on textarea "**********" at bounding box center [523, 146] width 136 height 236
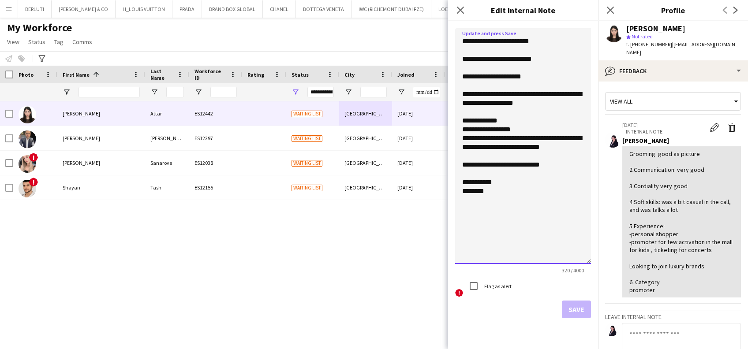
click at [519, 162] on textarea "**********" at bounding box center [523, 146] width 136 height 236
drag, startPoint x: 526, startPoint y: 165, endPoint x: 522, endPoint y: 168, distance: 5.0
click at [522, 168] on textarea "**********" at bounding box center [523, 146] width 136 height 236
drag, startPoint x: 547, startPoint y: 162, endPoint x: 525, endPoint y: 166, distance: 22.8
click at [535, 166] on textarea "**********" at bounding box center [523, 146] width 136 height 236
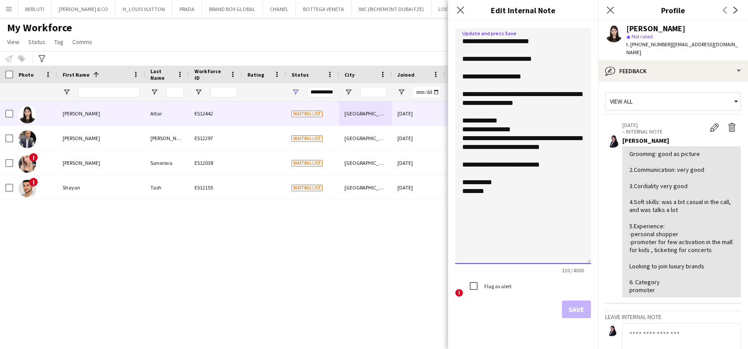
click at [521, 166] on textarea "**********" at bounding box center [523, 146] width 136 height 236
click at [515, 166] on textarea "**********" at bounding box center [523, 146] width 136 height 236
drag, startPoint x: 549, startPoint y: 166, endPoint x: 512, endPoint y: 168, distance: 36.7
click at [512, 168] on textarea "**********" at bounding box center [523, 146] width 136 height 236
type textarea "**********"
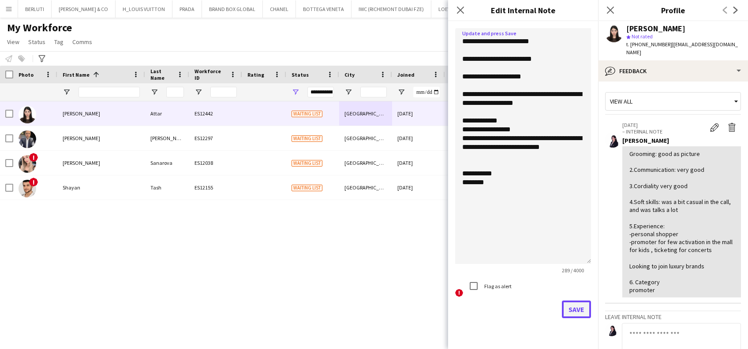
click at [586, 304] on button "Save" at bounding box center [576, 310] width 29 height 18
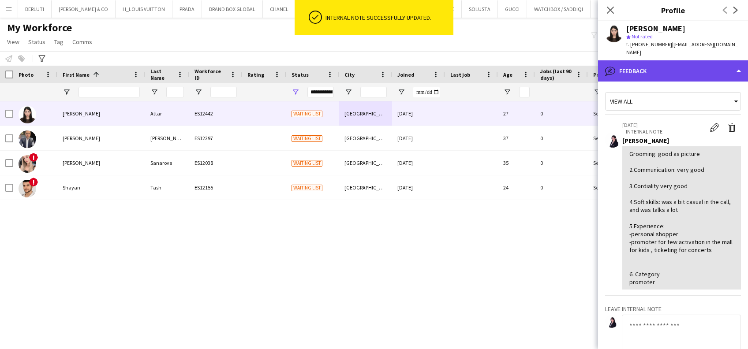
click at [654, 60] on div "bubble-pencil Feedback" at bounding box center [673, 70] width 150 height 21
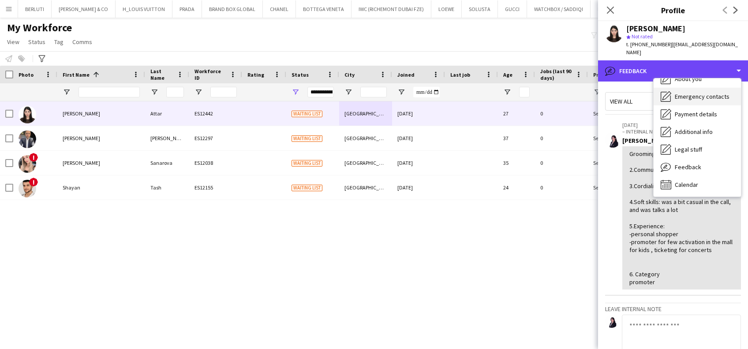
scroll to position [0, 0]
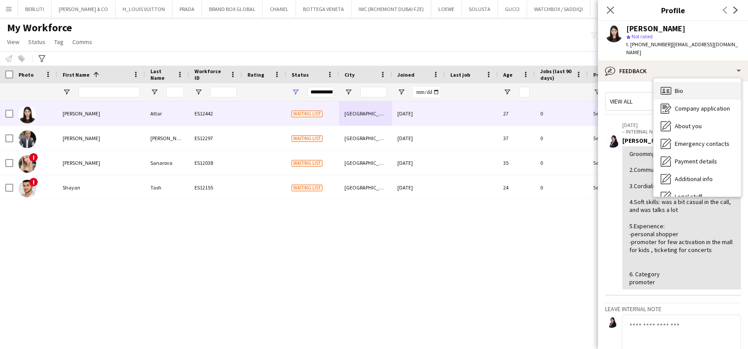
click at [691, 82] on div "Bio Bio" at bounding box center [697, 91] width 87 height 18
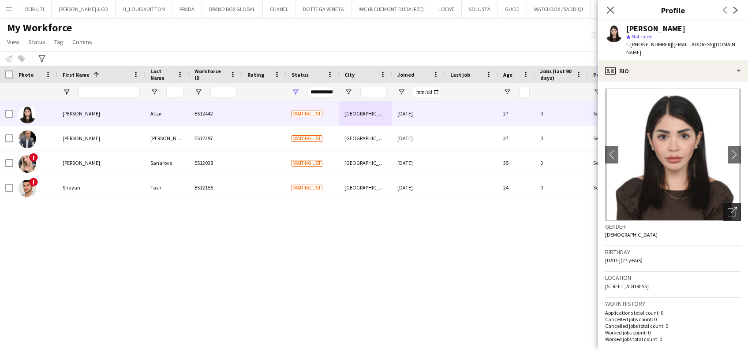
click at [728, 207] on icon "Open photos pop-in" at bounding box center [732, 211] width 9 height 9
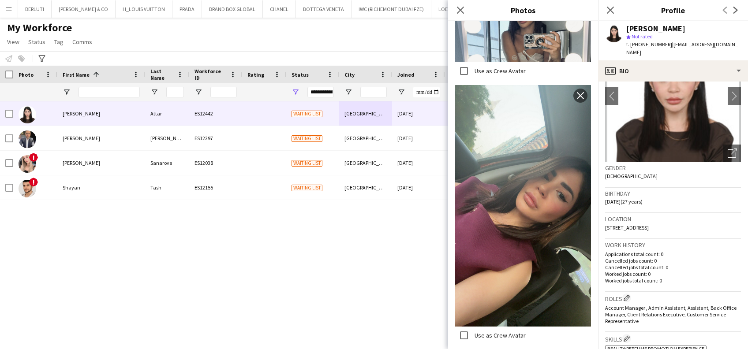
scroll to position [1765, 0]
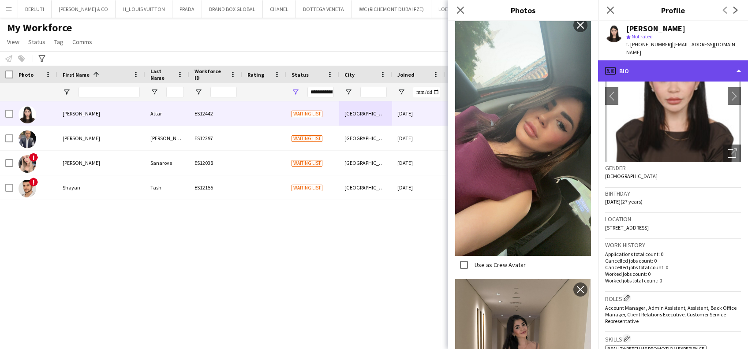
click at [667, 60] on div "profile Bio" at bounding box center [673, 70] width 150 height 21
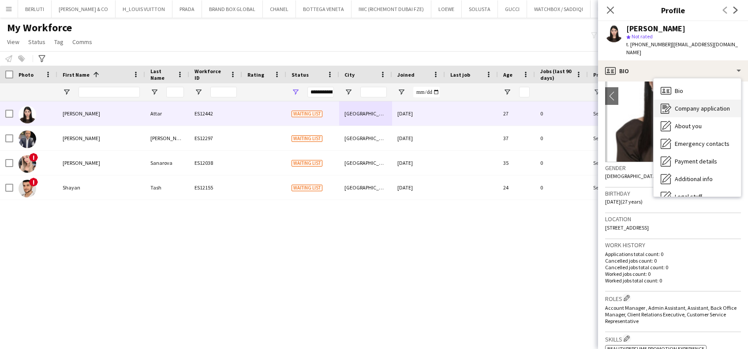
click at [680, 100] on div "Company application Company application" at bounding box center [697, 109] width 87 height 18
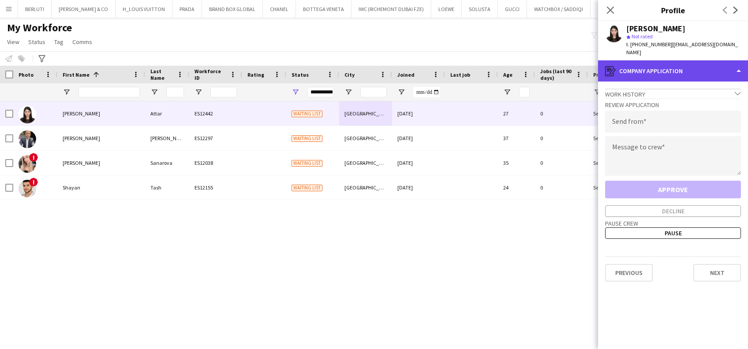
click at [706, 60] on div "register Company application" at bounding box center [673, 70] width 150 height 21
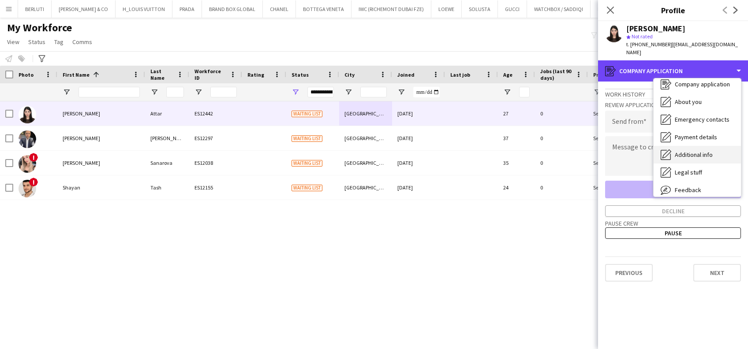
scroll to position [47, 0]
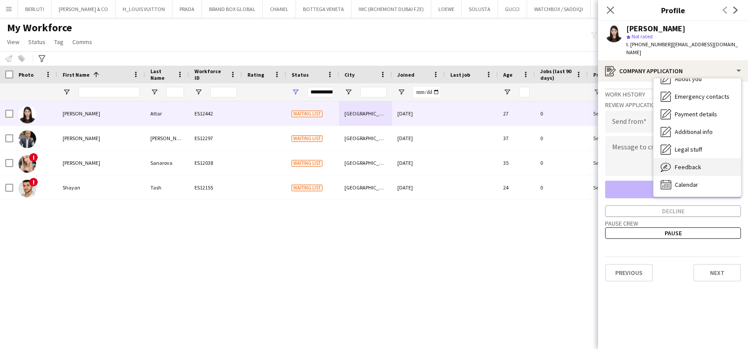
click at [709, 158] on div "Feedback Feedback" at bounding box center [697, 167] width 87 height 18
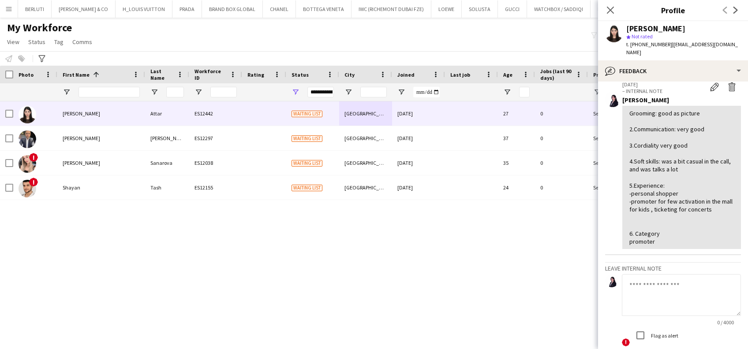
scroll to position [59, 0]
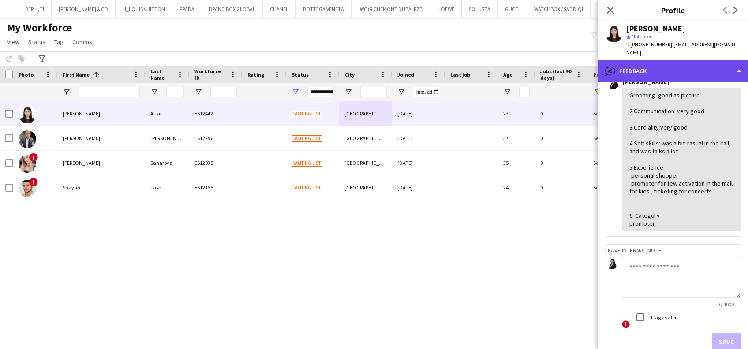
click at [702, 60] on div "bubble-pencil Feedback" at bounding box center [673, 70] width 150 height 21
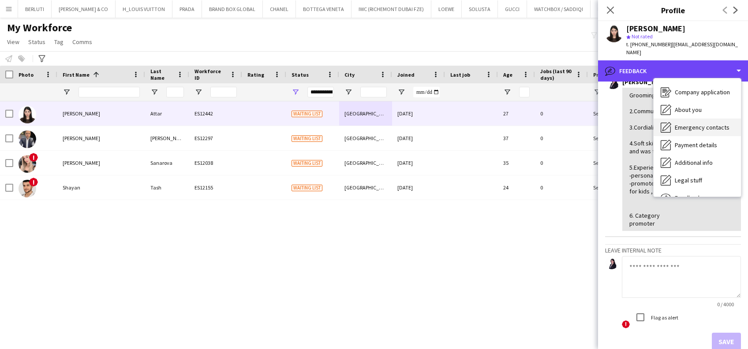
scroll to position [0, 0]
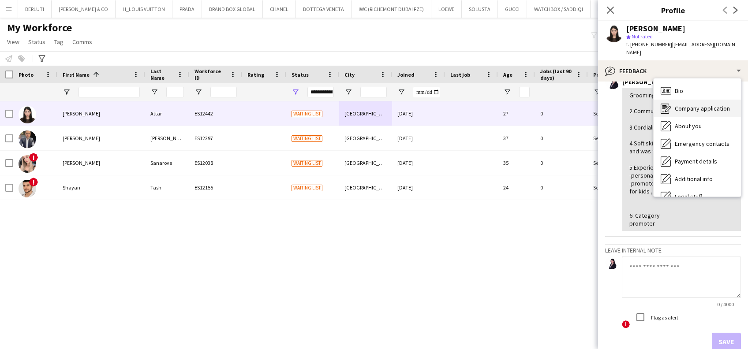
click at [712, 105] on span "Company application" at bounding box center [702, 109] width 55 height 8
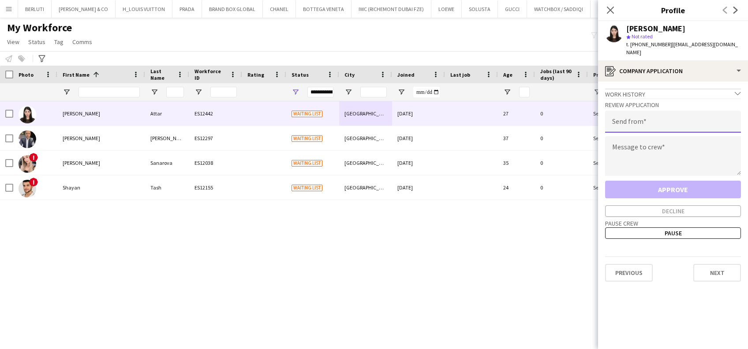
click at [676, 116] on input "email" at bounding box center [673, 122] width 136 height 22
type input "**********"
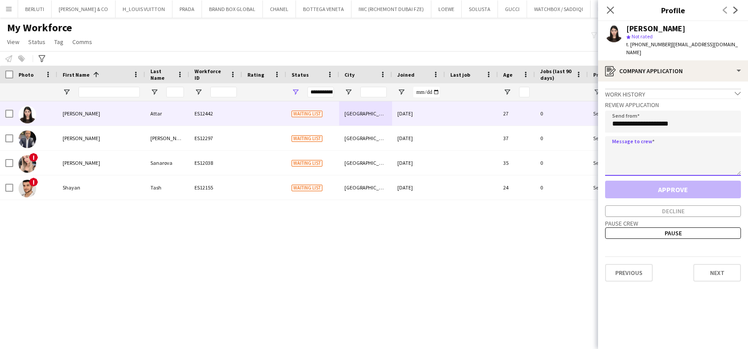
paste textarea "**********"
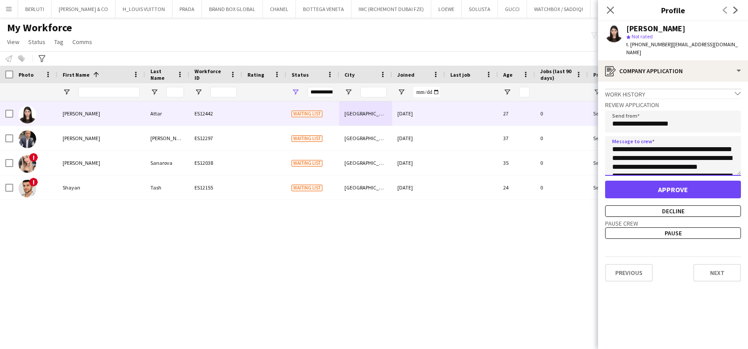
type textarea "**********"
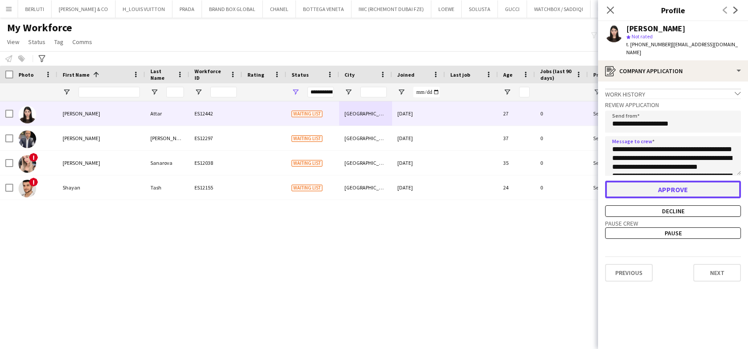
click at [680, 181] on button "Approve" at bounding box center [673, 190] width 136 height 18
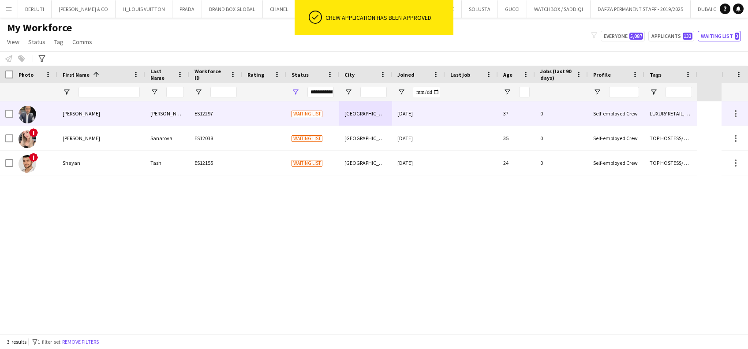
click at [188, 115] on div "[PERSON_NAME]" at bounding box center [167, 113] width 44 height 24
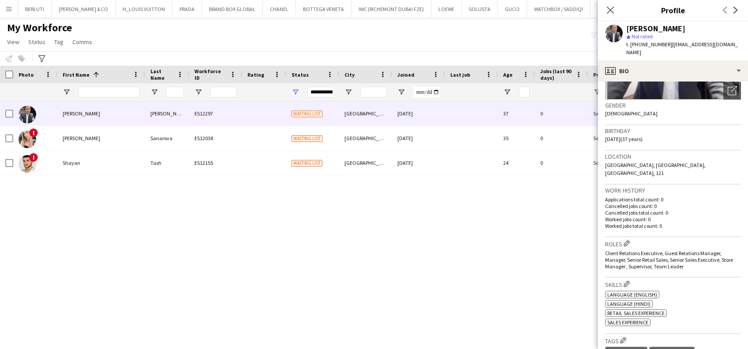
scroll to position [117, 0]
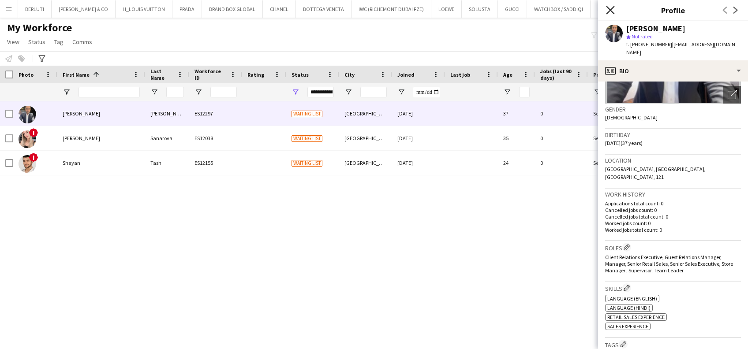
click at [607, 11] on icon "Close pop-in" at bounding box center [610, 10] width 8 height 8
